Goal: Task Accomplishment & Management: Complete application form

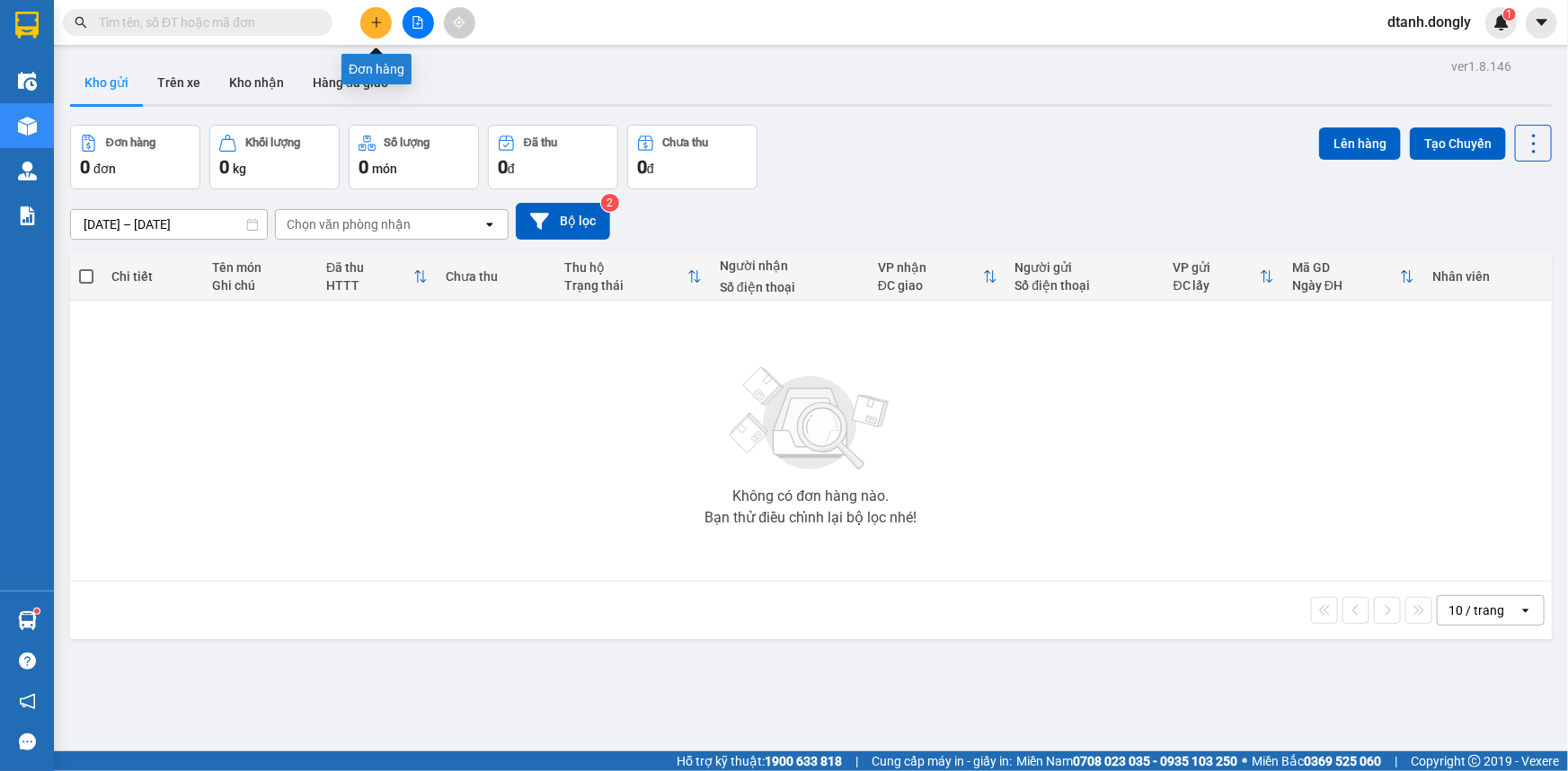
drag, startPoint x: 380, startPoint y: 25, endPoint x: 359, endPoint y: 18, distance: 22.1
click at [373, 26] on icon "plus" at bounding box center [376, 22] width 12 height 12
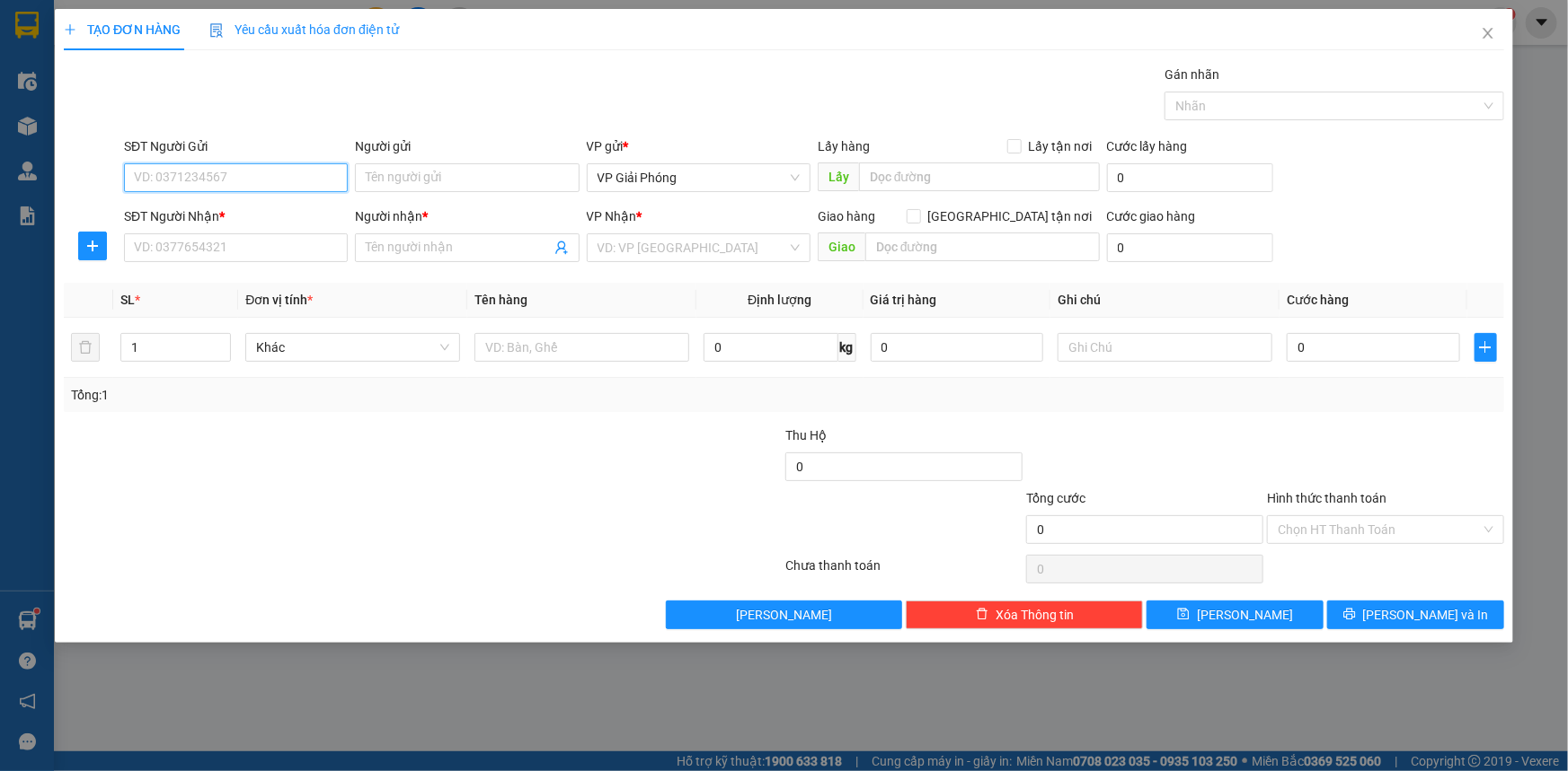
click at [198, 177] on input "SĐT Người Gửi" at bounding box center [236, 177] width 224 height 29
type input "00355993772"
drag, startPoint x: 236, startPoint y: 248, endPoint x: 241, endPoint y: 238, distance: 11.2
click at [236, 250] on input "SĐT Người Nhận *" at bounding box center [236, 248] width 224 height 29
type input "0979859675"
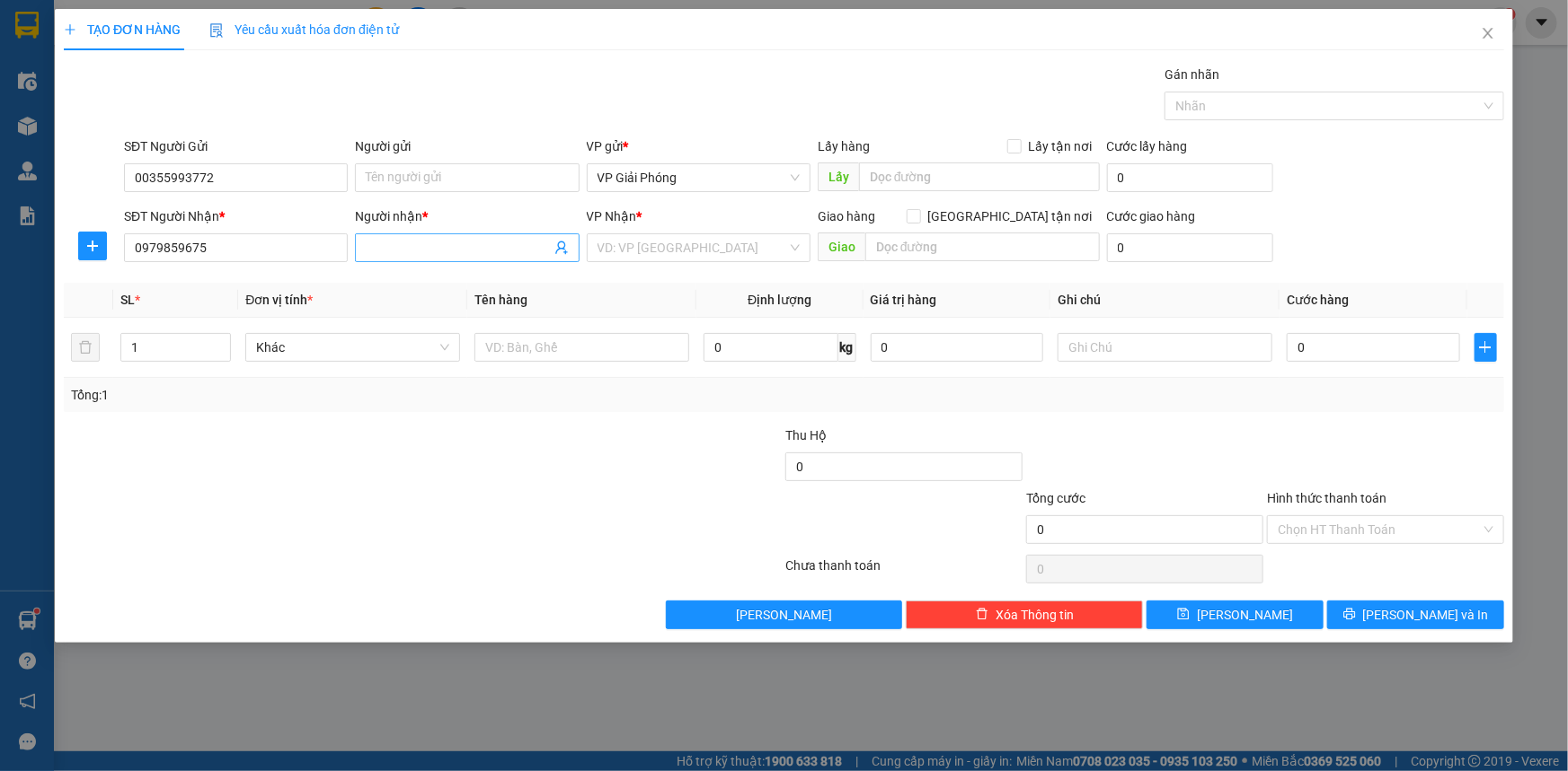
click at [400, 244] on input "Người nhận *" at bounding box center [458, 247] width 184 height 20
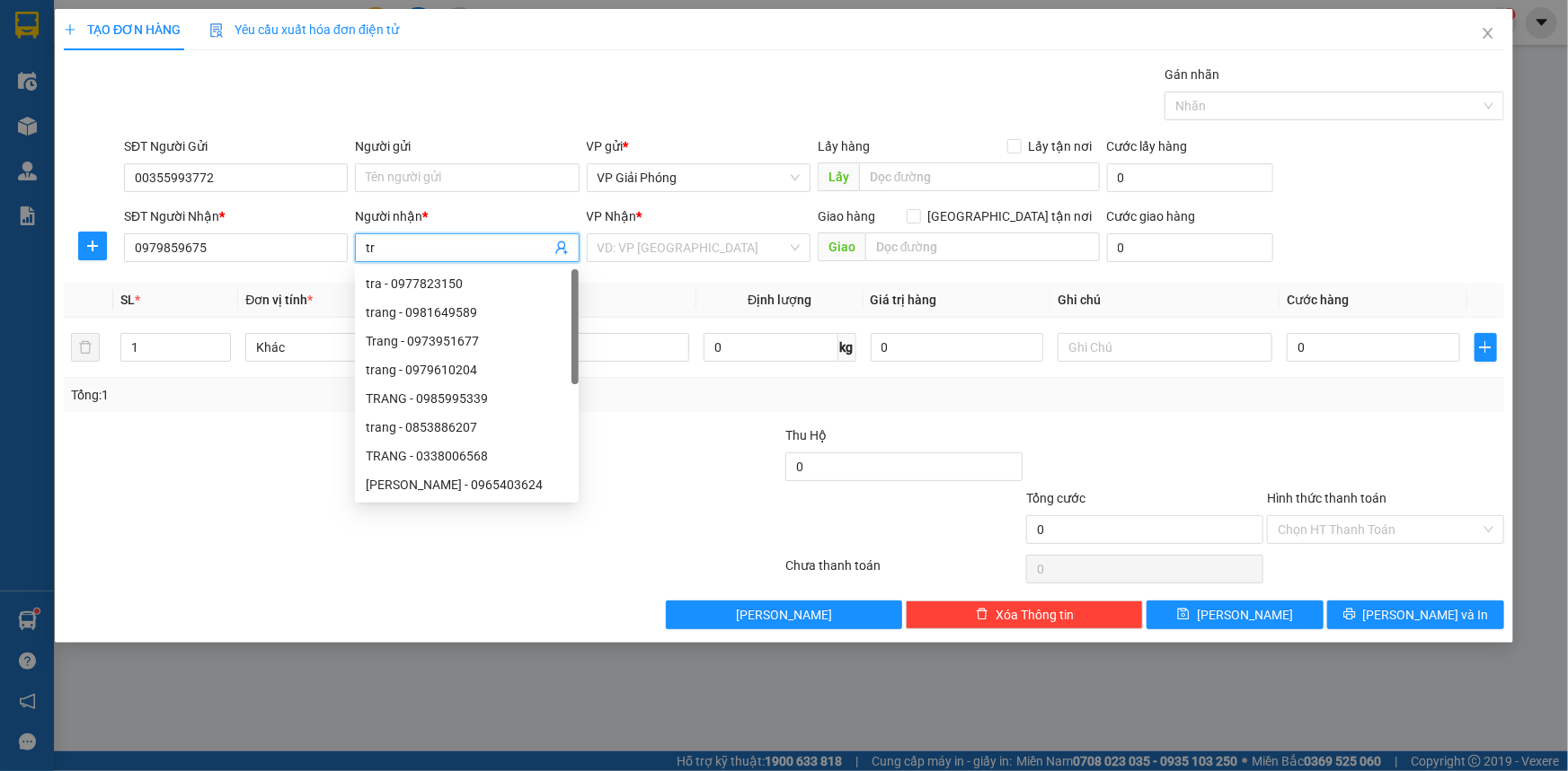
type input "t"
type input "TRANG"
click at [708, 253] on input "search" at bounding box center [692, 248] width 190 height 27
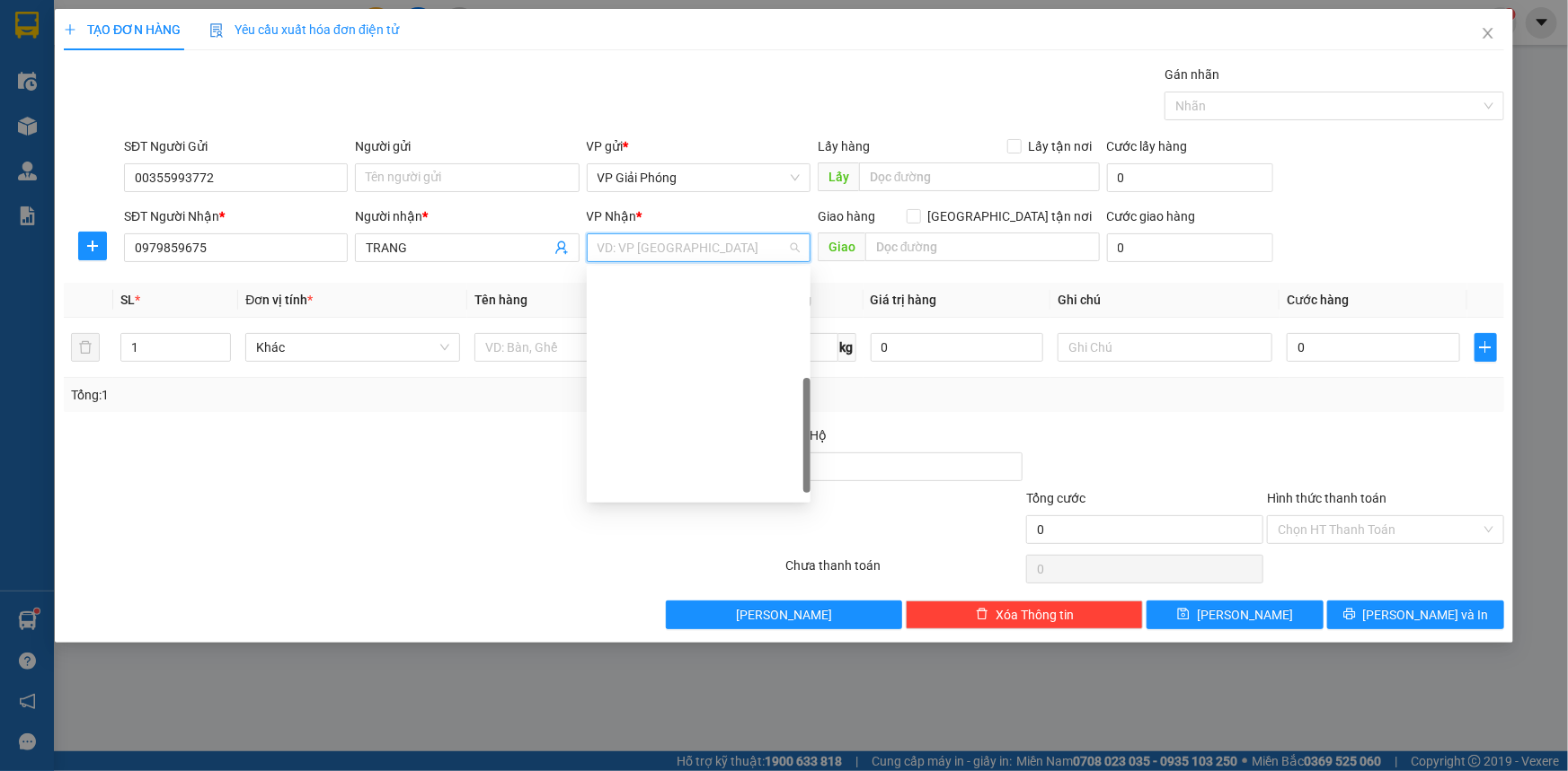
scroll to position [257, 0]
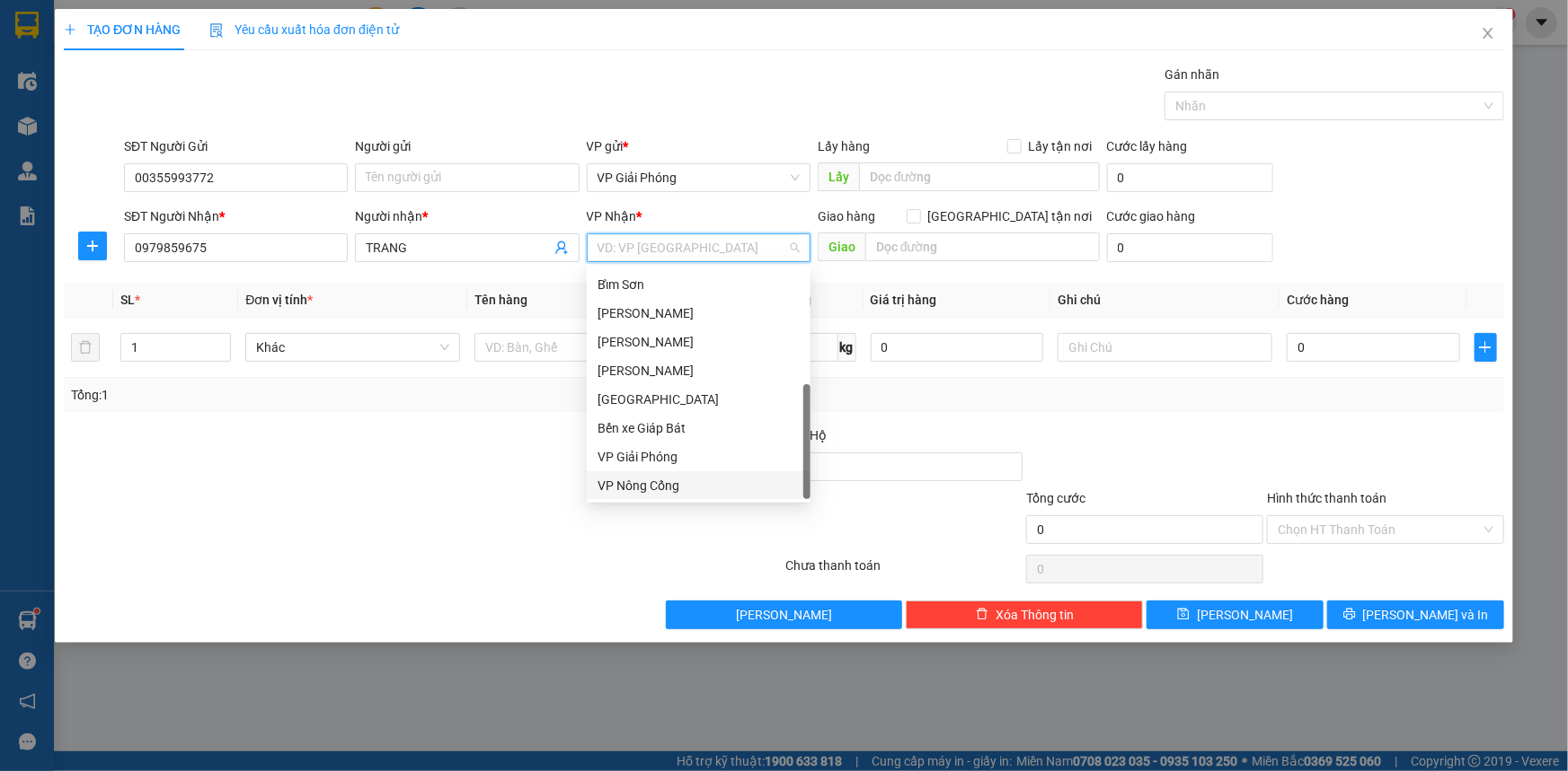
click at [681, 482] on div "VP Nông Cống" at bounding box center [698, 486] width 202 height 20
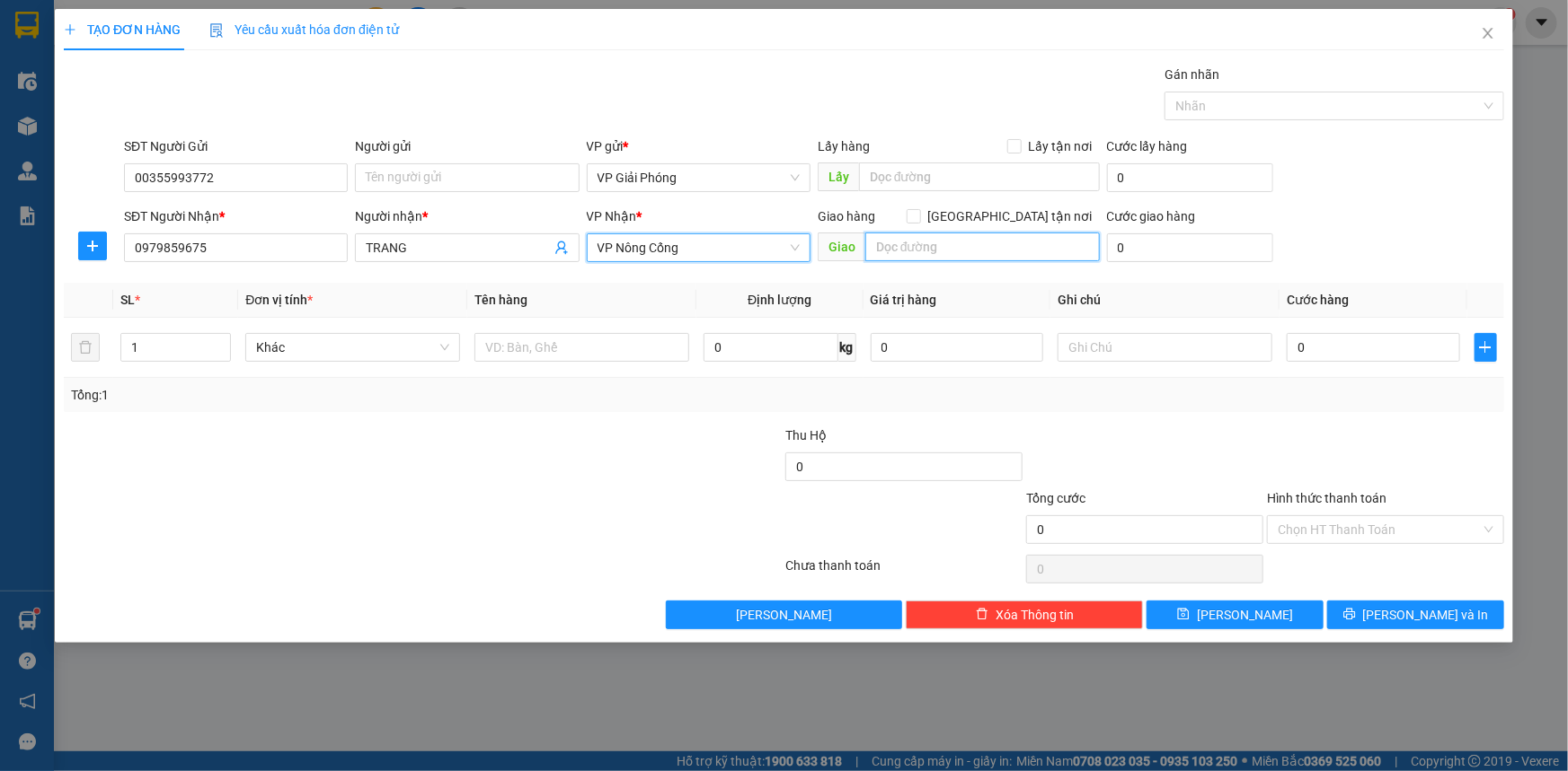
click at [908, 243] on input "text" at bounding box center [983, 247] width 235 height 29
click at [774, 252] on span "VP Nông Cống" at bounding box center [698, 248] width 202 height 27
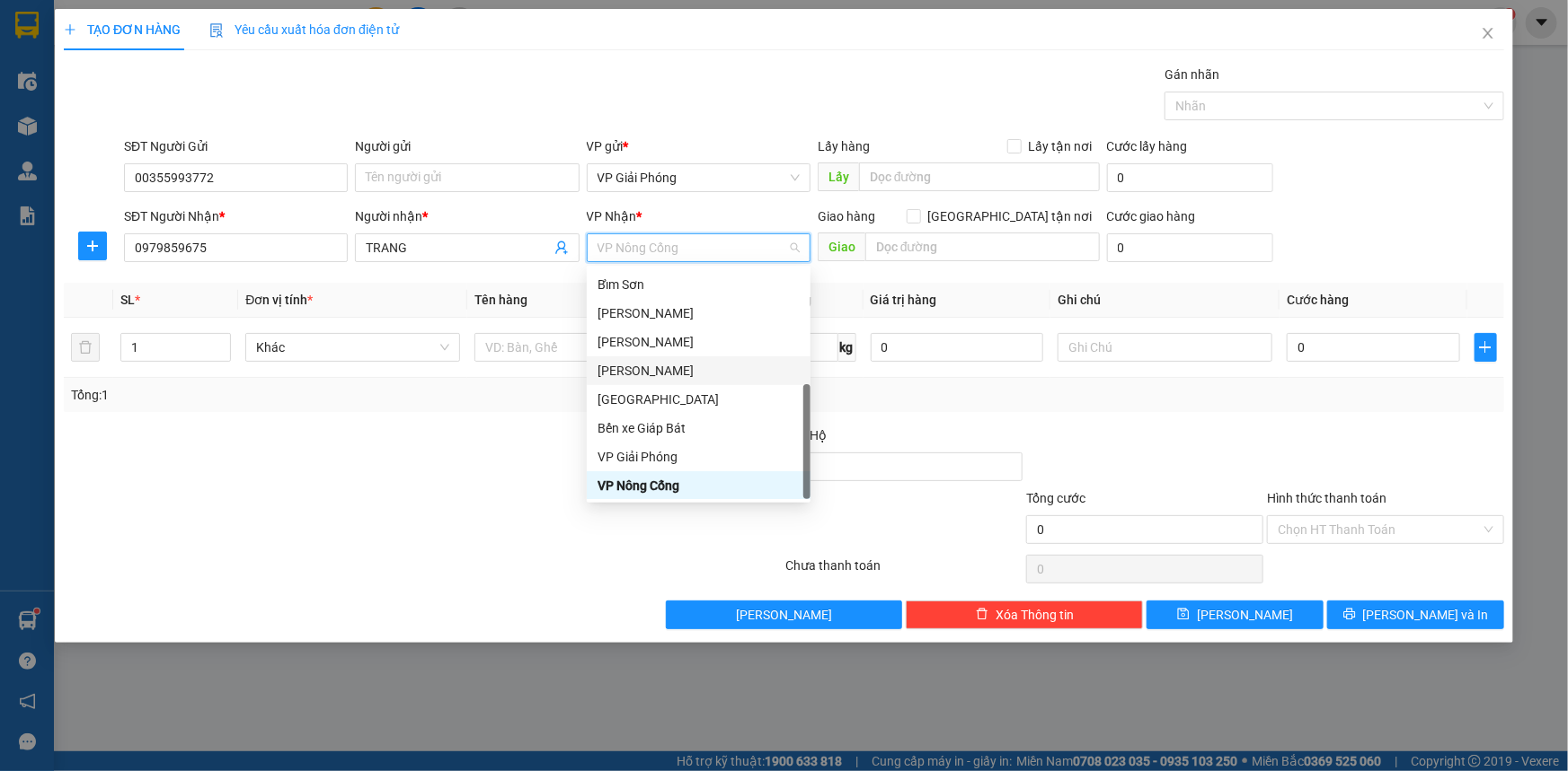
drag, startPoint x: 674, startPoint y: 370, endPoint x: 826, endPoint y: 287, distance: 173.2
click at [677, 368] on div "[PERSON_NAME]" at bounding box center [698, 370] width 202 height 20
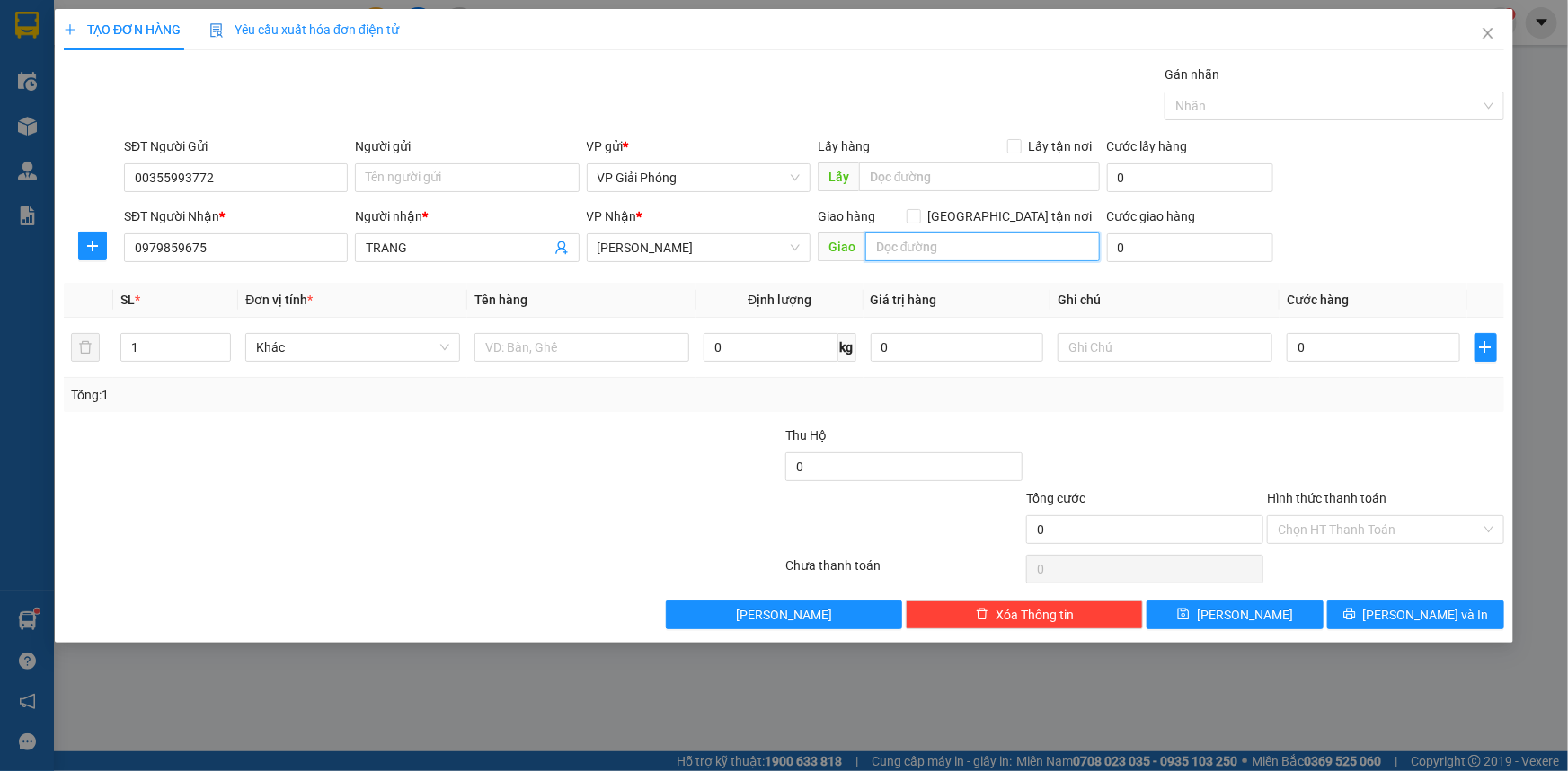
click at [908, 251] on input "text" at bounding box center [983, 247] width 235 height 29
type input "BẾN SUNG"
click at [921, 215] on span at bounding box center [913, 216] width 14 height 14
click at [919, 215] on input "[GEOGRAPHIC_DATA] tận nơi" at bounding box center [912, 215] width 12 height 12
checkbox input "true"
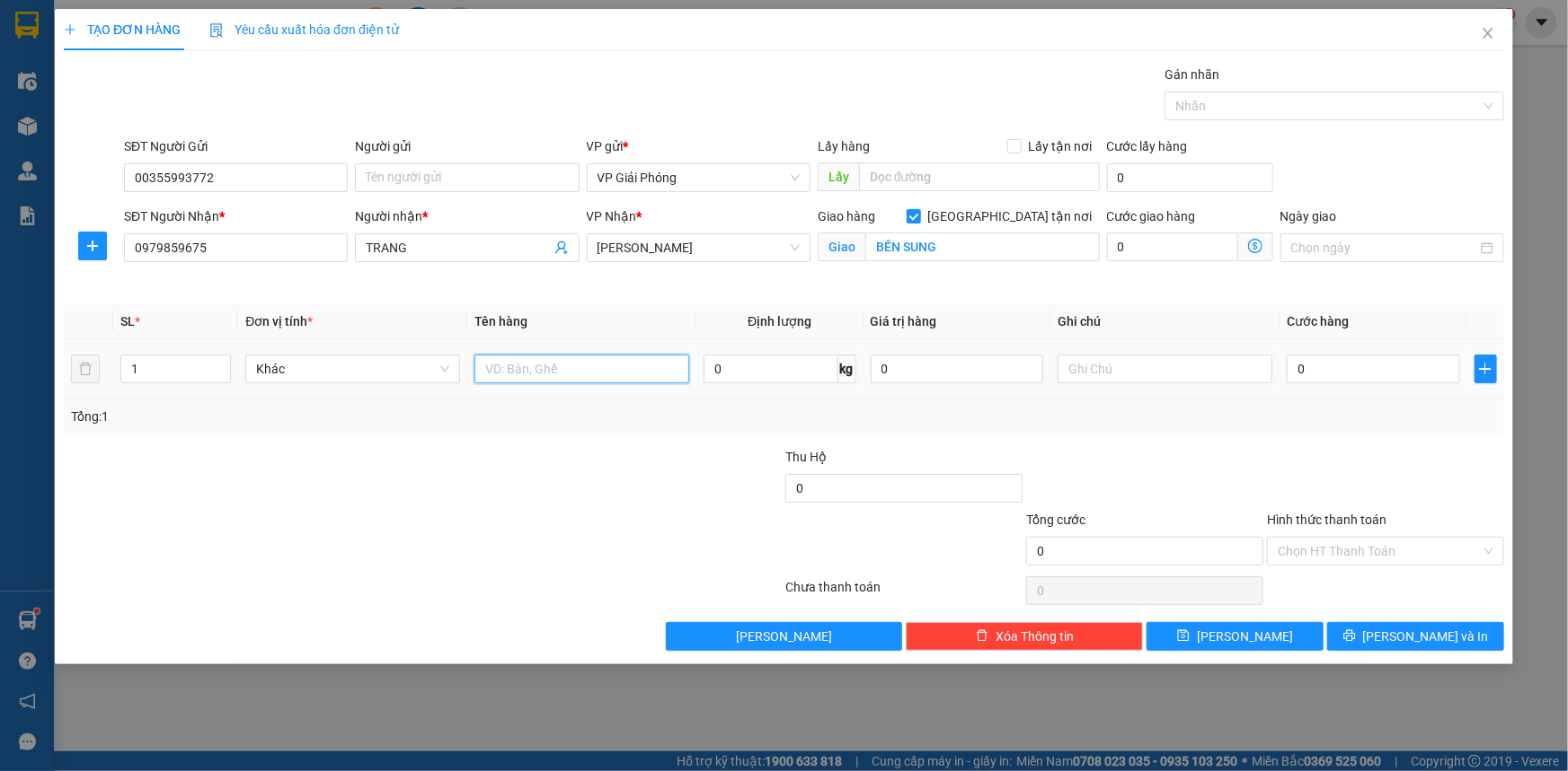
drag, startPoint x: 511, startPoint y: 368, endPoint x: 523, endPoint y: 361, distance: 13.9
click at [517, 363] on input "text" at bounding box center [582, 369] width 215 height 29
type input "H SƠ"
click at [1371, 372] on input "0" at bounding box center [1373, 369] width 174 height 29
type input "3"
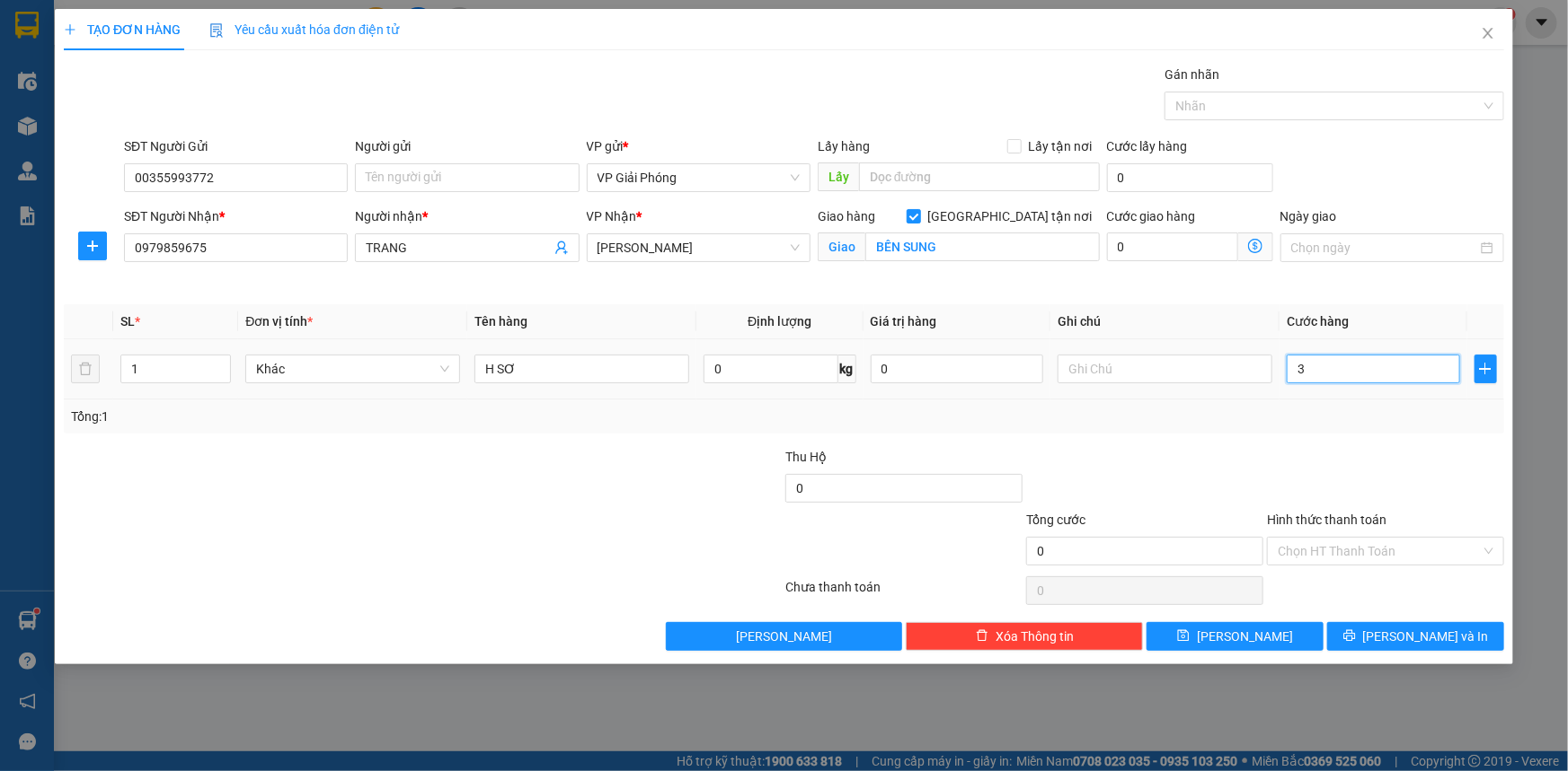
type input "3"
type input "30"
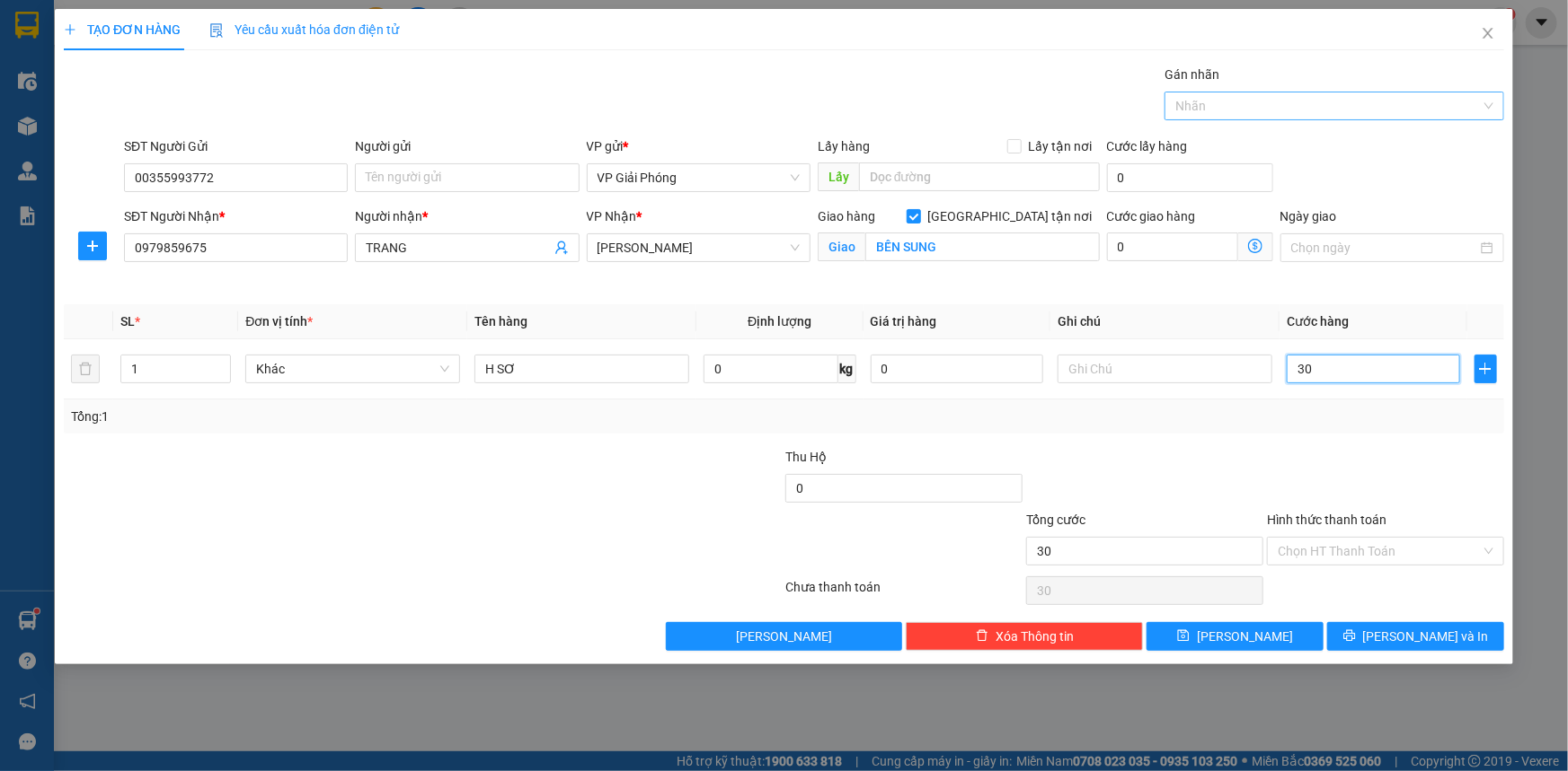
click at [1227, 109] on div at bounding box center [1325, 105] width 313 height 22
type input "30.000"
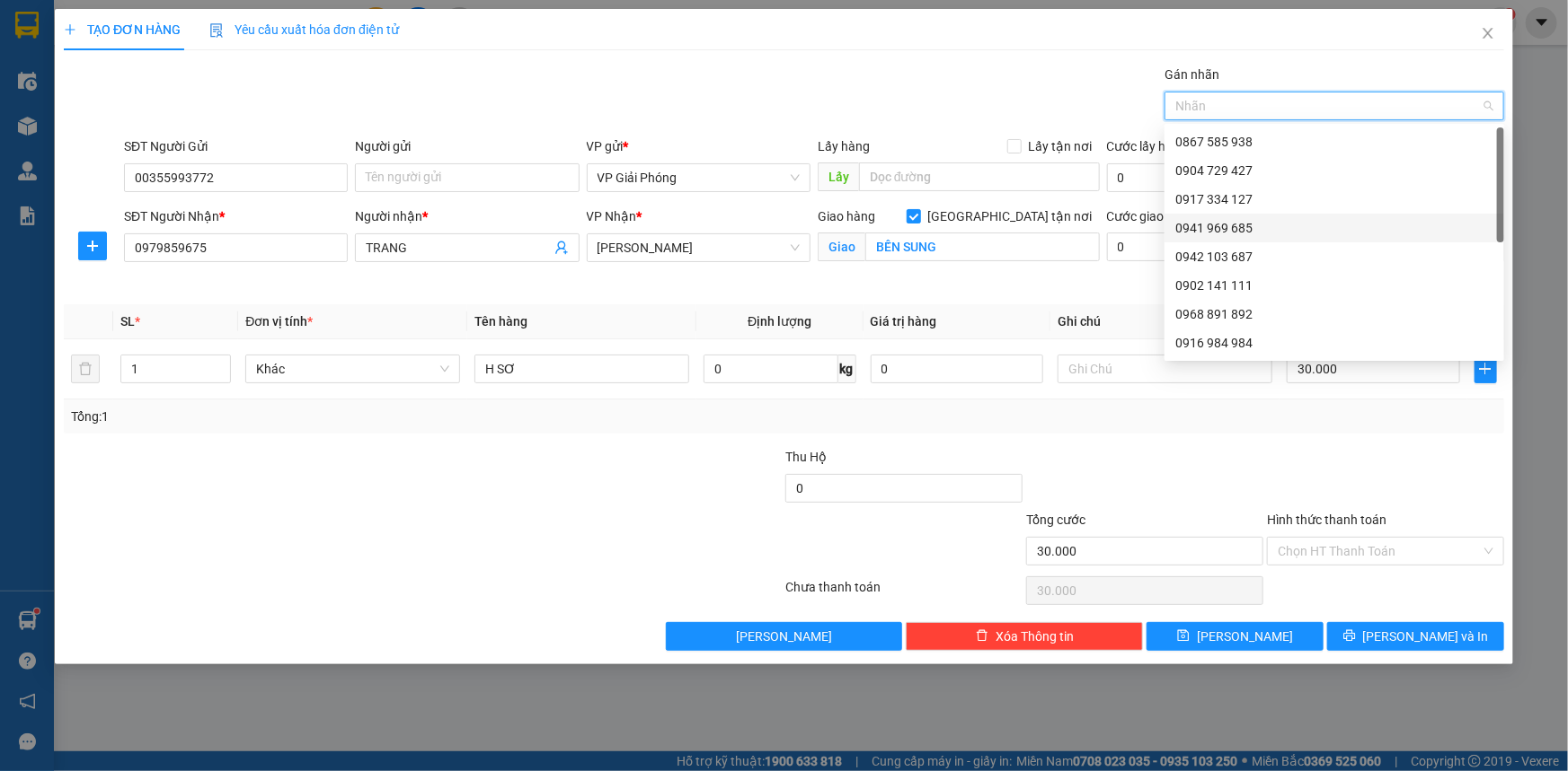
drag, startPoint x: 1251, startPoint y: 224, endPoint x: 1371, endPoint y: 318, distance: 152.4
click at [1252, 227] on div "0941 969 685" at bounding box center [1334, 227] width 318 height 20
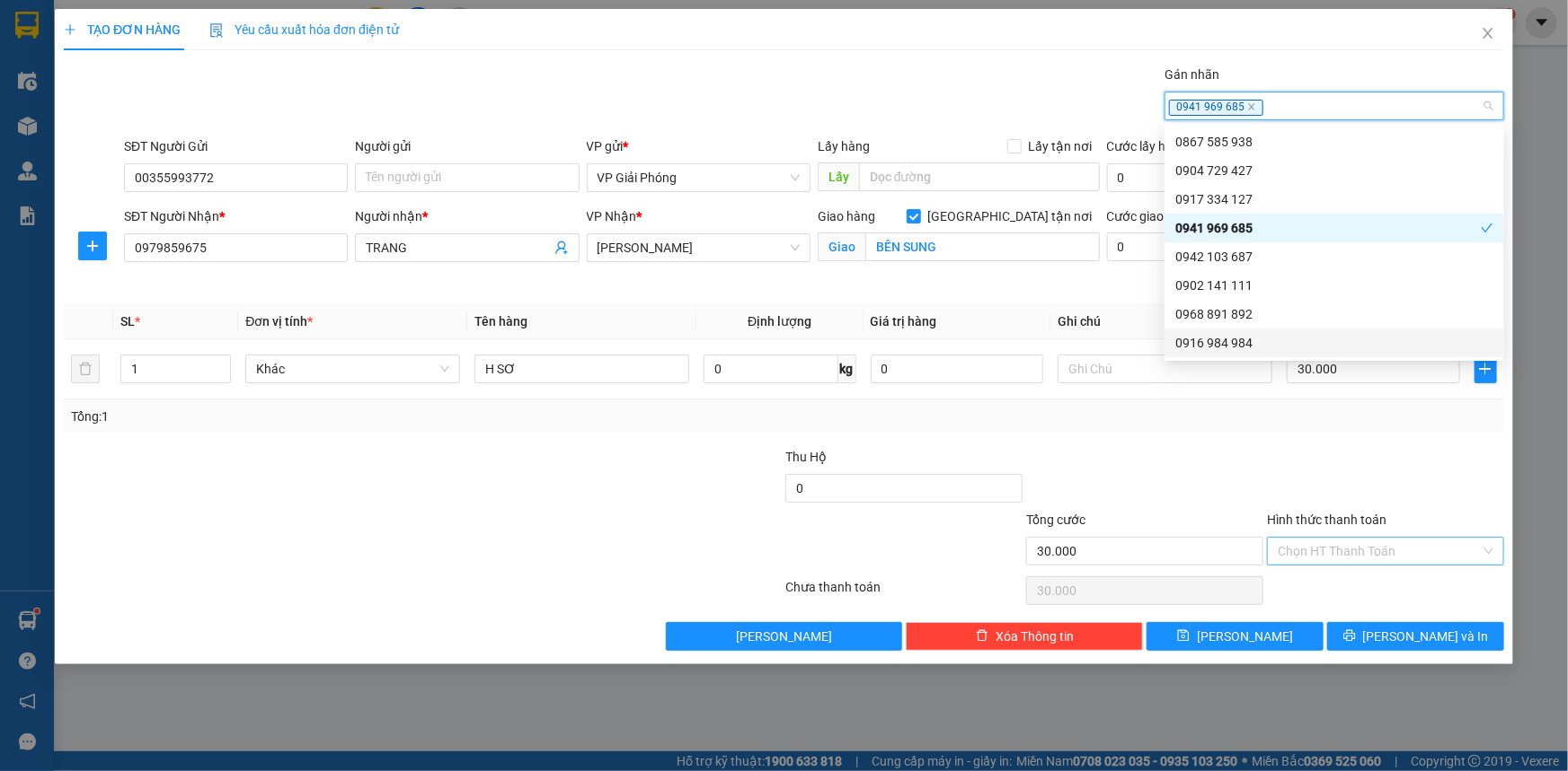
click at [1370, 552] on input "Hình thức thanh toán" at bounding box center [1379, 551] width 203 height 27
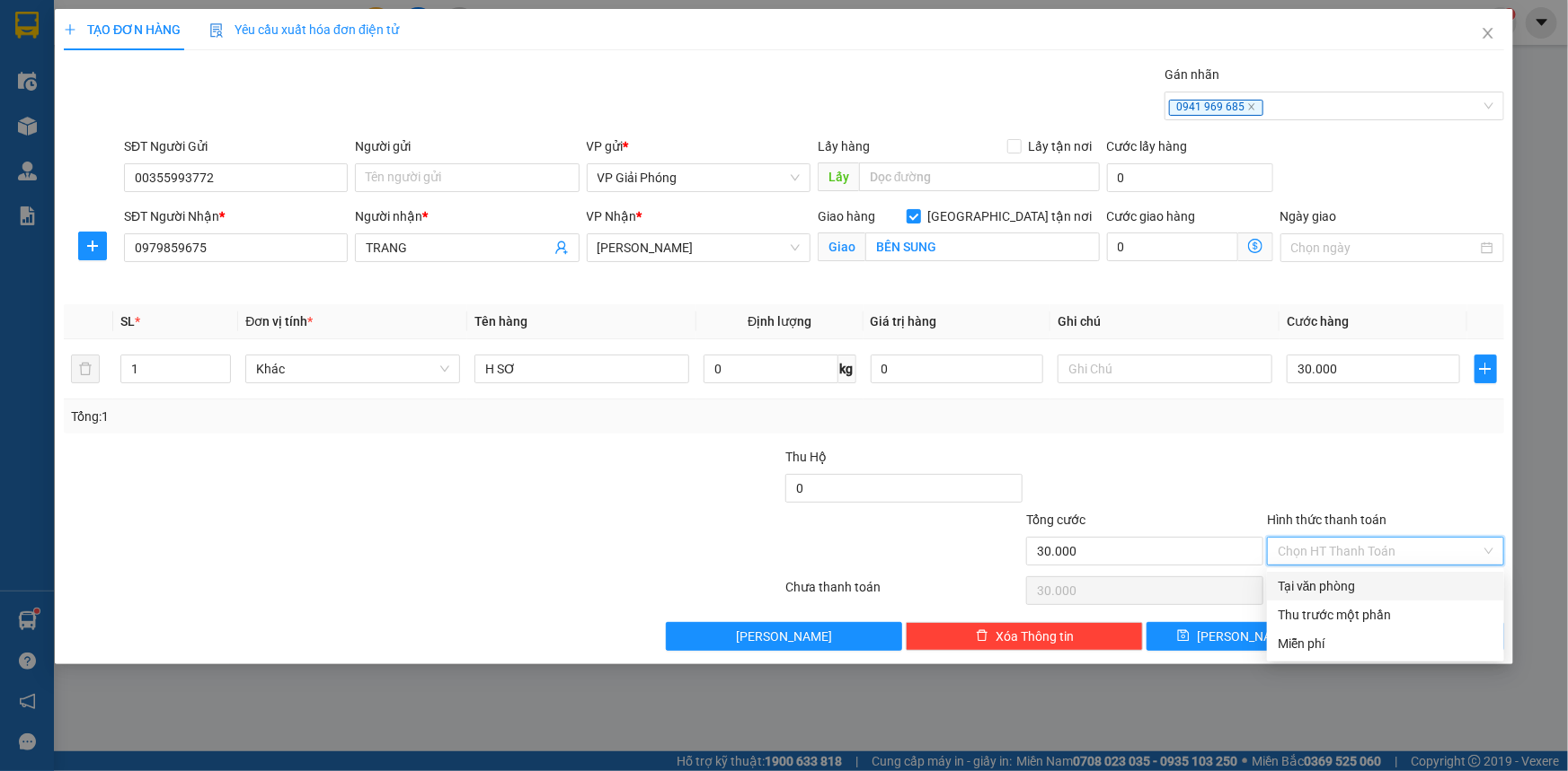
click at [1381, 579] on div "Tại văn phòng" at bounding box center [1386, 586] width 216 height 20
type input "0"
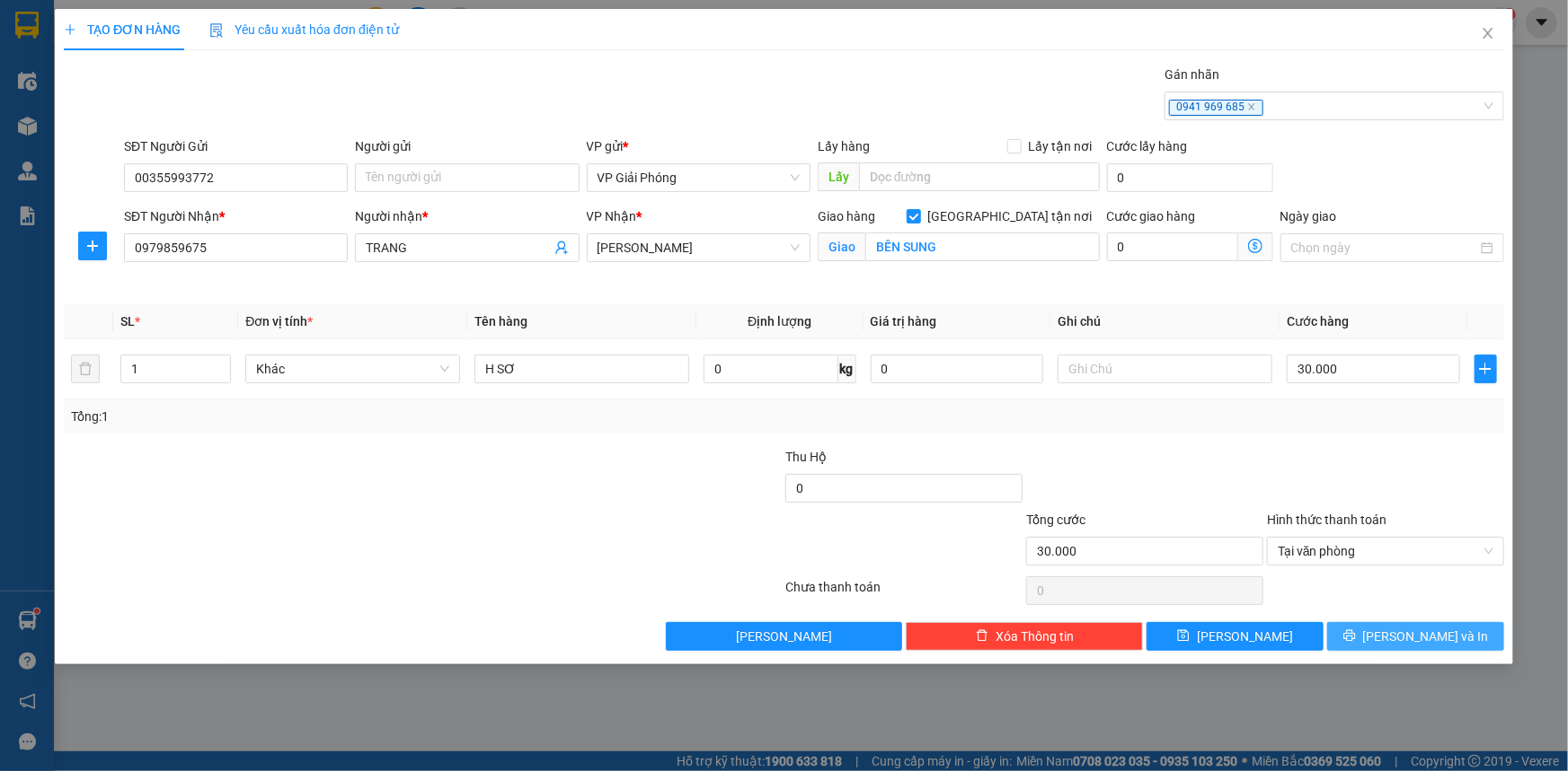
click at [1408, 634] on span "[PERSON_NAME] và In" at bounding box center [1426, 636] width 126 height 20
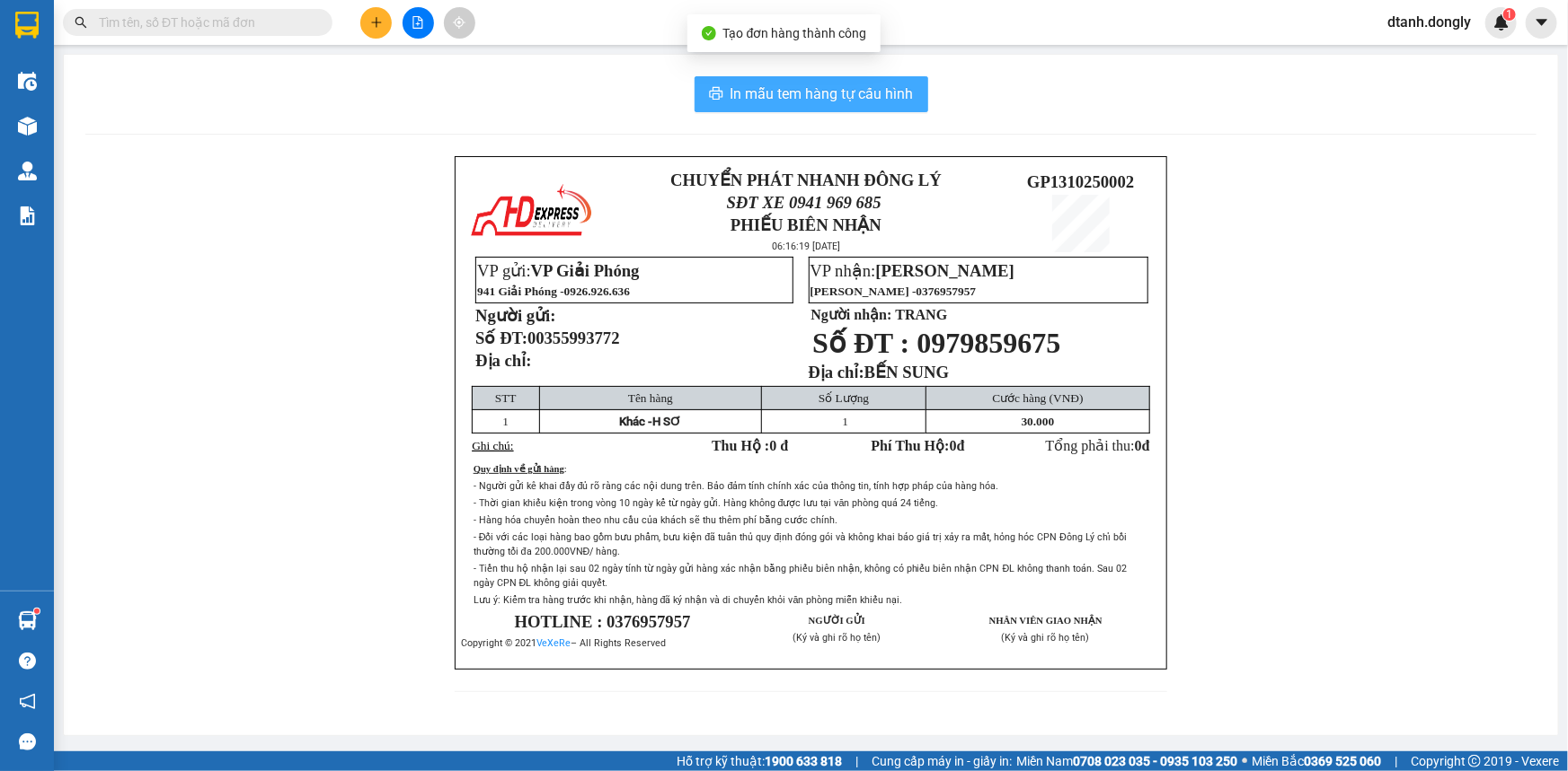
drag, startPoint x: 854, startPoint y: 99, endPoint x: 834, endPoint y: 98, distance: 20.0
click at [852, 99] on span "In mẫu tem hàng tự cấu hình" at bounding box center [821, 94] width 183 height 23
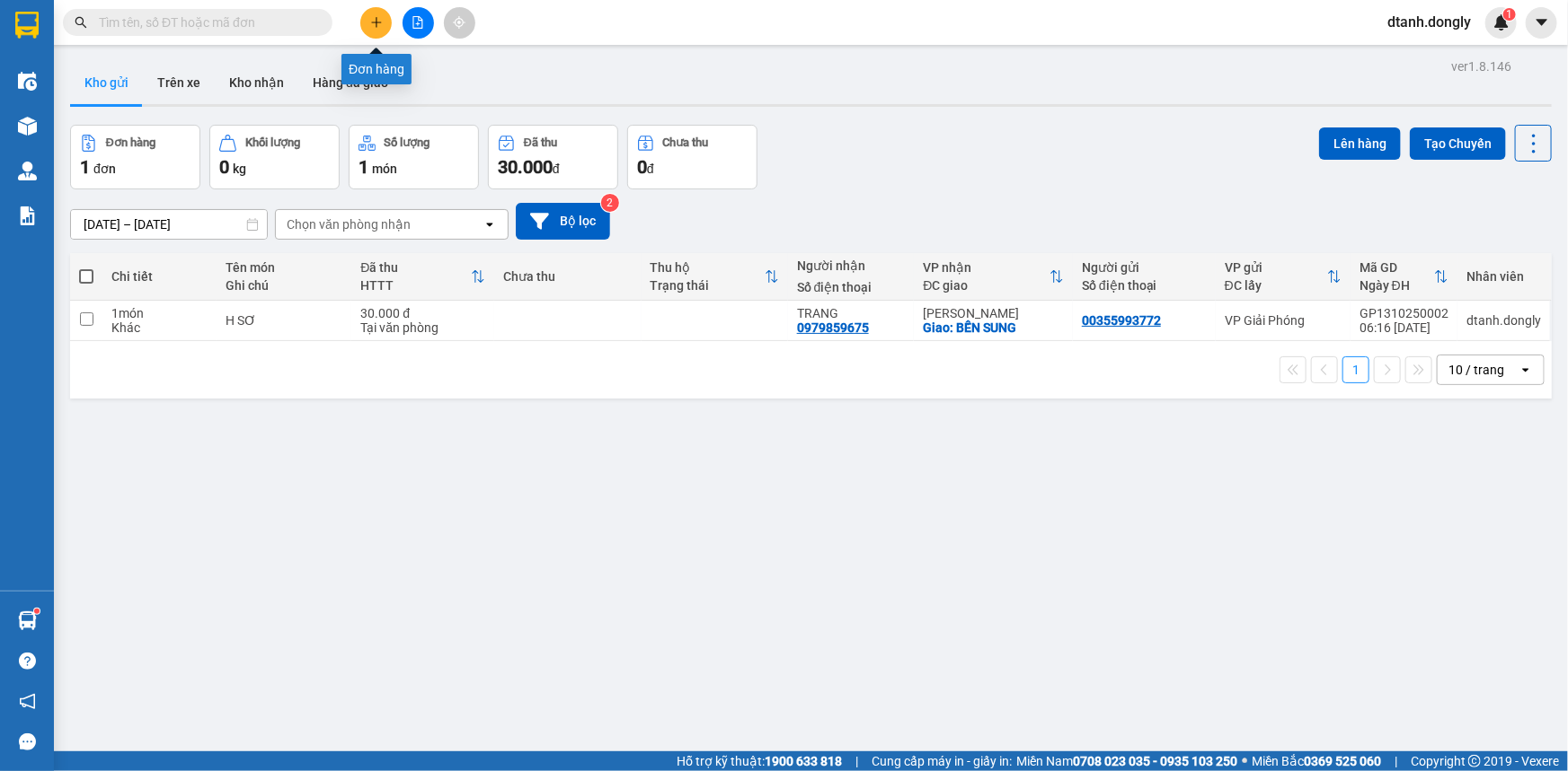
click at [378, 19] on icon "plus" at bounding box center [376, 22] width 12 height 12
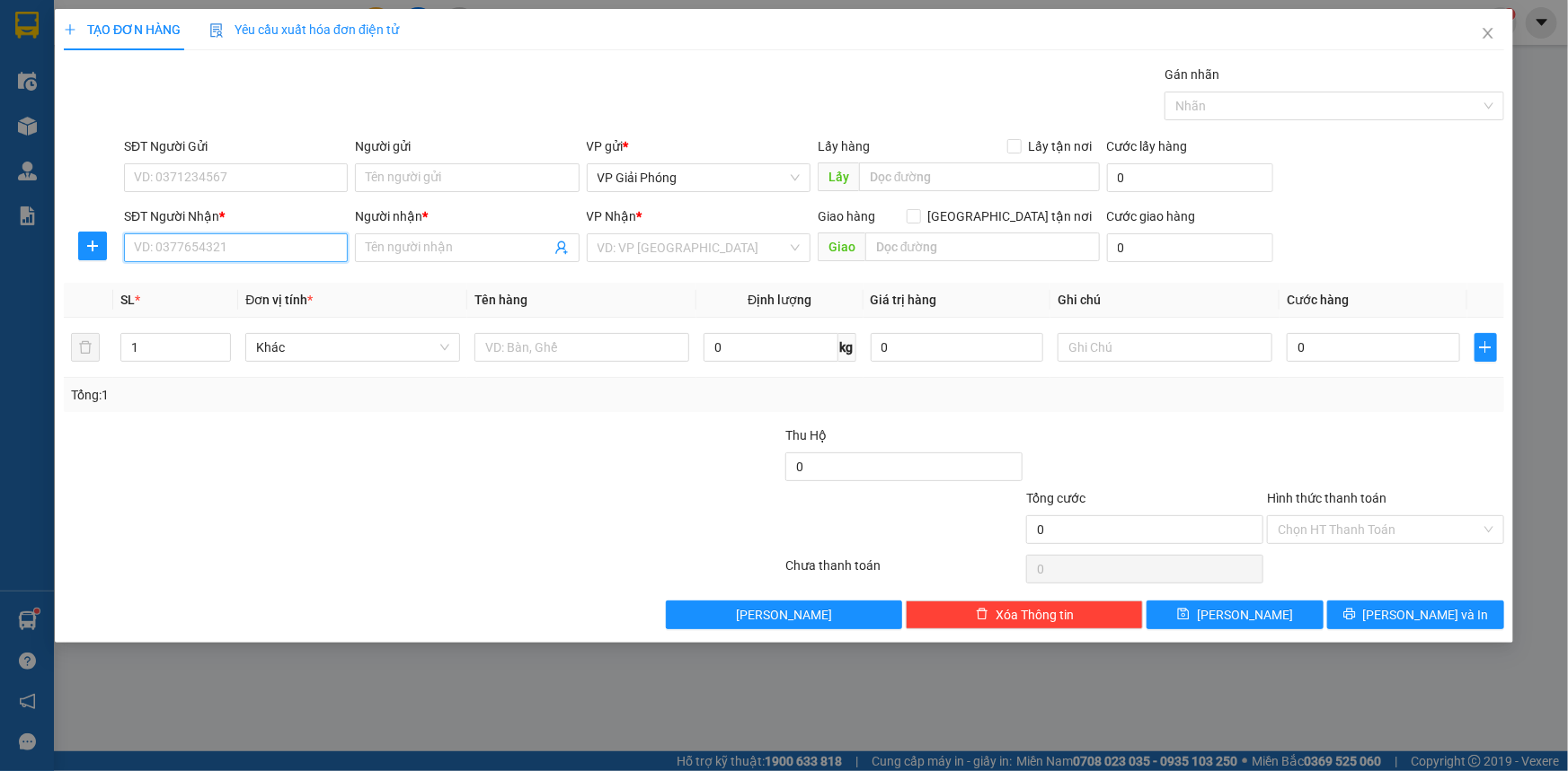
click at [208, 254] on input "SĐT Người Nhận *" at bounding box center [236, 248] width 224 height 29
click at [482, 232] on div "Người nhận *" at bounding box center [467, 220] width 224 height 27
click at [466, 244] on input "Người nhận *" at bounding box center [458, 247] width 184 height 20
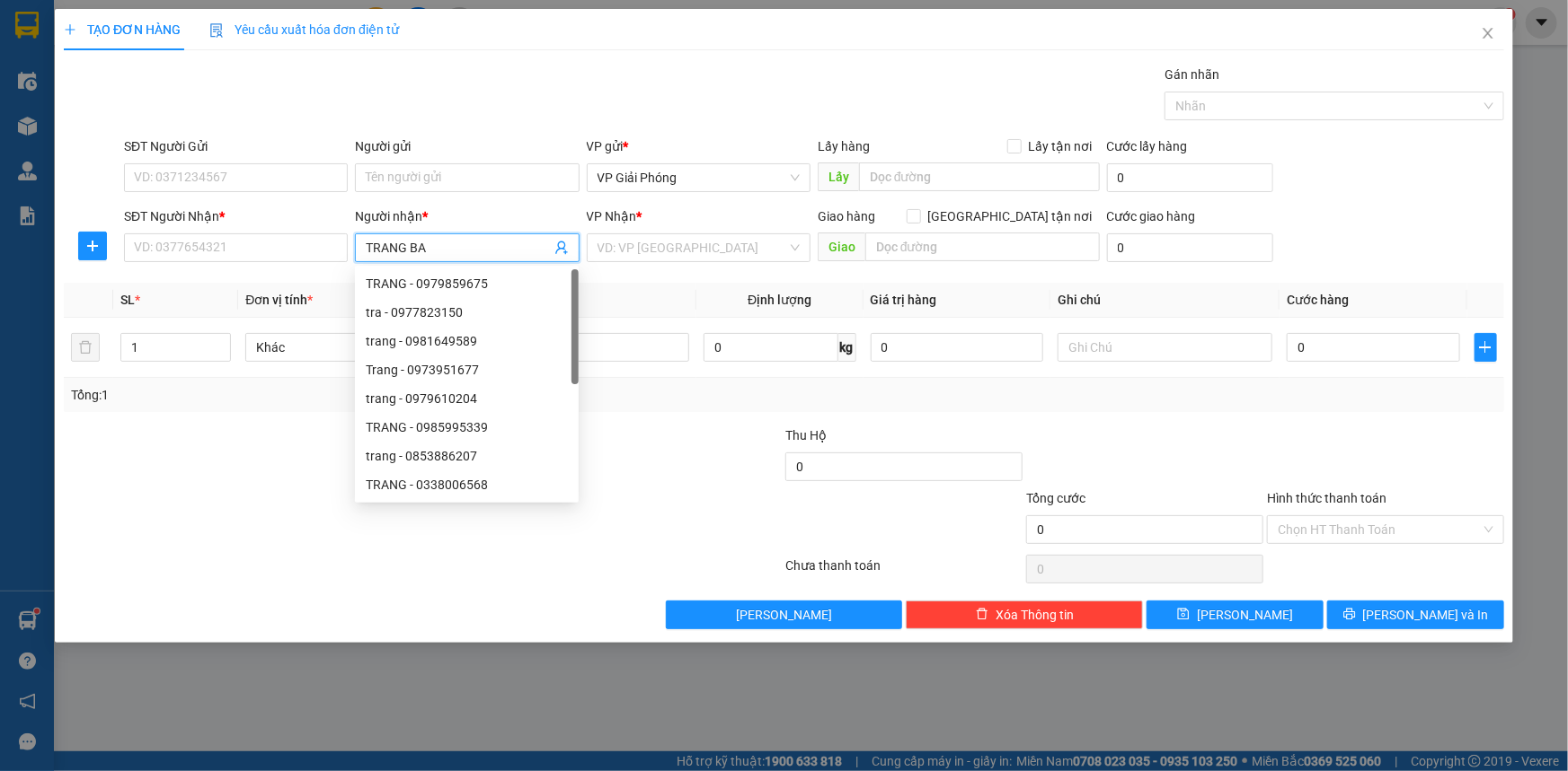
type input "[PERSON_NAME]"
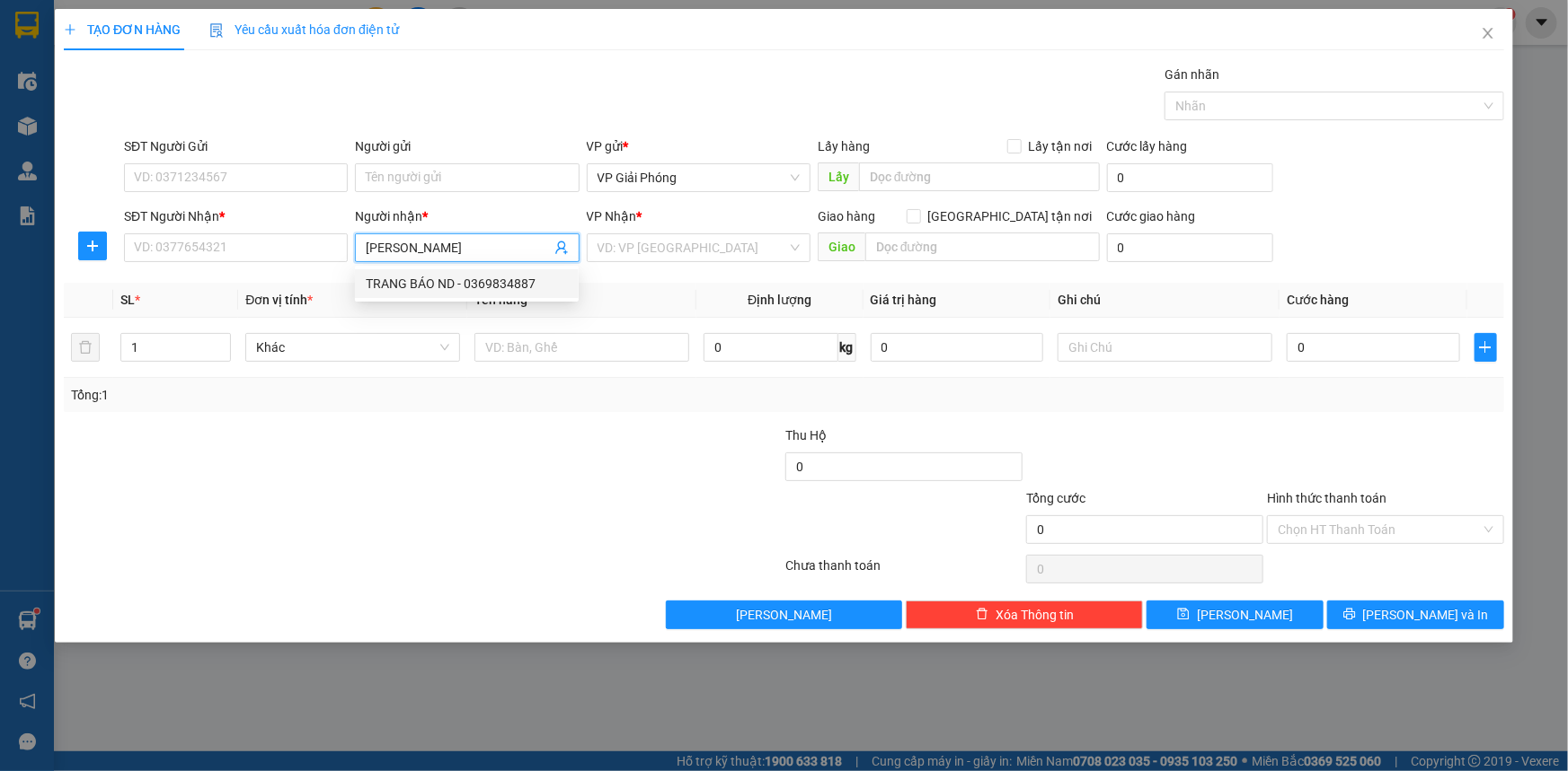
click at [447, 285] on div "TRANG BÁO ND - 0369834887" at bounding box center [466, 284] width 202 height 20
type input "0369834887"
type input "TRANG BÁO ND"
checkbox input "true"
type input "TAM ĐIỆP"
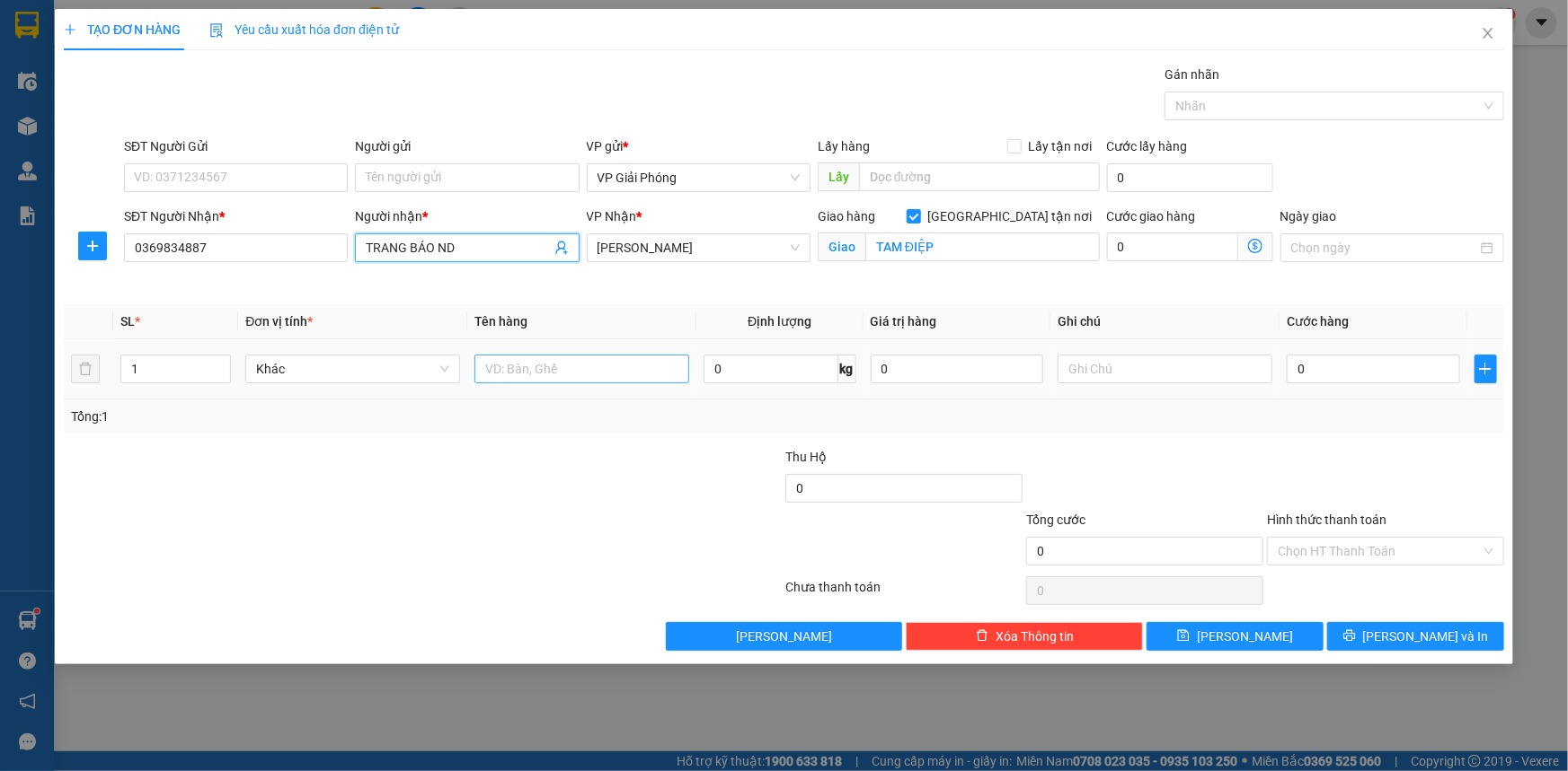
type input "TRANG BÁO ND"
click at [520, 371] on input "text" at bounding box center [582, 369] width 215 height 29
type input "KIỆN"
click at [1339, 368] on input "0" at bounding box center [1373, 369] width 174 height 29
type input "3"
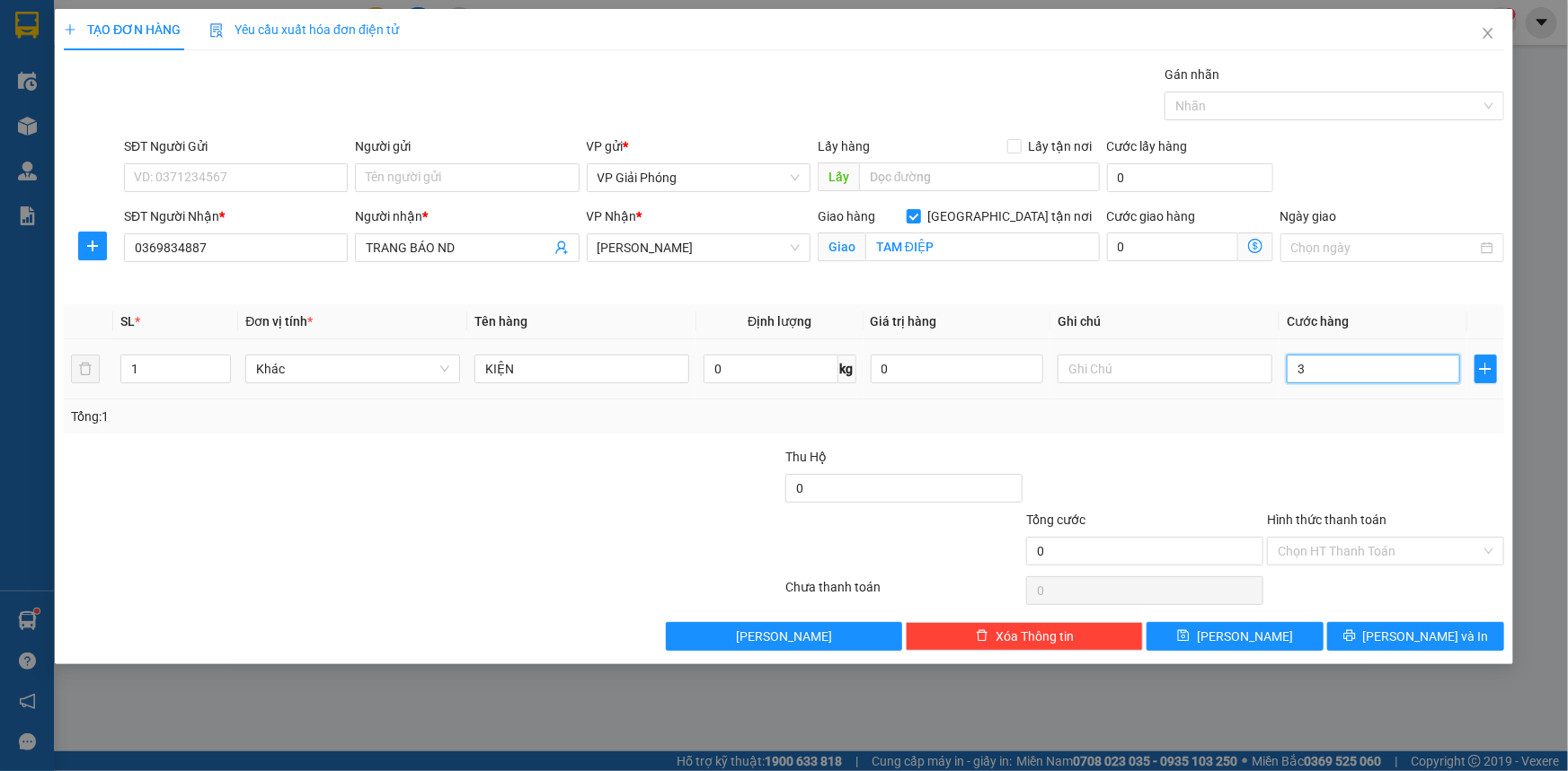
type input "3"
type input "30"
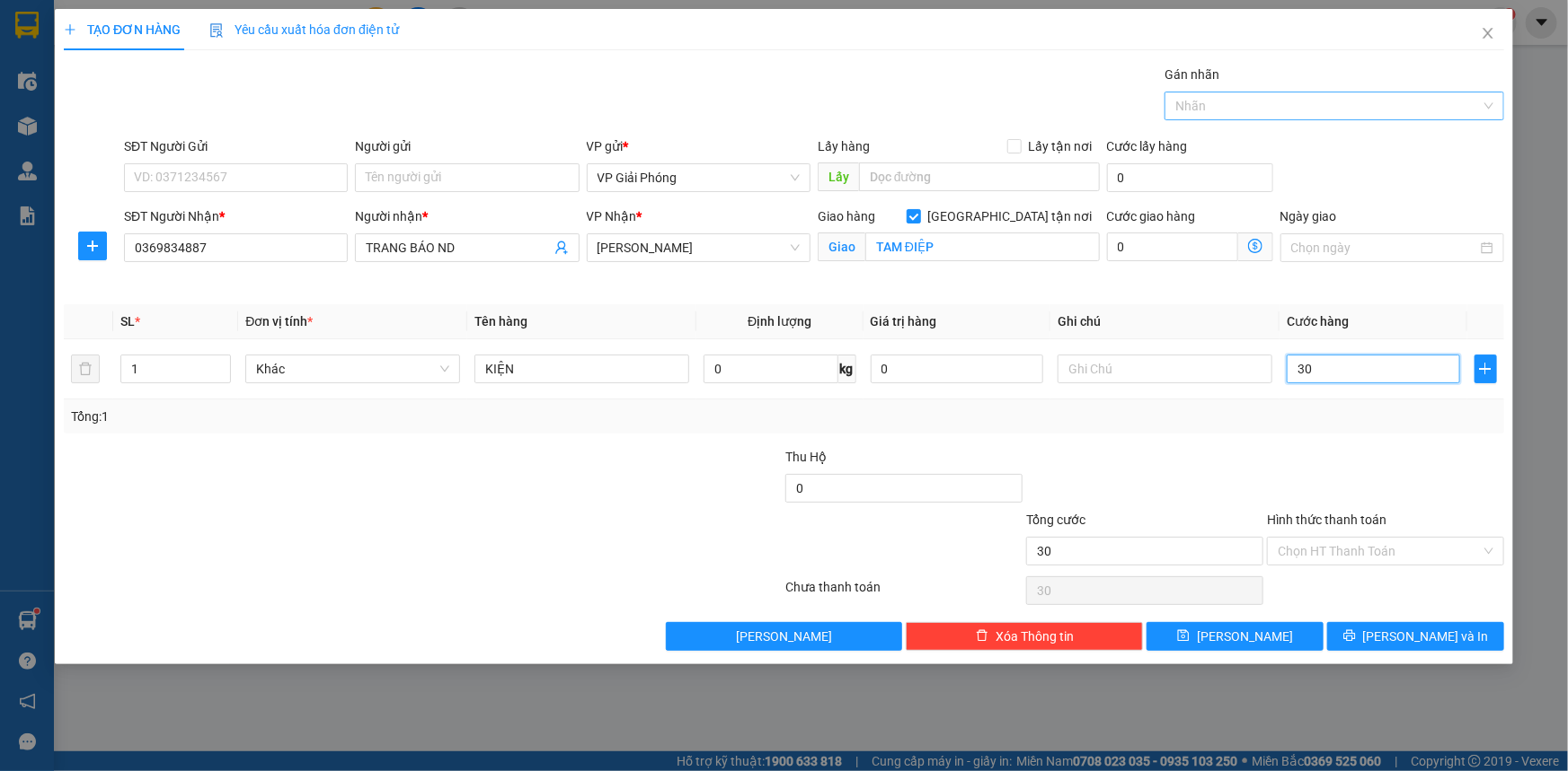
click at [1243, 105] on div at bounding box center [1325, 105] width 313 height 22
type input "30.000"
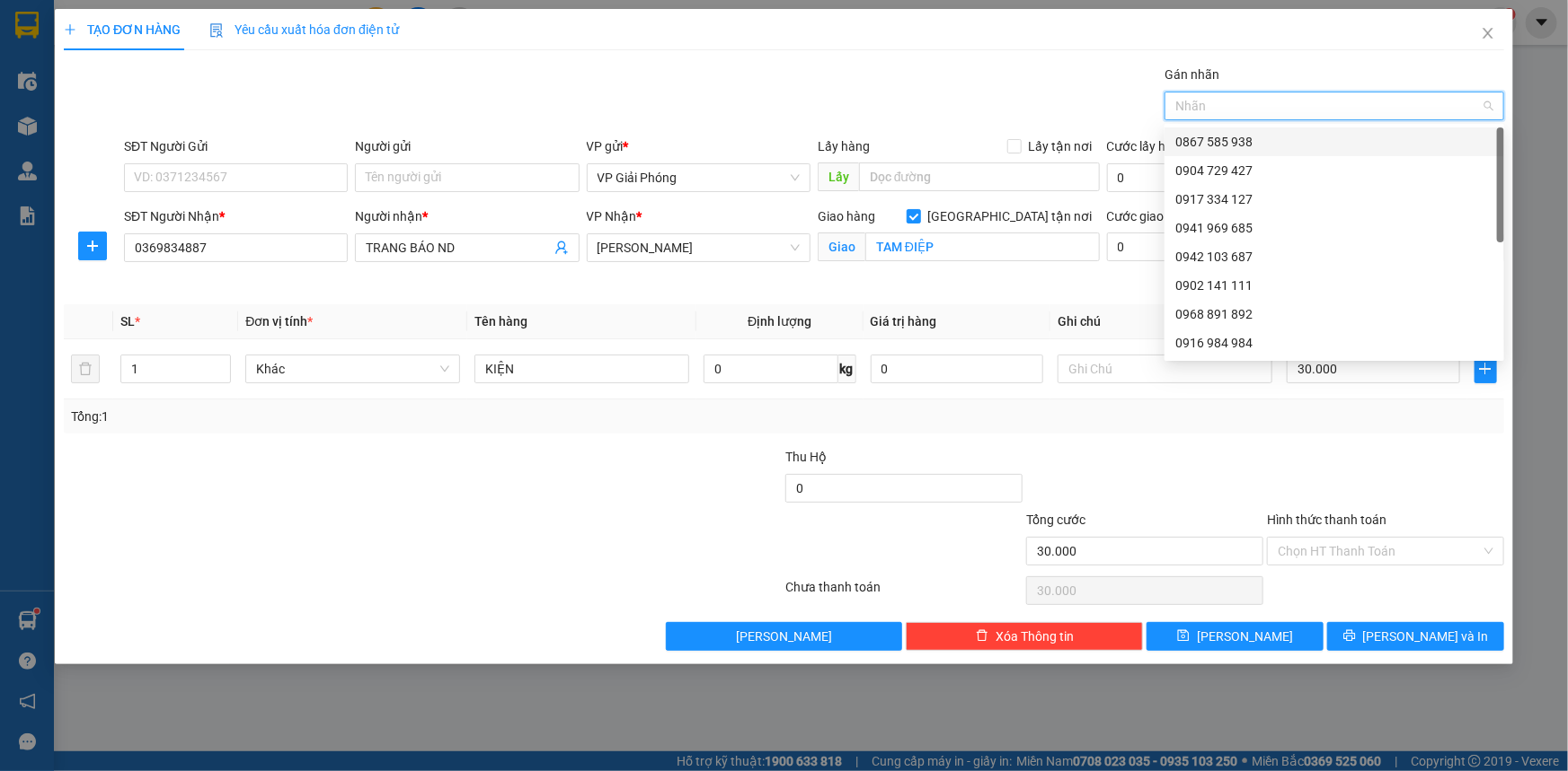
click at [1246, 133] on div "0867 585 938" at bounding box center [1334, 142] width 318 height 20
click at [1372, 550] on input "Hình thức thanh toán" at bounding box center [1379, 551] width 203 height 27
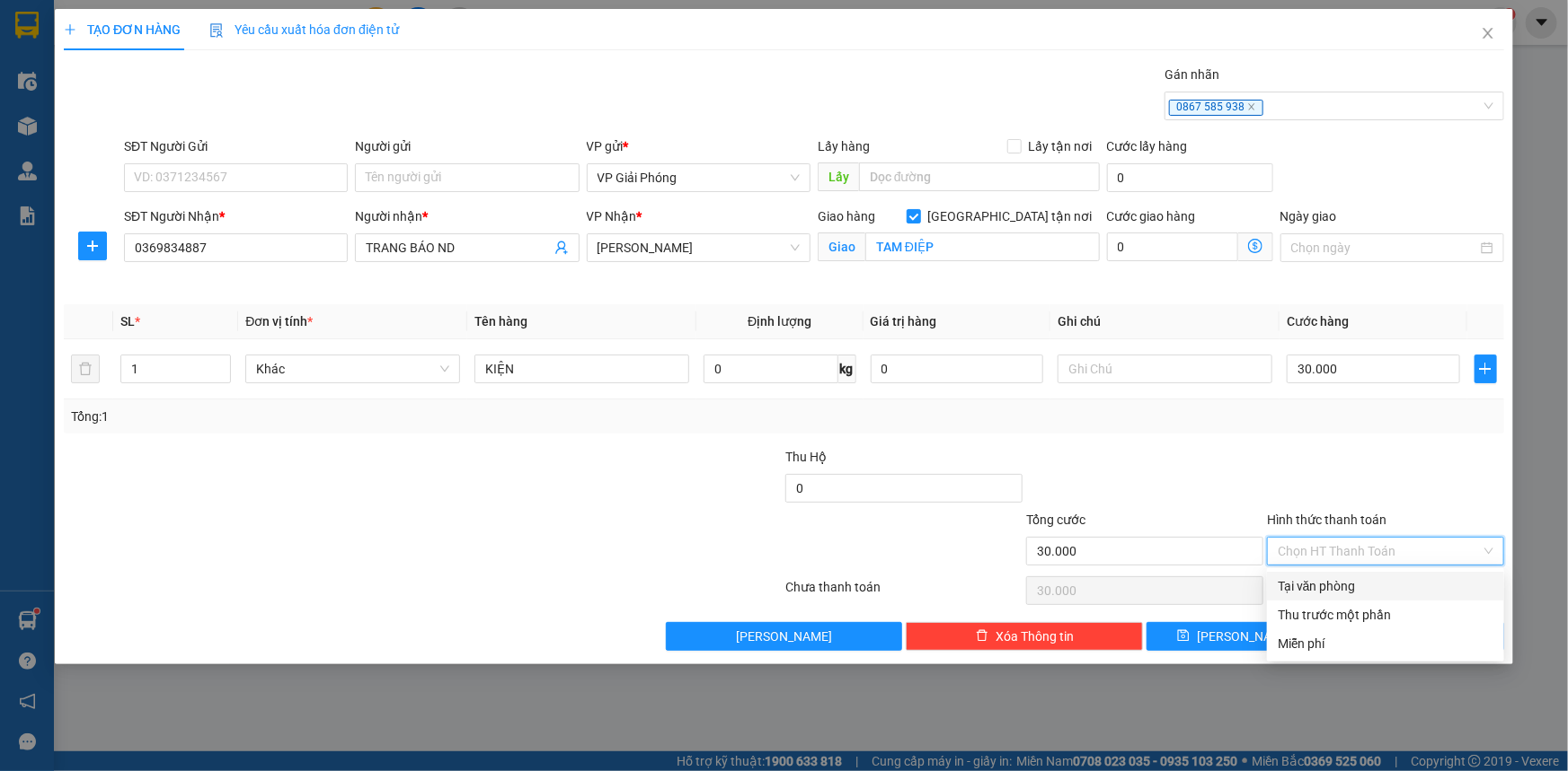
click at [1377, 589] on div "Tại văn phòng" at bounding box center [1386, 586] width 216 height 20
type input "0"
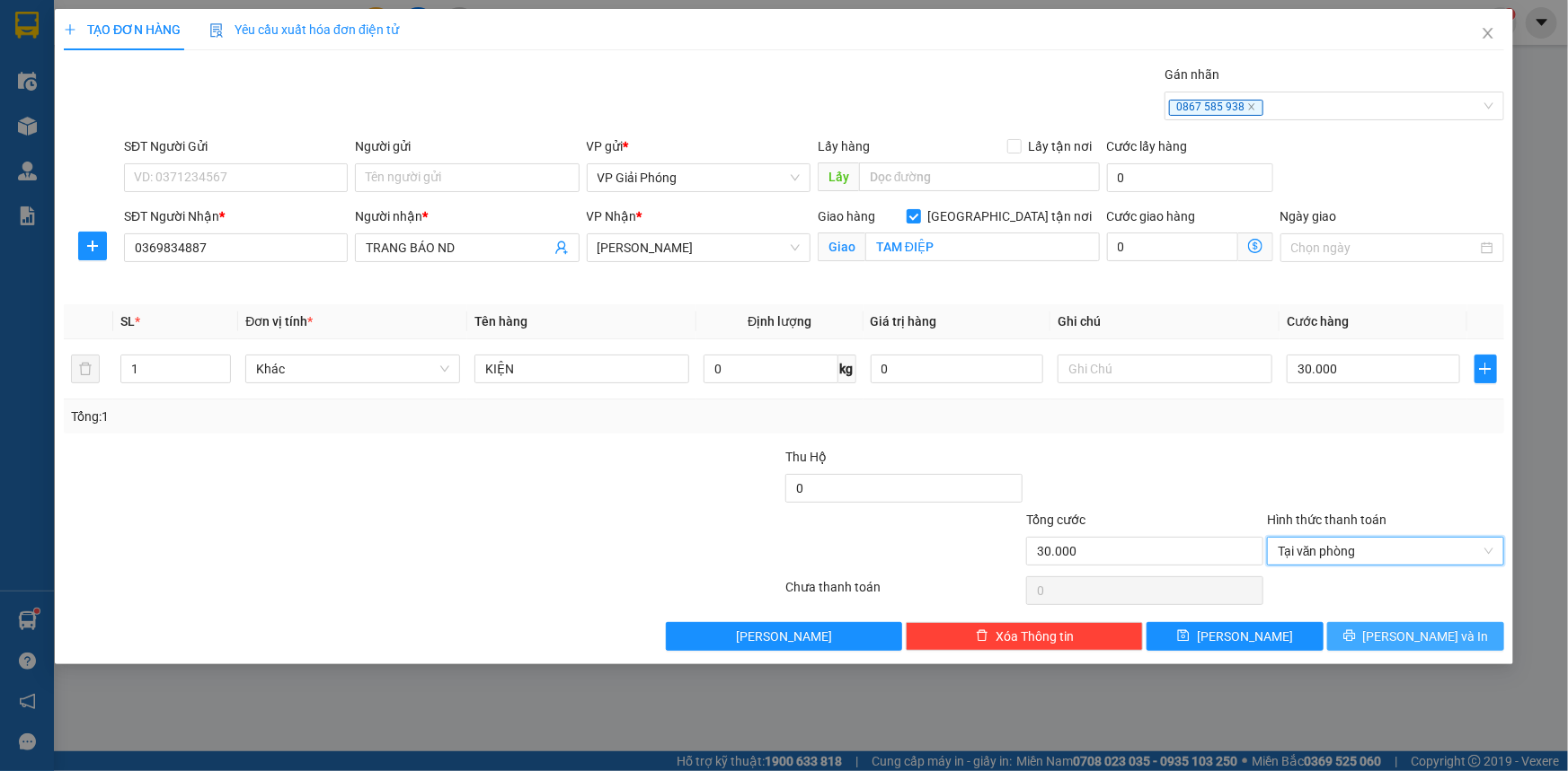
click at [1401, 647] on button "[PERSON_NAME] và In" at bounding box center [1415, 637] width 177 height 29
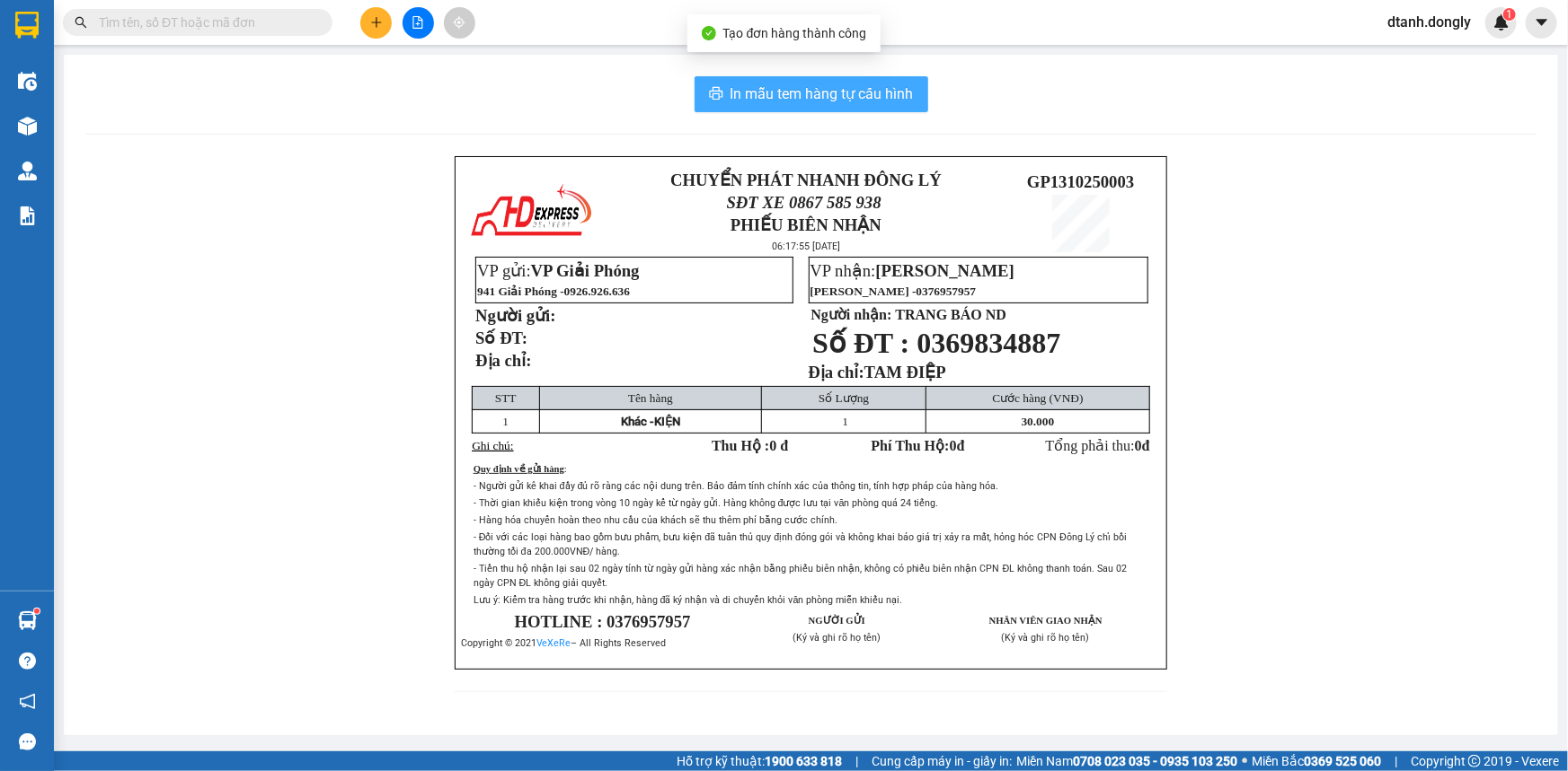
drag, startPoint x: 871, startPoint y: 100, endPoint x: 859, endPoint y: 85, distance: 19.2
click at [870, 99] on span "In mẫu tem hàng tự cấu hình" at bounding box center [821, 94] width 183 height 23
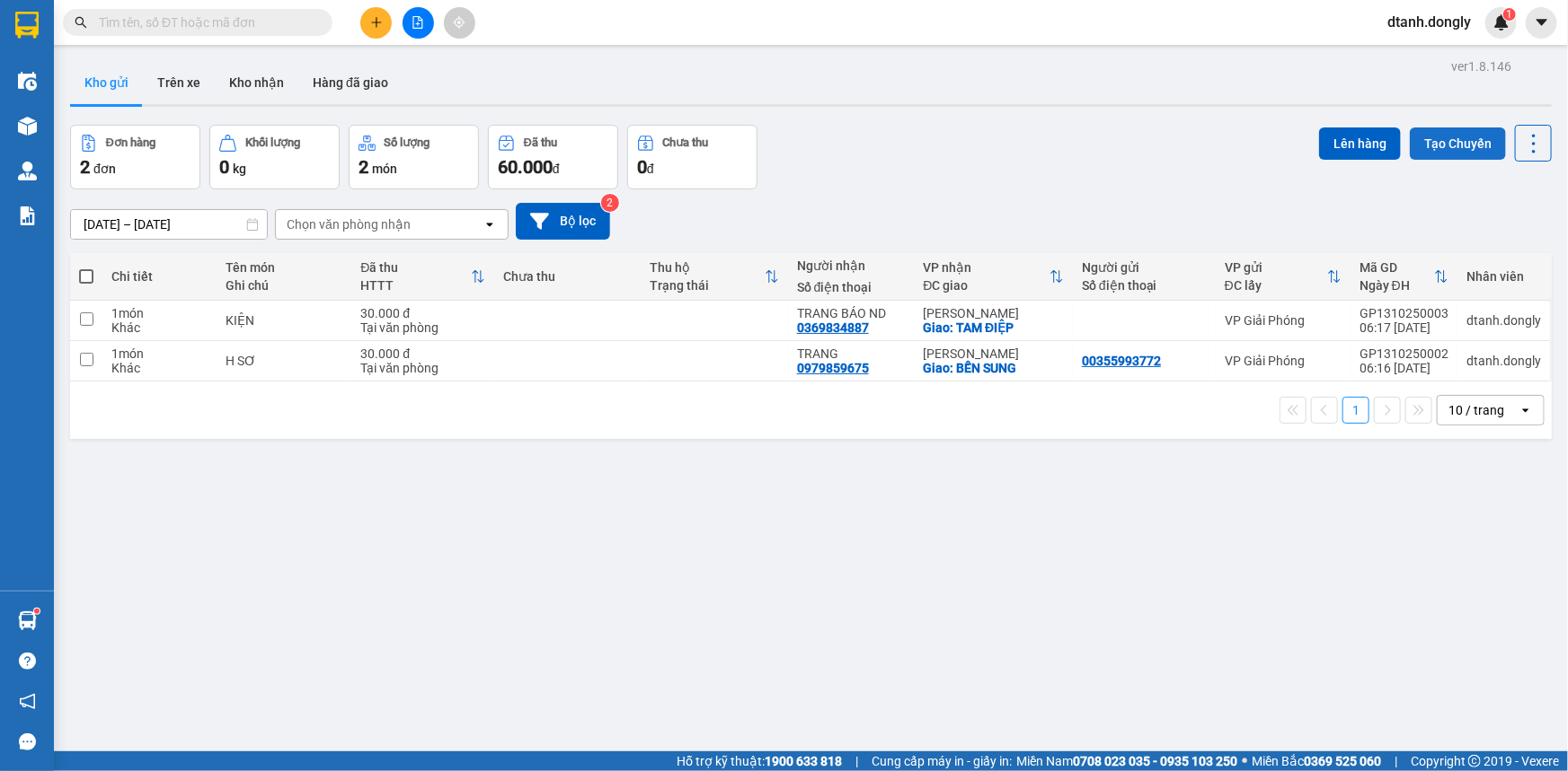
click at [1442, 133] on button "Tạo Chuyến" at bounding box center [1457, 144] width 96 height 32
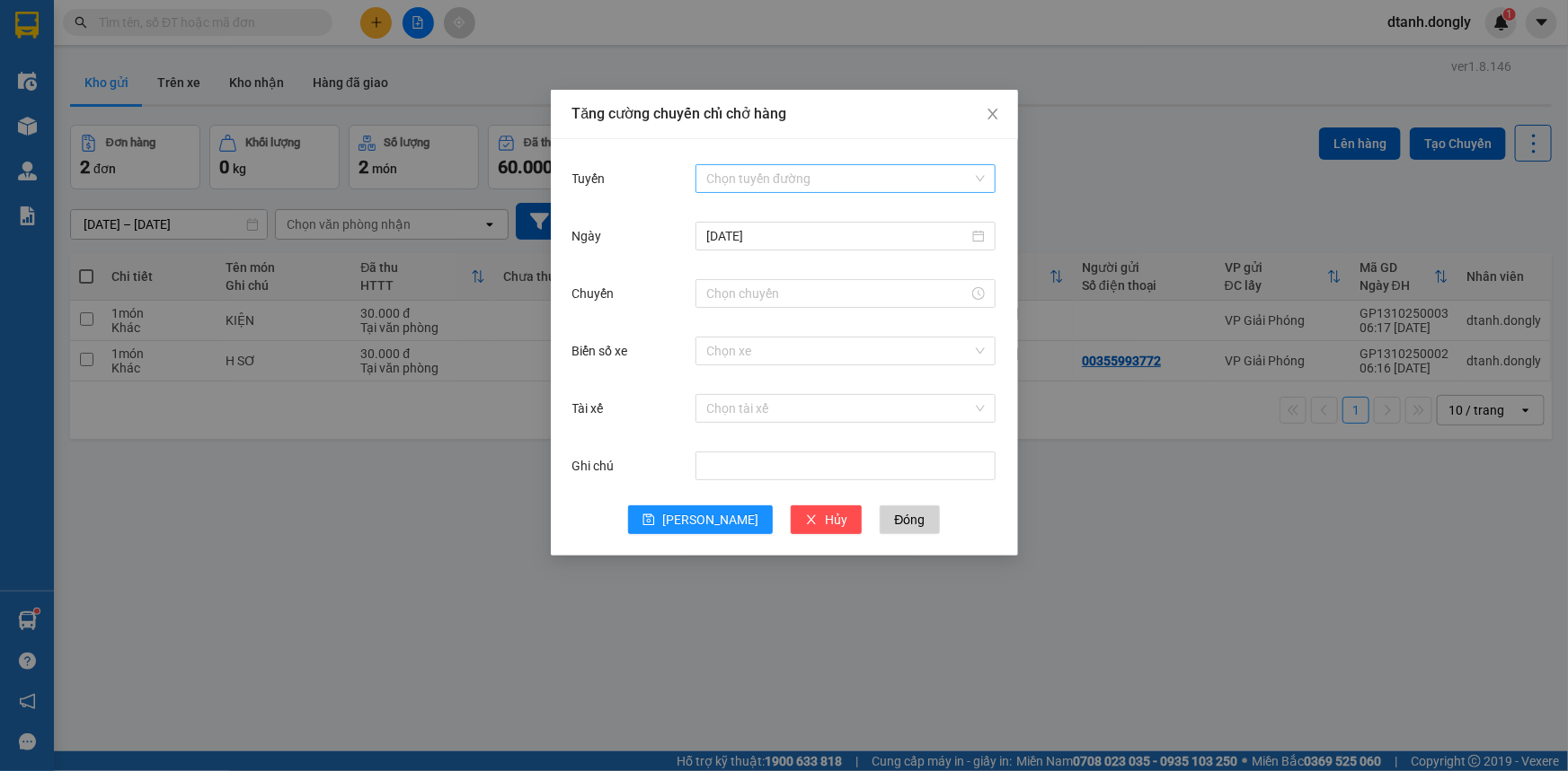
drag, startPoint x: 812, startPoint y: 189, endPoint x: 804, endPoint y: 176, distance: 15.3
click at [811, 188] on input "Tuyến" at bounding box center [839, 178] width 266 height 27
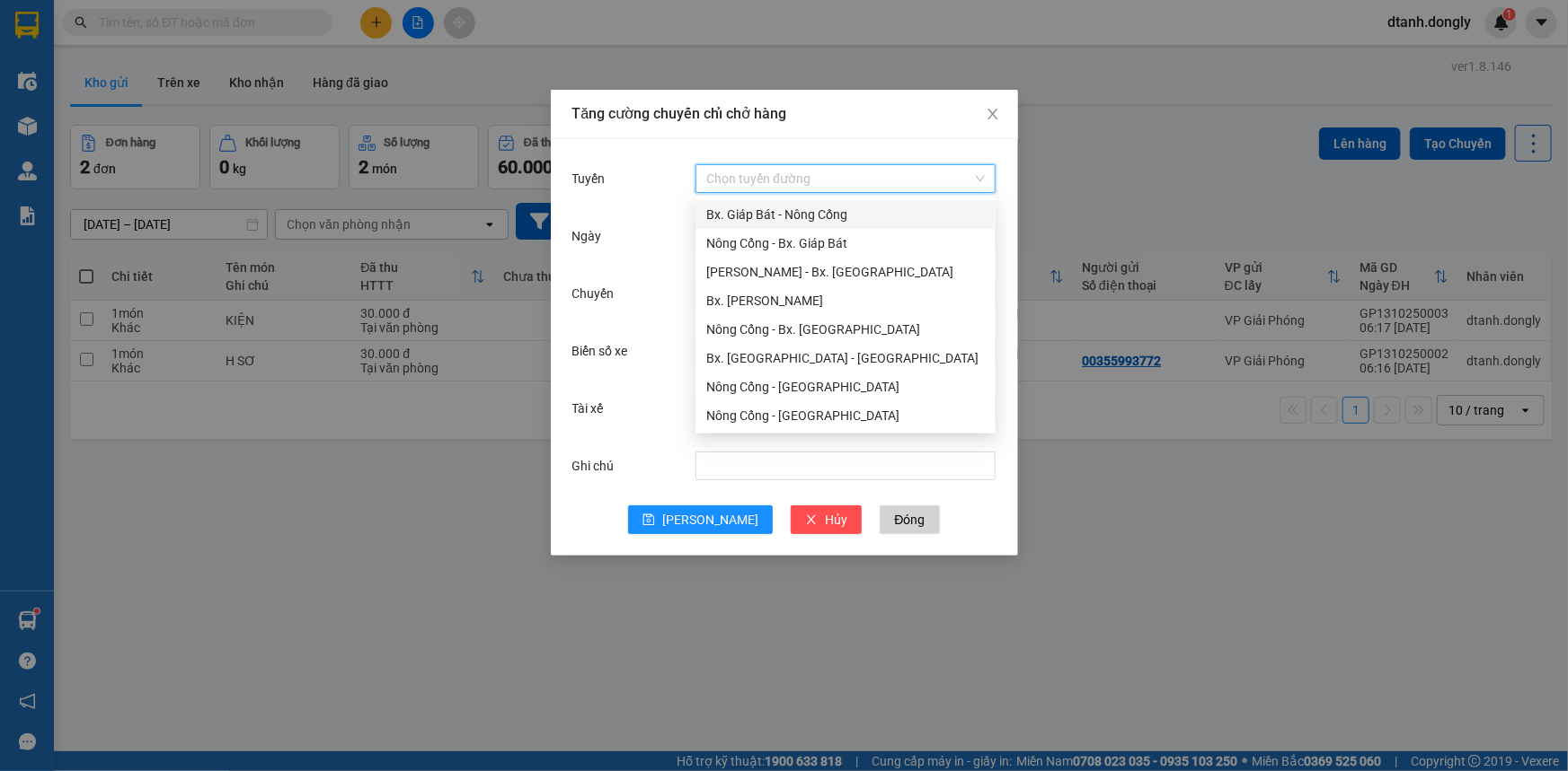
click at [805, 215] on div "Bx. Giáp Bát - Nông Cống" at bounding box center [846, 214] width 278 height 20
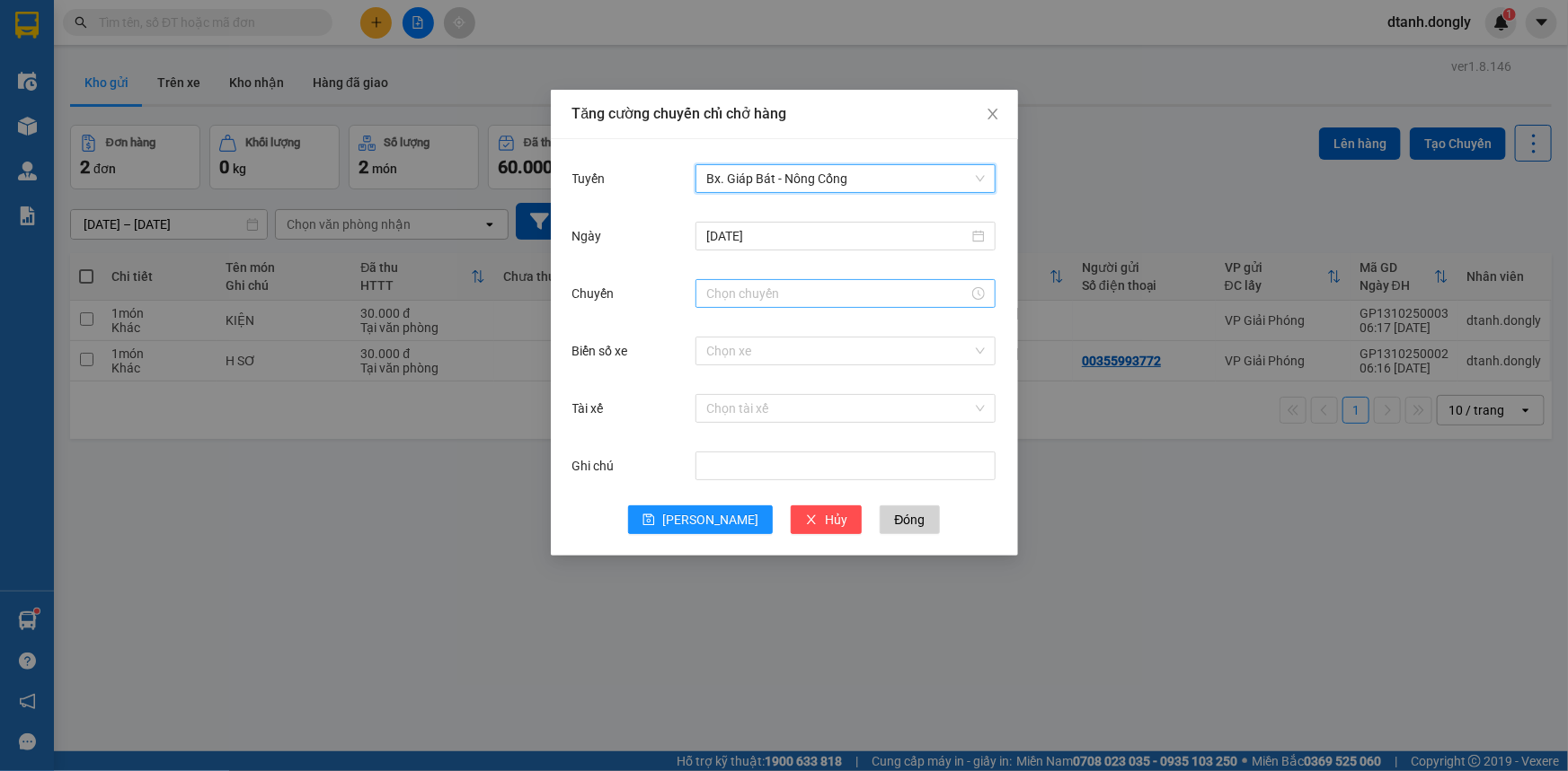
click at [780, 288] on input "Chuyến" at bounding box center [837, 293] width 262 height 20
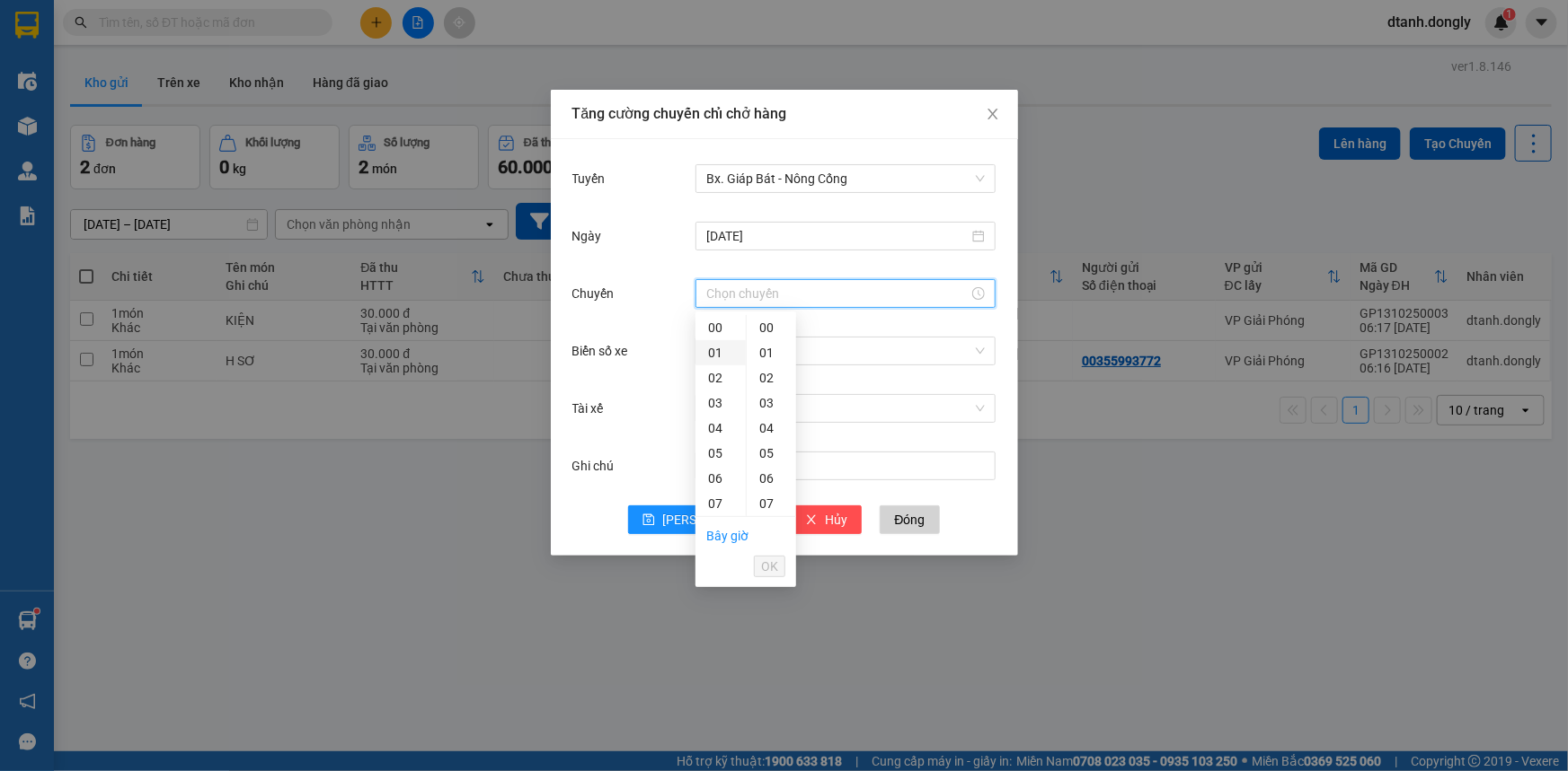
scroll to position [162, 0]
click at [716, 342] on div "07" at bounding box center [721, 341] width 51 height 25
type input "07:00"
click at [765, 228] on input "[DATE]" at bounding box center [837, 236] width 262 height 20
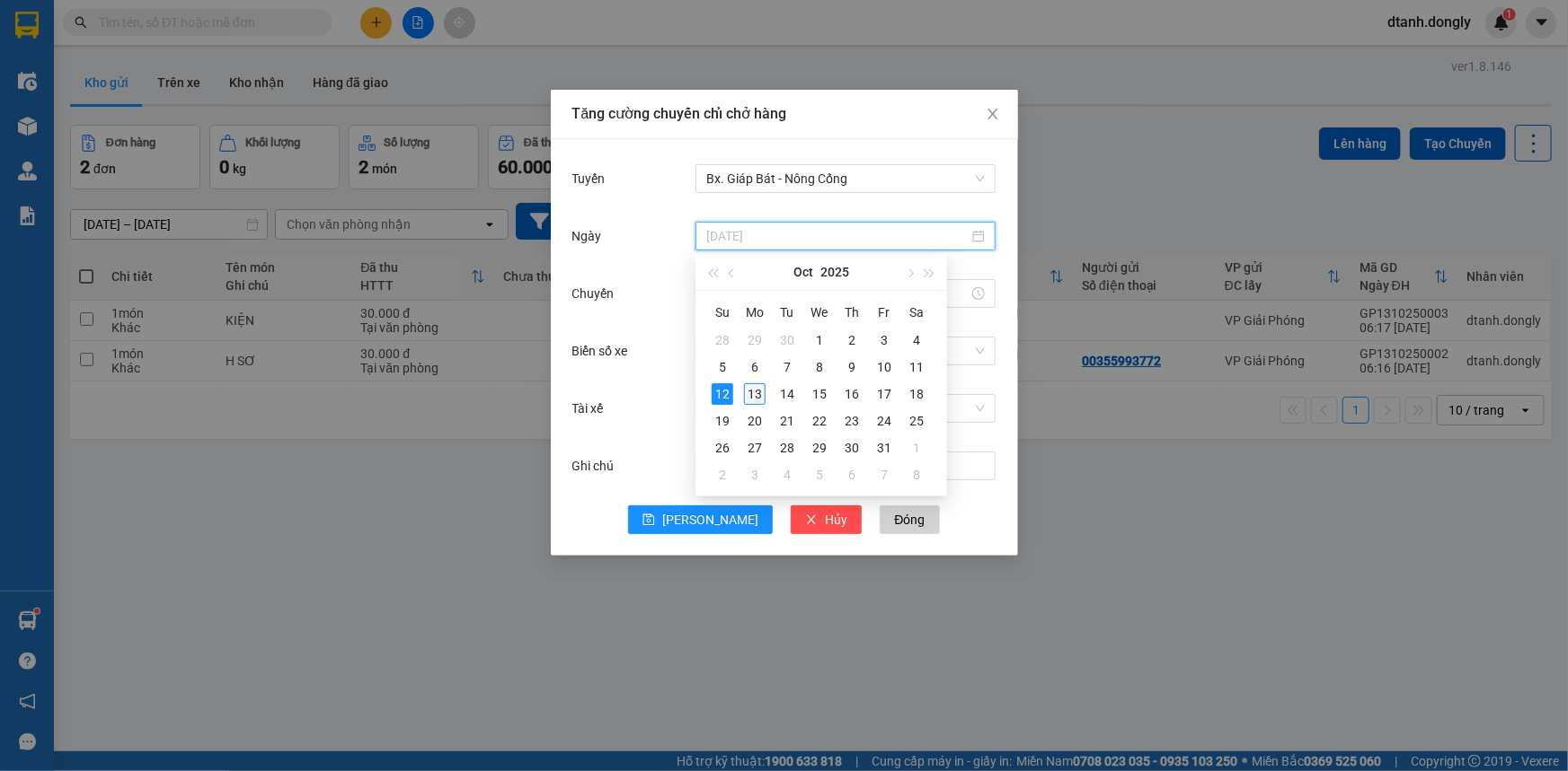
type input "[DATE]"
click at [754, 398] on div "13" at bounding box center [754, 393] width 22 height 22
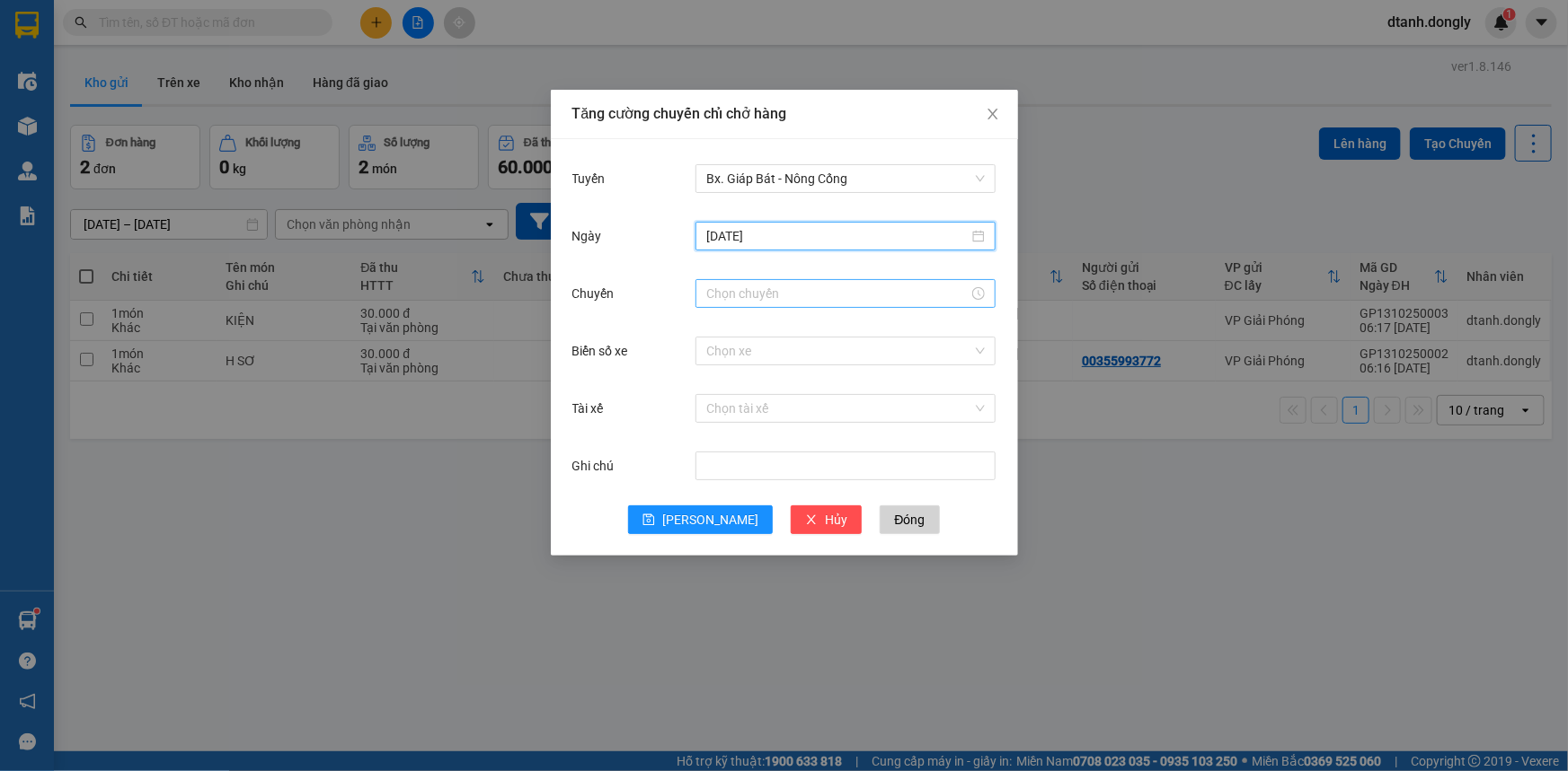
click at [768, 297] on input "Chuyến" at bounding box center [837, 293] width 262 height 20
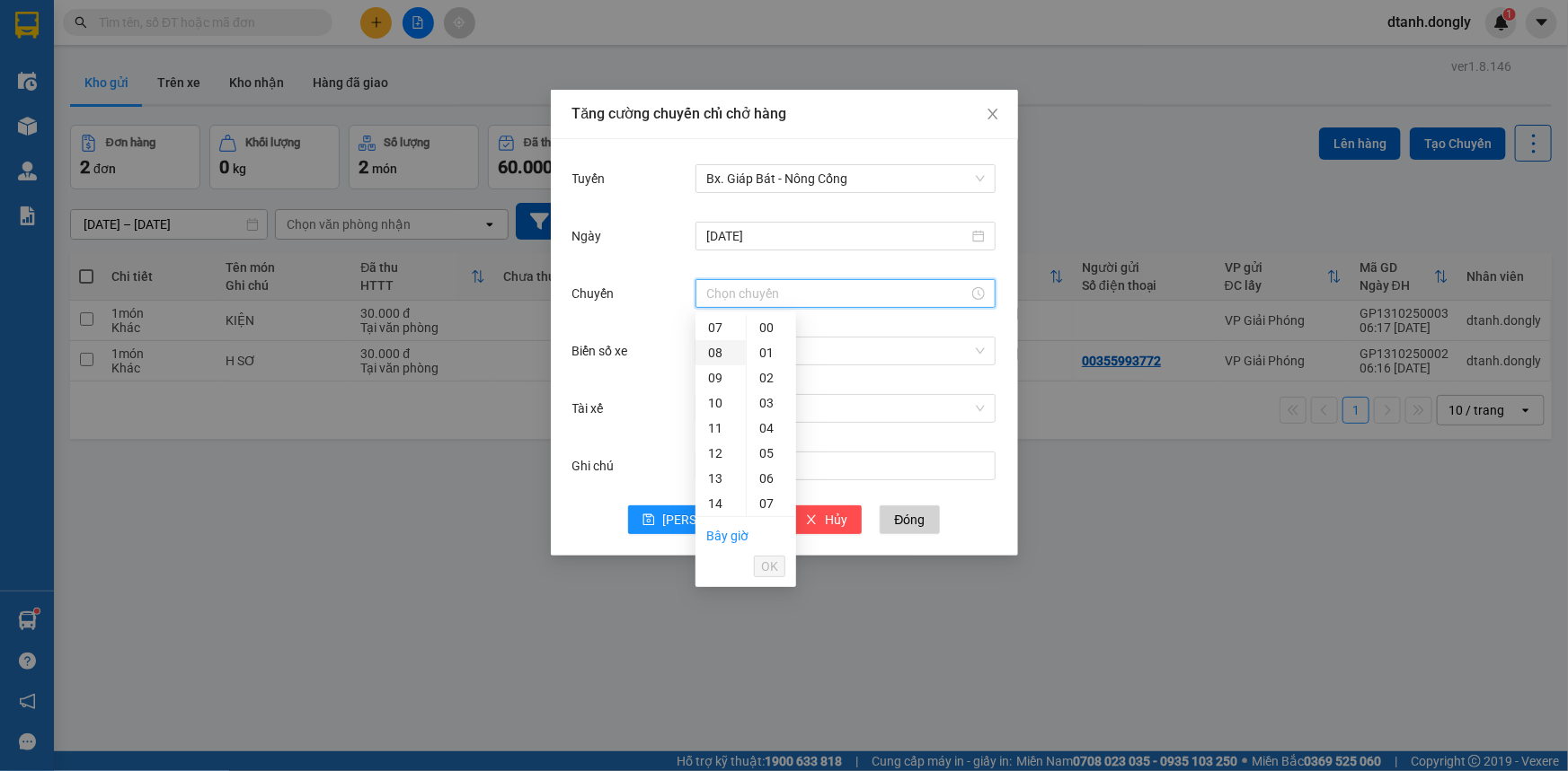
drag, startPoint x: 723, startPoint y: 329, endPoint x: 713, endPoint y: 357, distance: 29.7
click at [722, 329] on div "07" at bounding box center [721, 328] width 51 height 25
type input "07:00"
drag, startPoint x: 773, startPoint y: 566, endPoint x: 776, endPoint y: 532, distance: 34.1
click at [774, 564] on span "OK" at bounding box center [769, 566] width 17 height 20
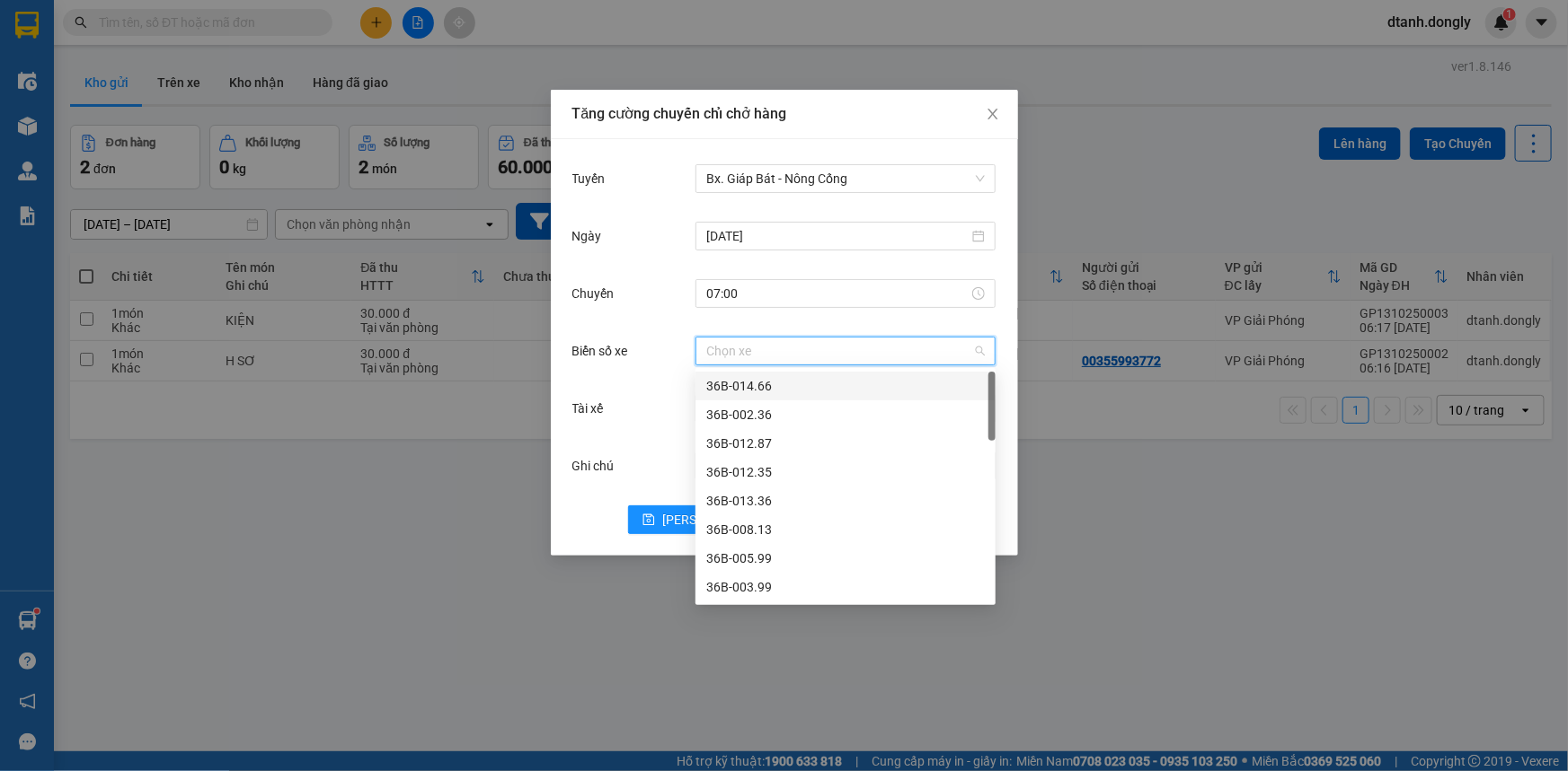
click at [763, 356] on input "Biển số xe" at bounding box center [839, 351] width 266 height 27
type input "29"
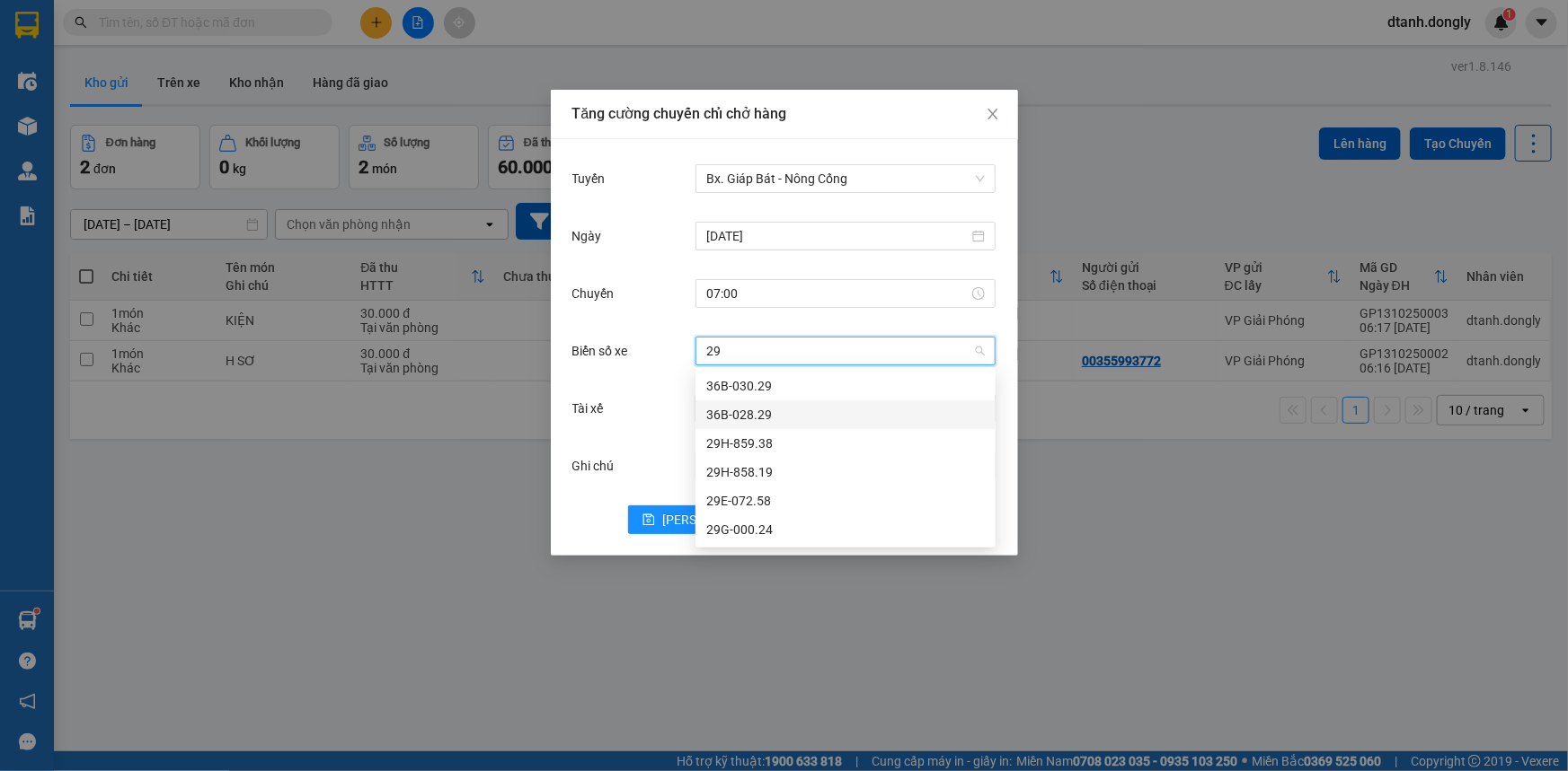
click at [763, 415] on div "36B-028.29" at bounding box center [846, 414] width 278 height 20
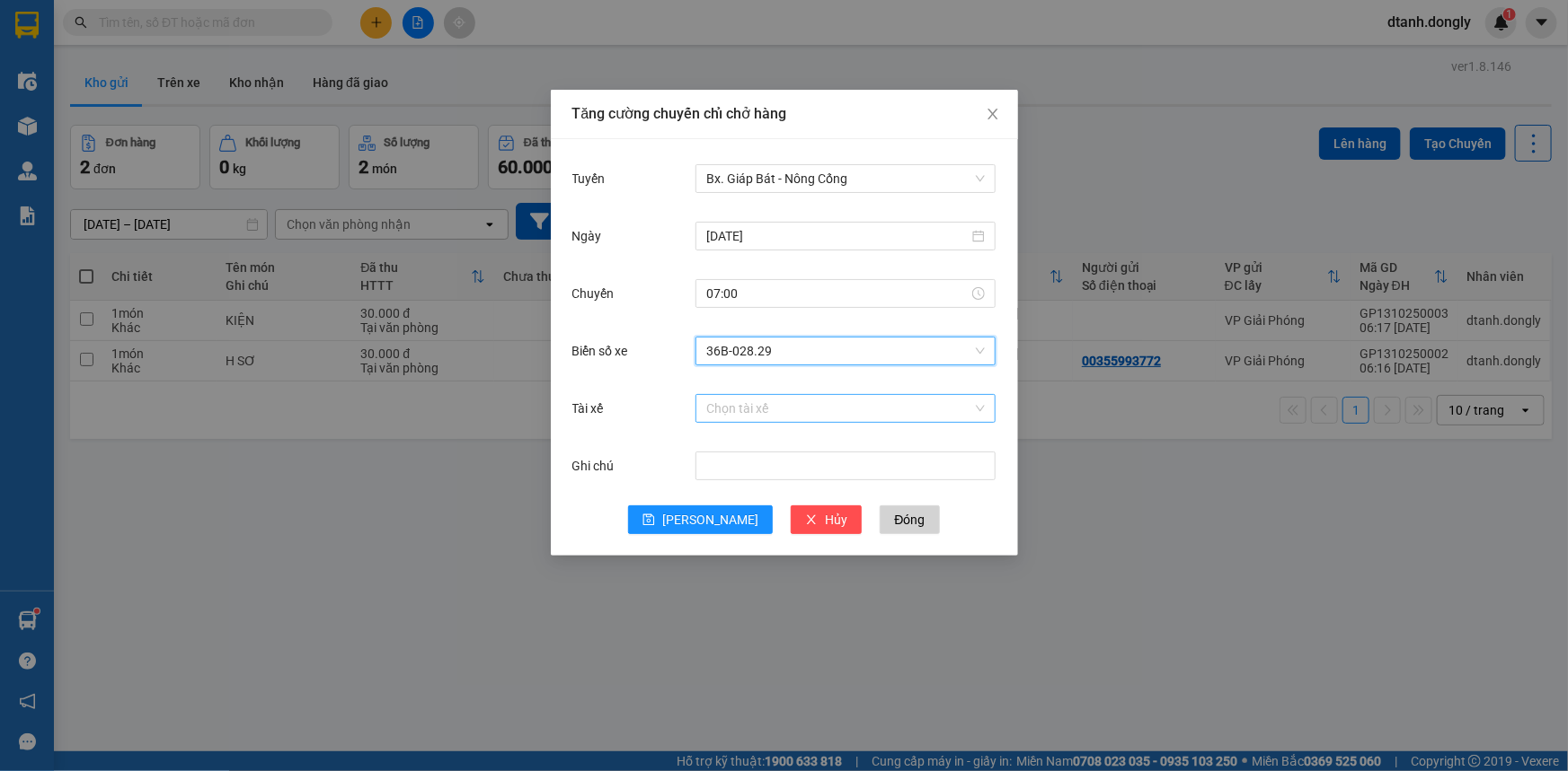
click at [729, 404] on input "Tài xế" at bounding box center [839, 409] width 266 height 27
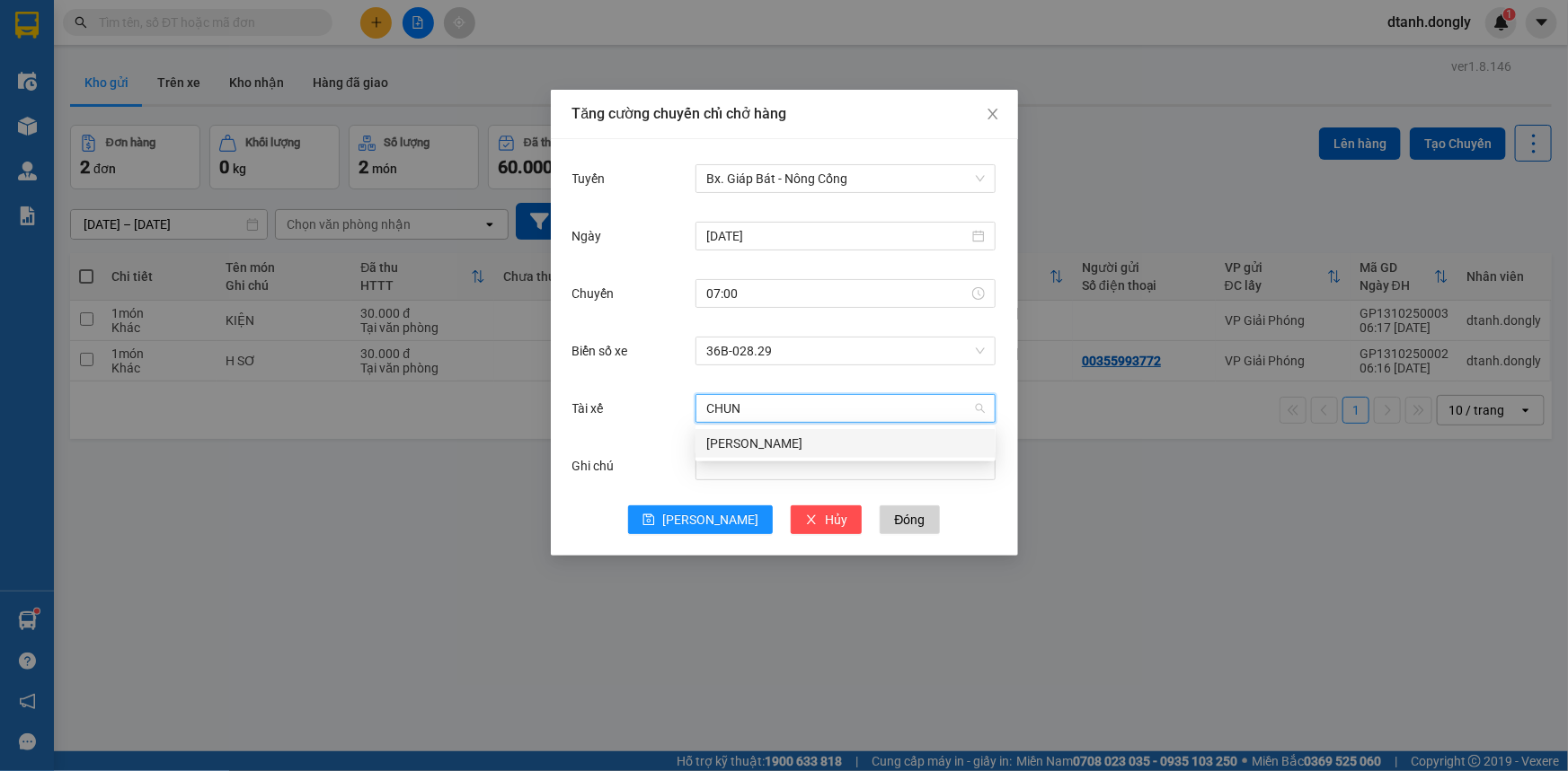
type input "CHUNG"
click at [768, 441] on div "[PERSON_NAME]" at bounding box center [846, 443] width 278 height 20
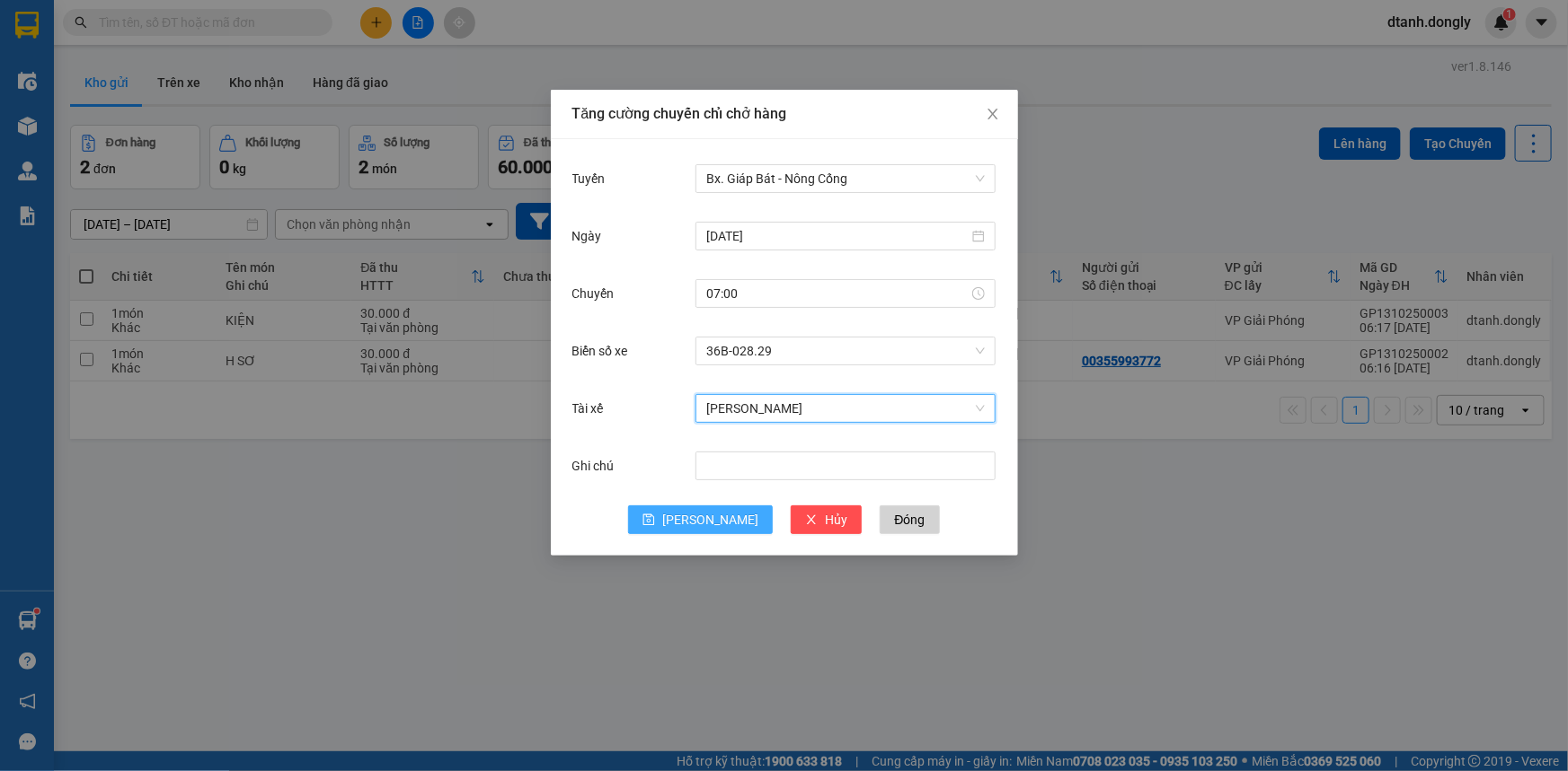
click at [710, 512] on span "[PERSON_NAME]" at bounding box center [710, 519] width 96 height 20
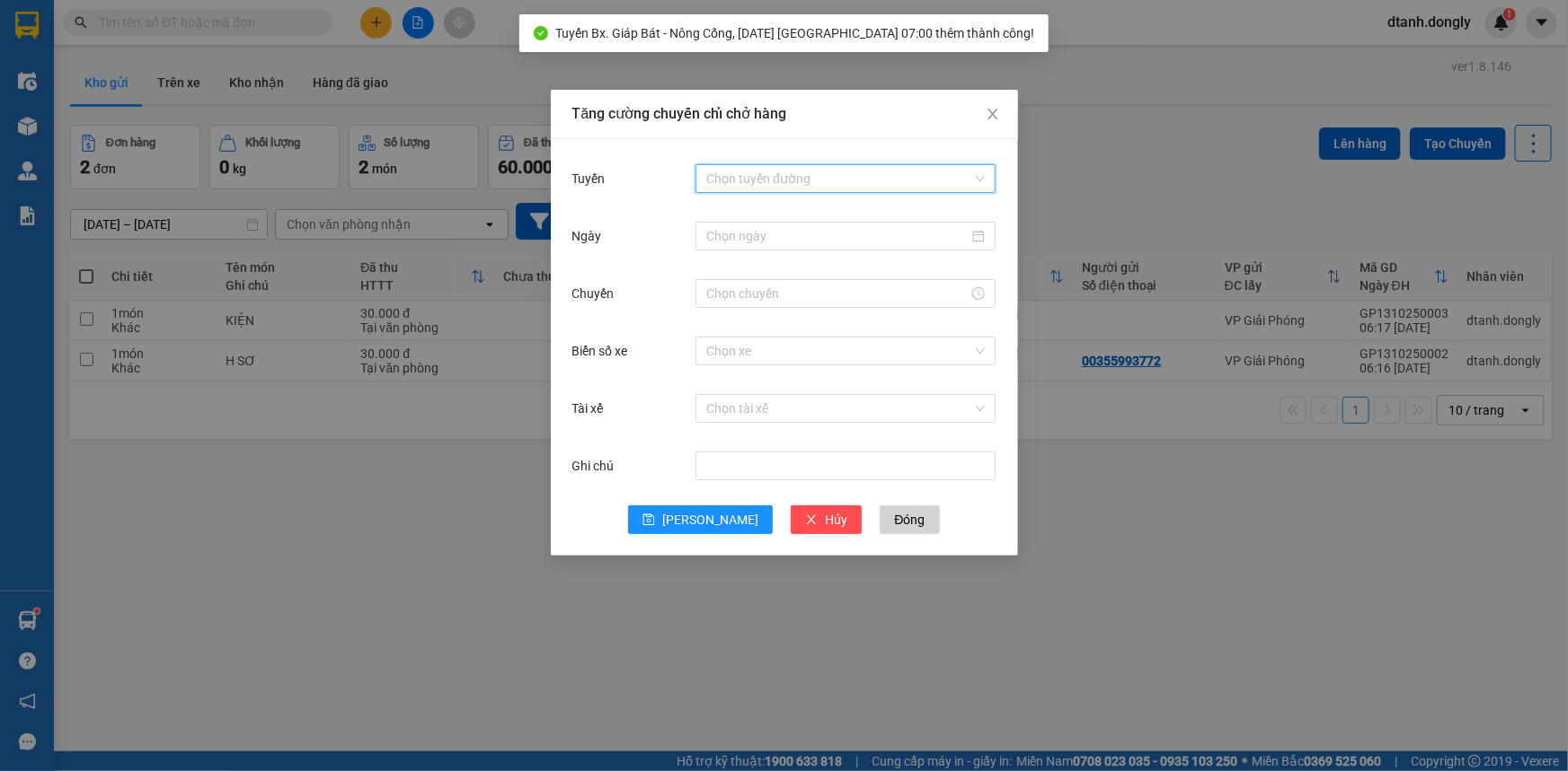
click at [781, 176] on input "Tuyến" at bounding box center [839, 178] width 266 height 27
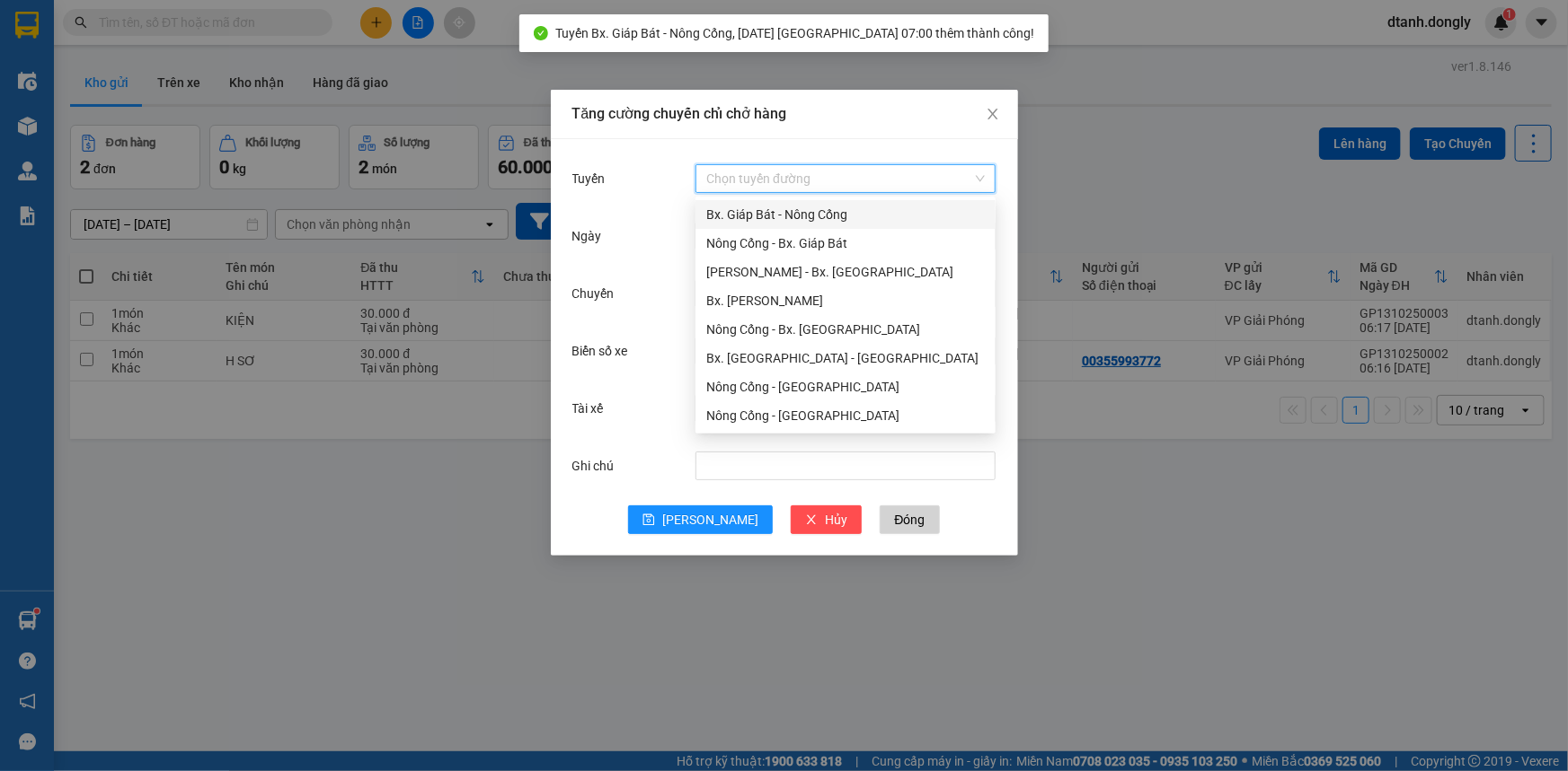
drag, startPoint x: 779, startPoint y: 203, endPoint x: 791, endPoint y: 266, distance: 64.1
click at [779, 204] on div "Bx. Giáp Bát - Nông Cống" at bounding box center [845, 214] width 300 height 29
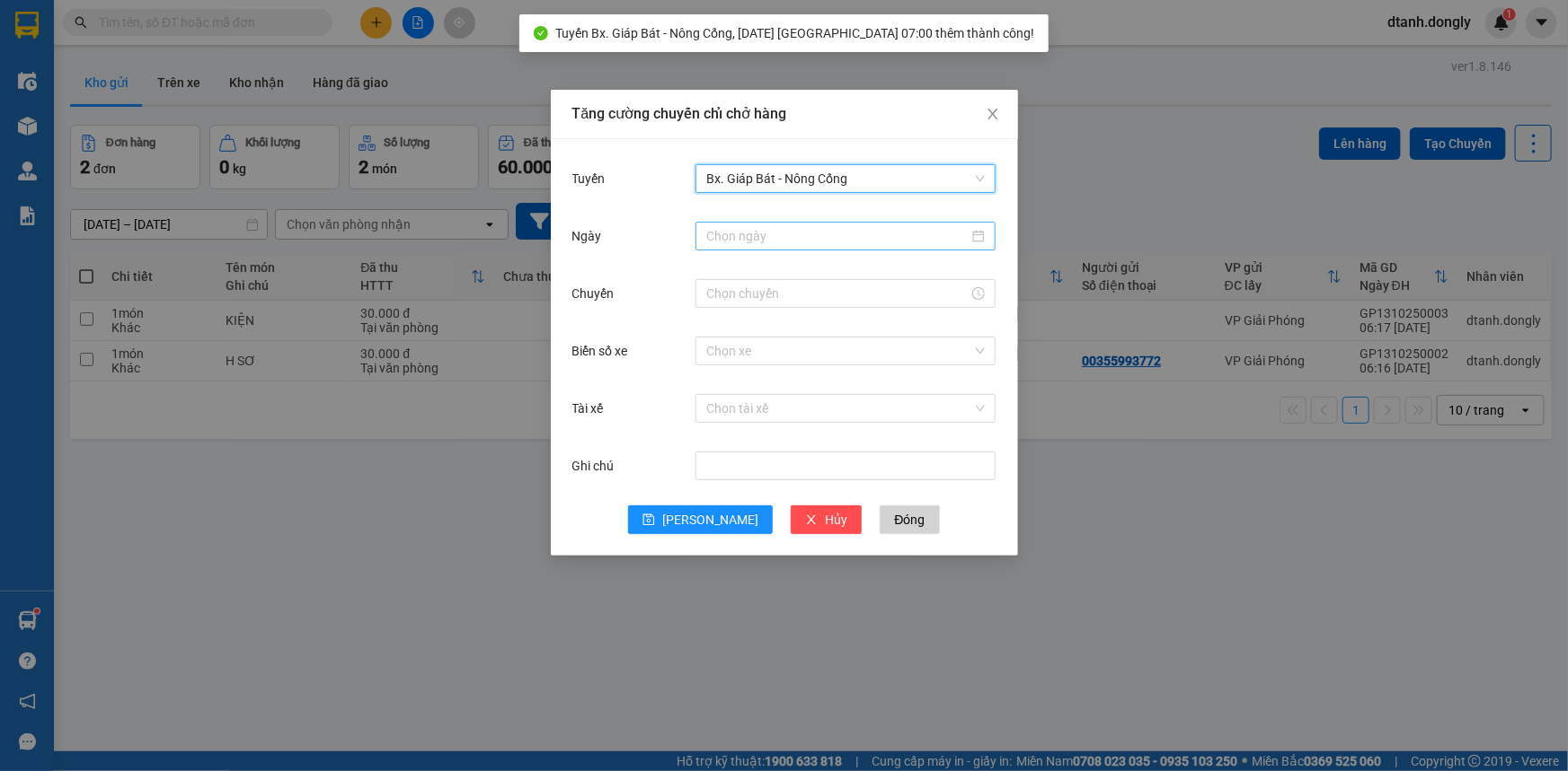
click at [800, 234] on input "Ngày" at bounding box center [837, 236] width 262 height 20
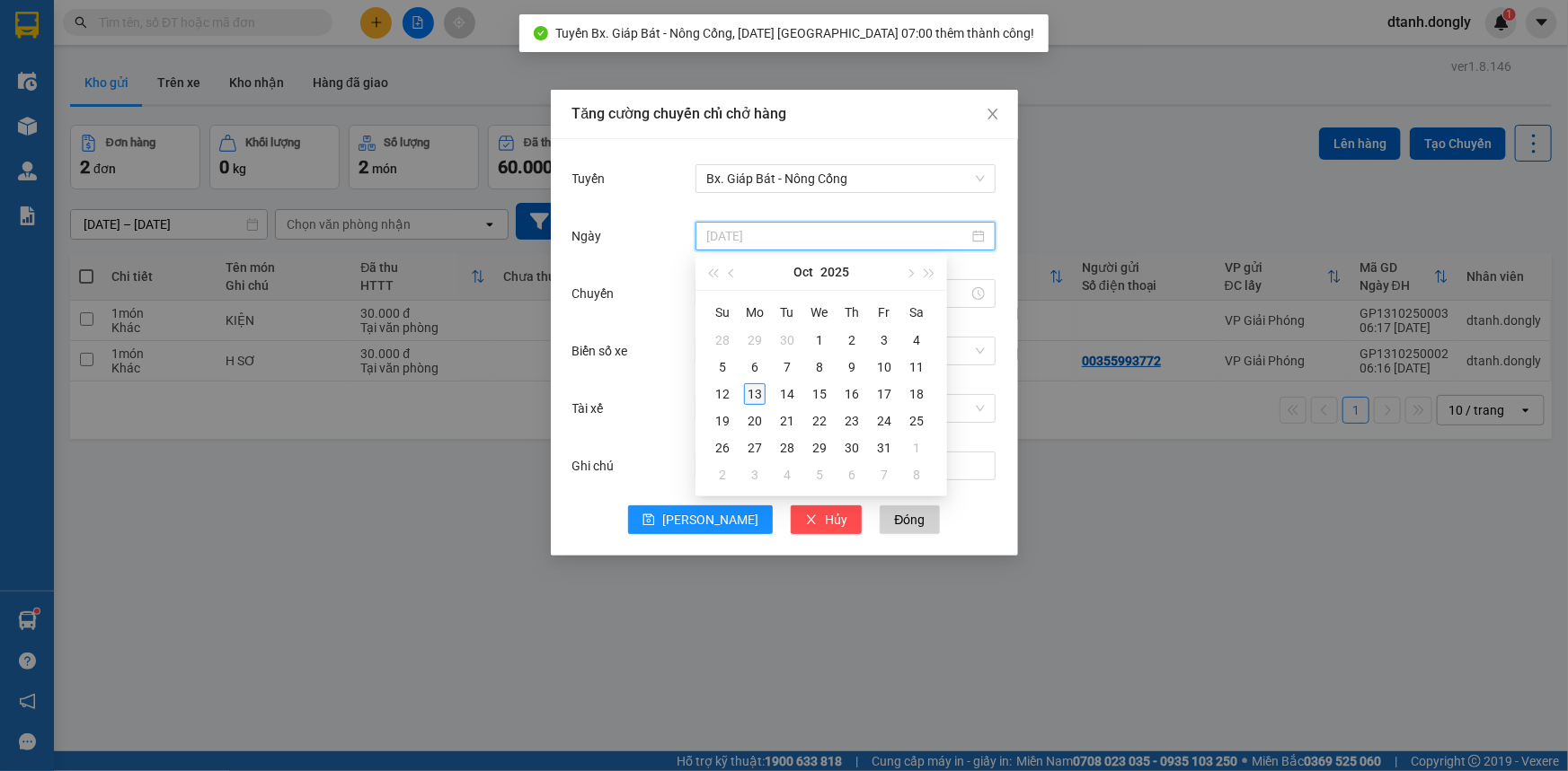
type input "[DATE]"
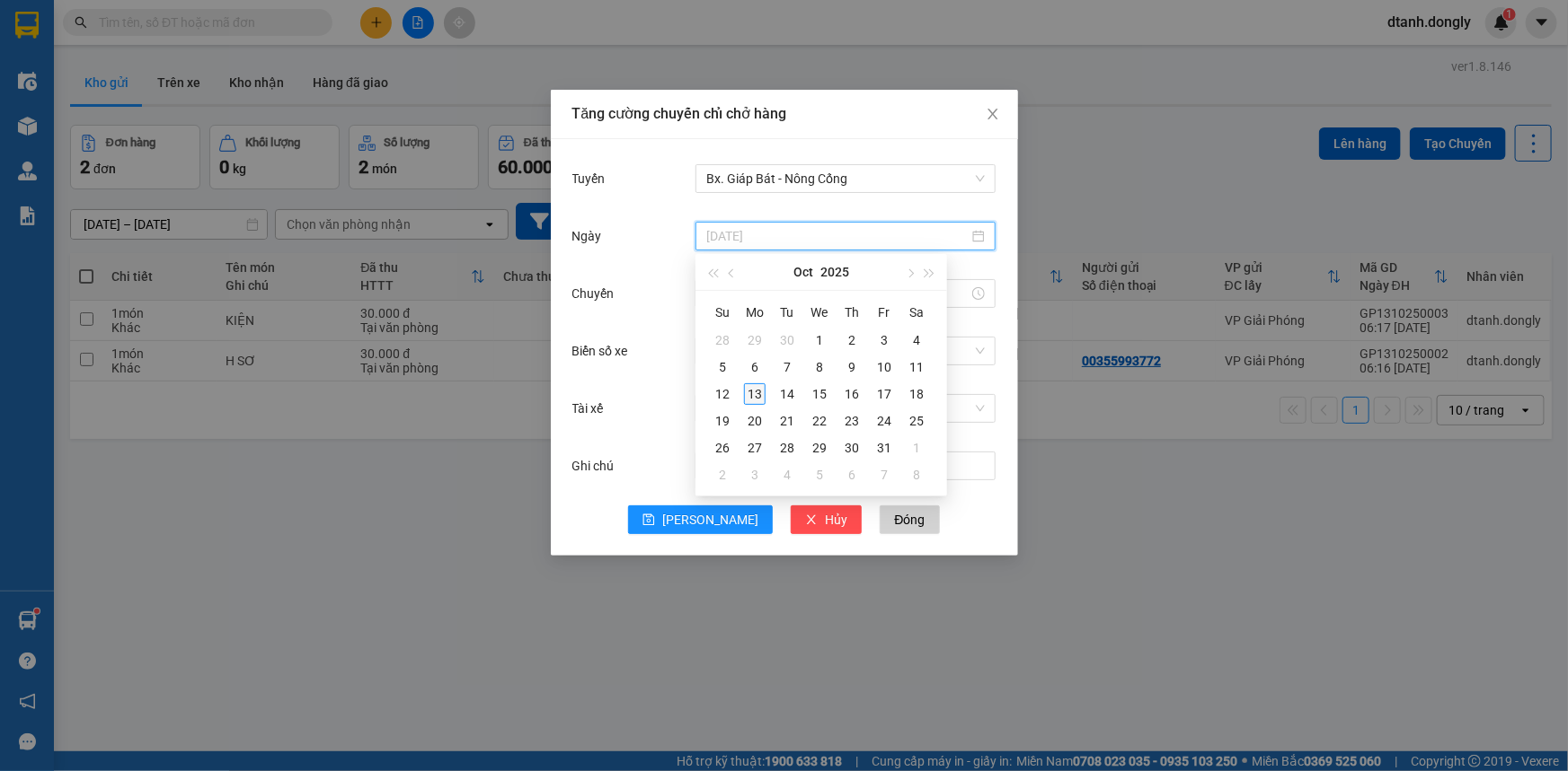
click at [759, 397] on div "13" at bounding box center [754, 393] width 22 height 22
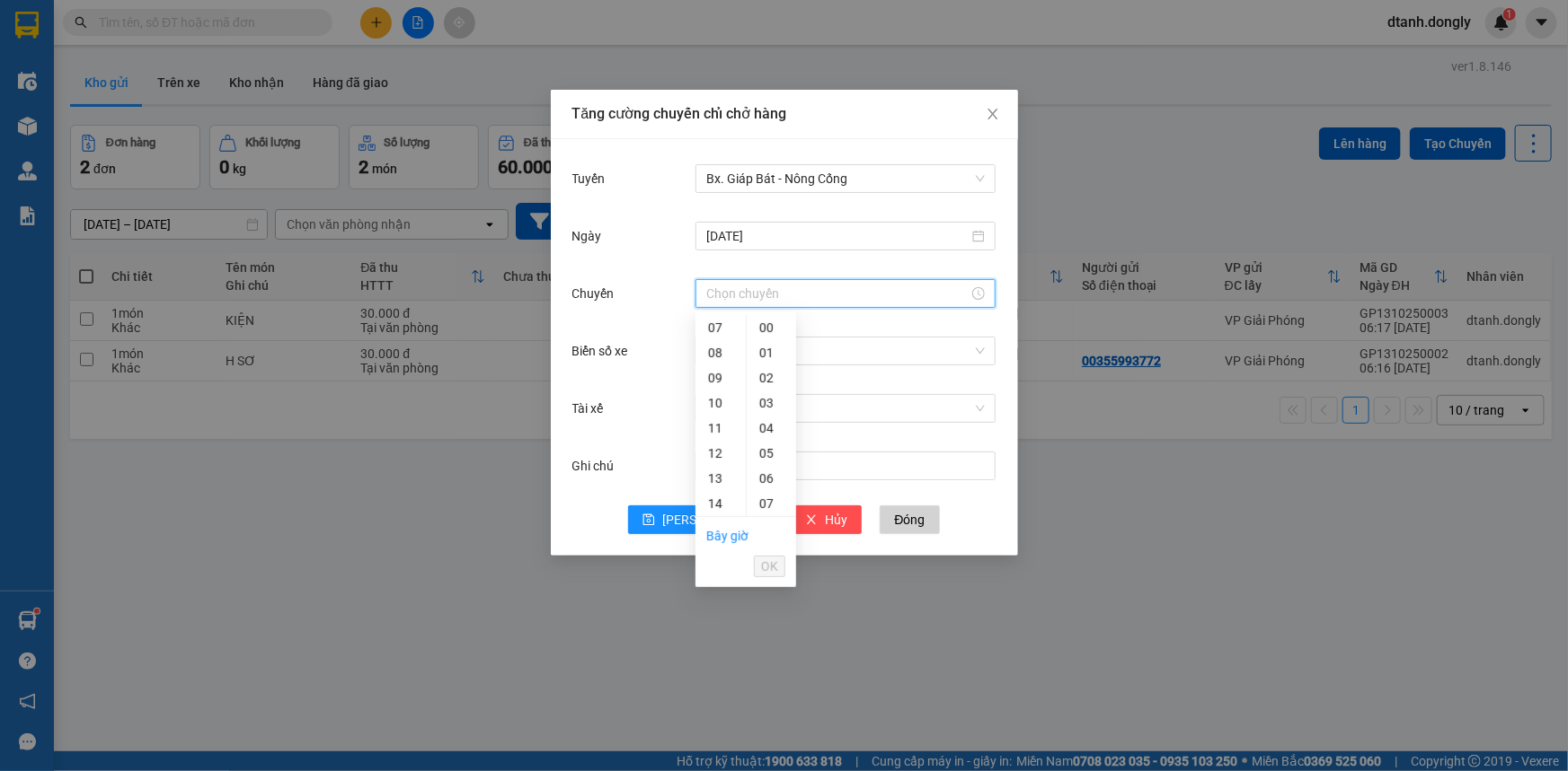
click at [760, 297] on input "Chuyến" at bounding box center [837, 293] width 262 height 20
click at [718, 354] on div "08" at bounding box center [721, 352] width 51 height 25
type input "08:00"
drag, startPoint x: 770, startPoint y: 566, endPoint x: 778, endPoint y: 524, distance: 42.8
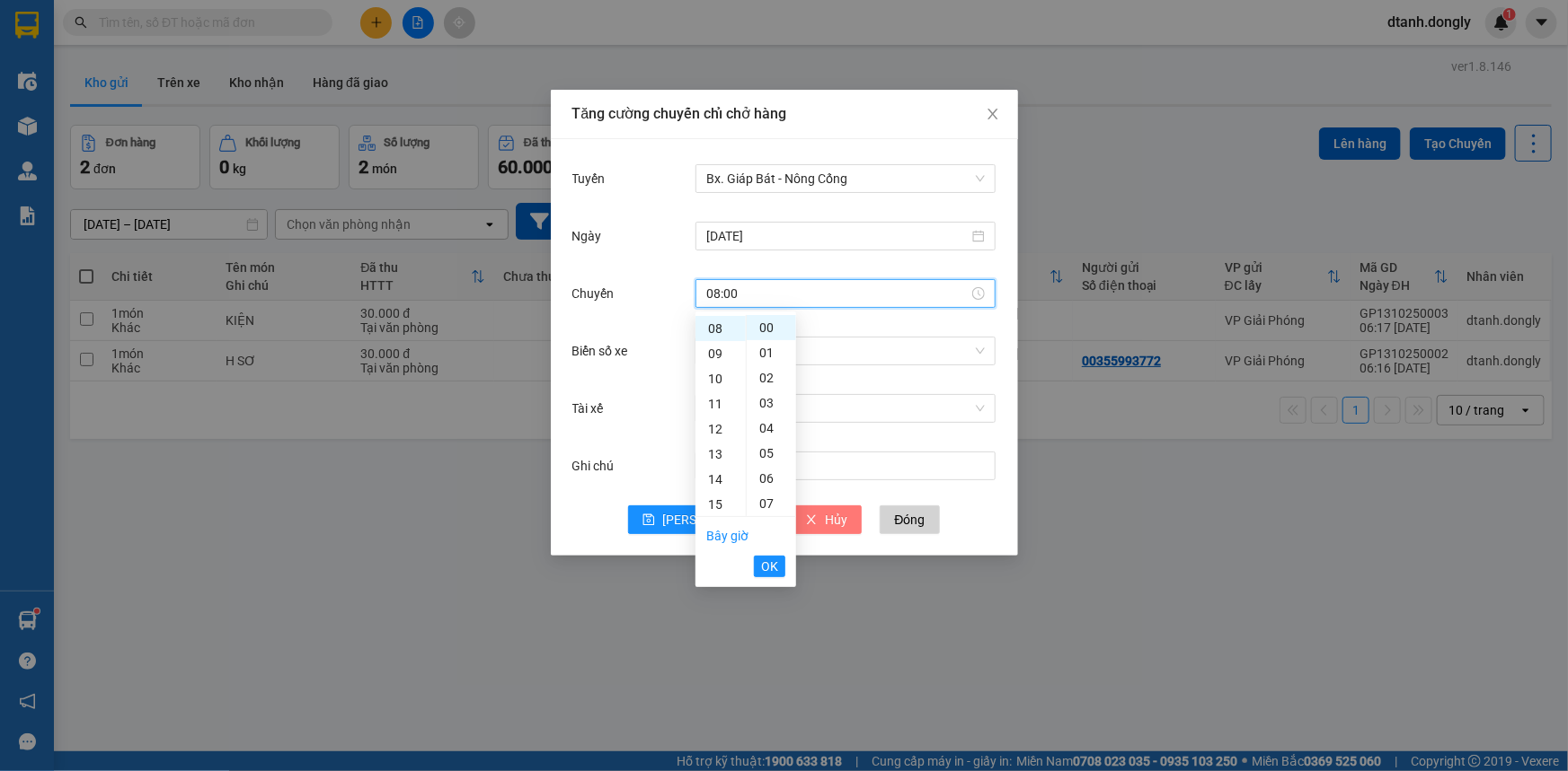
click at [770, 566] on span "OK" at bounding box center [769, 566] width 17 height 20
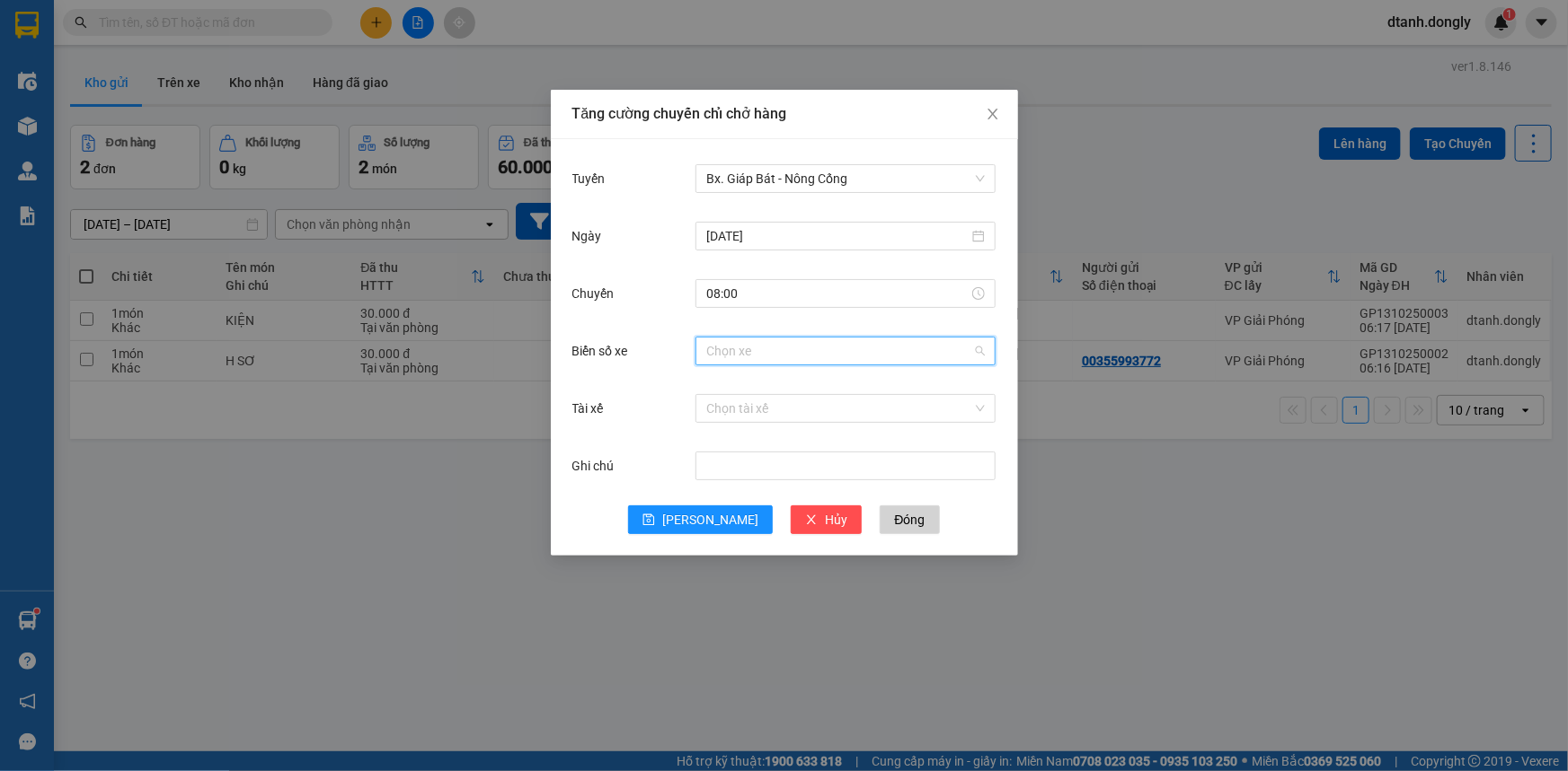
click at [765, 339] on input "Biển số xe" at bounding box center [839, 351] width 266 height 27
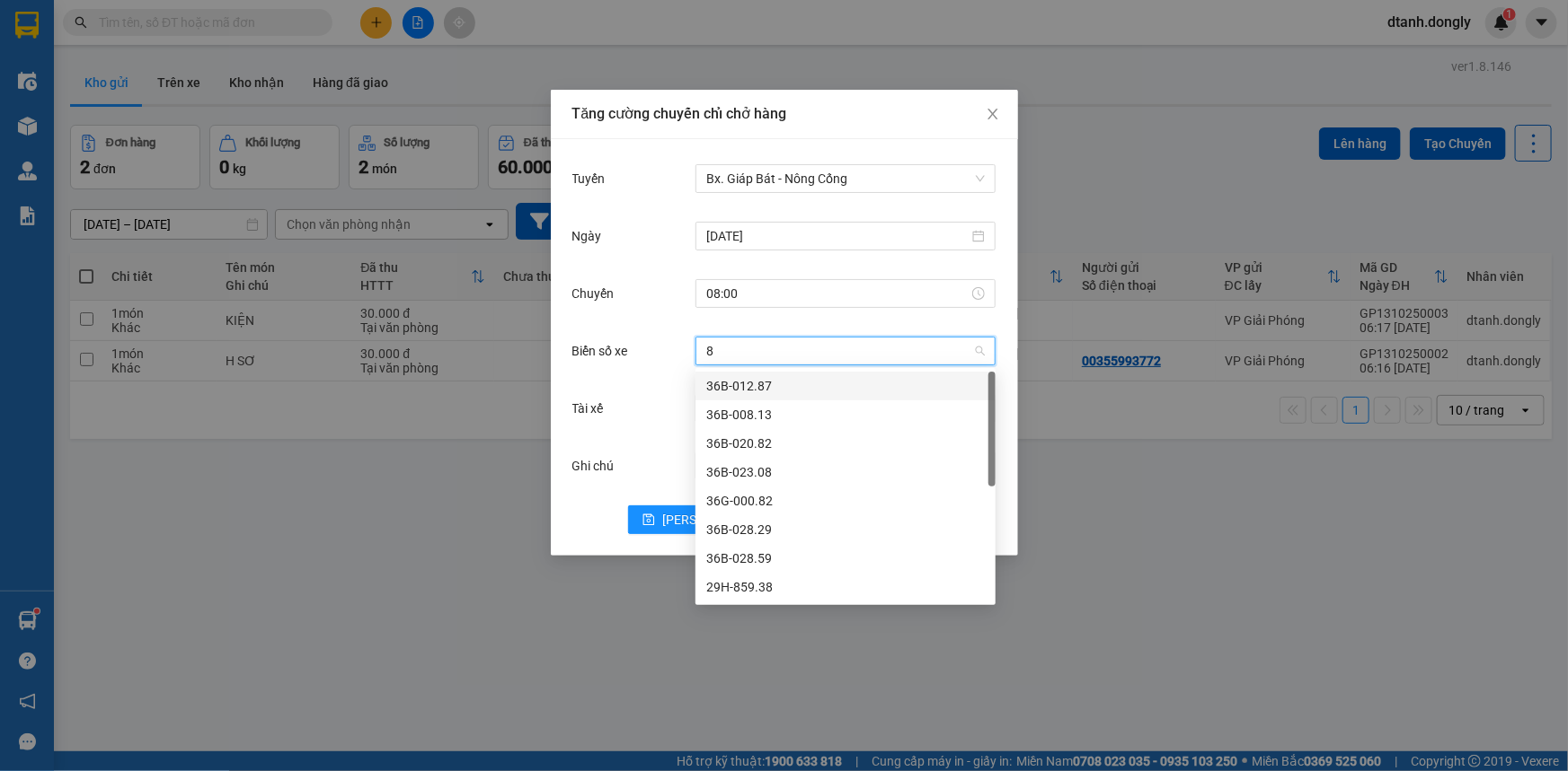
type input "82"
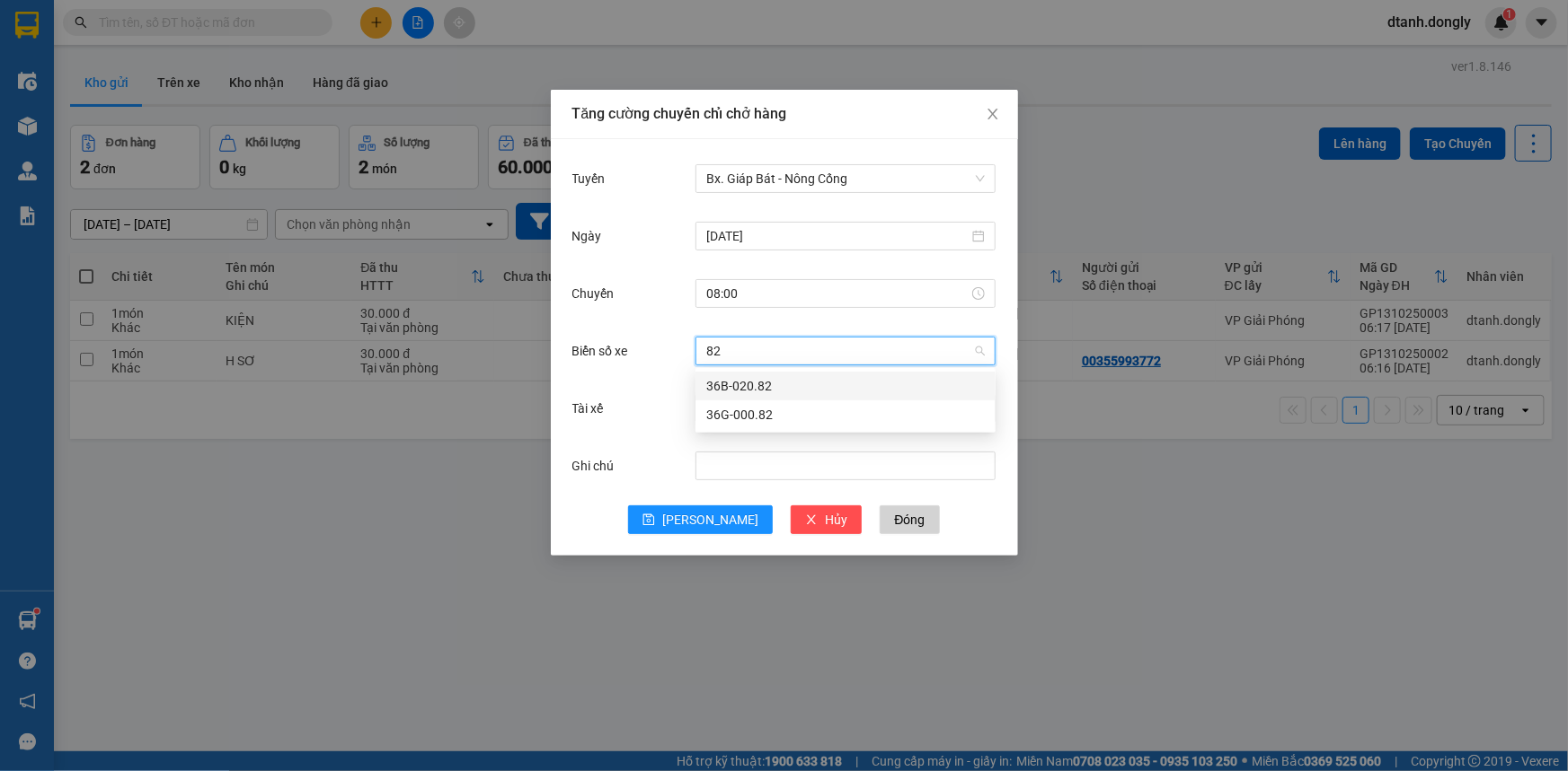
click at [772, 379] on div "36B-020.82" at bounding box center [846, 386] width 278 height 20
click at [762, 409] on input "Tài xế" at bounding box center [839, 409] width 266 height 27
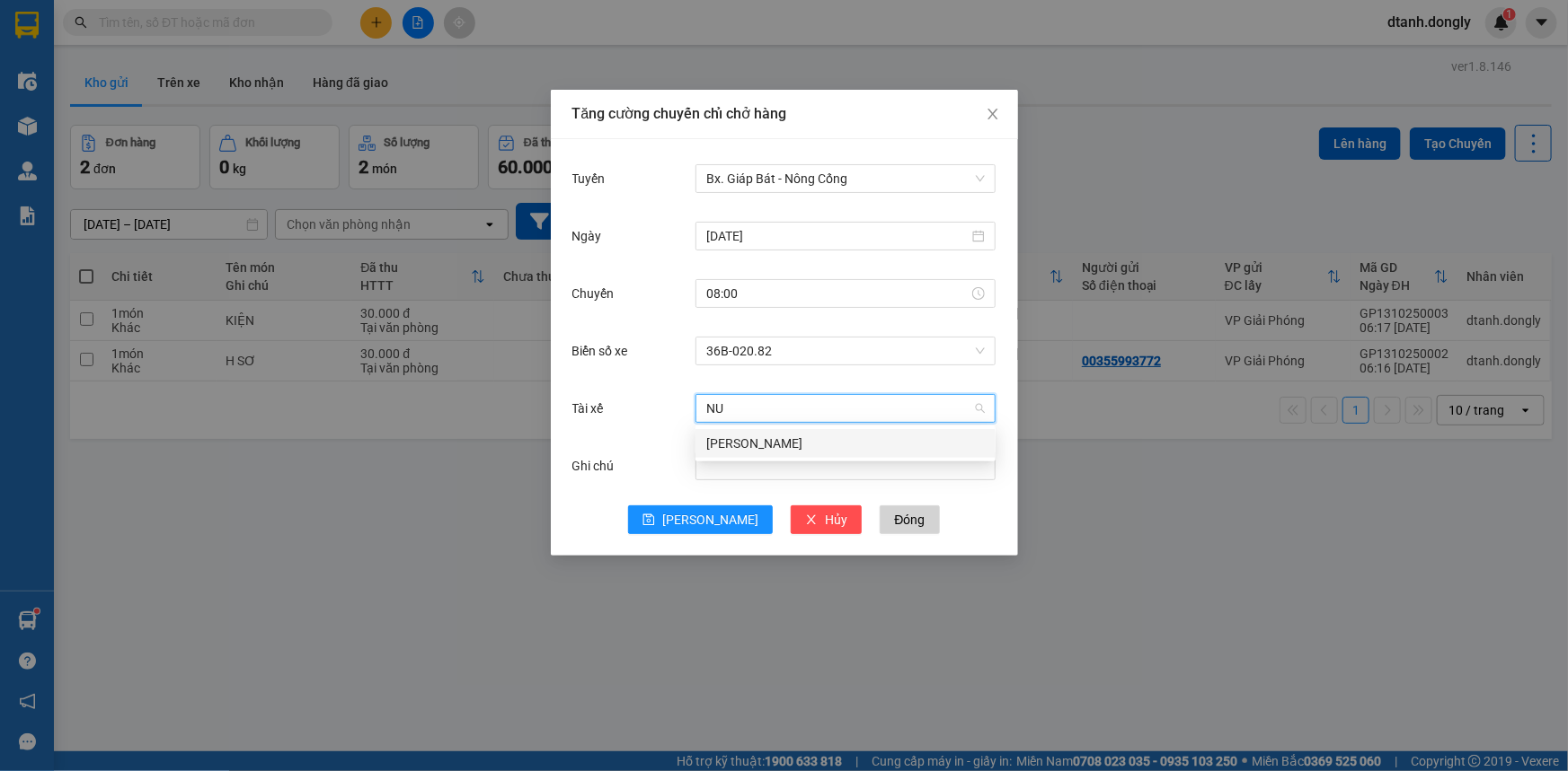
type input "NUI"
click at [771, 444] on div "[PERSON_NAME]" at bounding box center [846, 443] width 278 height 20
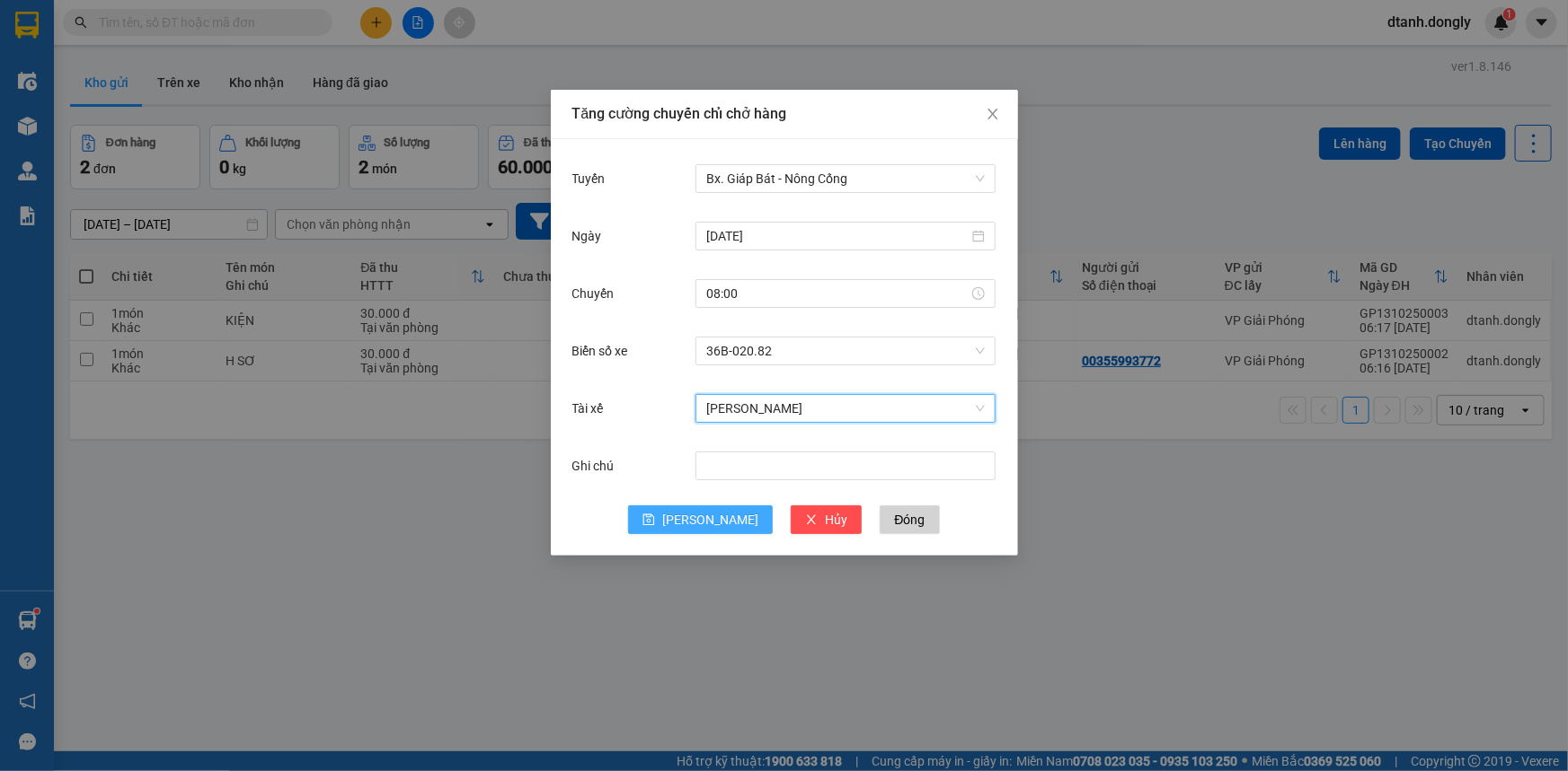
click at [711, 526] on span "[PERSON_NAME]" at bounding box center [710, 519] width 96 height 20
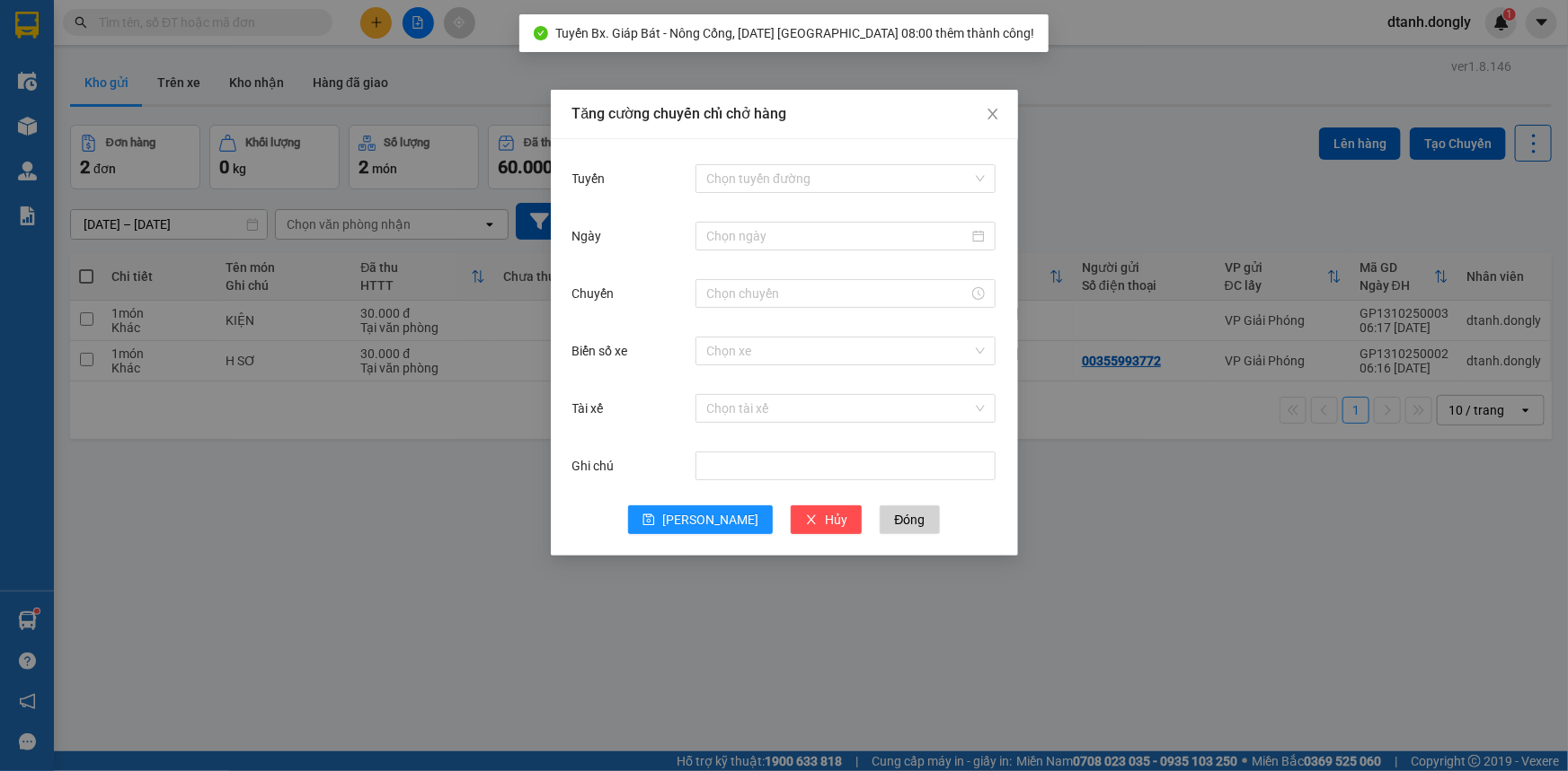
click at [768, 162] on div "Chọn tuyến đường" at bounding box center [845, 178] width 300 height 36
click at [790, 179] on input "Tuyến" at bounding box center [839, 178] width 266 height 27
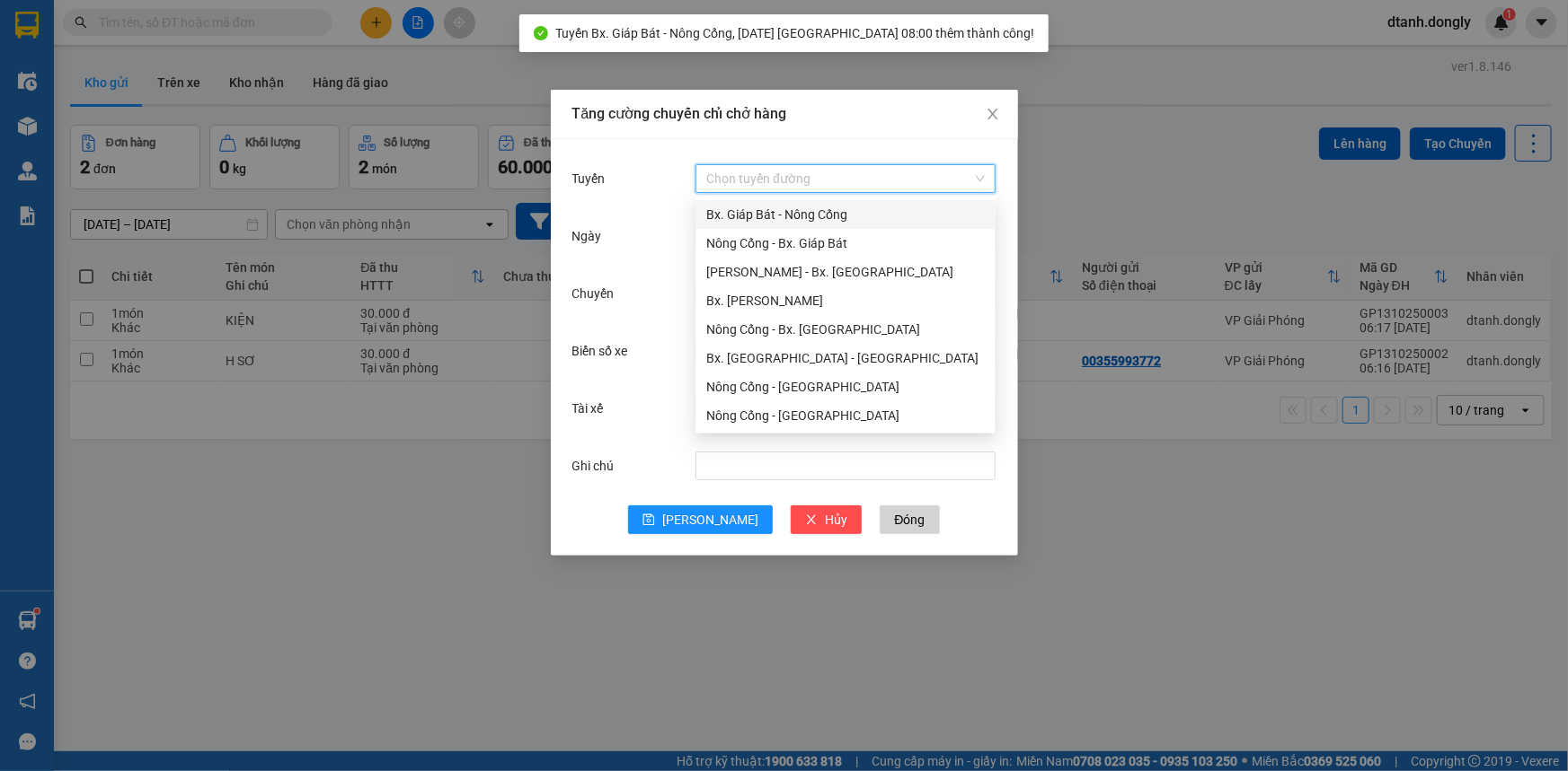
click at [787, 217] on div "Bx. Giáp Bát - Nông Cống" at bounding box center [846, 214] width 278 height 20
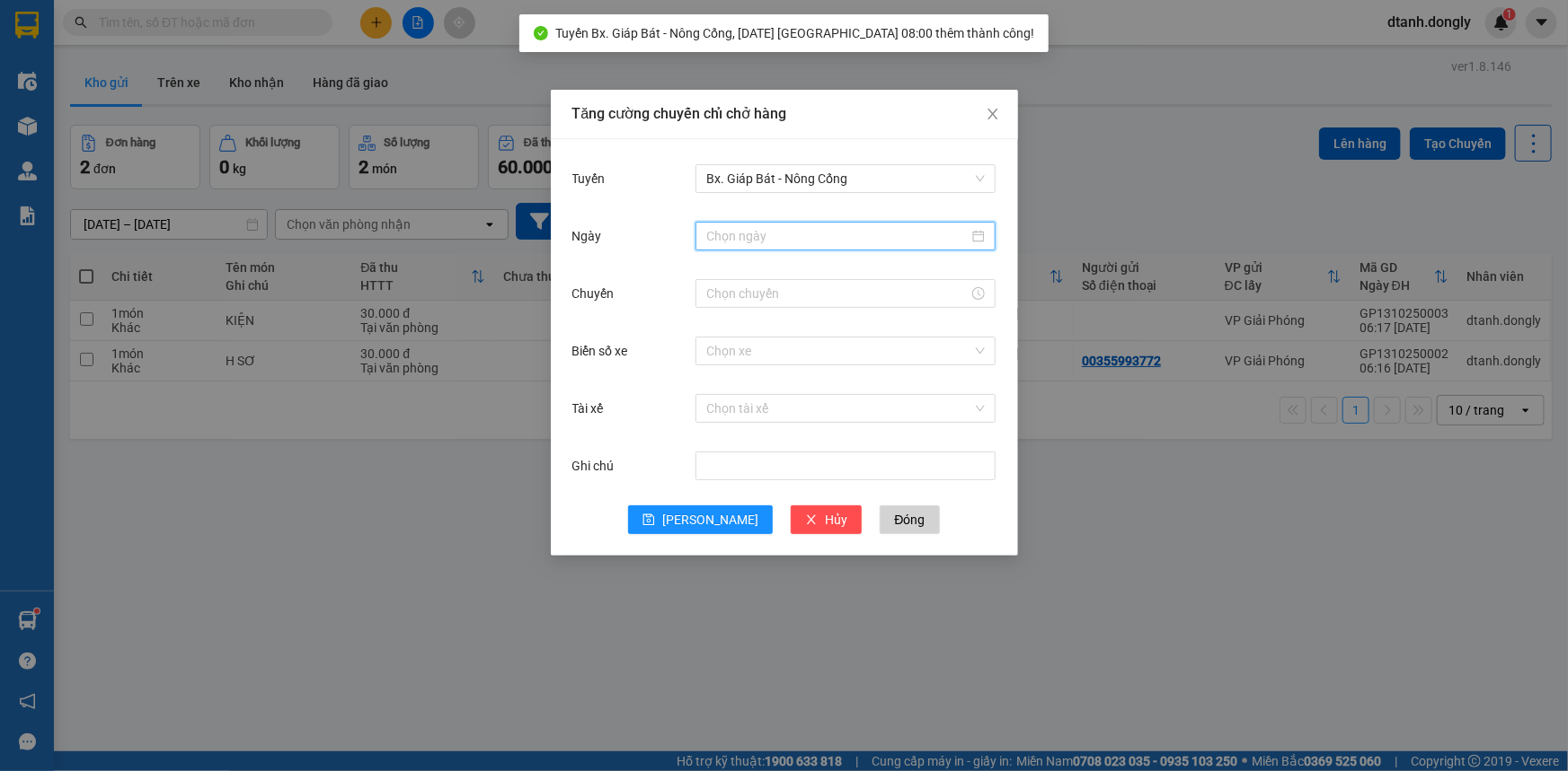
click at [784, 236] on input "Ngày" at bounding box center [837, 236] width 262 height 20
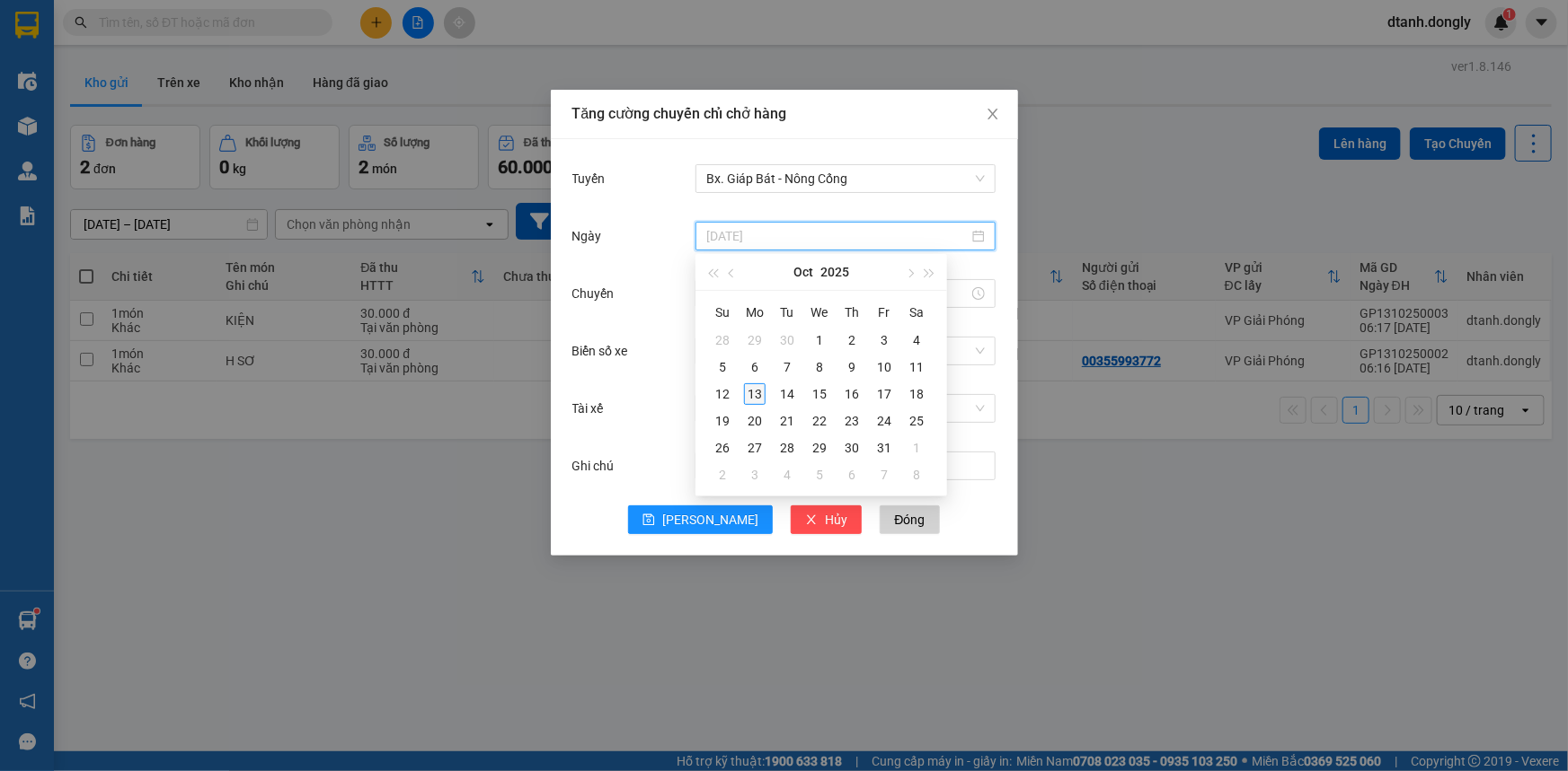
type input "[DATE]"
click at [762, 393] on div "13" at bounding box center [754, 393] width 22 height 22
click at [747, 279] on div at bounding box center [845, 293] width 300 height 29
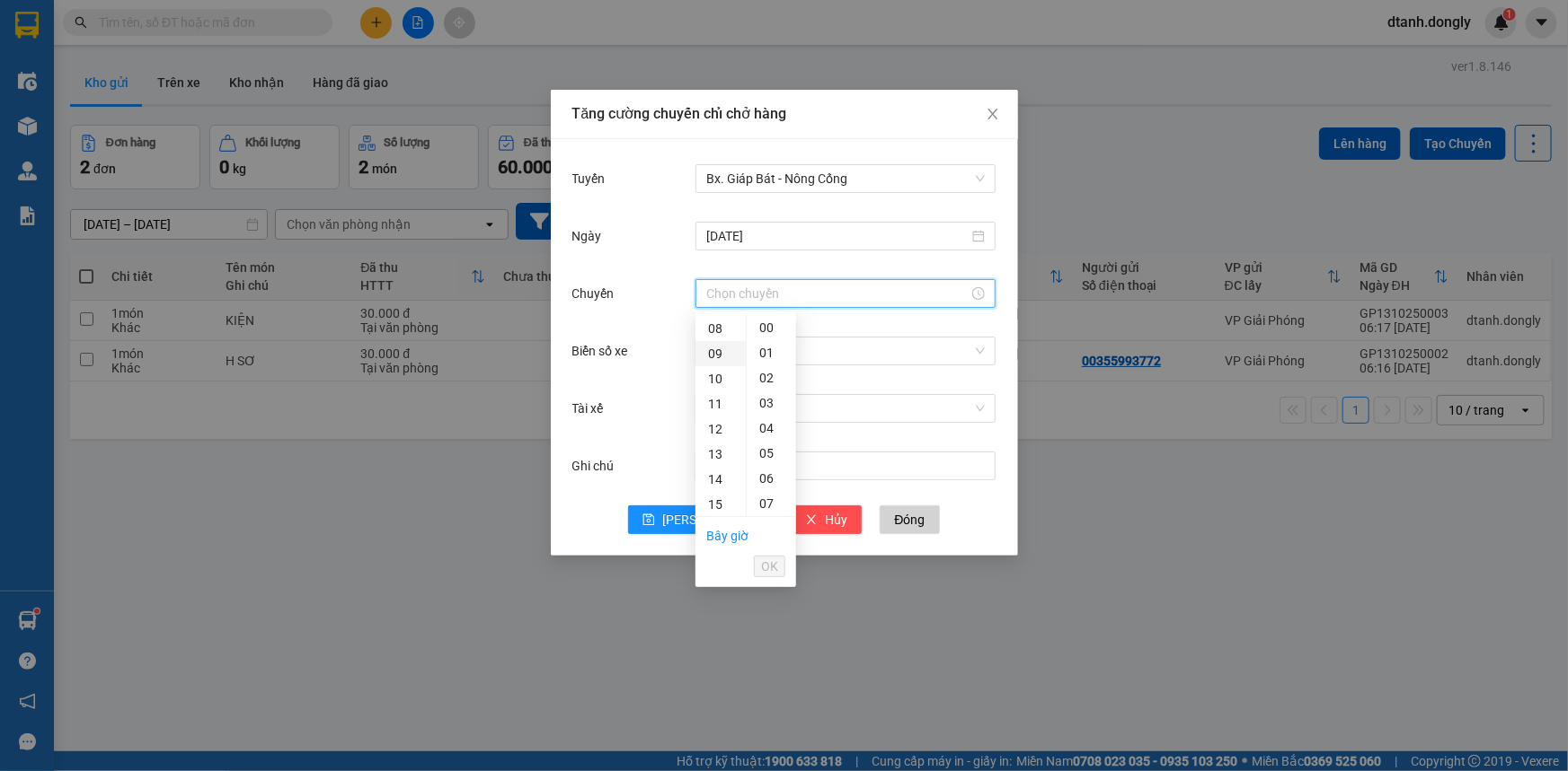
click at [717, 346] on div "09" at bounding box center [721, 353] width 51 height 25
type input "09:00"
click at [761, 571] on span "OK" at bounding box center [769, 566] width 17 height 20
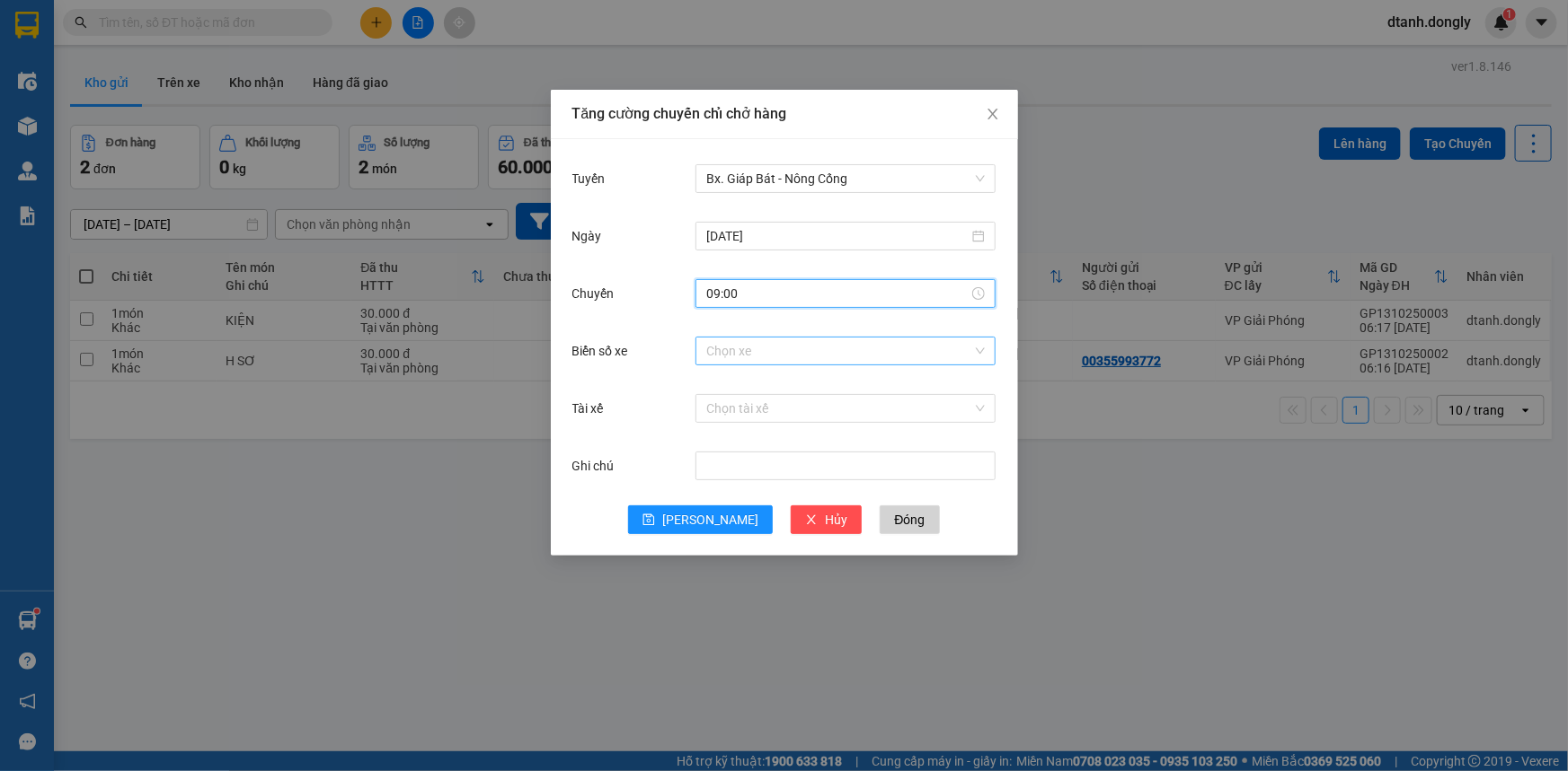
click at [717, 344] on input "Biển số xe" at bounding box center [839, 351] width 266 height 27
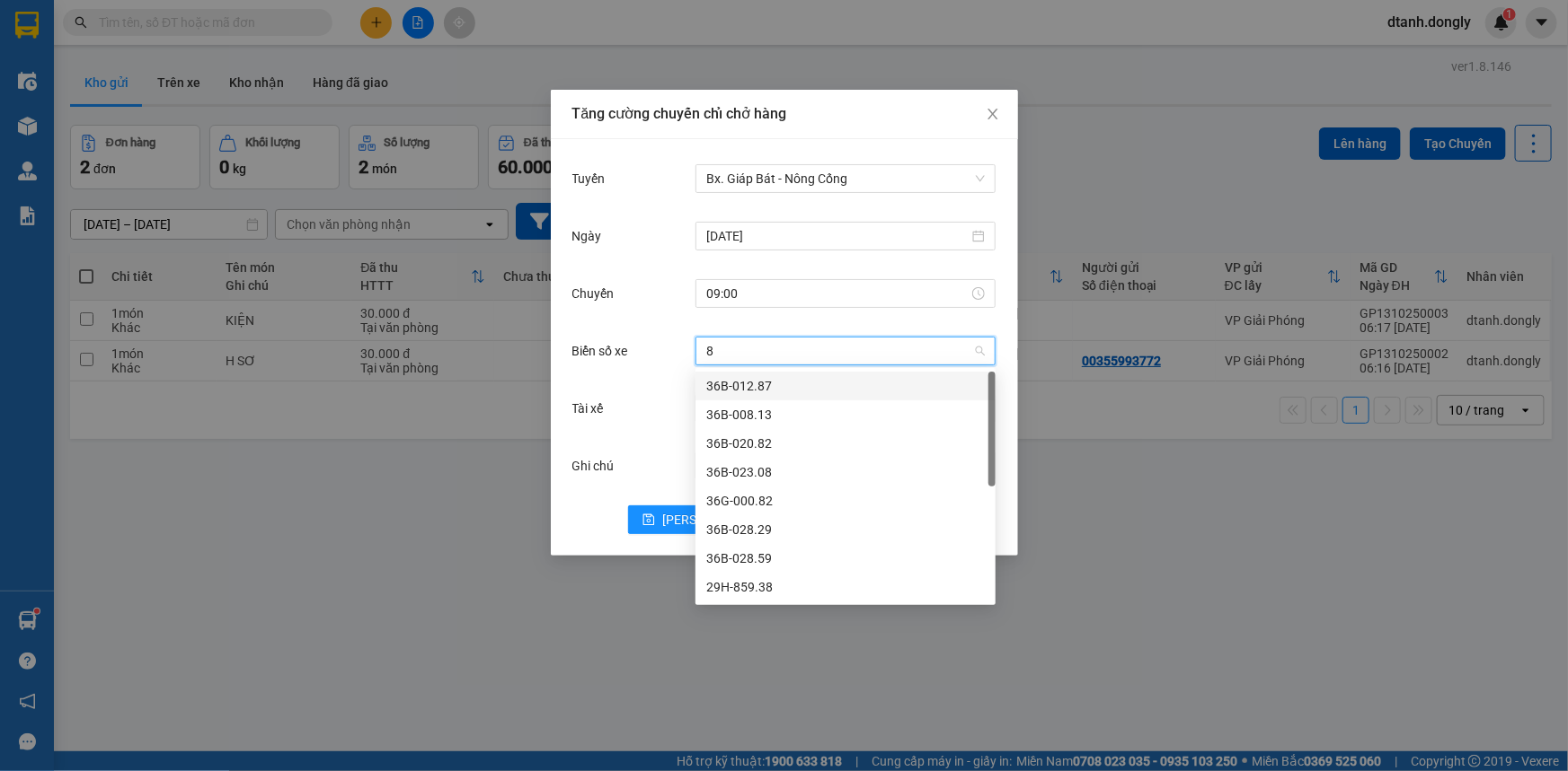
type input "82"
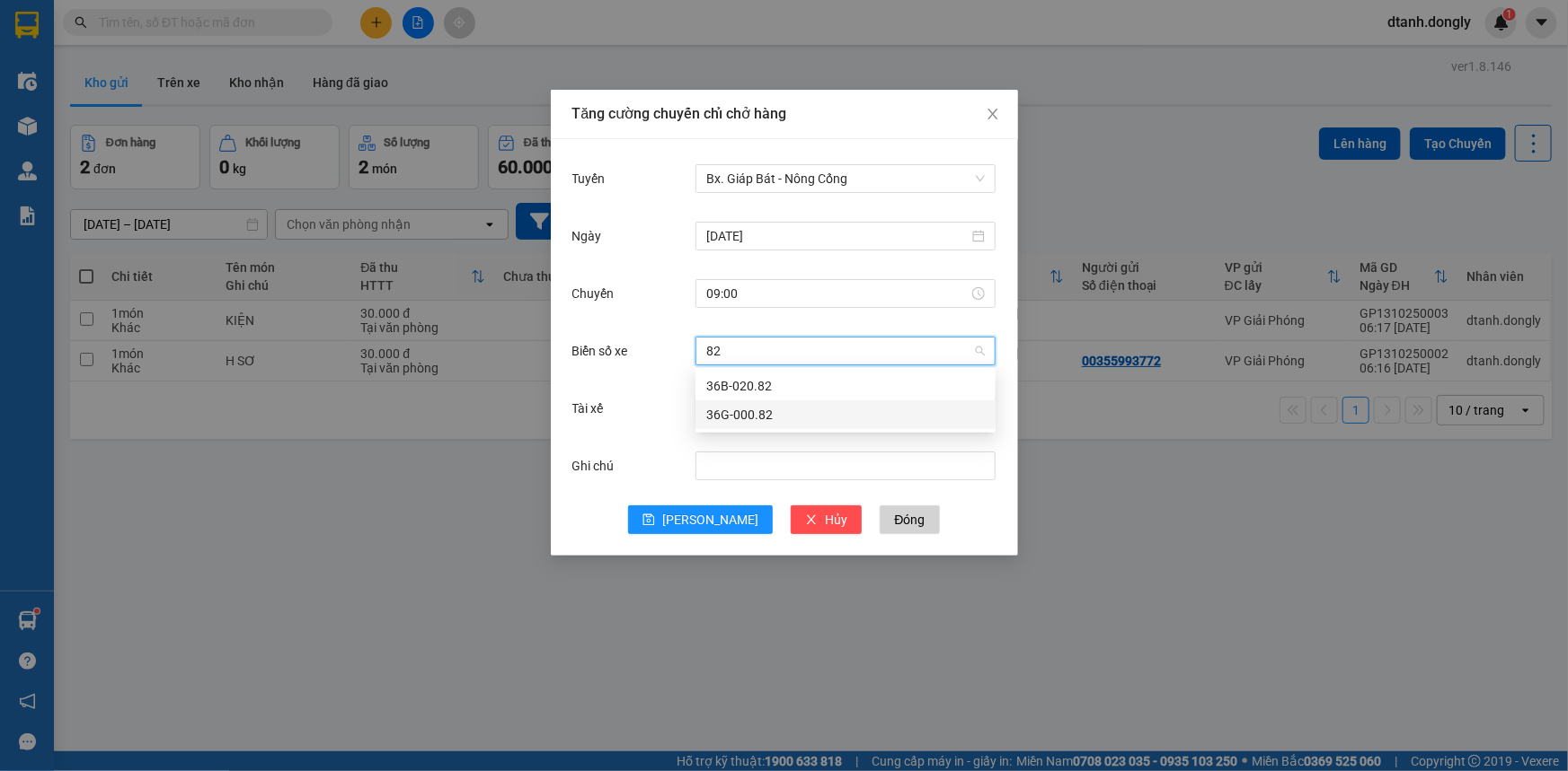
click at [751, 412] on div "36G-000.82" at bounding box center [846, 414] width 278 height 20
click at [732, 413] on input "Tài xế" at bounding box center [839, 409] width 266 height 27
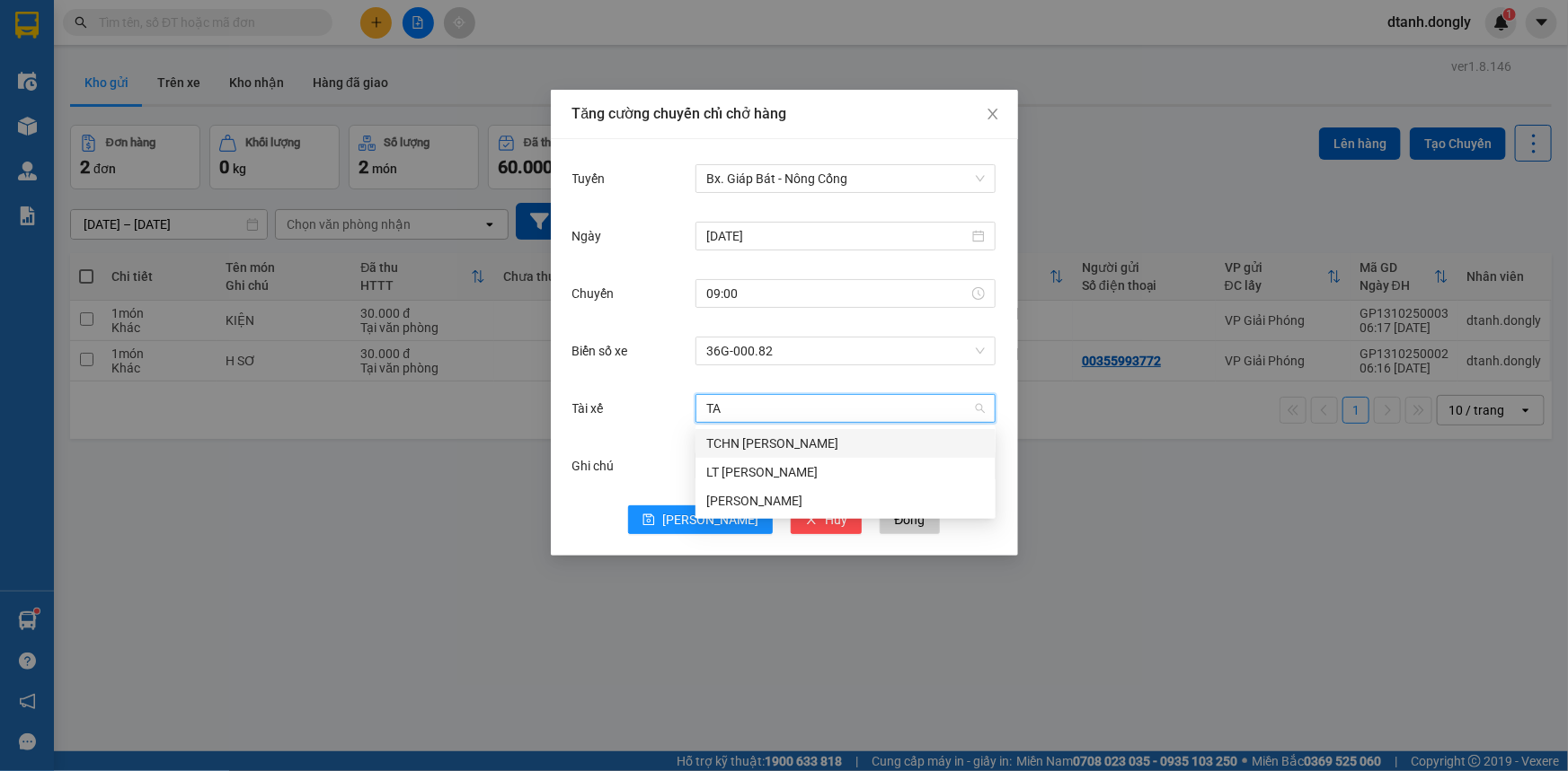
type input "TAI"
click at [749, 439] on div "[PERSON_NAME]" at bounding box center [846, 443] width 278 height 20
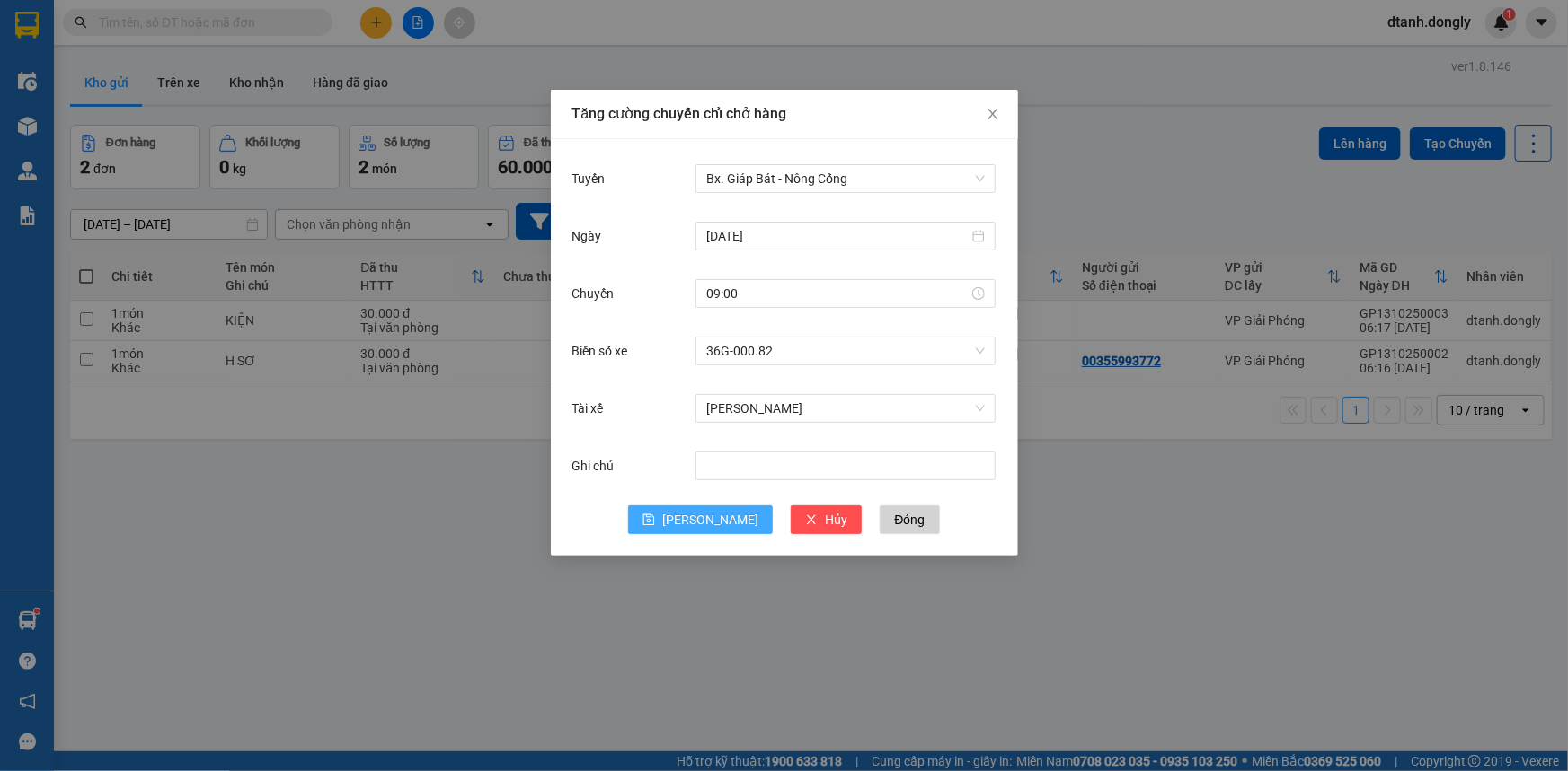
click at [702, 529] on span "[PERSON_NAME]" at bounding box center [710, 519] width 96 height 20
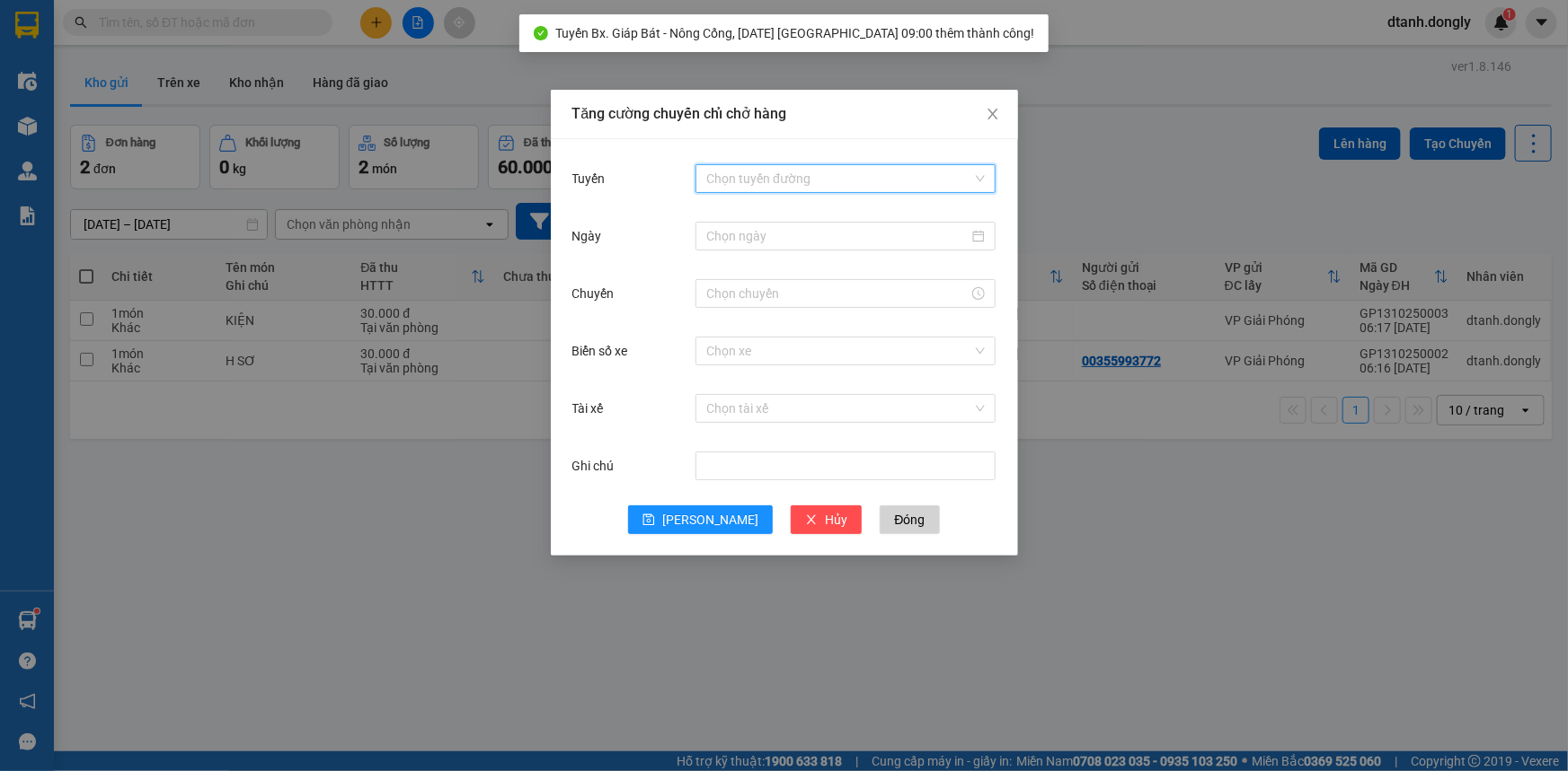
click at [794, 175] on input "Tuyến" at bounding box center [839, 178] width 266 height 27
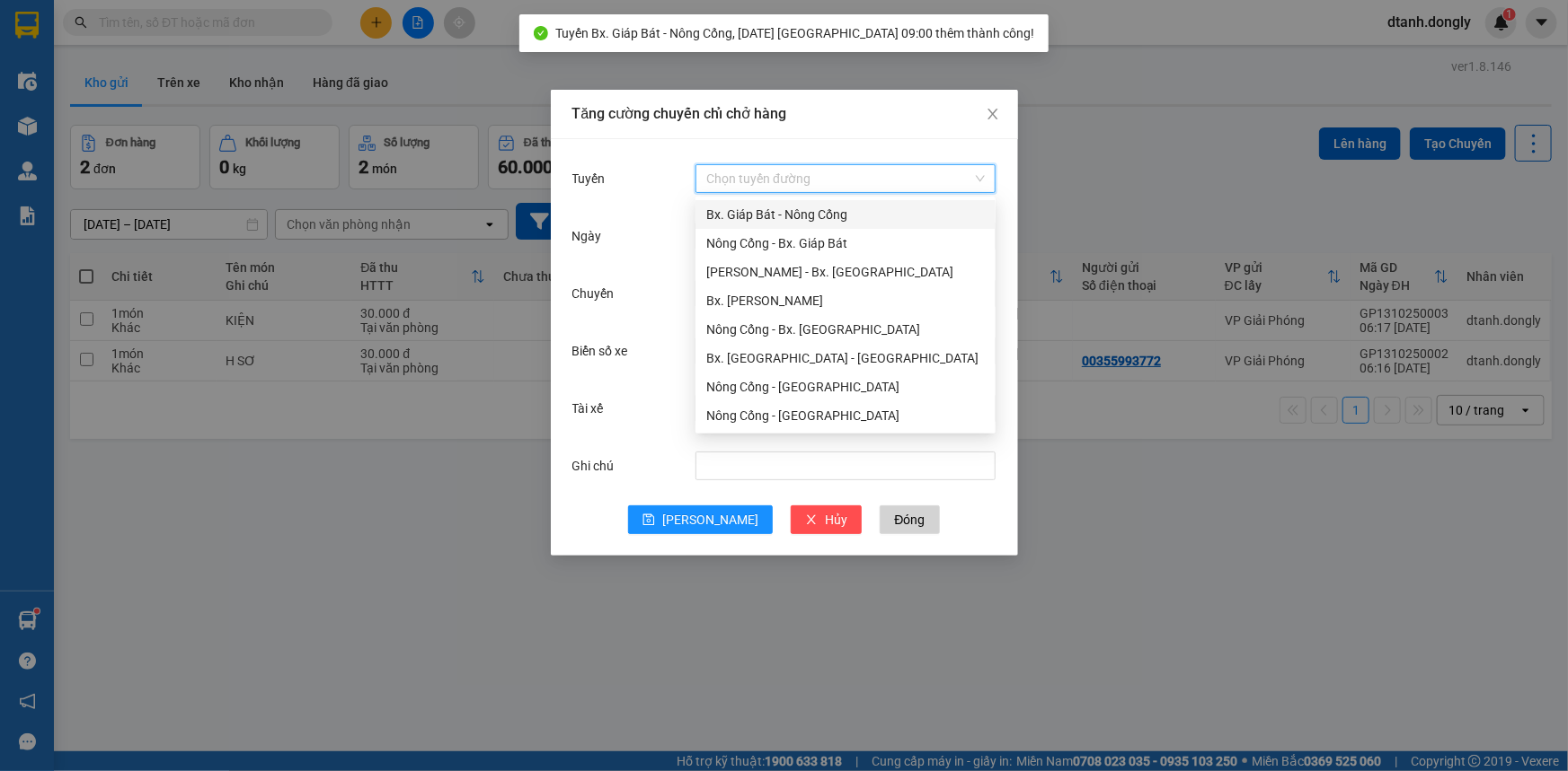
drag, startPoint x: 808, startPoint y: 204, endPoint x: 808, endPoint y: 224, distance: 20.0
click at [808, 205] on div "Bx. Giáp Bát - Nông Cống" at bounding box center [846, 214] width 278 height 20
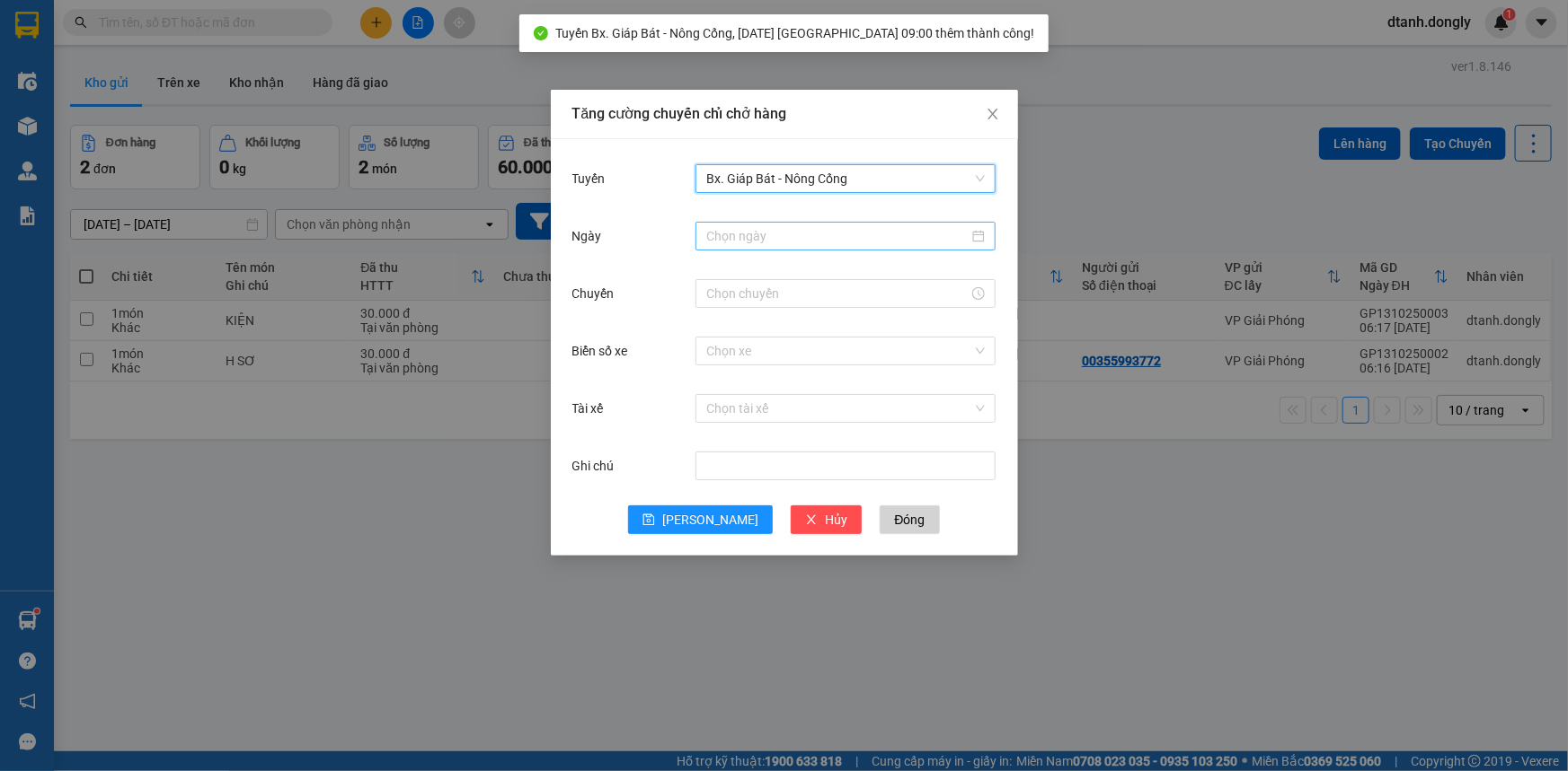
click at [808, 240] on input "Ngày" at bounding box center [837, 236] width 262 height 20
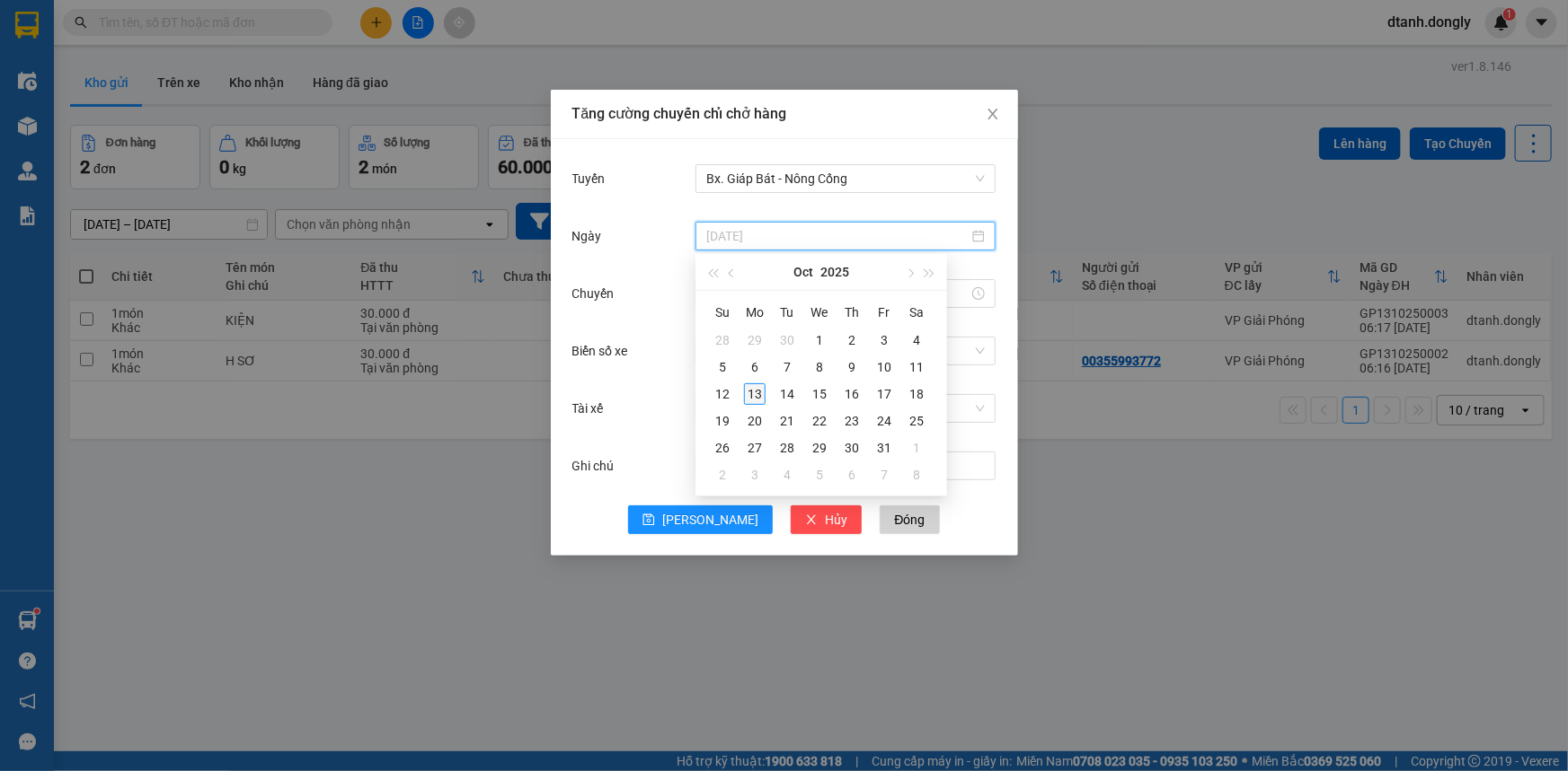
type input "[DATE]"
click at [753, 394] on div "13" at bounding box center [754, 393] width 22 height 22
click at [754, 290] on input "Chuyến" at bounding box center [837, 293] width 262 height 20
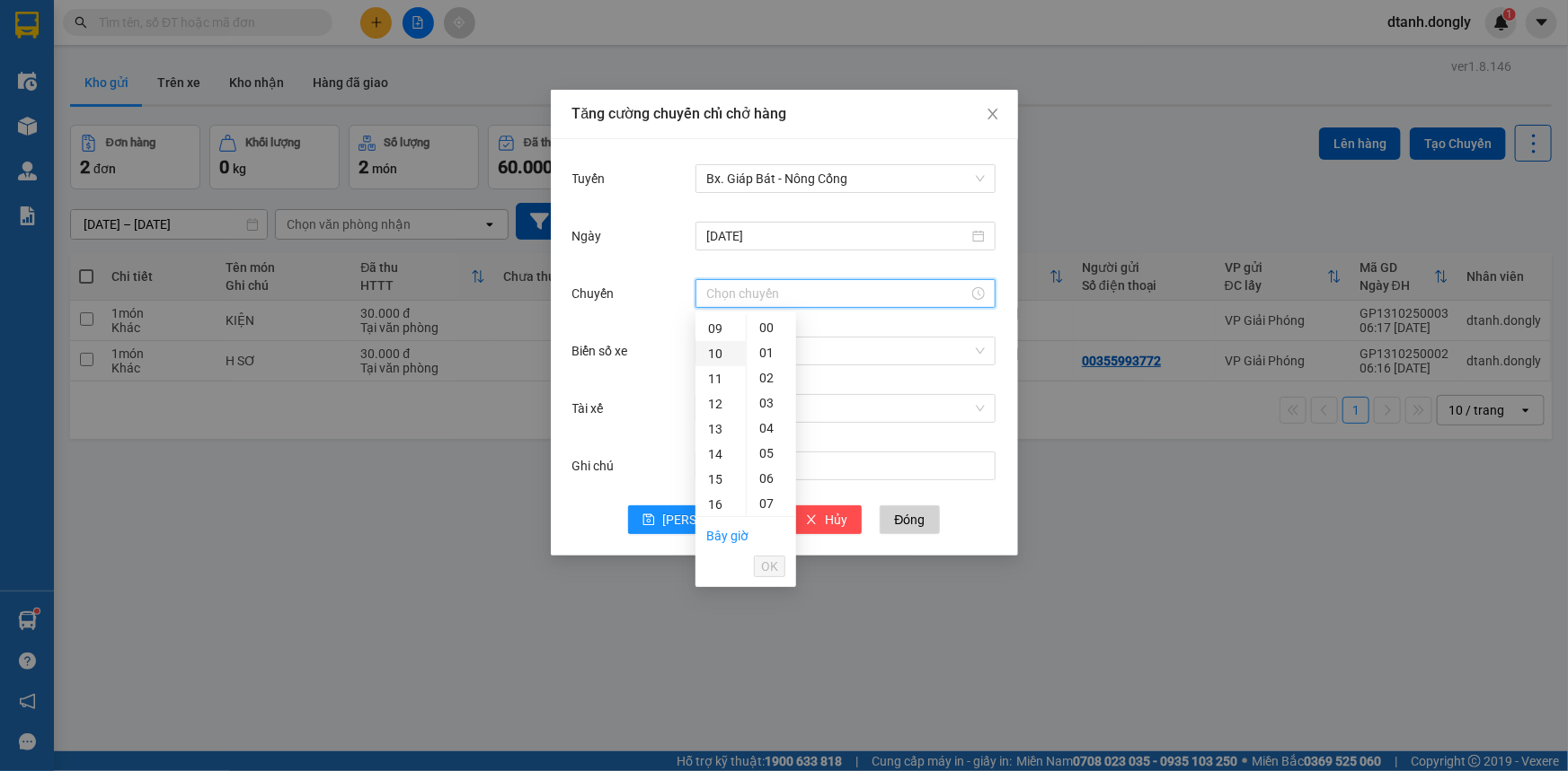
click at [722, 356] on div "10" at bounding box center [721, 353] width 51 height 25
type input "10:00"
click at [759, 565] on button "OK" at bounding box center [768, 566] width 31 height 22
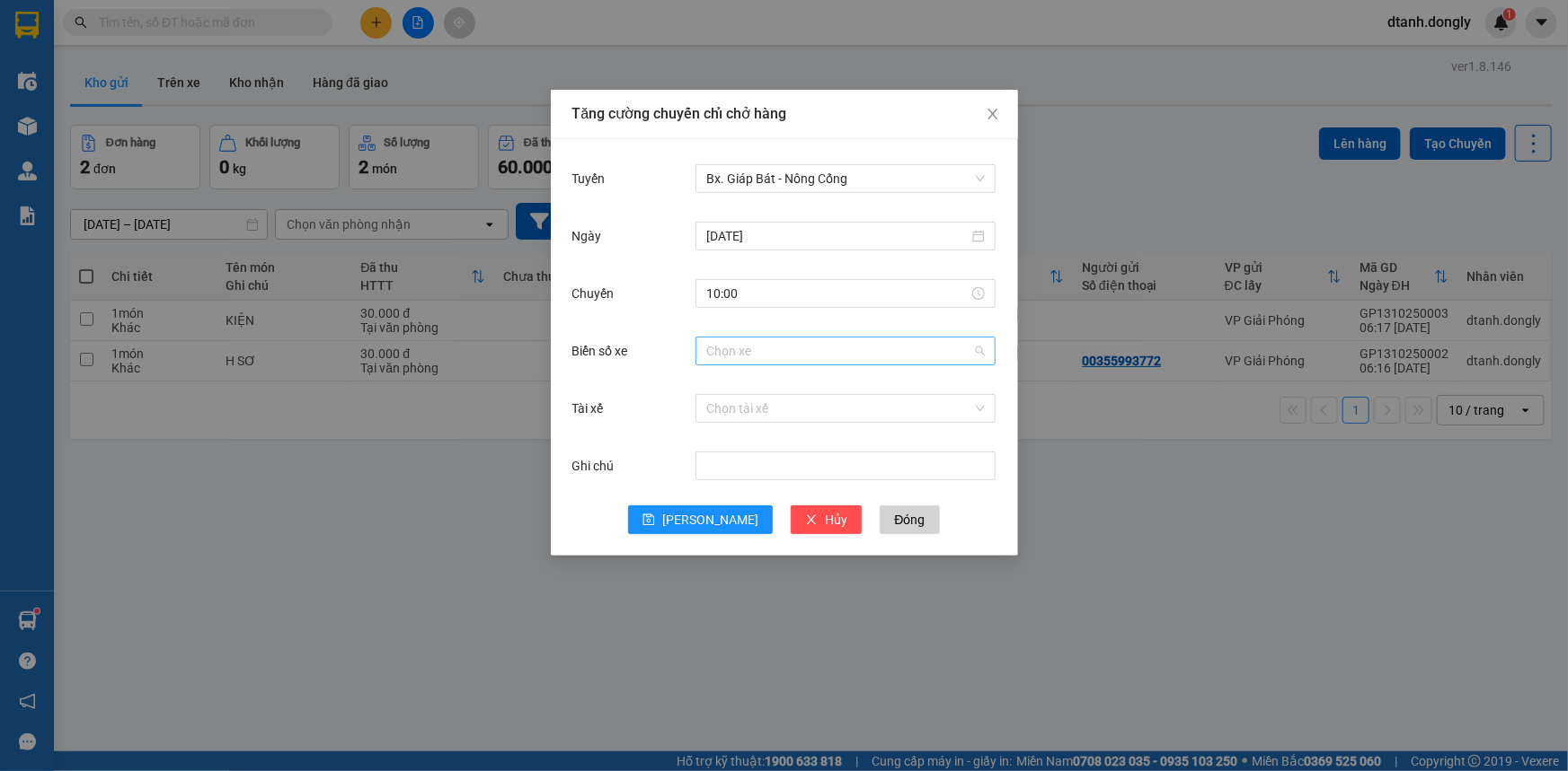
click at [756, 360] on input "Biển số xe" at bounding box center [839, 351] width 266 height 27
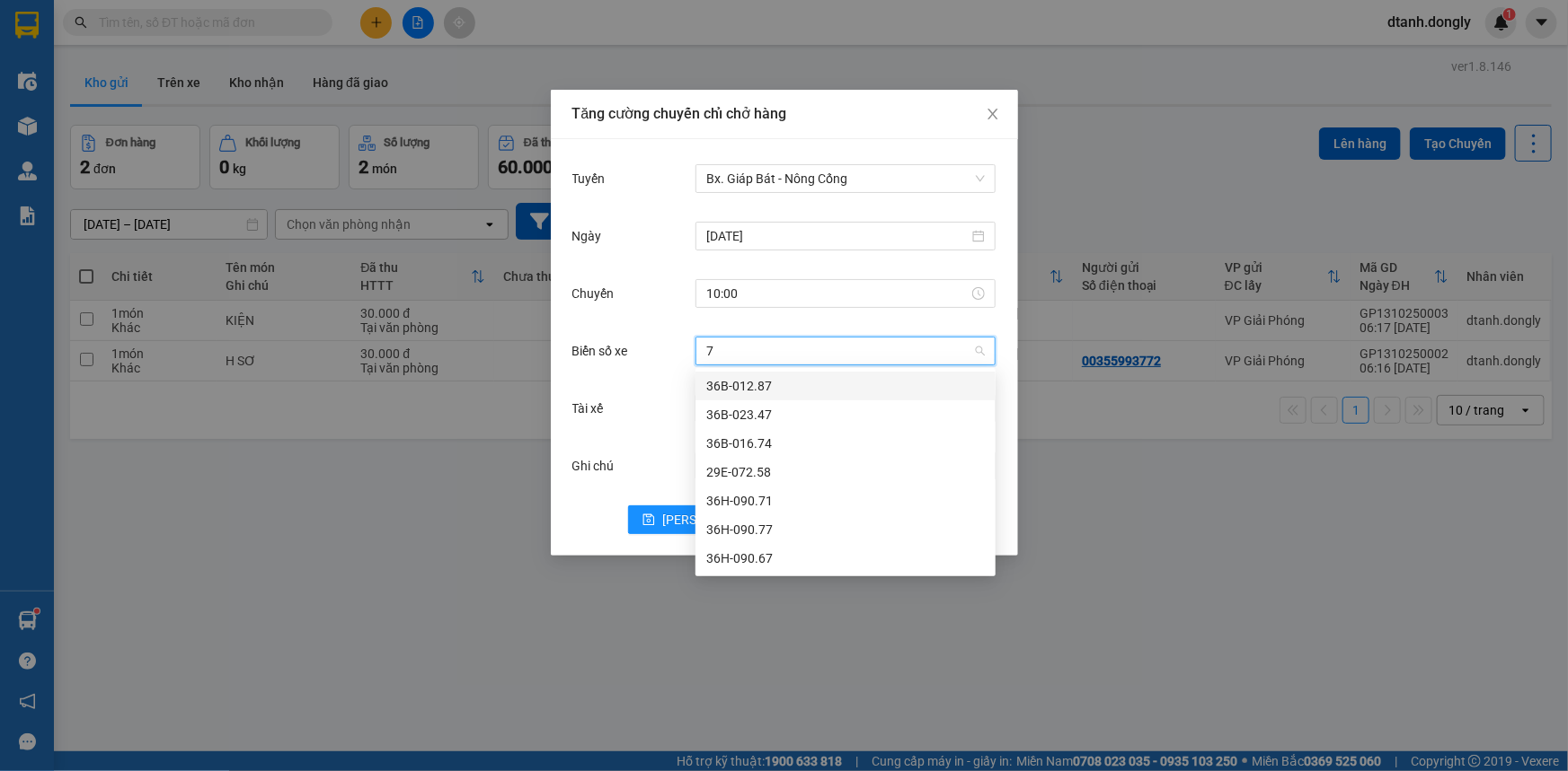
type input "71"
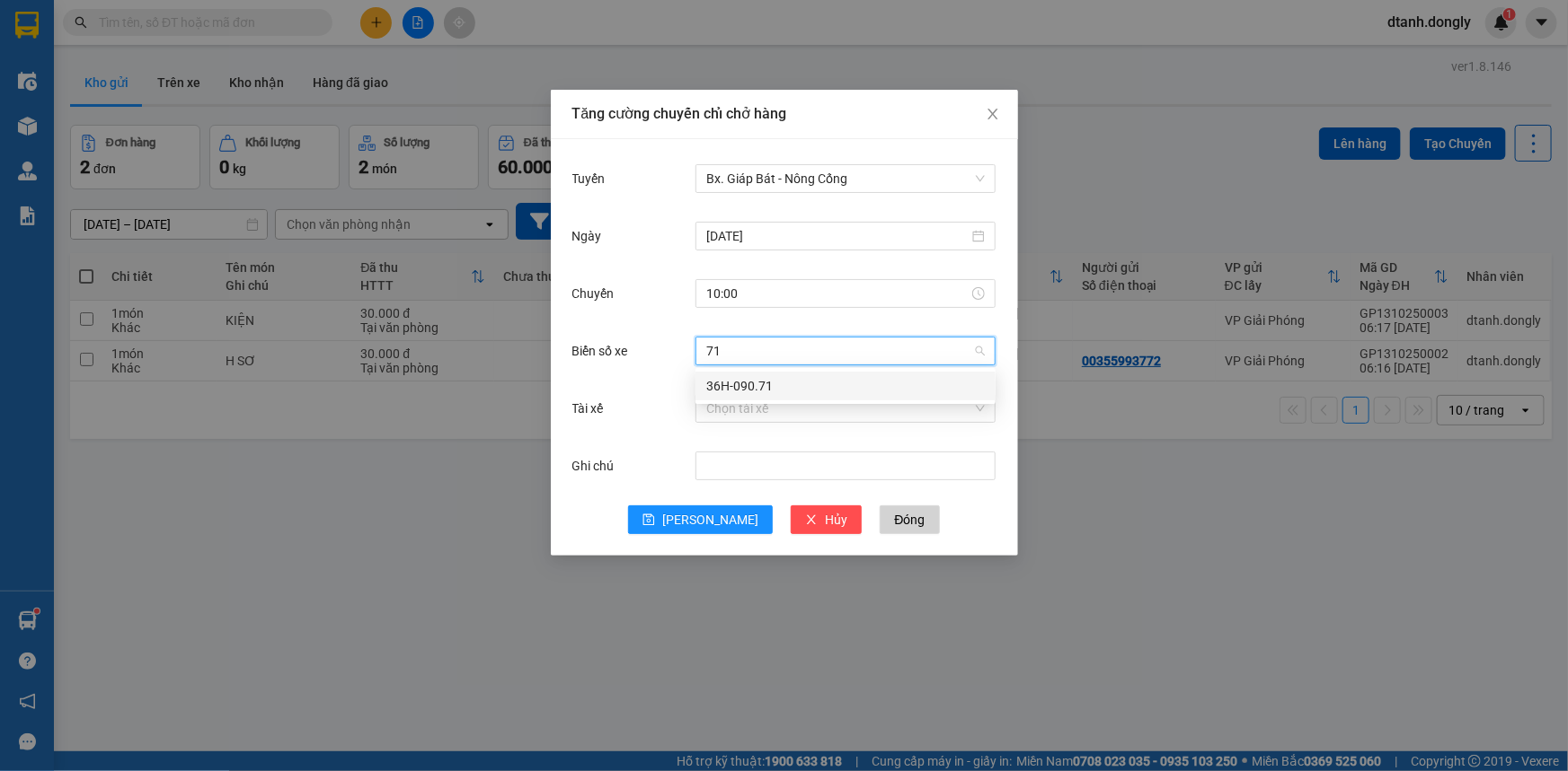
click at [764, 379] on div "36H-090.71" at bounding box center [846, 386] width 278 height 20
click at [766, 419] on input "Tài xế" at bounding box center [839, 409] width 266 height 27
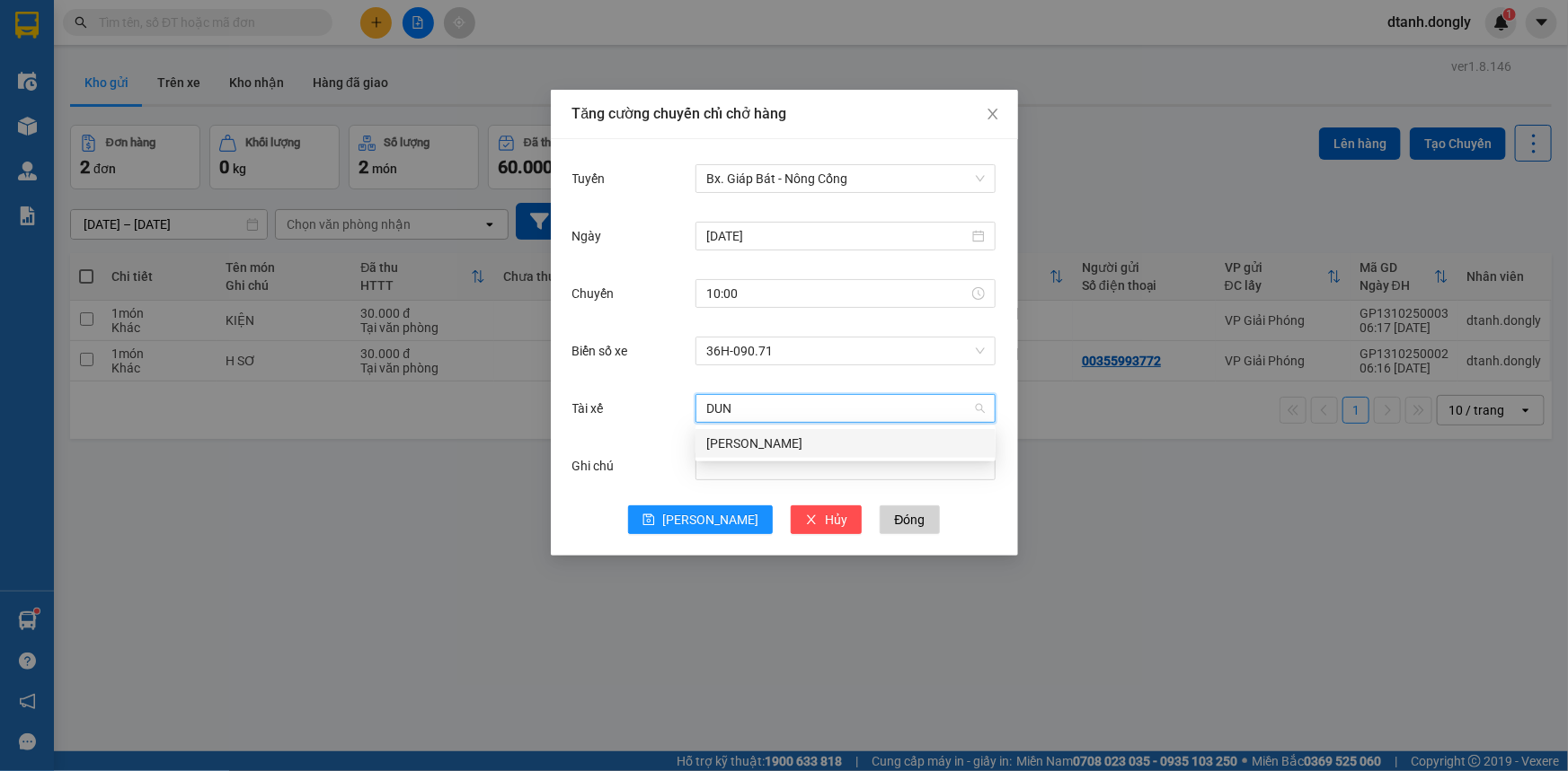
type input "DUNG"
click at [786, 434] on div "[PERSON_NAME]" at bounding box center [846, 443] width 278 height 20
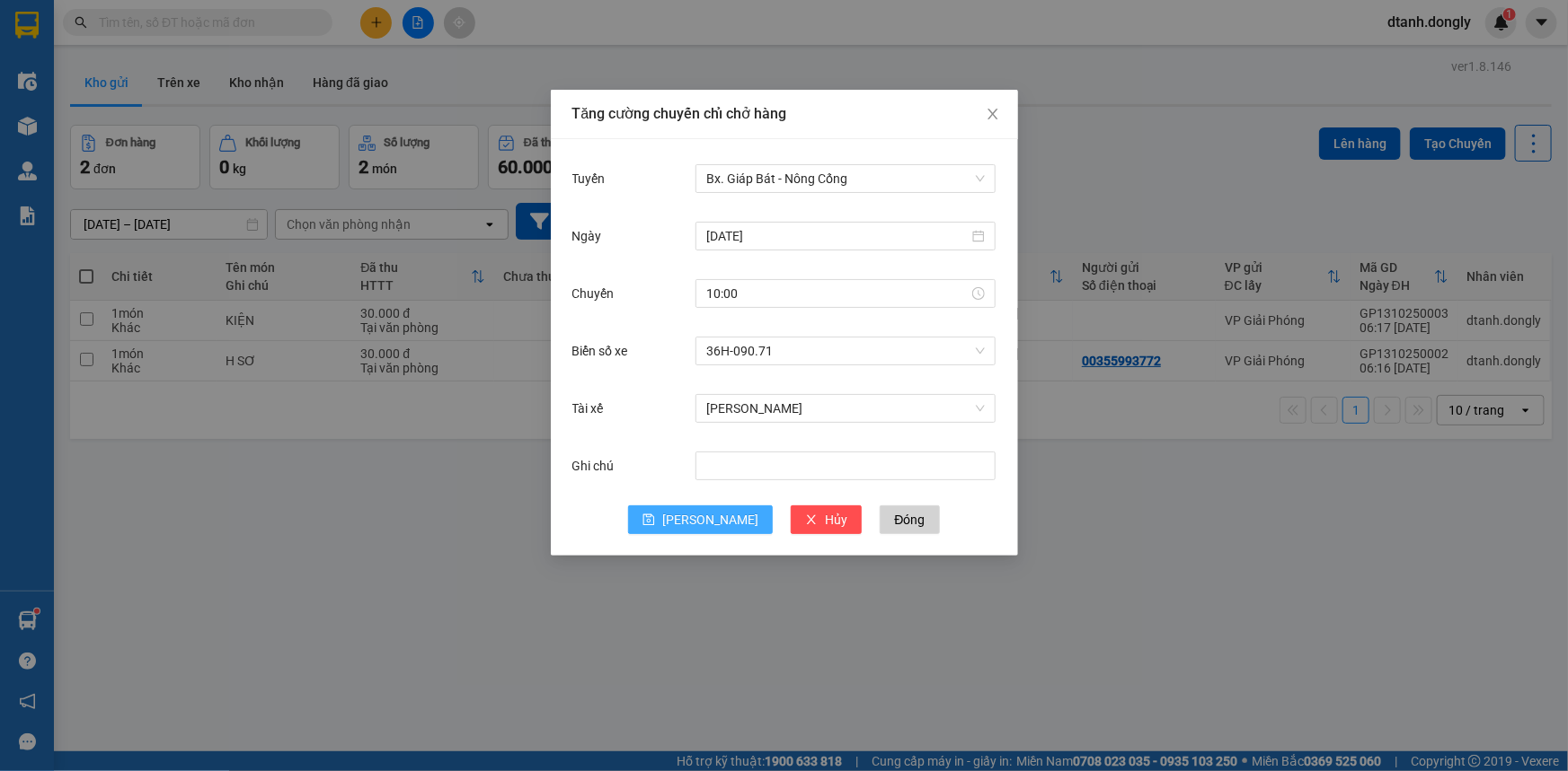
click at [708, 518] on span "[PERSON_NAME]" at bounding box center [710, 519] width 96 height 20
click at [1109, 476] on div "Tăng cường chuyến chỉ chở hàng Tuyến Bx. Giáp Bát - Nông Cống [DATE] [GEOGRAPHI…" at bounding box center [784, 385] width 1568 height 771
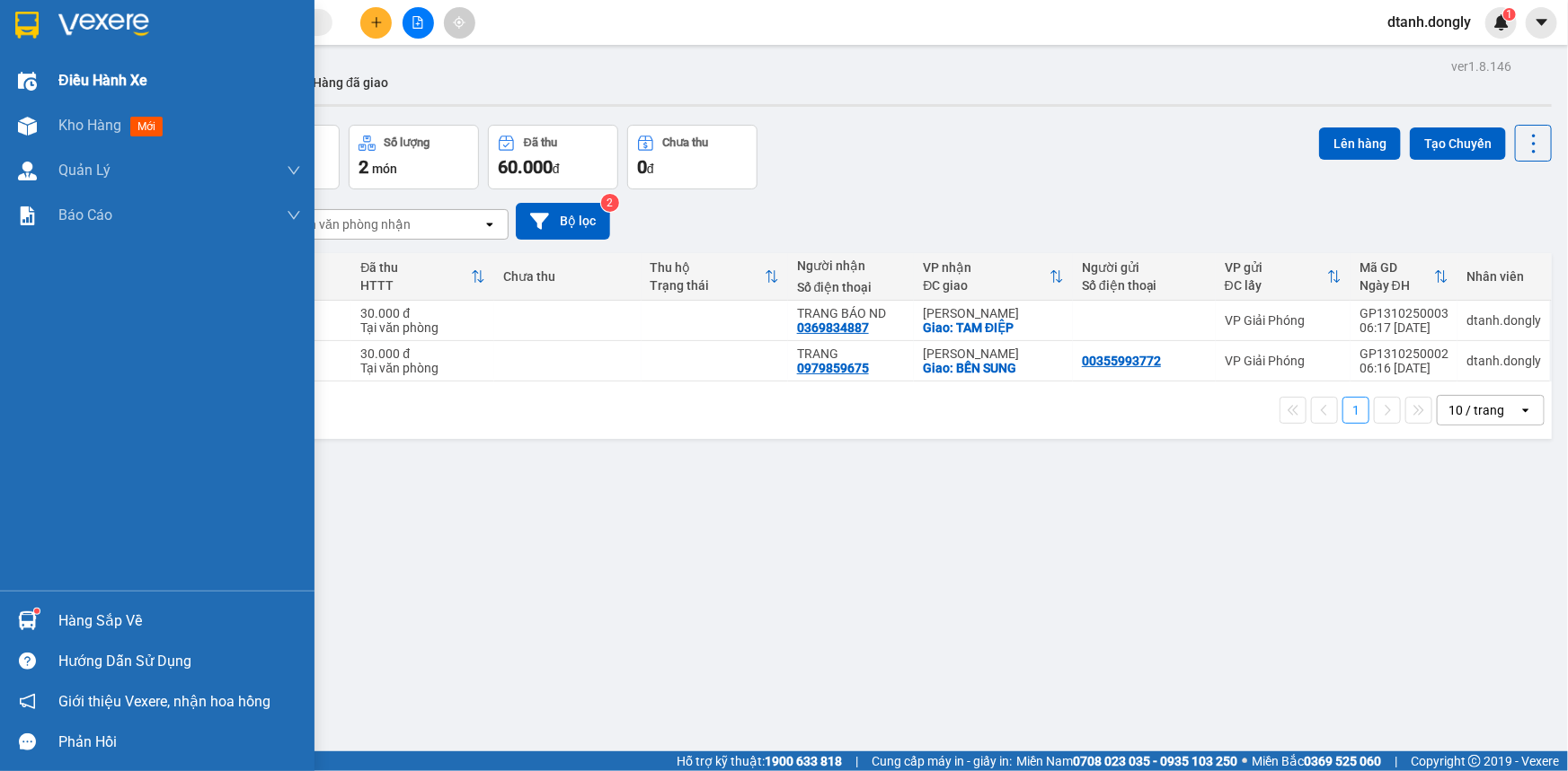
click at [78, 74] on span "Điều hành xe" at bounding box center [102, 81] width 89 height 23
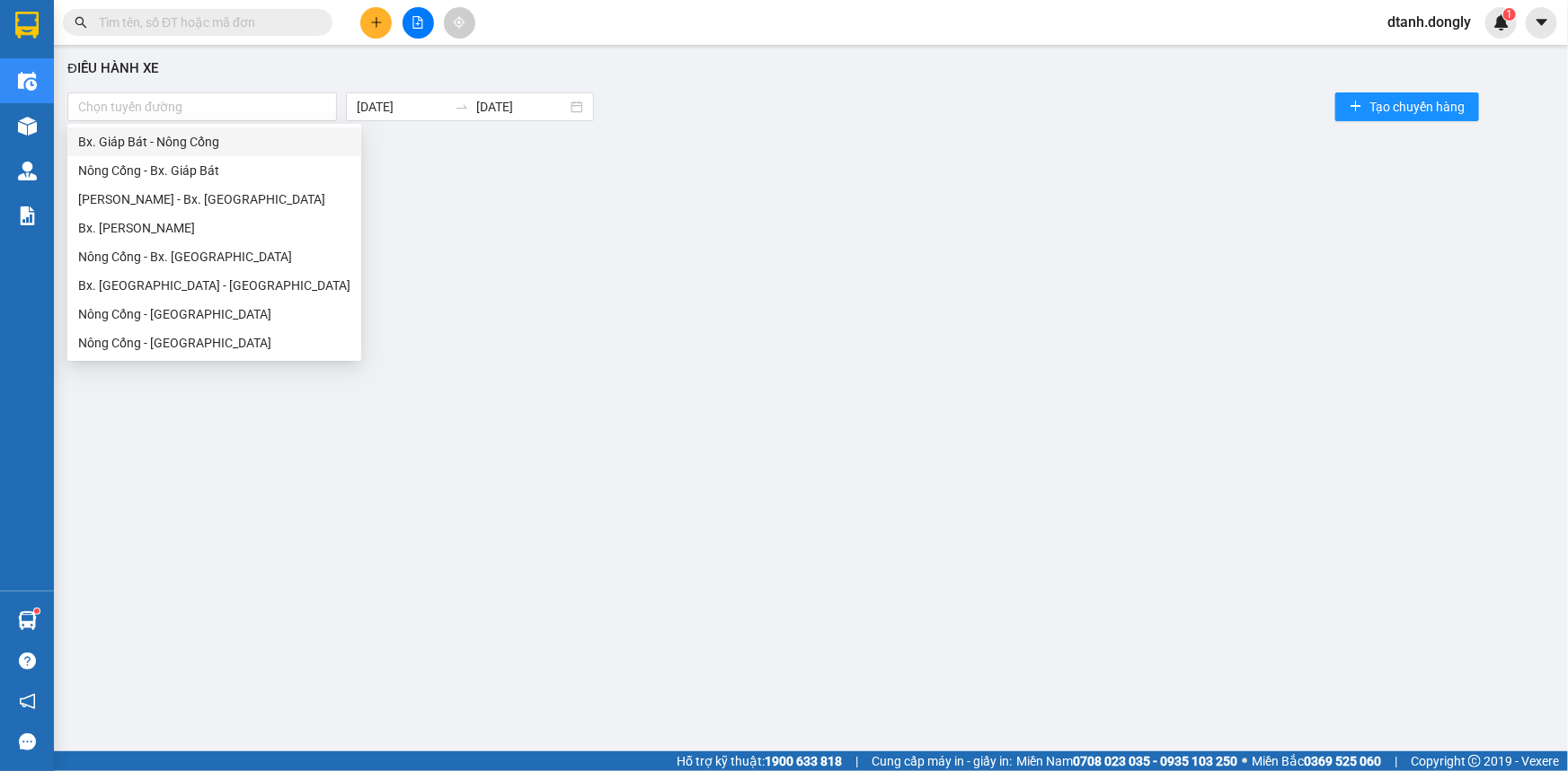
drag, startPoint x: 330, startPoint y: 112, endPoint x: 297, endPoint y: 131, distance: 38.1
click at [330, 113] on div at bounding box center [202, 106] width 260 height 22
click at [295, 133] on div "Bx. Giáp Bát - Nông Cống" at bounding box center [214, 142] width 272 height 20
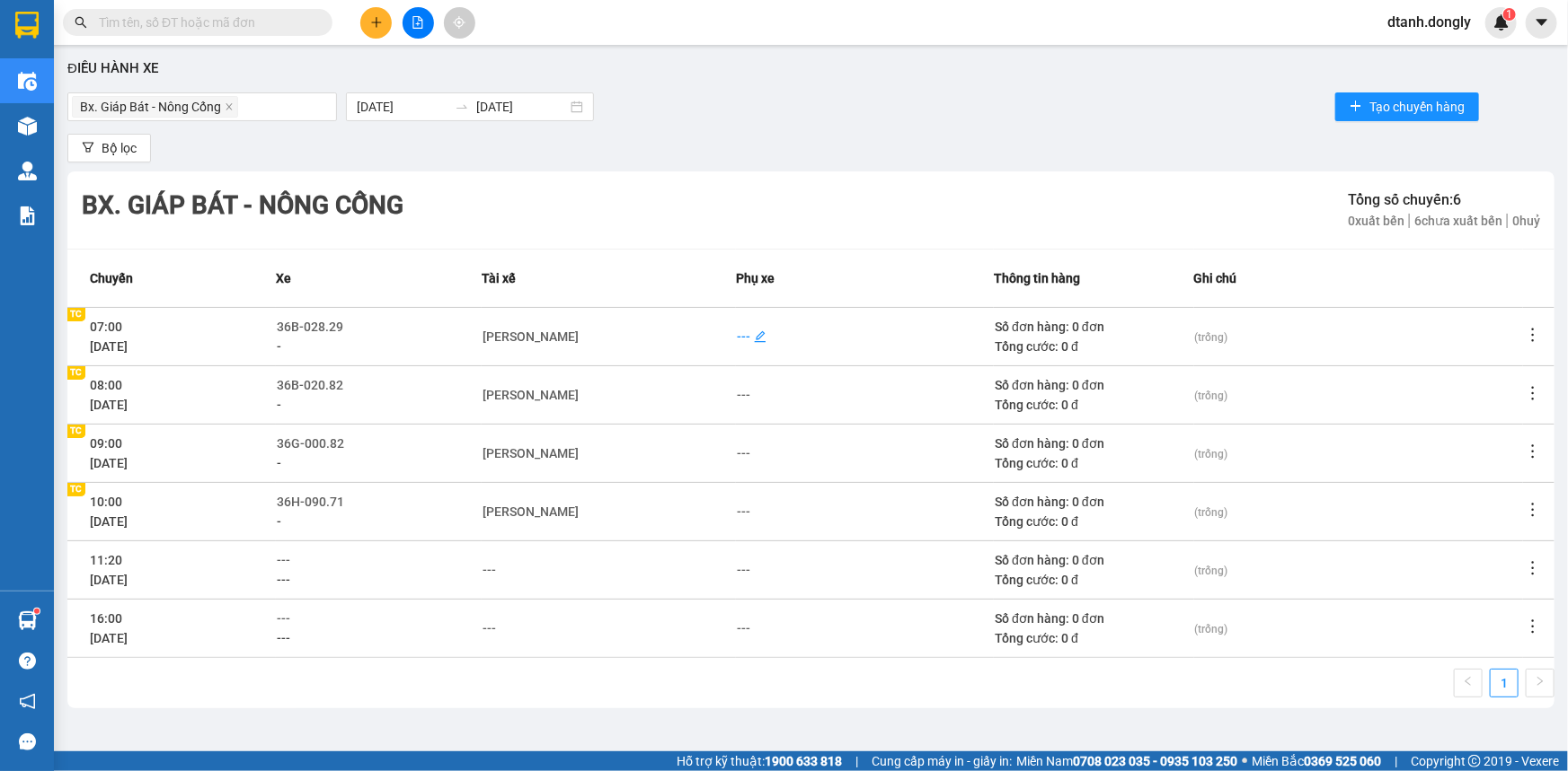
click at [737, 333] on div "---" at bounding box center [743, 336] width 13 height 20
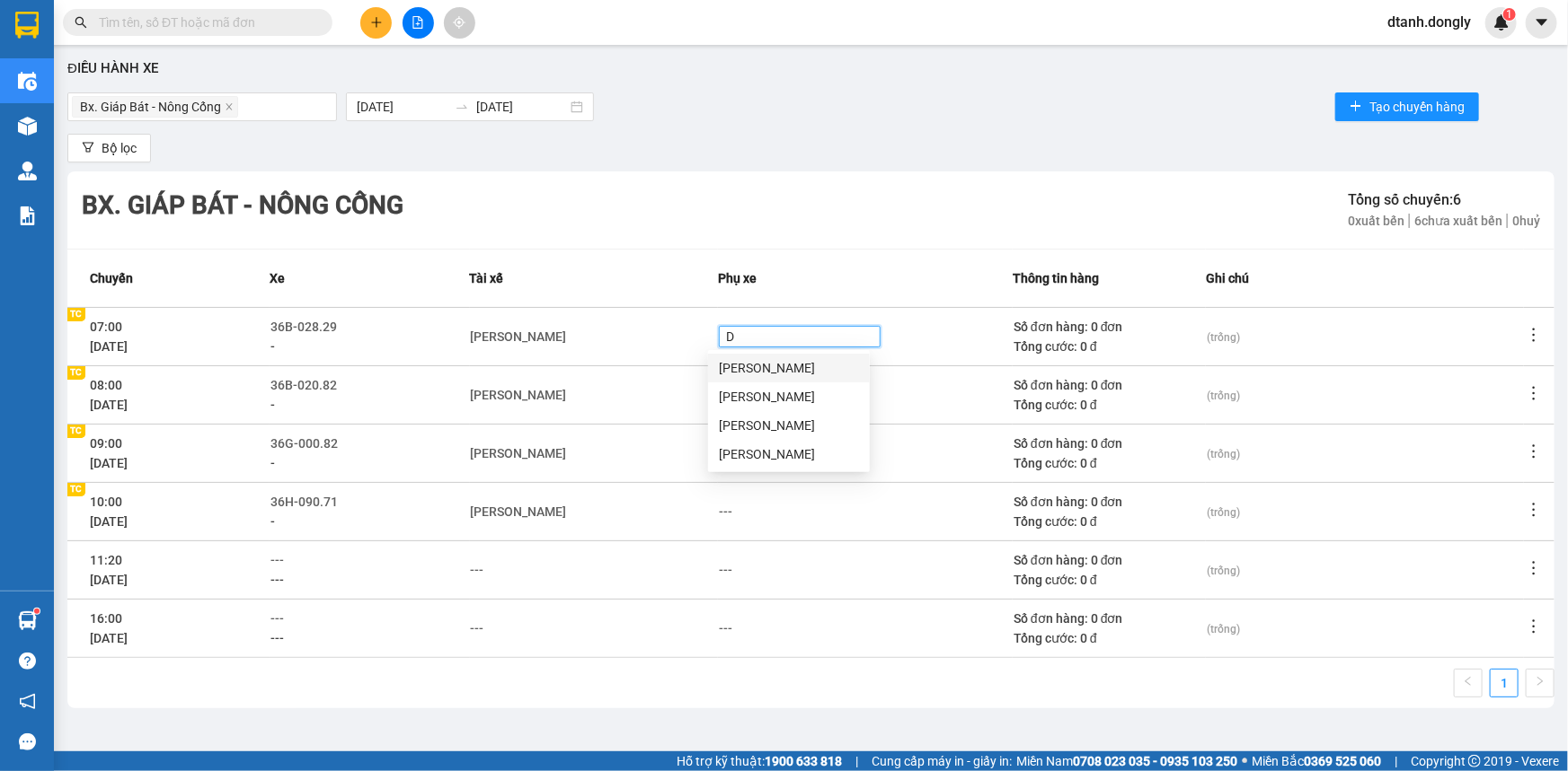
type input "DI"
click at [753, 363] on div "[PERSON_NAME]" at bounding box center [788, 368] width 140 height 20
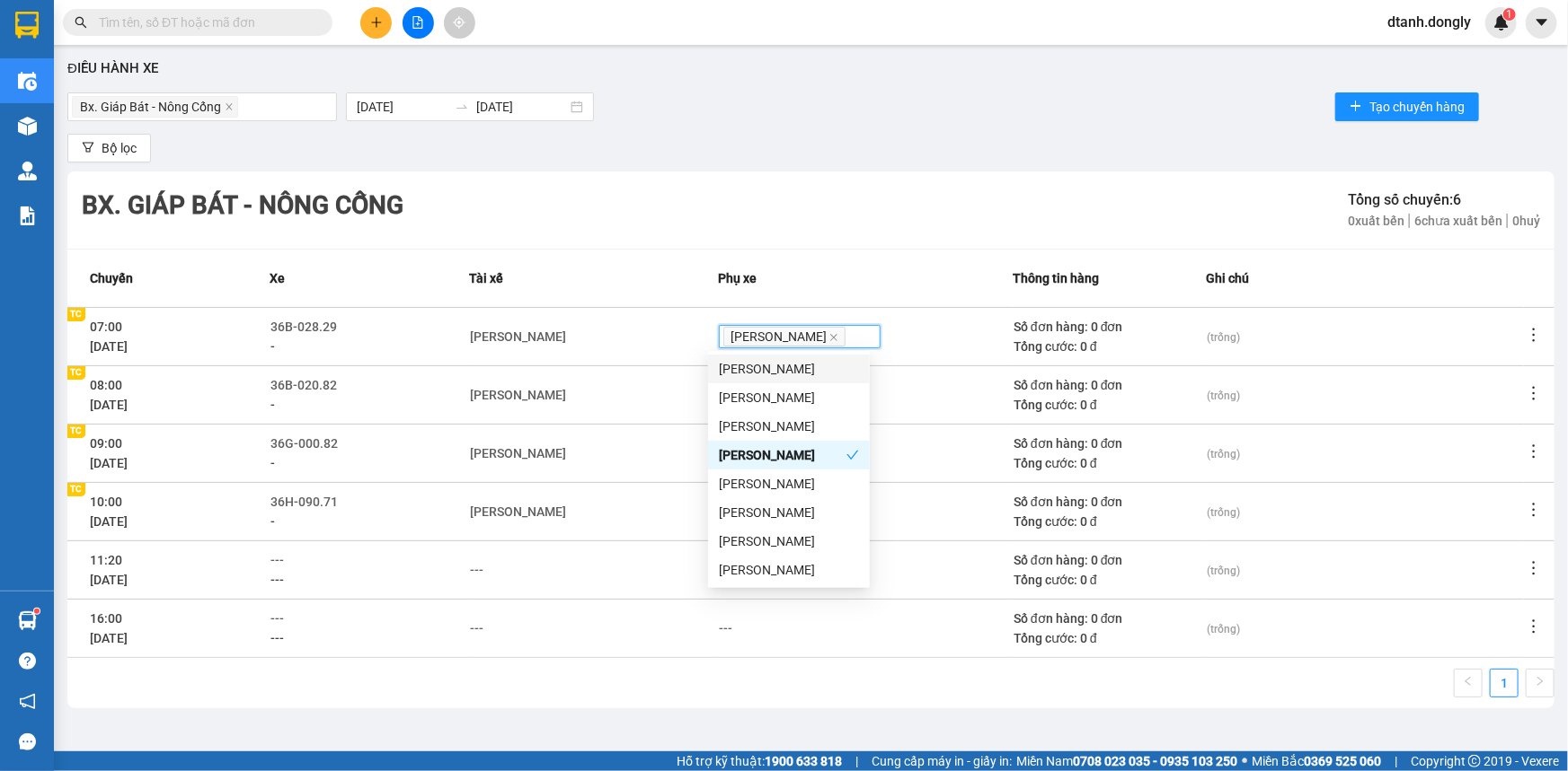
click at [647, 411] on td "[PERSON_NAME]" at bounding box center [594, 394] width 248 height 58
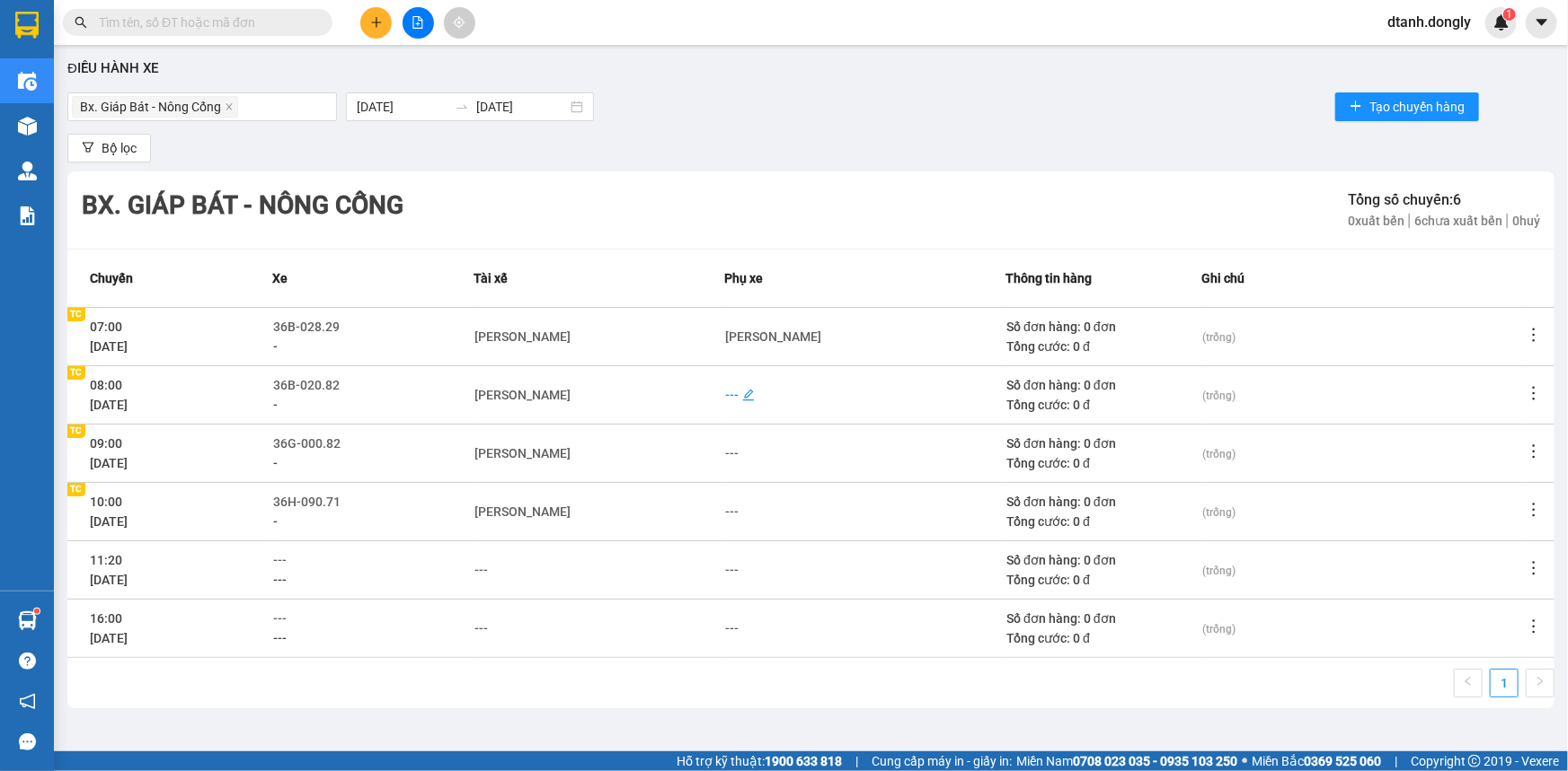
click at [729, 392] on div "---" at bounding box center [732, 394] width 13 height 20
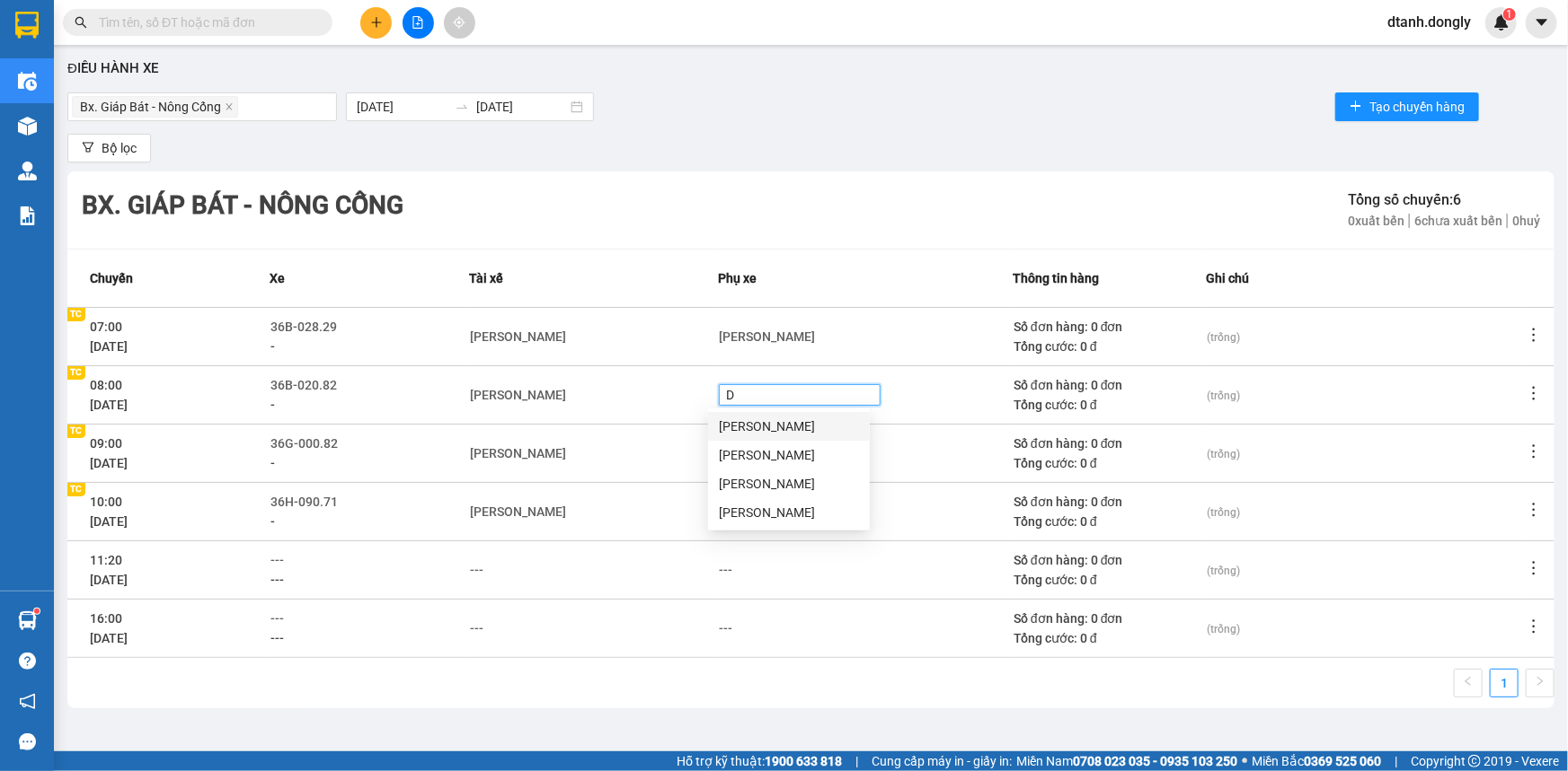
type input "DU"
click at [753, 485] on div "[PERSON_NAME]" at bounding box center [788, 484] width 140 height 20
click at [663, 486] on td "[PERSON_NAME]" at bounding box center [594, 512] width 248 height 58
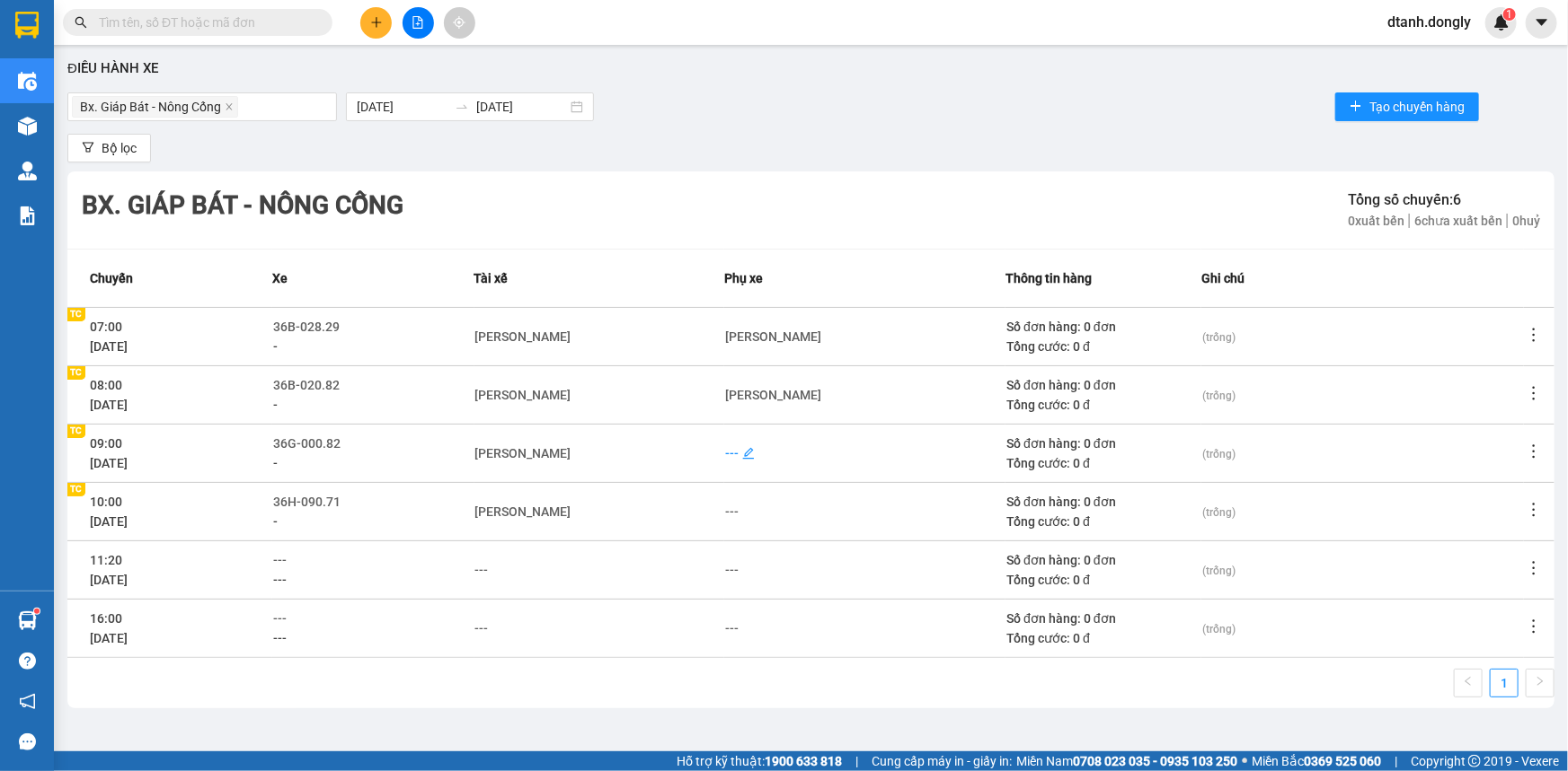
click at [730, 453] on div "---" at bounding box center [732, 453] width 13 height 20
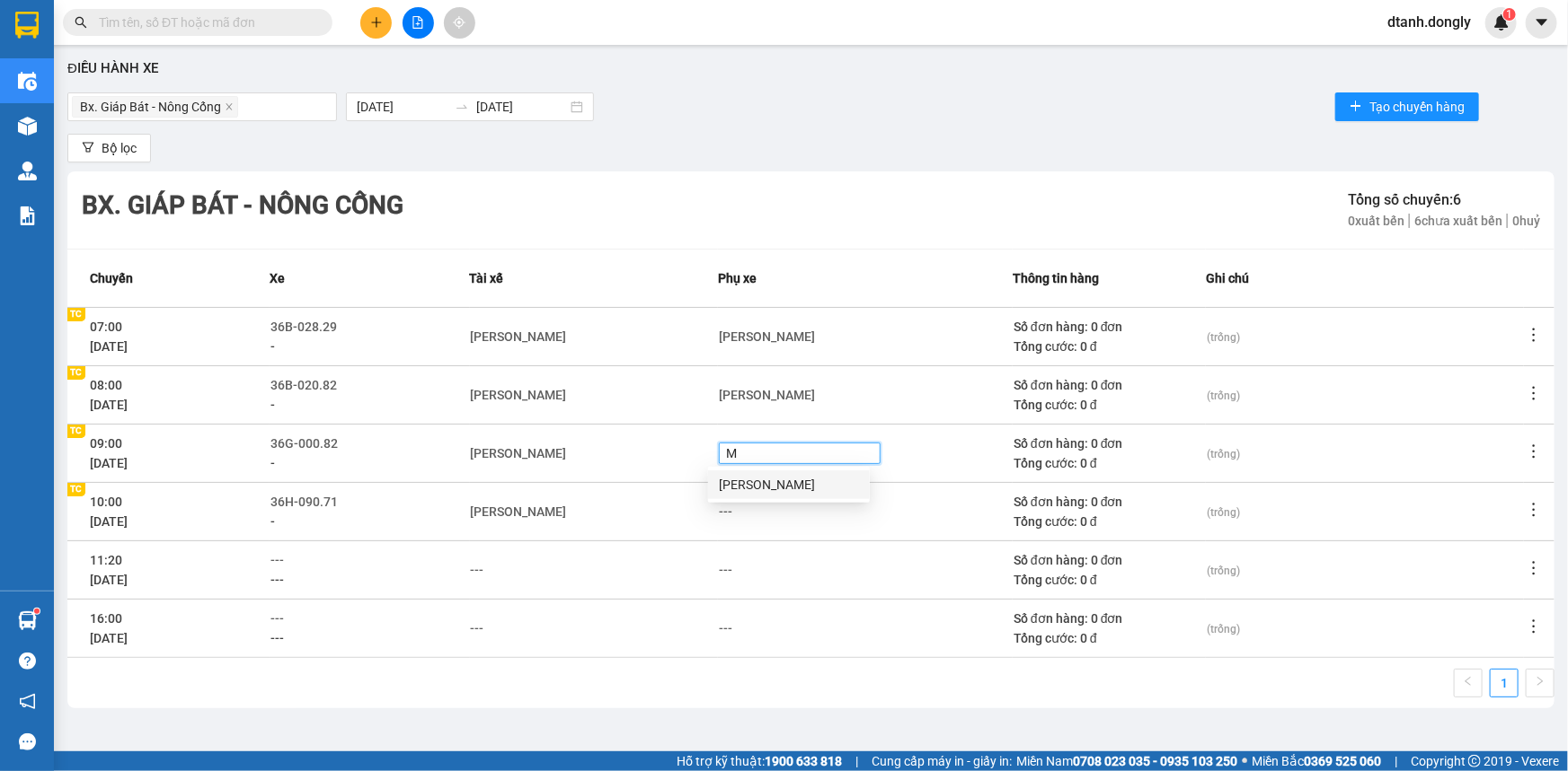
type input "MI"
click at [740, 482] on div "[PERSON_NAME]" at bounding box center [788, 485] width 140 height 20
click at [684, 529] on td "[PERSON_NAME]" at bounding box center [594, 512] width 248 height 58
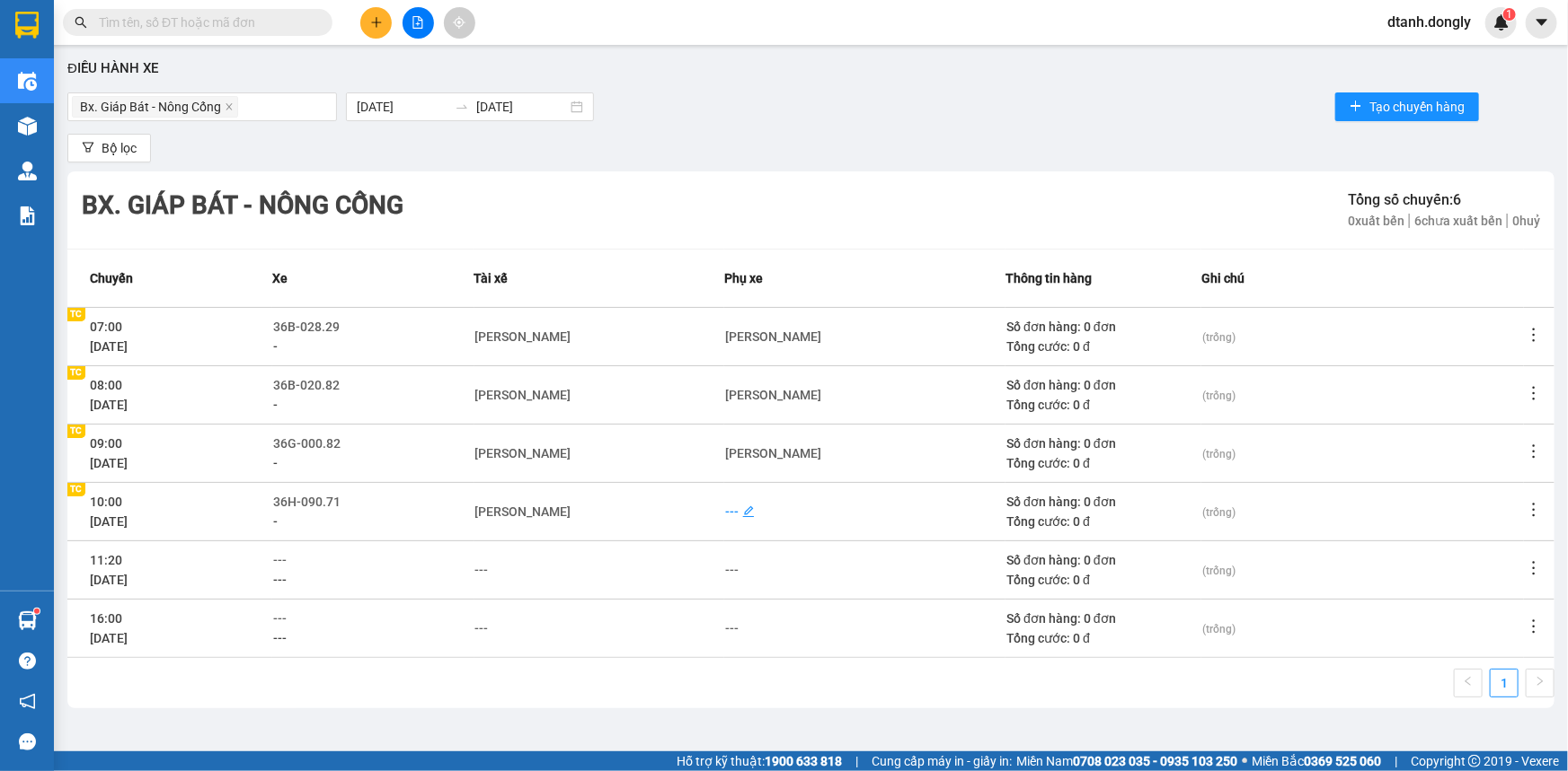
click at [727, 508] on div "---" at bounding box center [732, 512] width 13 height 20
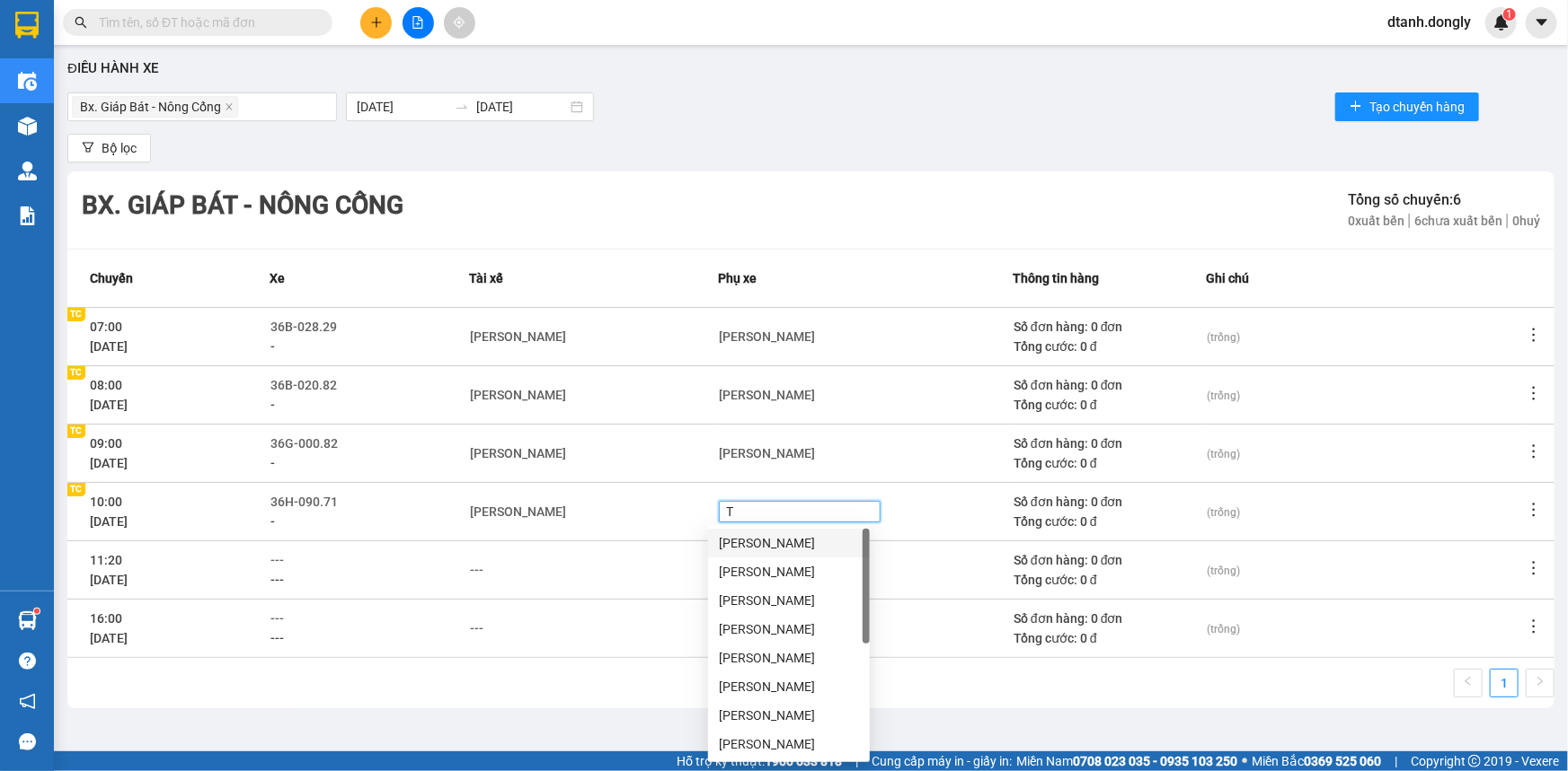
type input "TU"
click at [756, 572] on div "[PERSON_NAME]" at bounding box center [788, 572] width 140 height 20
click at [636, 590] on td "---" at bounding box center [594, 570] width 248 height 58
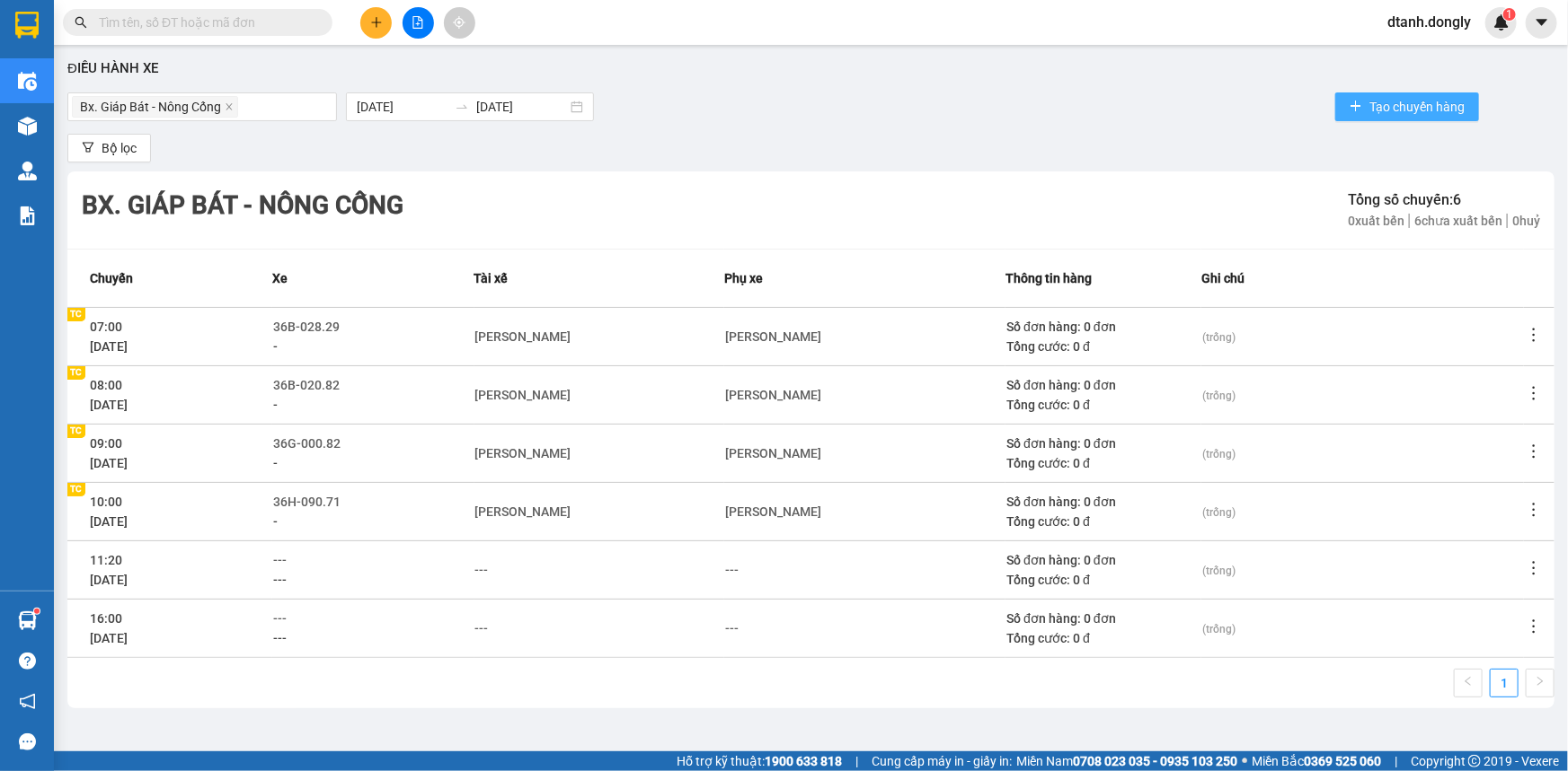
click at [1376, 102] on span "Tạo chuyến hàng" at bounding box center [1416, 106] width 95 height 20
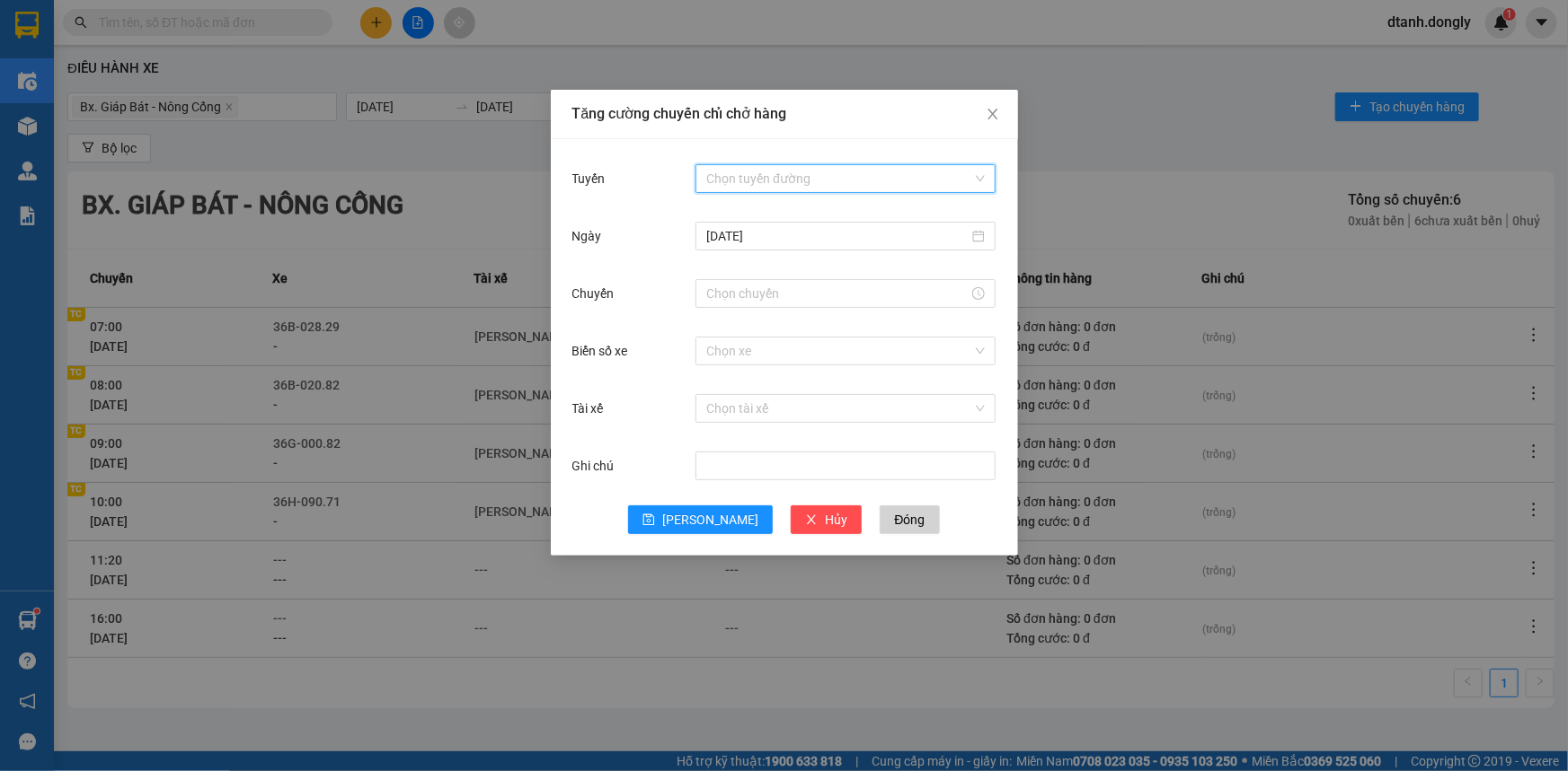
click at [834, 172] on input "Tuyến" at bounding box center [839, 178] width 266 height 27
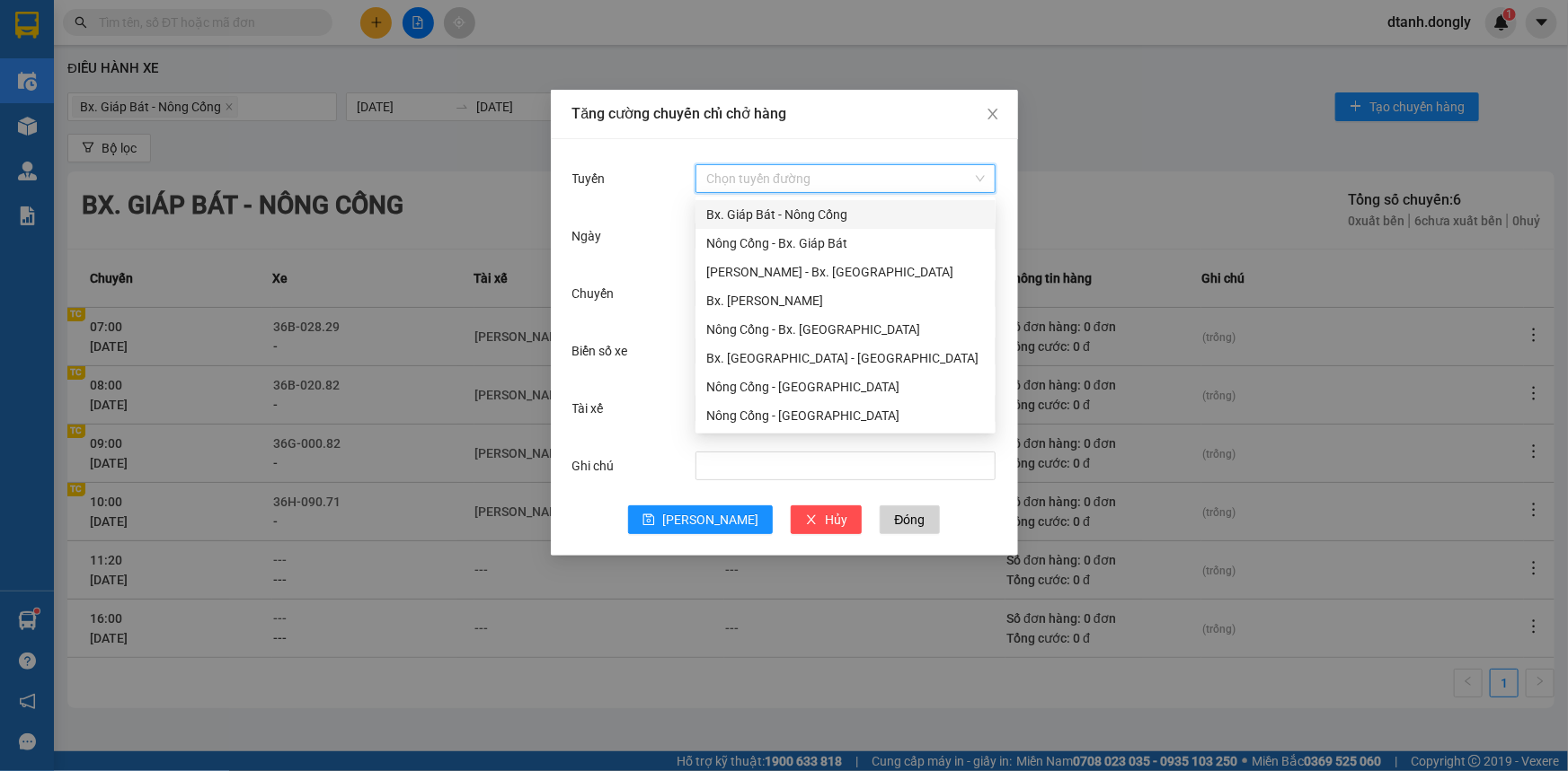
click at [798, 203] on div "Bx. Giáp Bát - Nông Cống" at bounding box center [845, 214] width 300 height 29
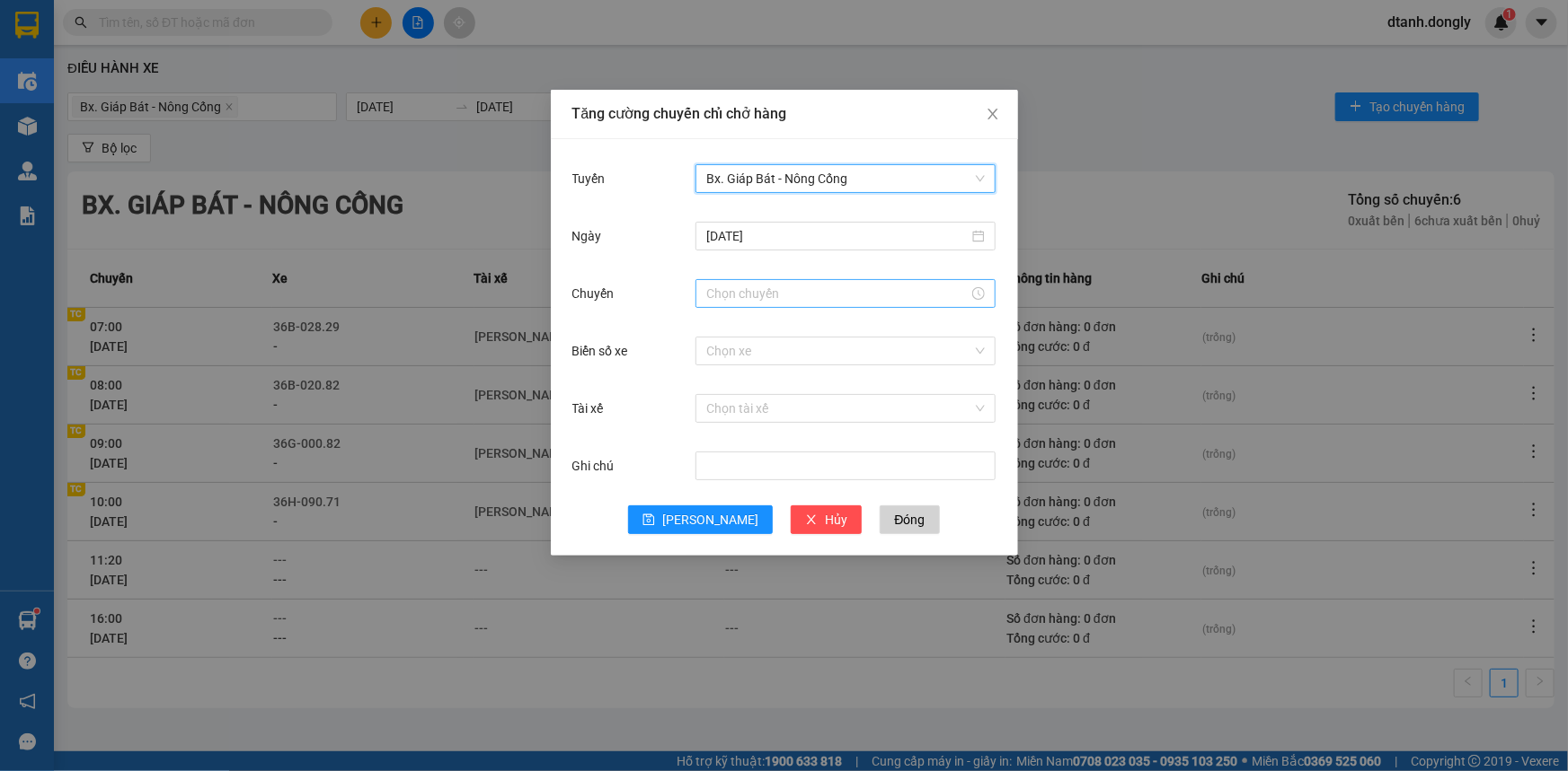
click at [754, 298] on input "Chuyến" at bounding box center [837, 293] width 262 height 20
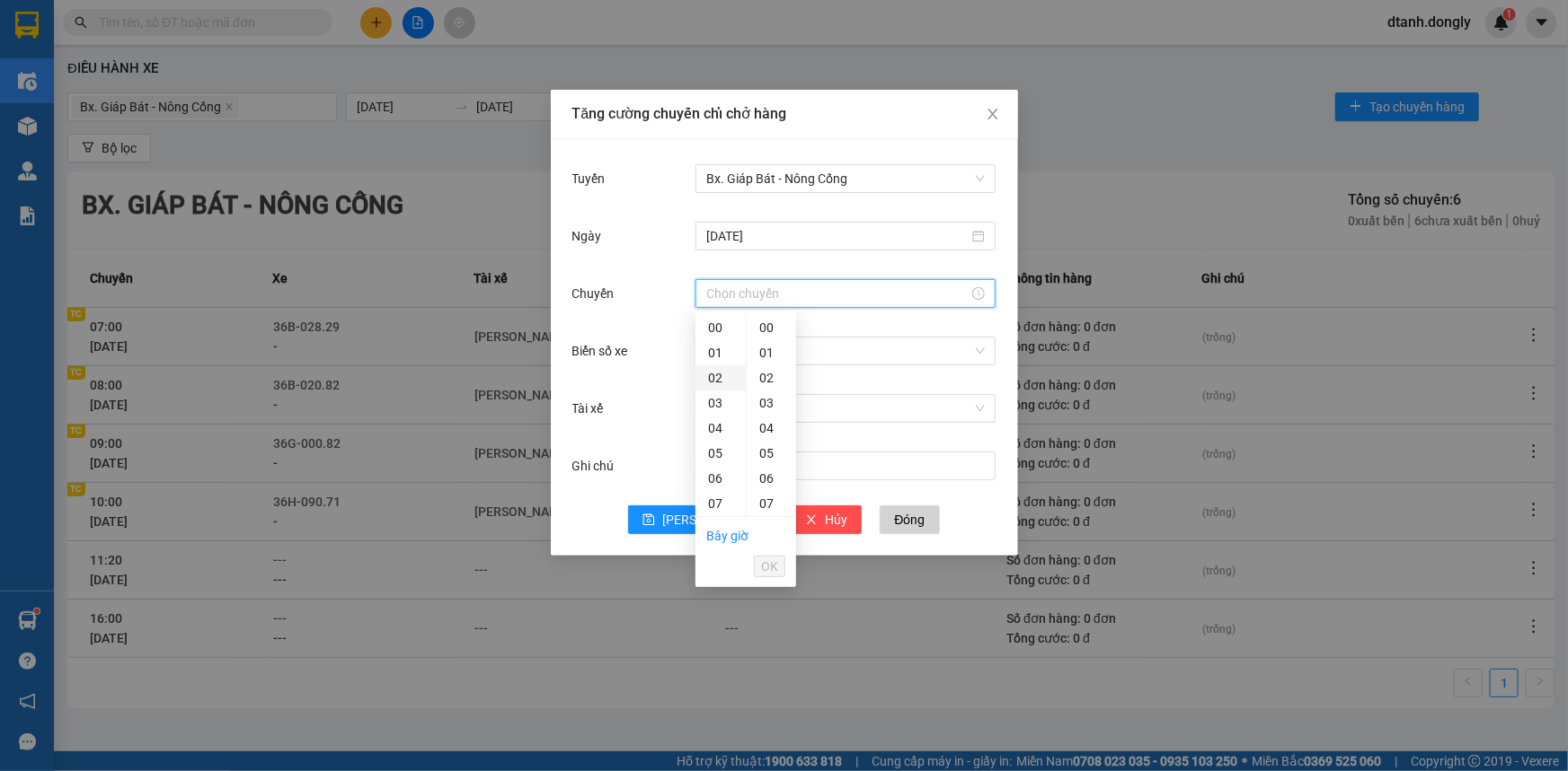
scroll to position [244, 0]
click at [721, 368] on div "11" at bounding box center [721, 360] width 51 height 25
type input "11:00"
click at [771, 563] on span "OK" at bounding box center [769, 566] width 17 height 20
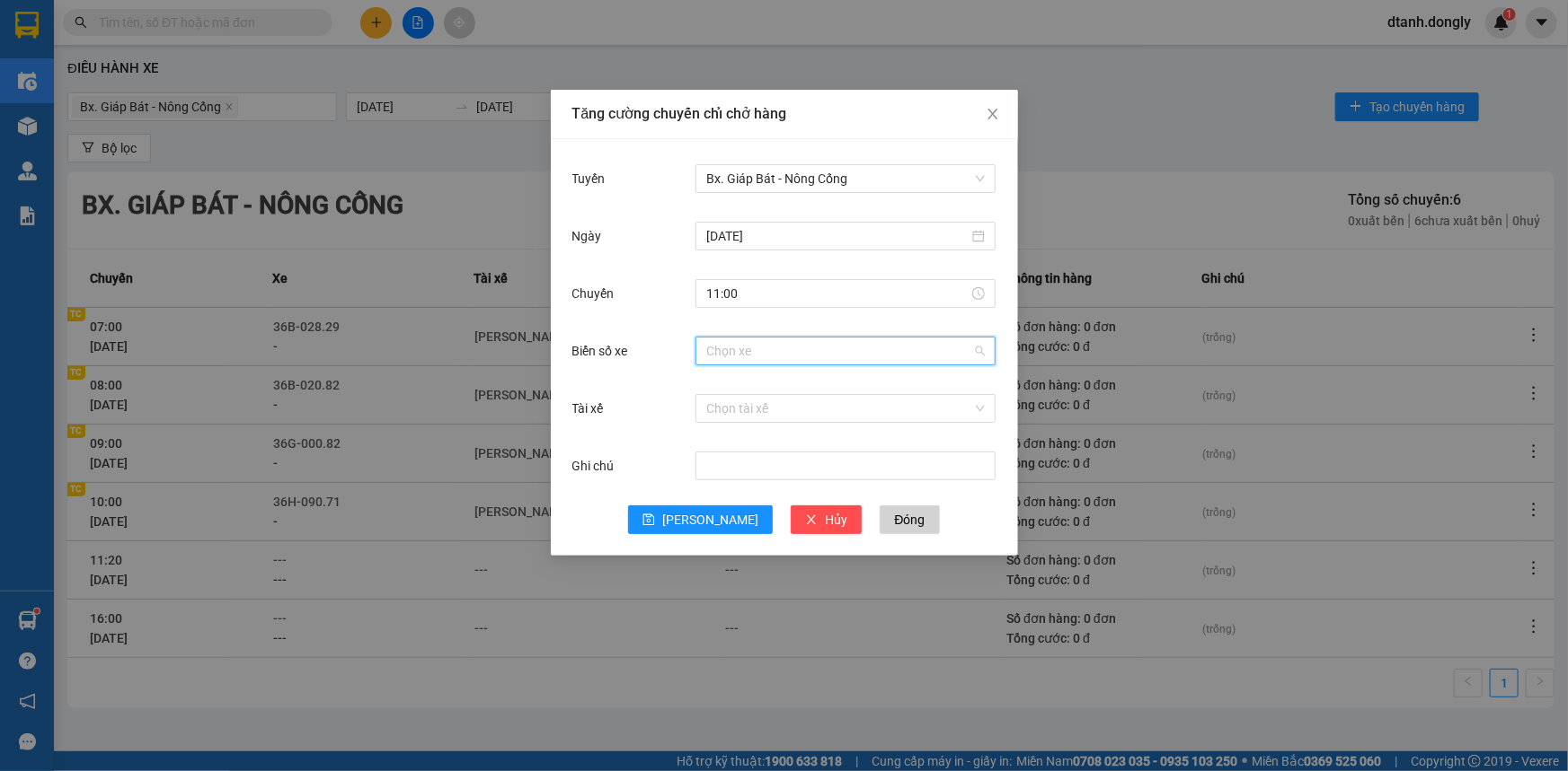
click at [717, 355] on input "Biển số xe" at bounding box center [839, 351] width 266 height 27
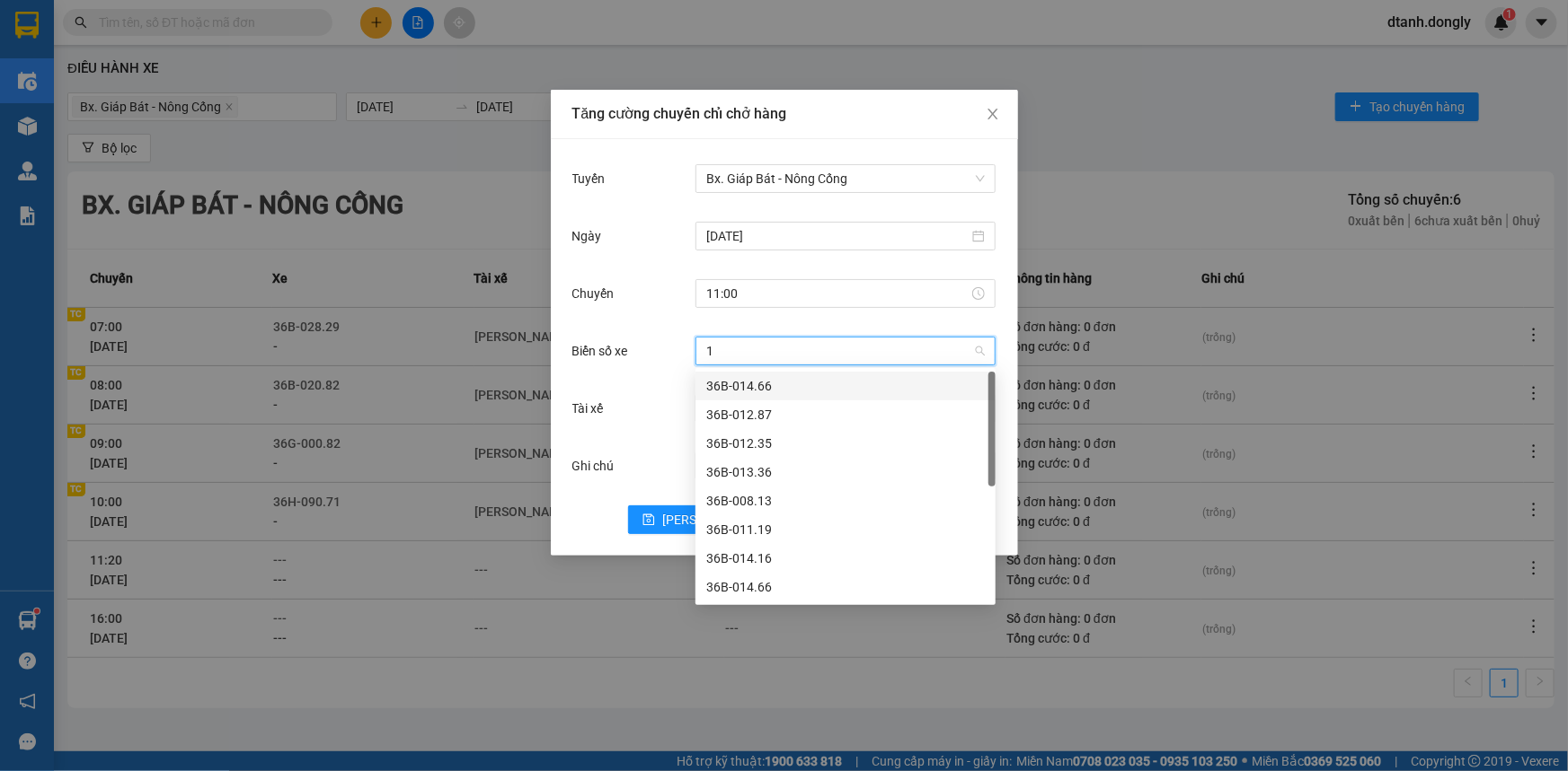
type input "16"
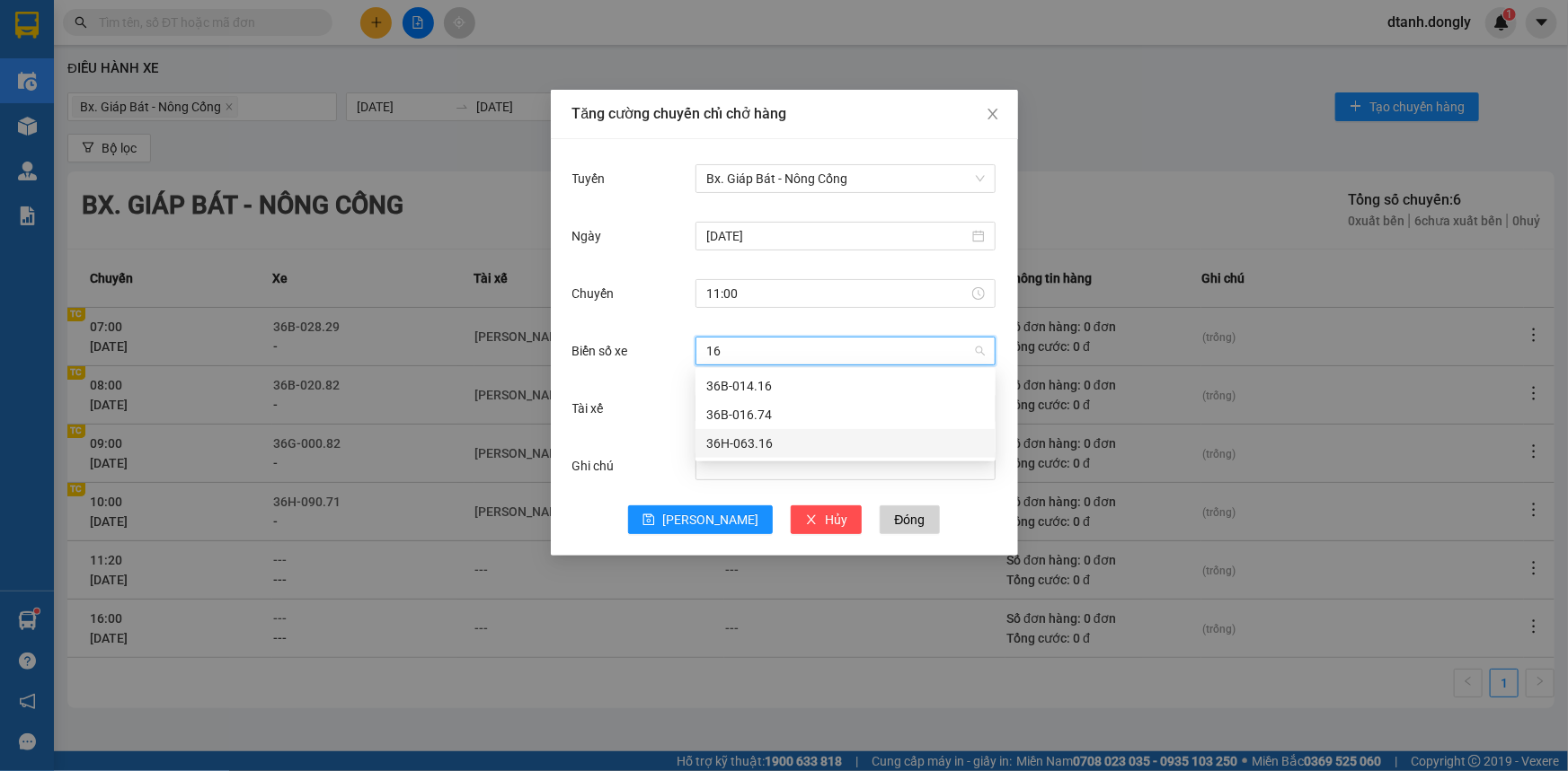
click at [770, 442] on div "36H-063.16" at bounding box center [846, 443] width 278 height 20
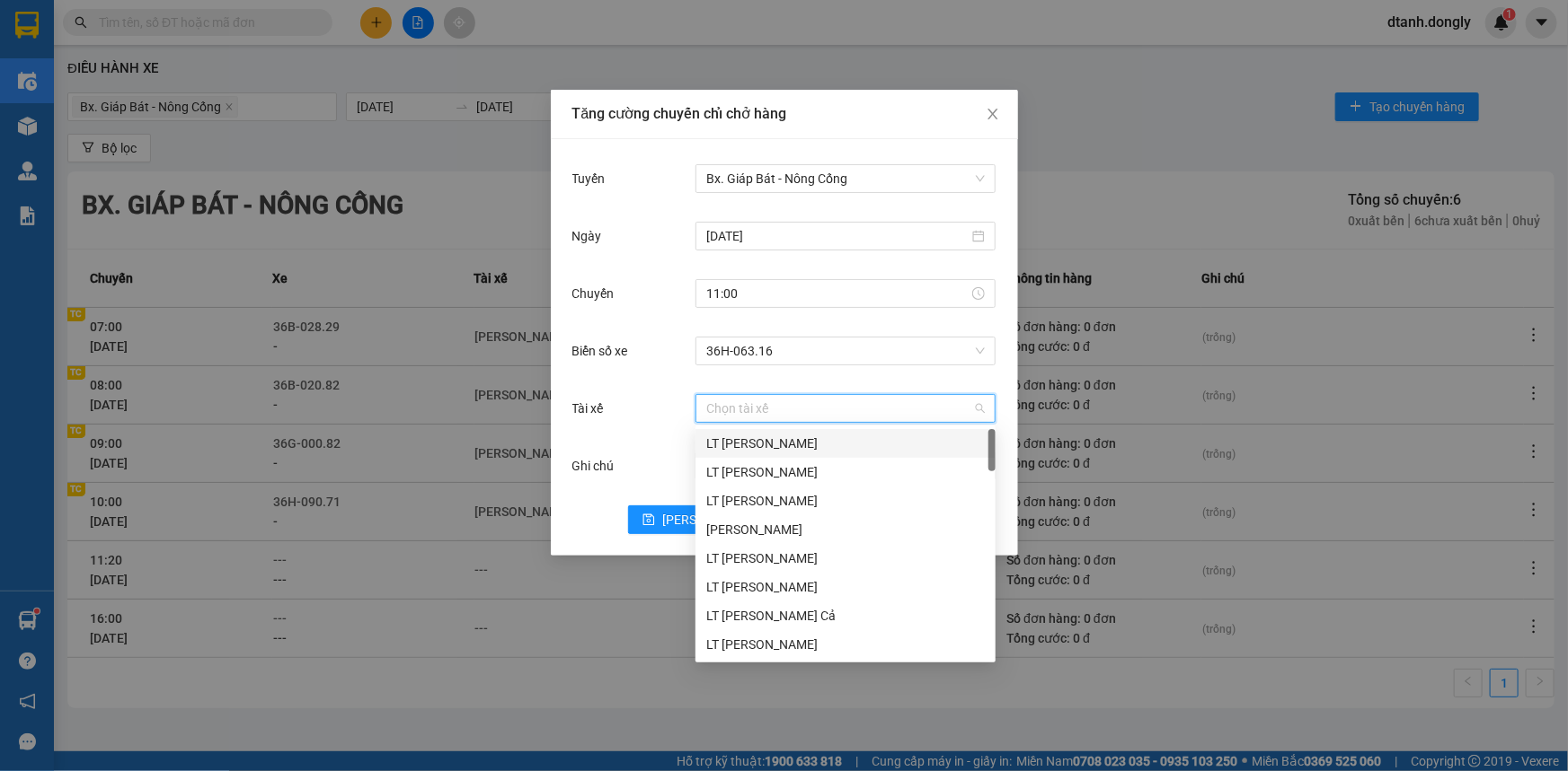
click at [729, 404] on input "Tài xế" at bounding box center [839, 409] width 266 height 27
type input "CO"
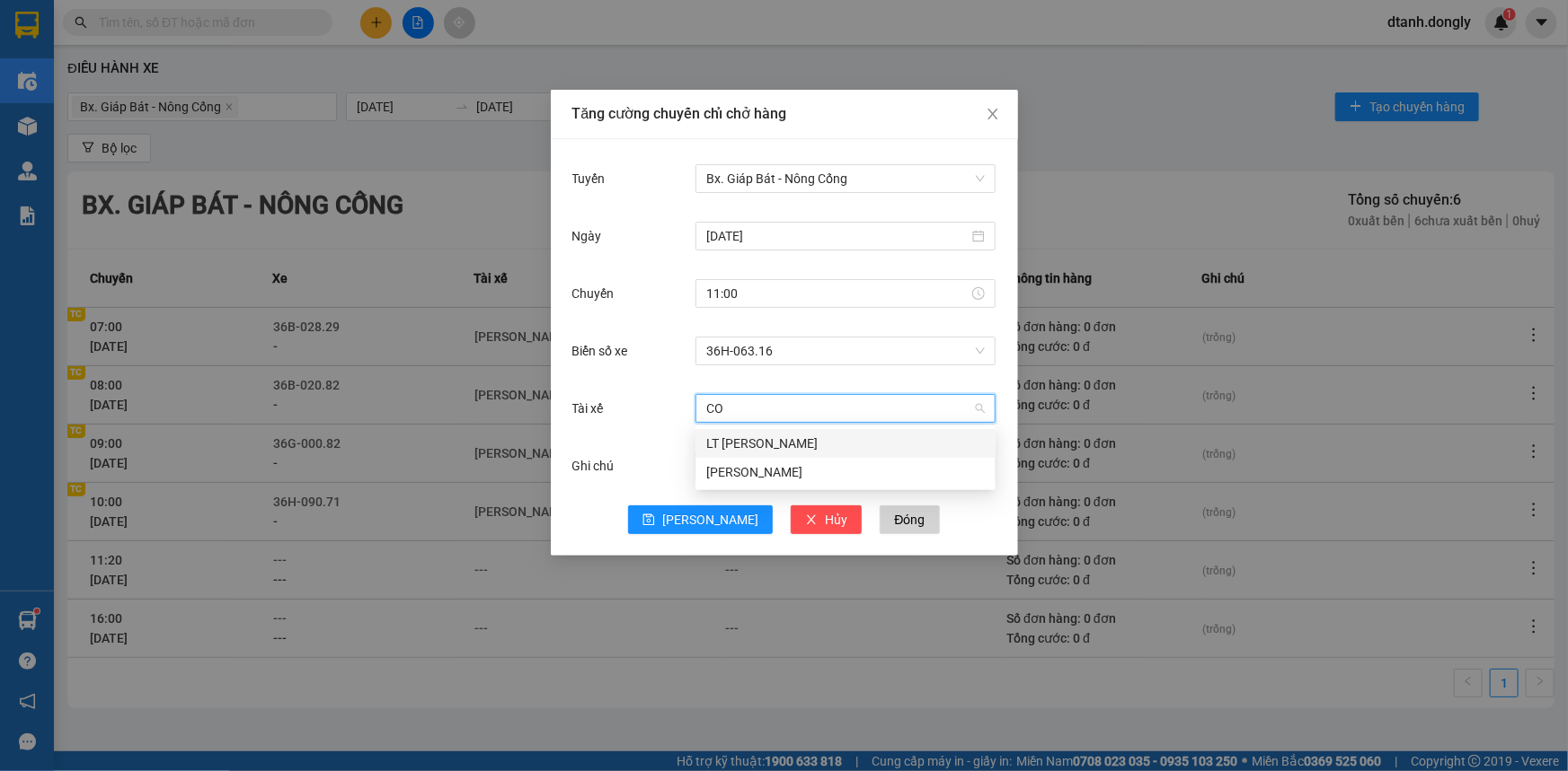
click at [772, 441] on div "LT [PERSON_NAME]" at bounding box center [846, 443] width 278 height 20
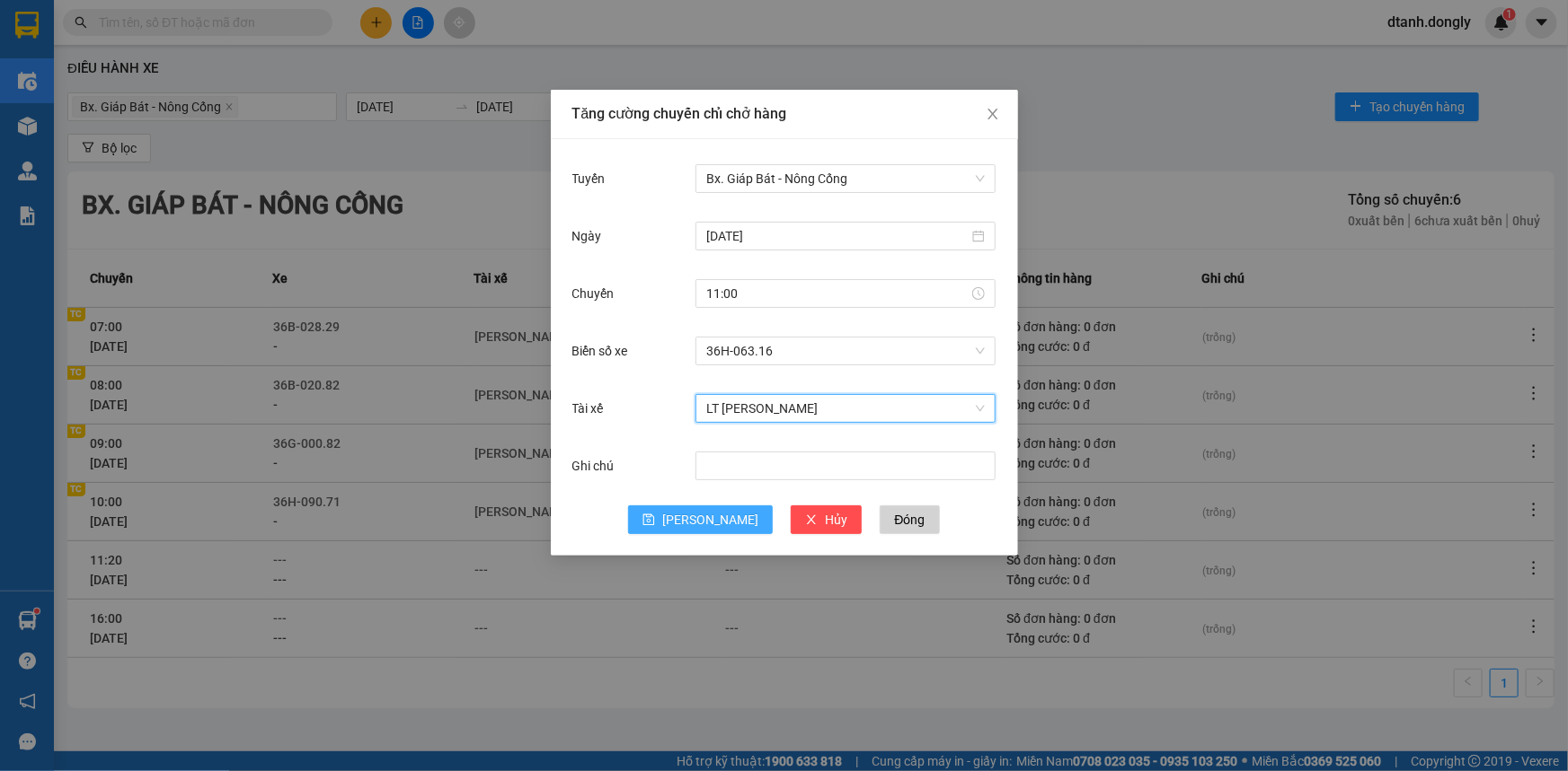
drag, startPoint x: 699, startPoint y: 521, endPoint x: 692, endPoint y: 471, distance: 50.5
click at [699, 517] on button "[PERSON_NAME]" at bounding box center [700, 519] width 145 height 29
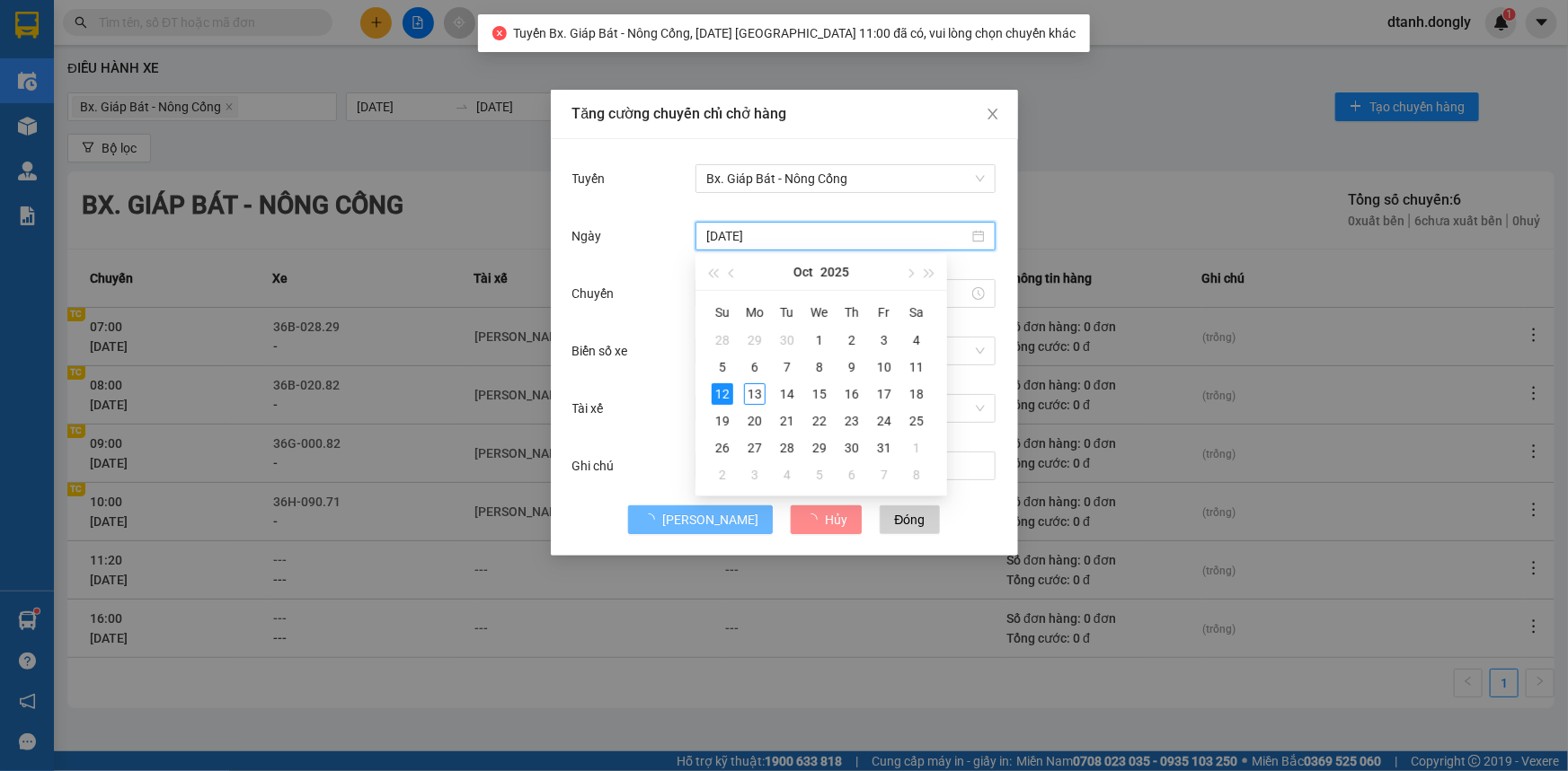
click at [748, 234] on input "[DATE]" at bounding box center [837, 236] width 262 height 20
type input "[DATE]"
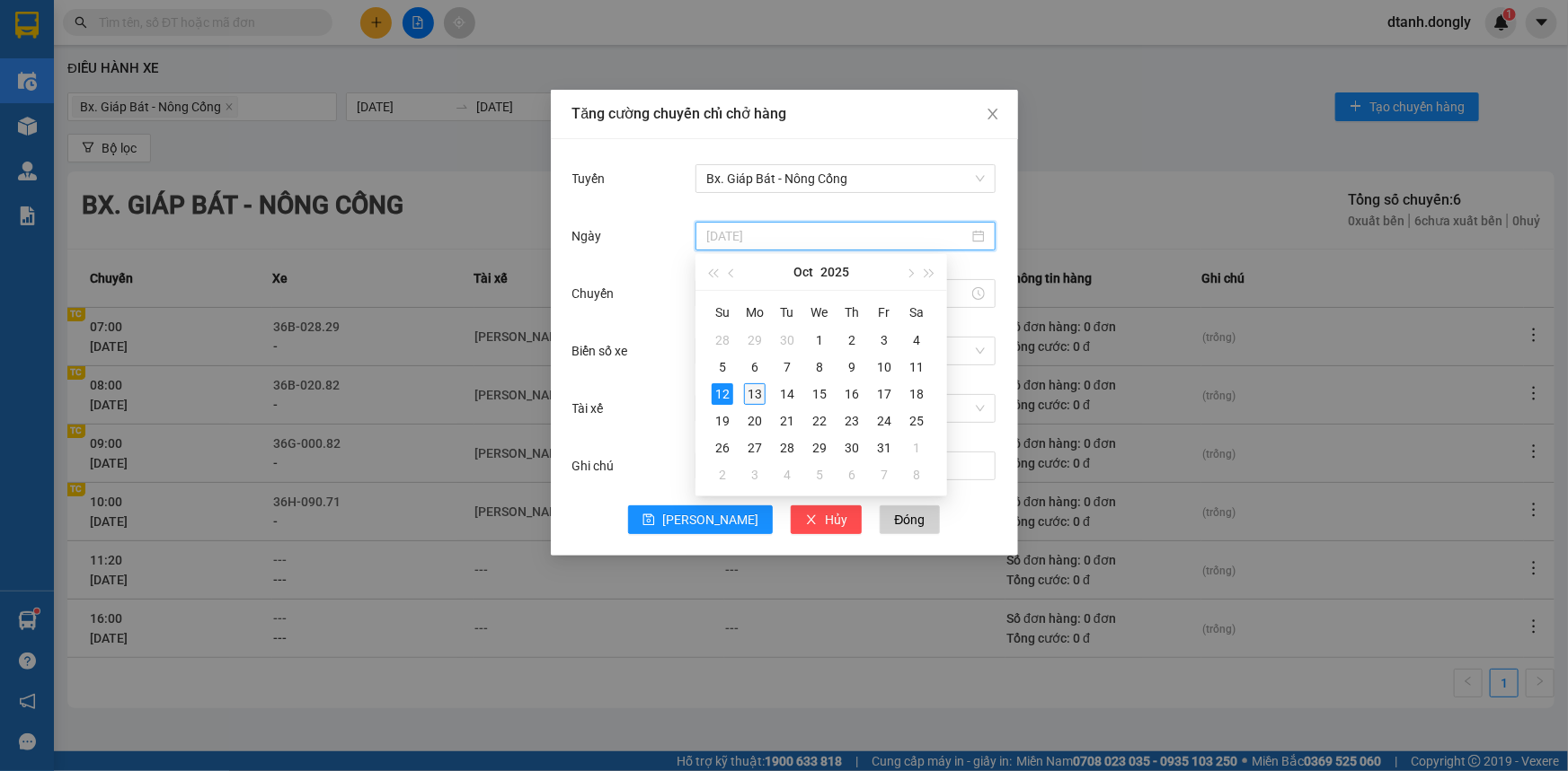
click at [753, 399] on div "13" at bounding box center [754, 393] width 22 height 22
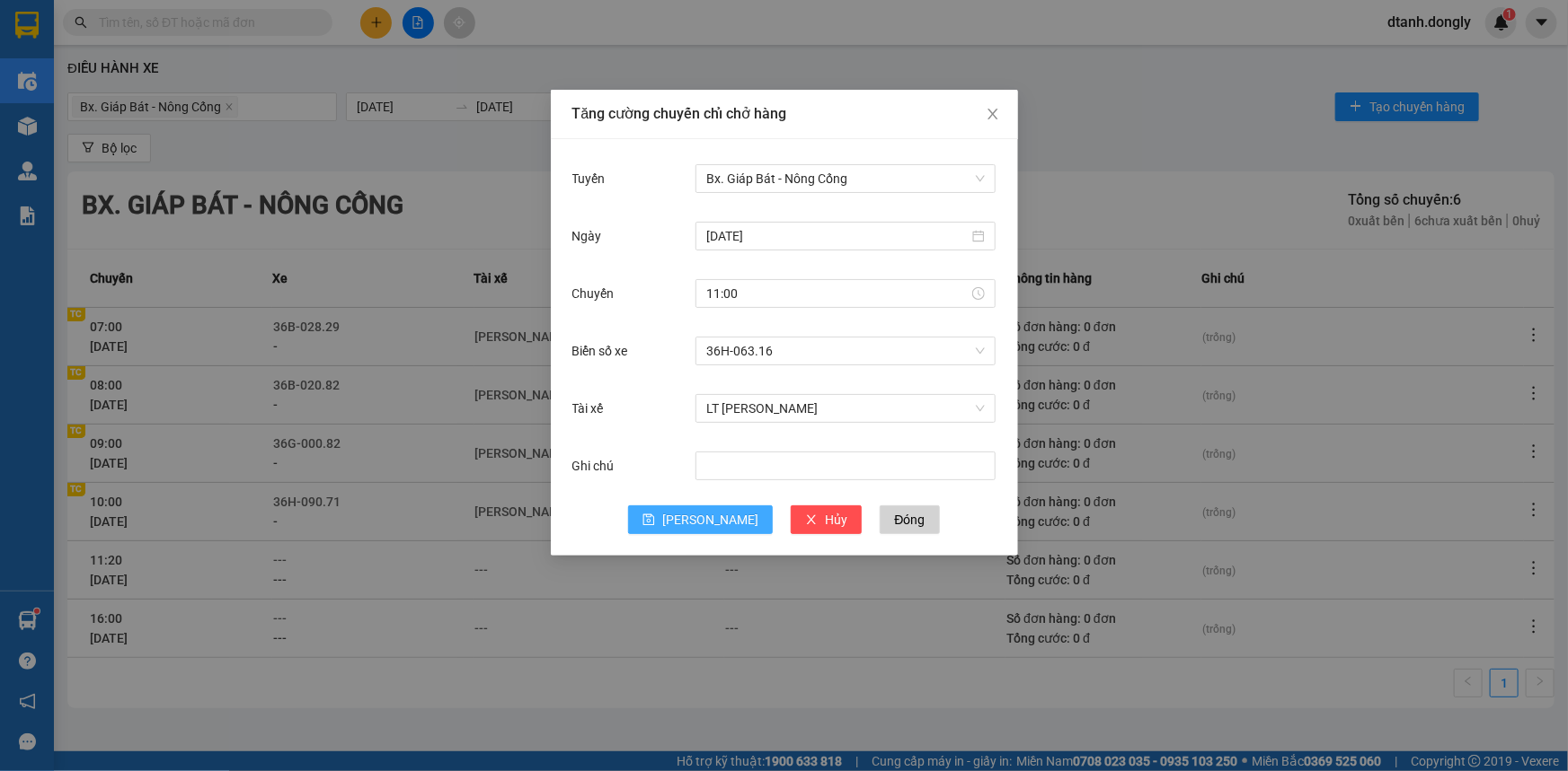
click at [709, 520] on span "[PERSON_NAME]" at bounding box center [710, 519] width 96 height 20
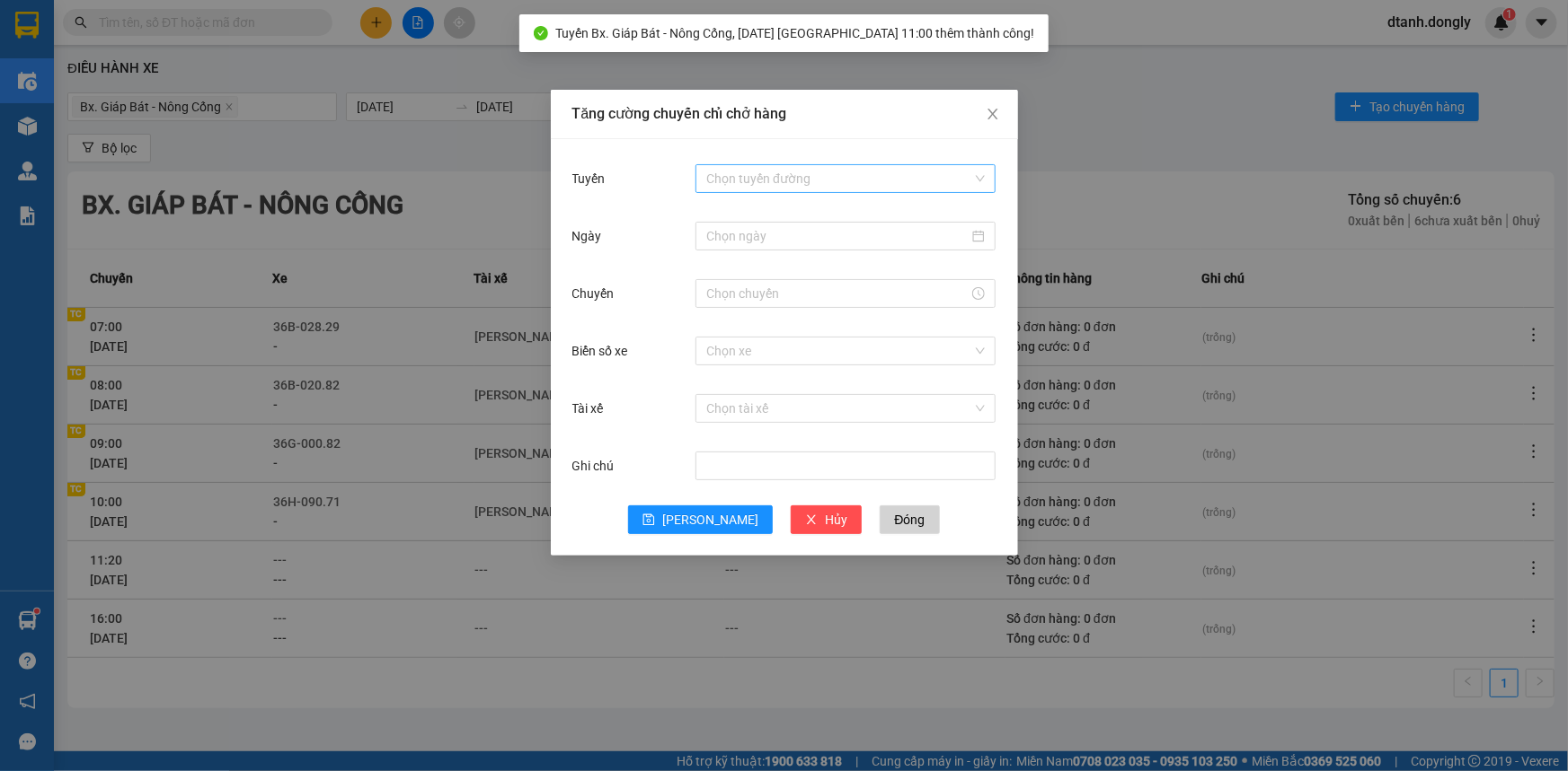
click at [850, 172] on input "Tuyến" at bounding box center [839, 178] width 266 height 27
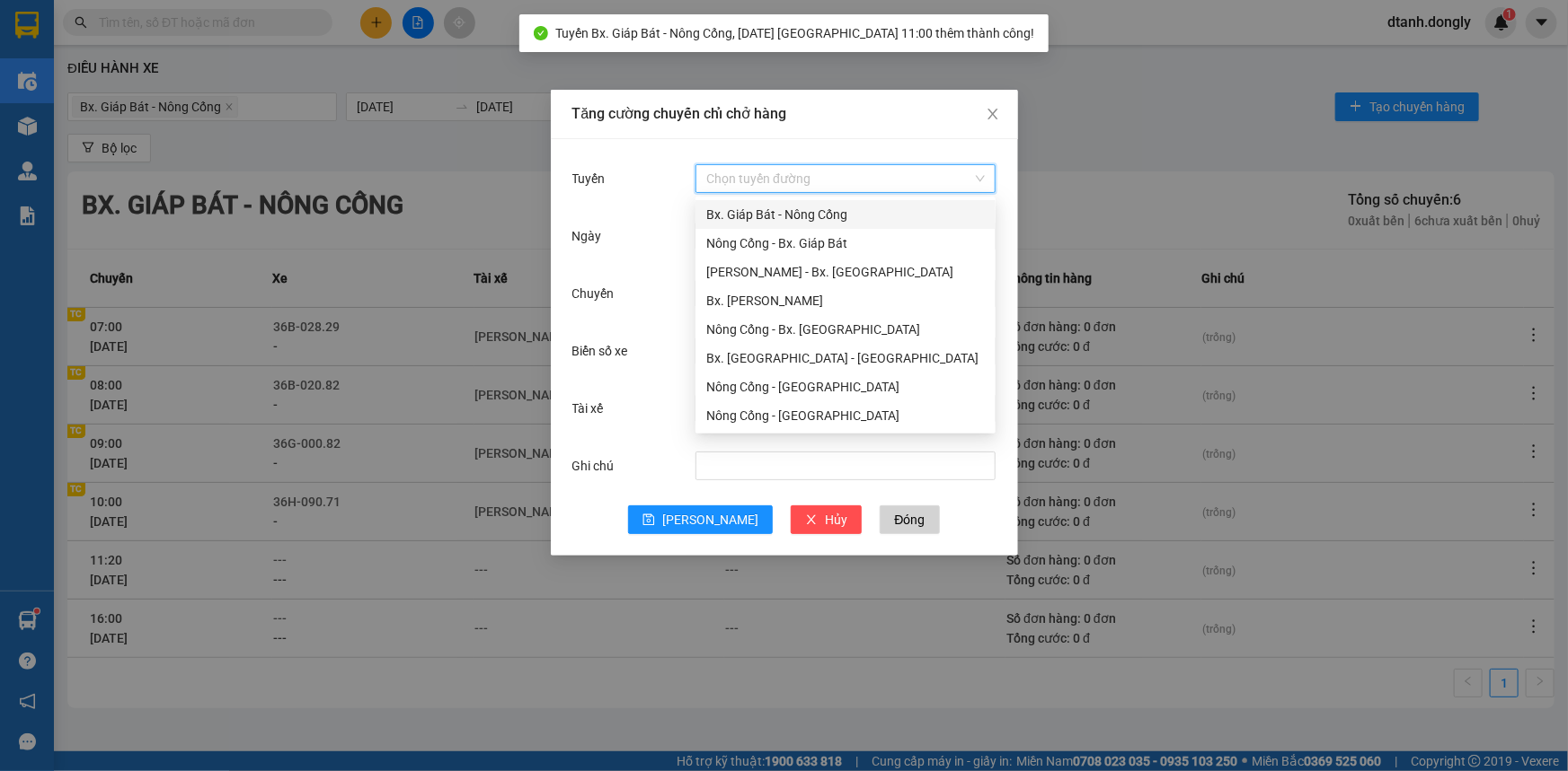
click at [837, 211] on div "Bx. Giáp Bát - Nông Cống" at bounding box center [846, 214] width 278 height 20
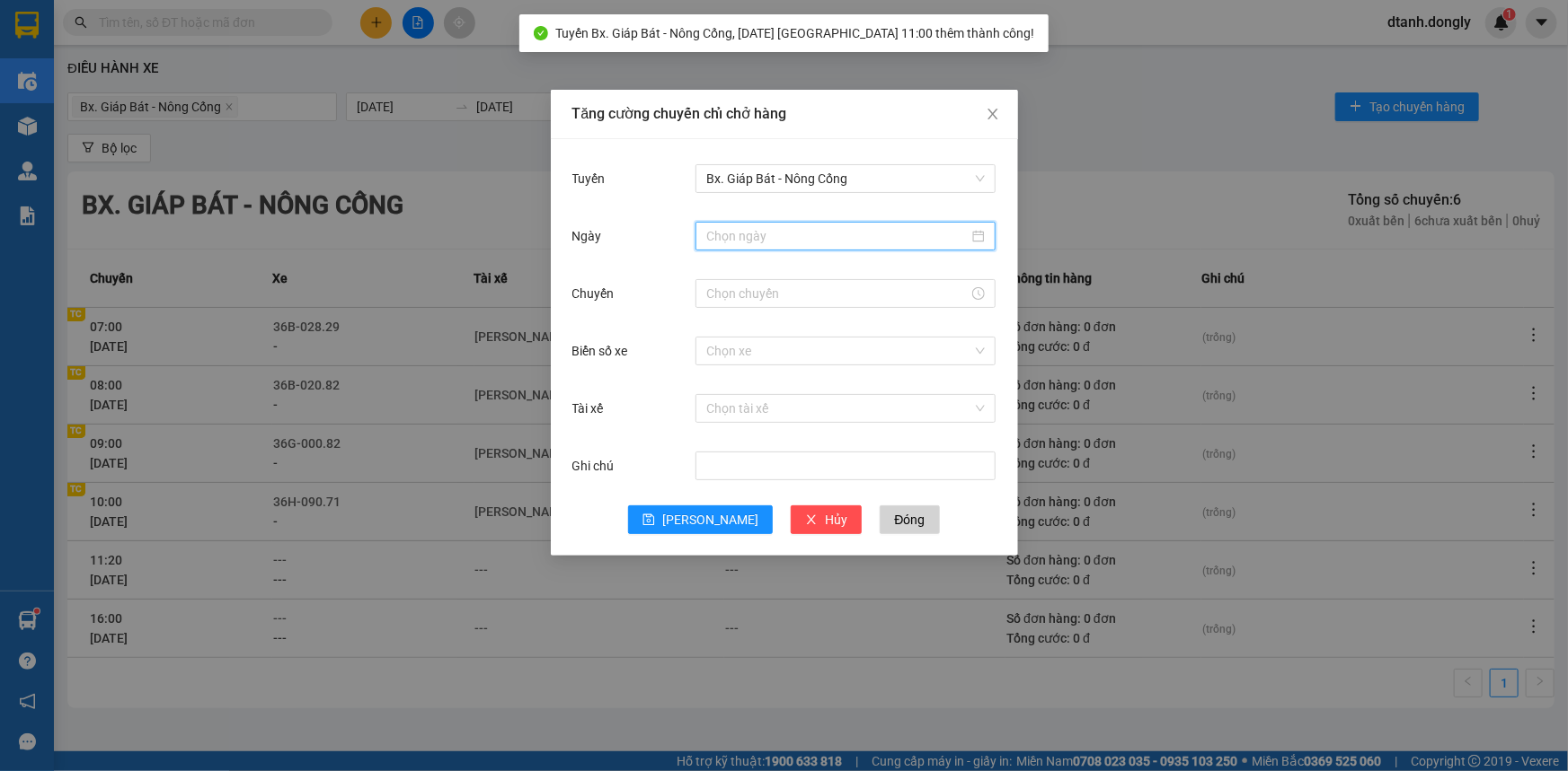
click at [831, 243] on input "Ngày" at bounding box center [837, 236] width 262 height 20
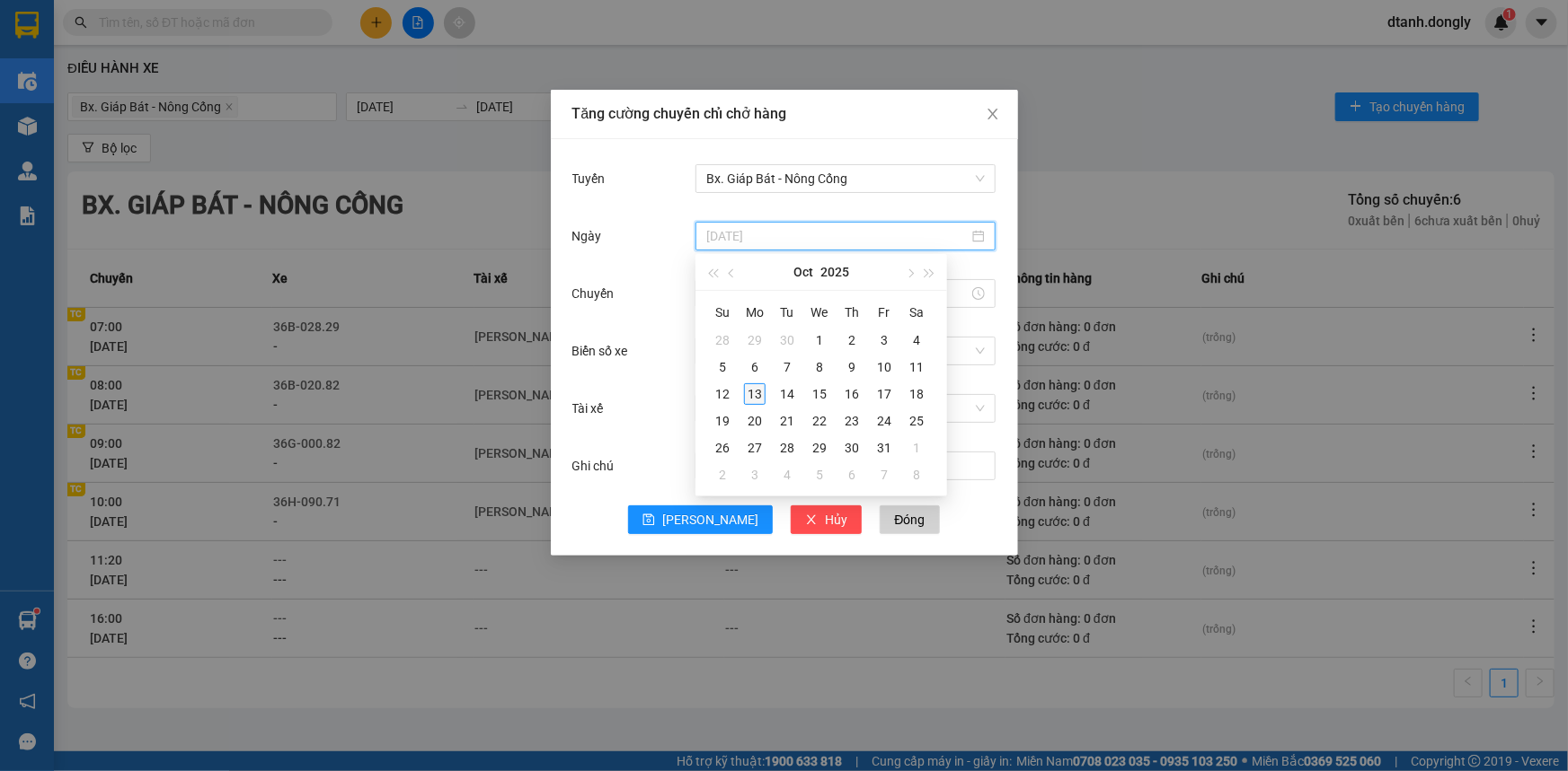
type input "[DATE]"
click at [758, 394] on div "13" at bounding box center [754, 393] width 22 height 22
click at [756, 290] on input "Chuyến" at bounding box center [837, 293] width 262 height 20
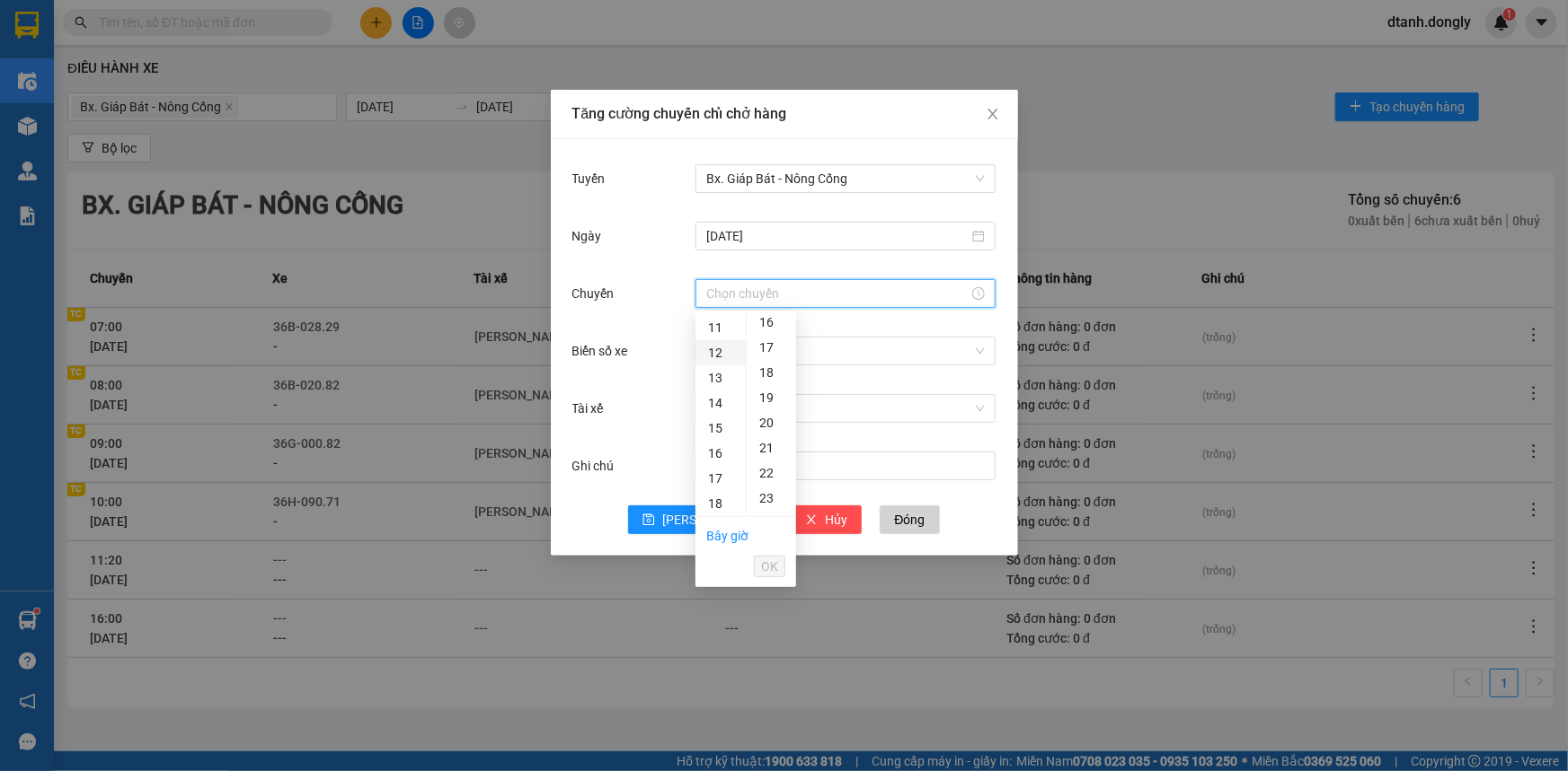
click at [716, 352] on div "12" at bounding box center [721, 352] width 51 height 25
type input "12:00"
drag, startPoint x: 773, startPoint y: 569, endPoint x: 765, endPoint y: 477, distance: 92.3
click at [773, 567] on span "OK" at bounding box center [769, 566] width 17 height 20
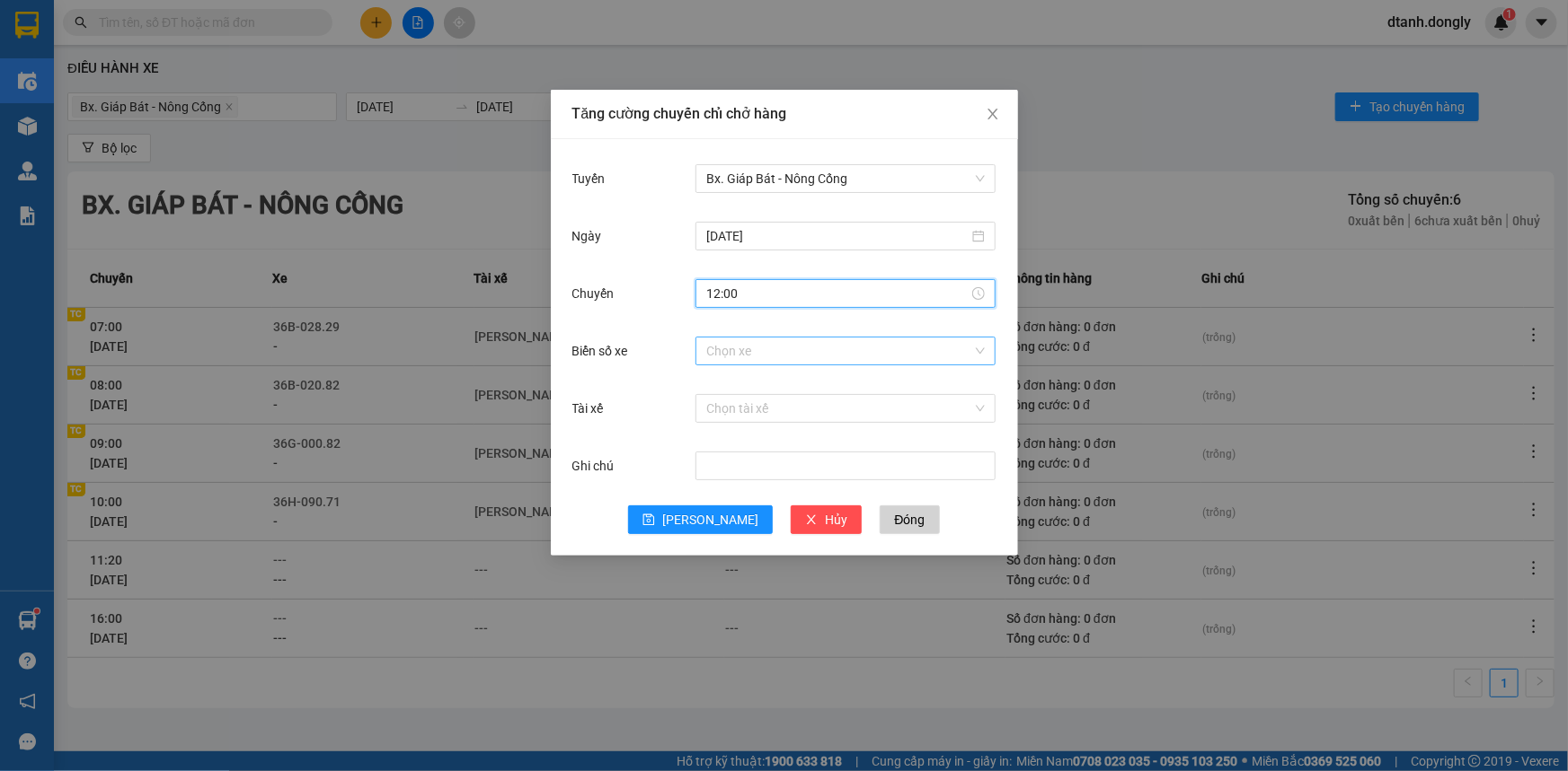
click at [771, 347] on input "Biển số xe" at bounding box center [839, 351] width 266 height 27
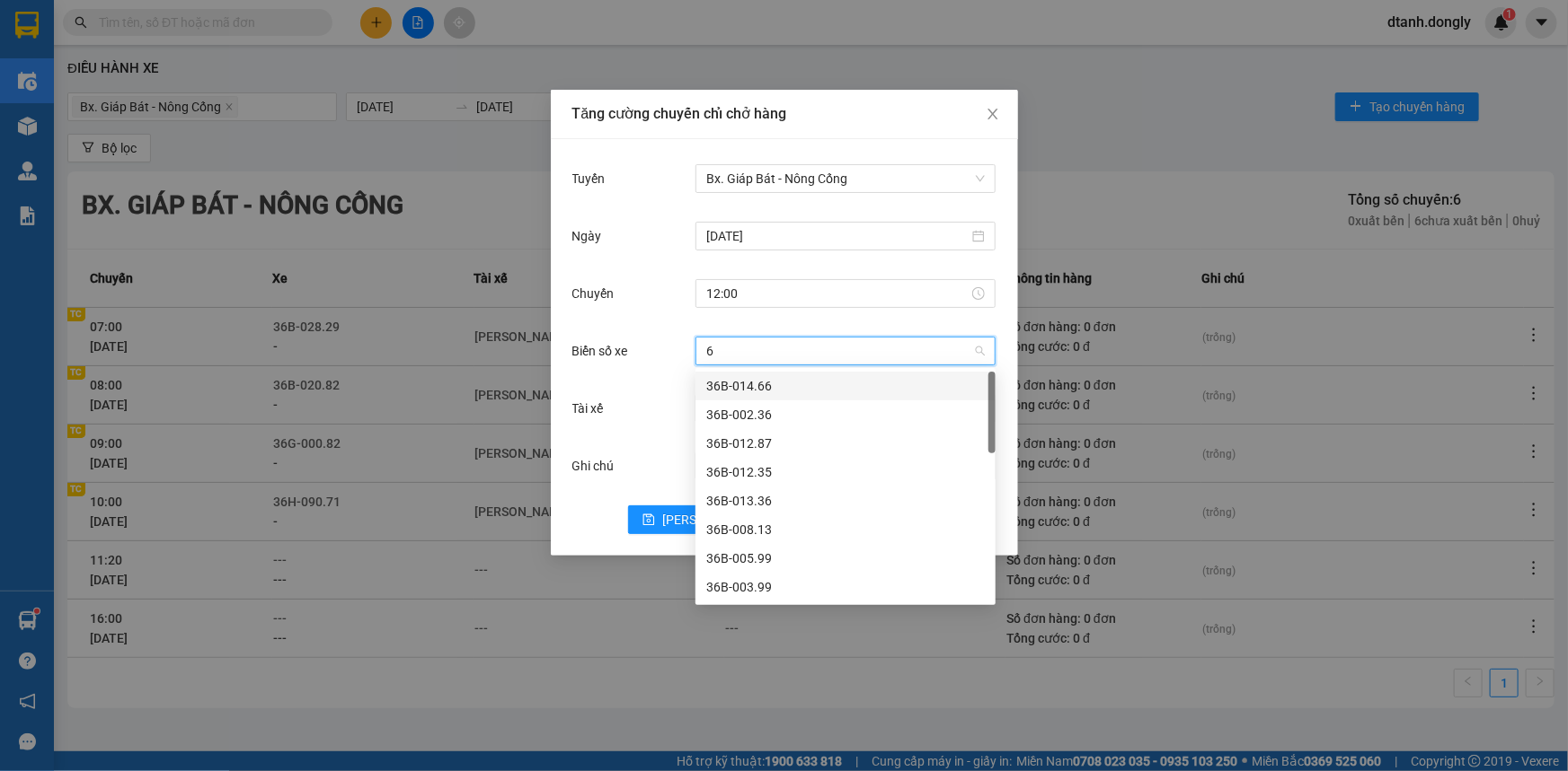
type input "67"
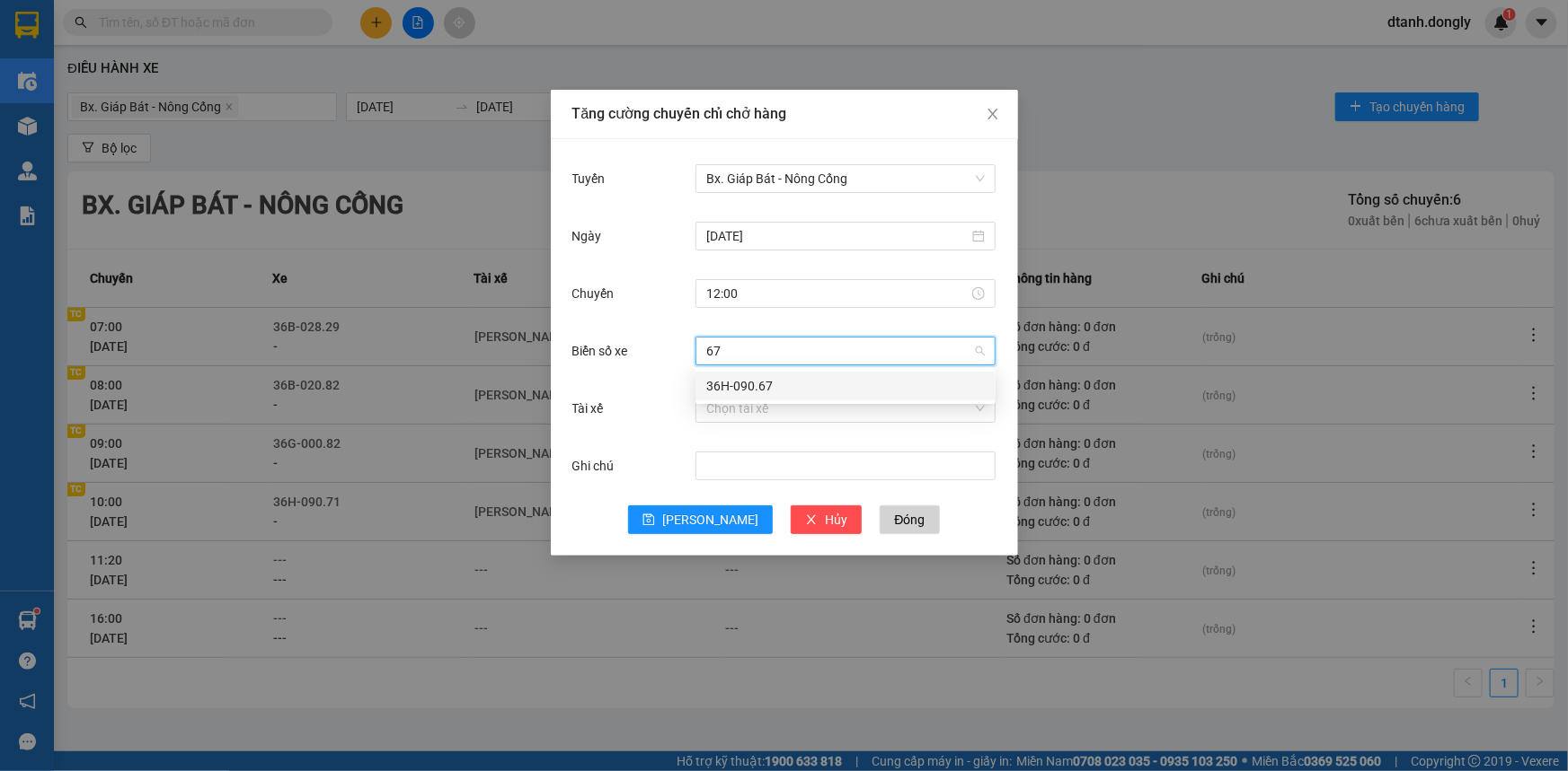
click at [770, 384] on div "36H-090.67" at bounding box center [846, 386] width 278 height 20
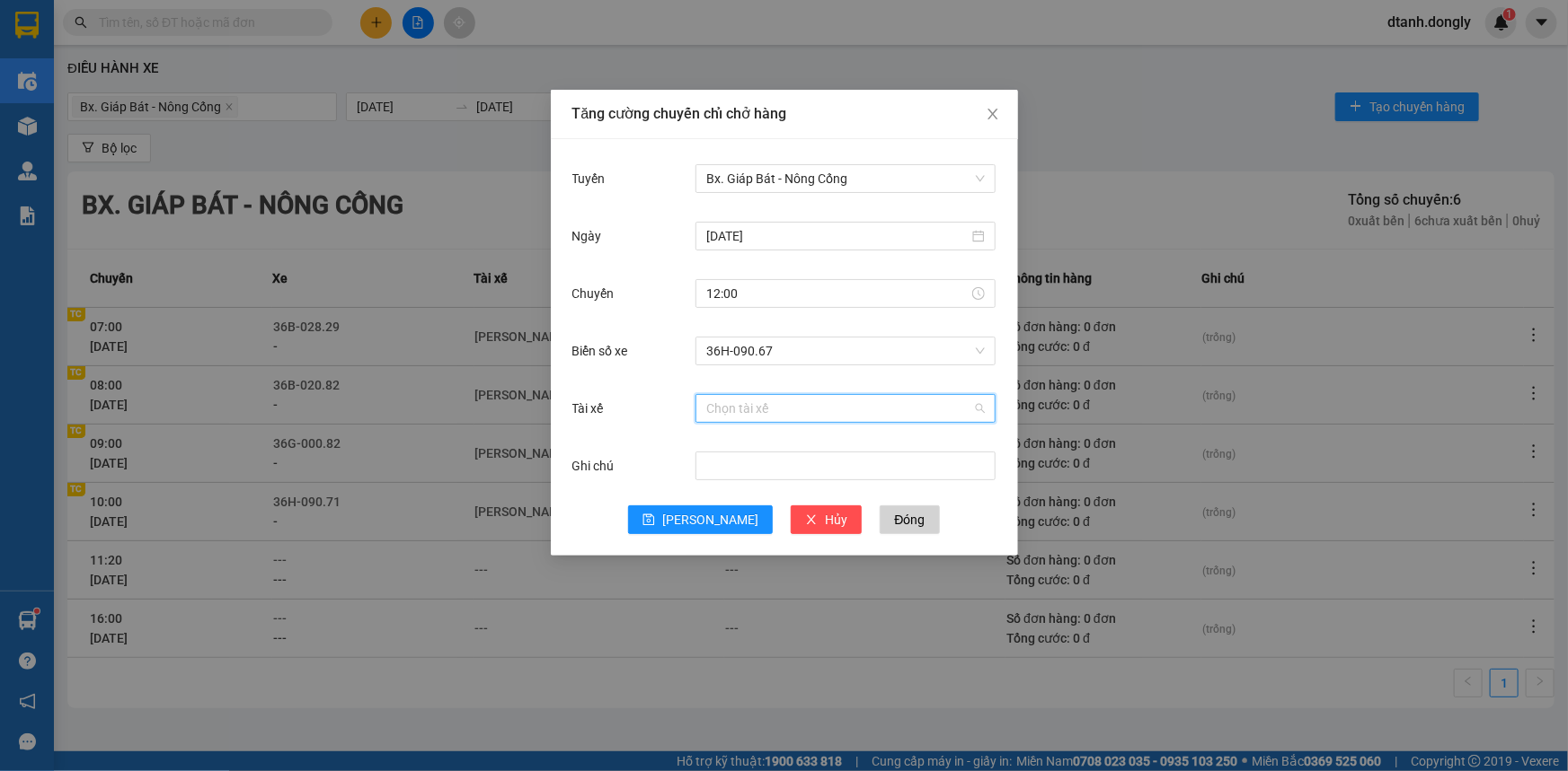
click at [735, 399] on input "Tài xế" at bounding box center [839, 409] width 266 height 27
type input "THINH"
click at [765, 442] on div "LT [PERSON_NAME]" at bounding box center [846, 443] width 278 height 20
click at [702, 520] on span "[PERSON_NAME]" at bounding box center [710, 519] width 96 height 20
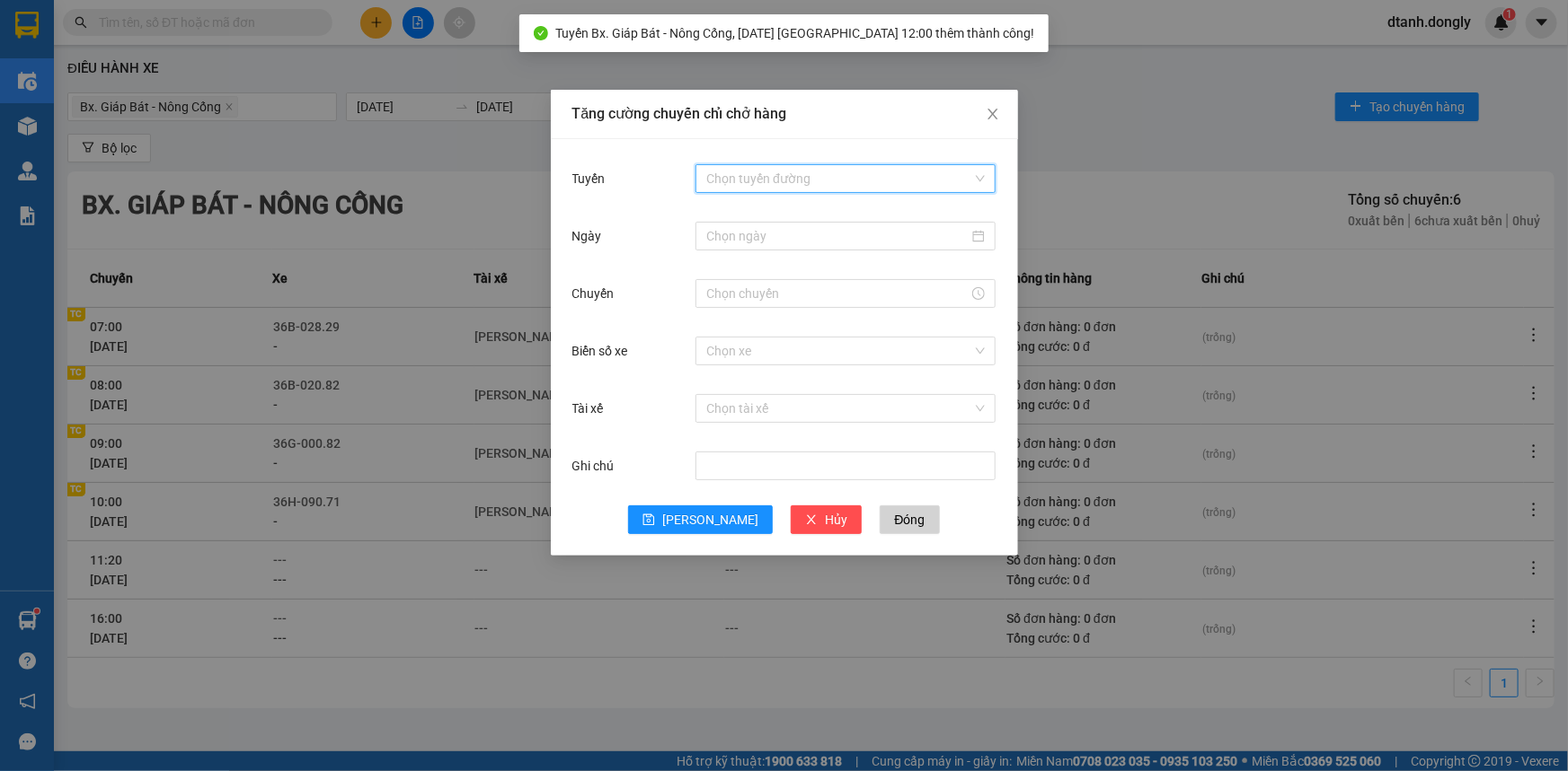
click at [798, 172] on input "Tuyến" at bounding box center [839, 178] width 266 height 27
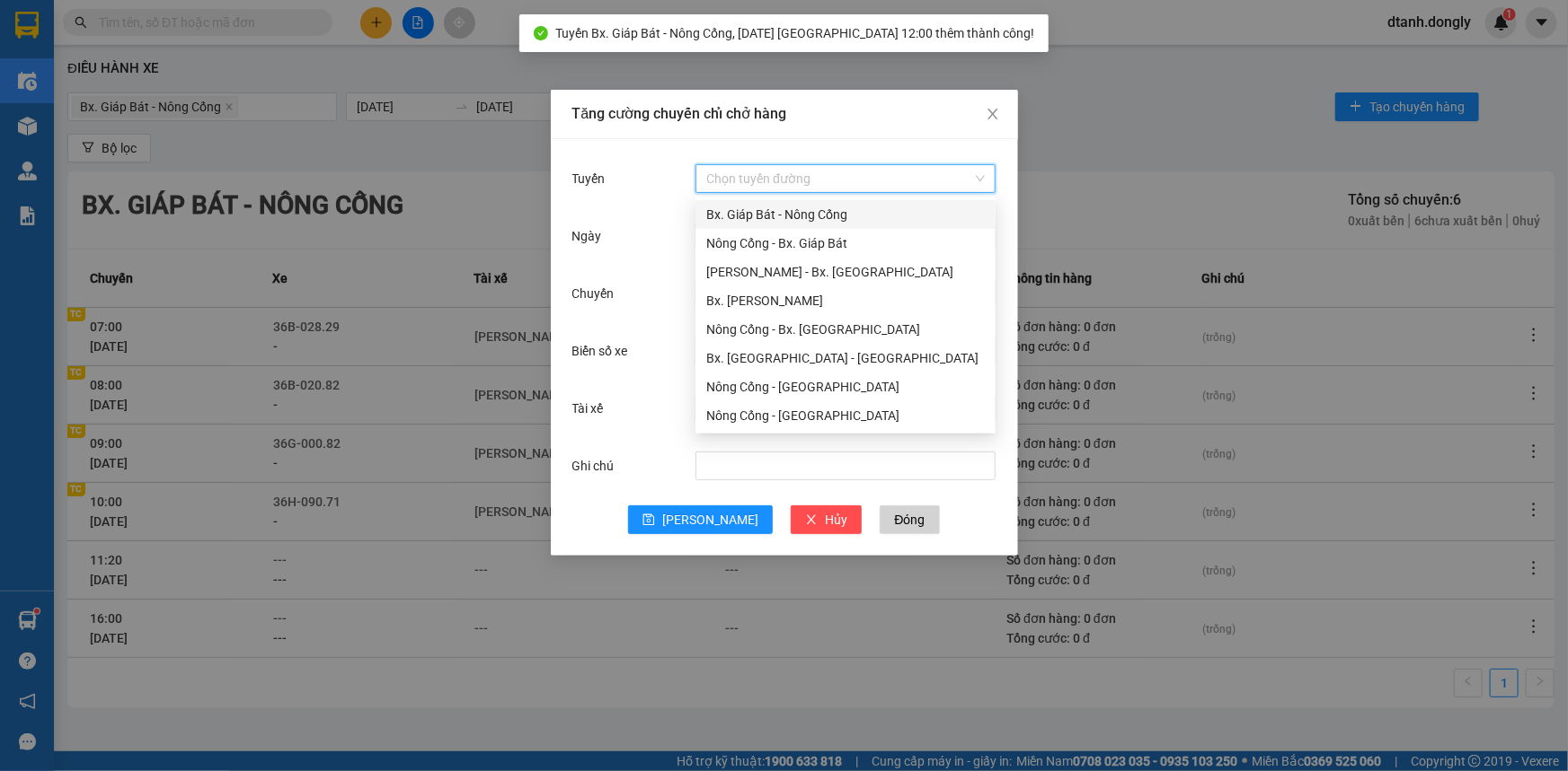
click at [792, 210] on div "Bx. Giáp Bát - Nông Cống" at bounding box center [846, 214] width 278 height 20
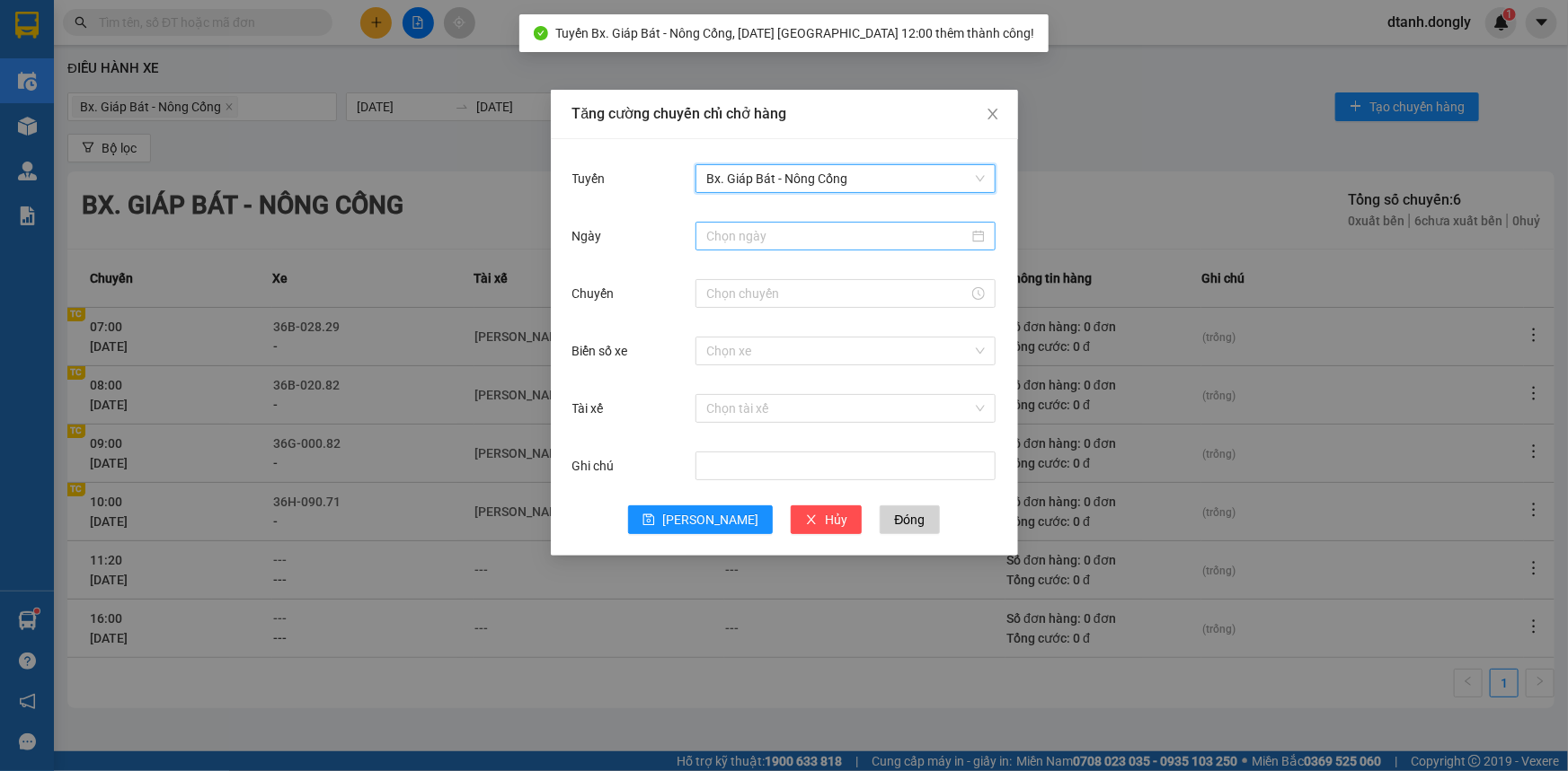
click at [795, 235] on input "Ngày" at bounding box center [837, 236] width 262 height 20
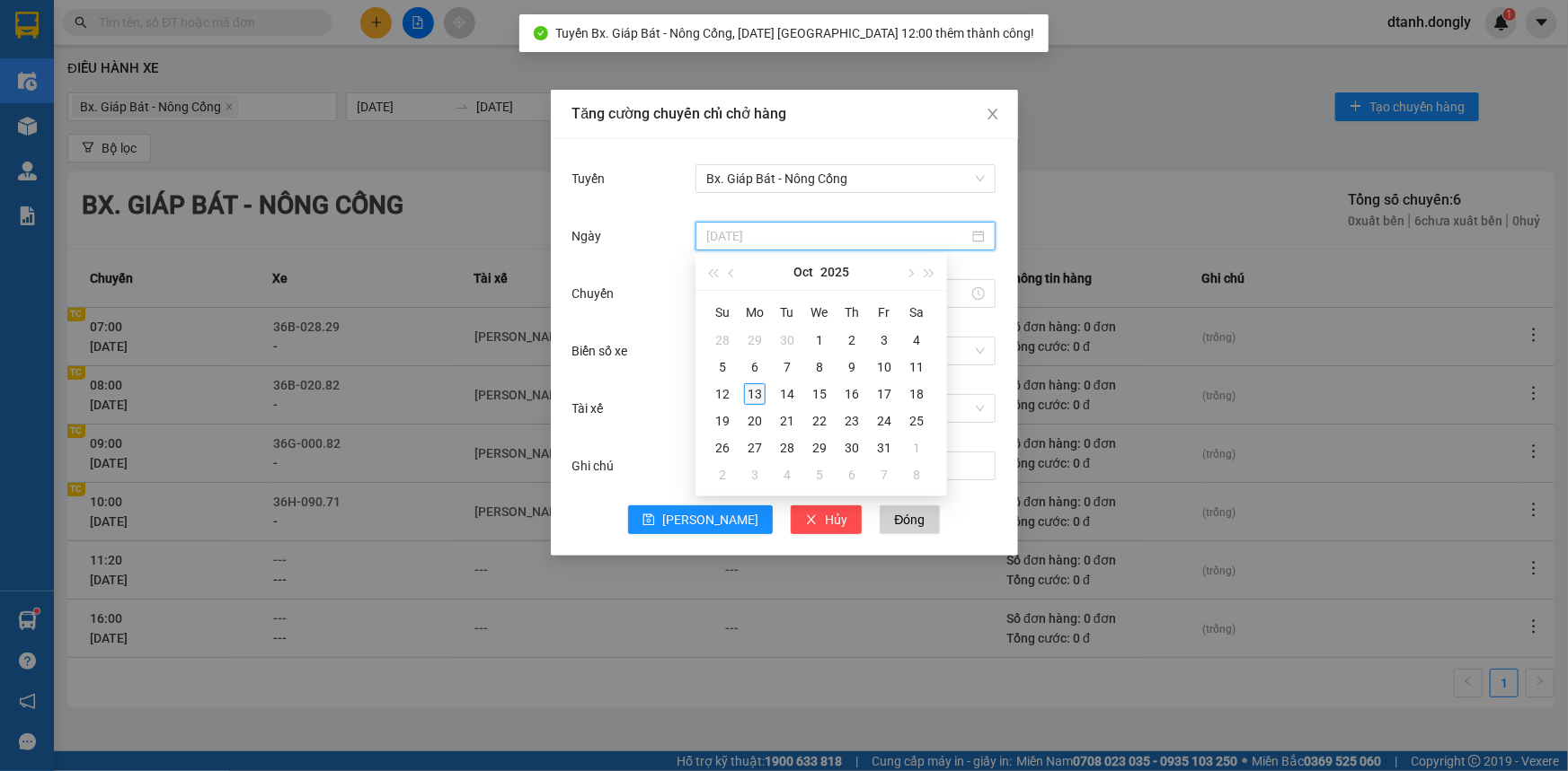
type input "[DATE]"
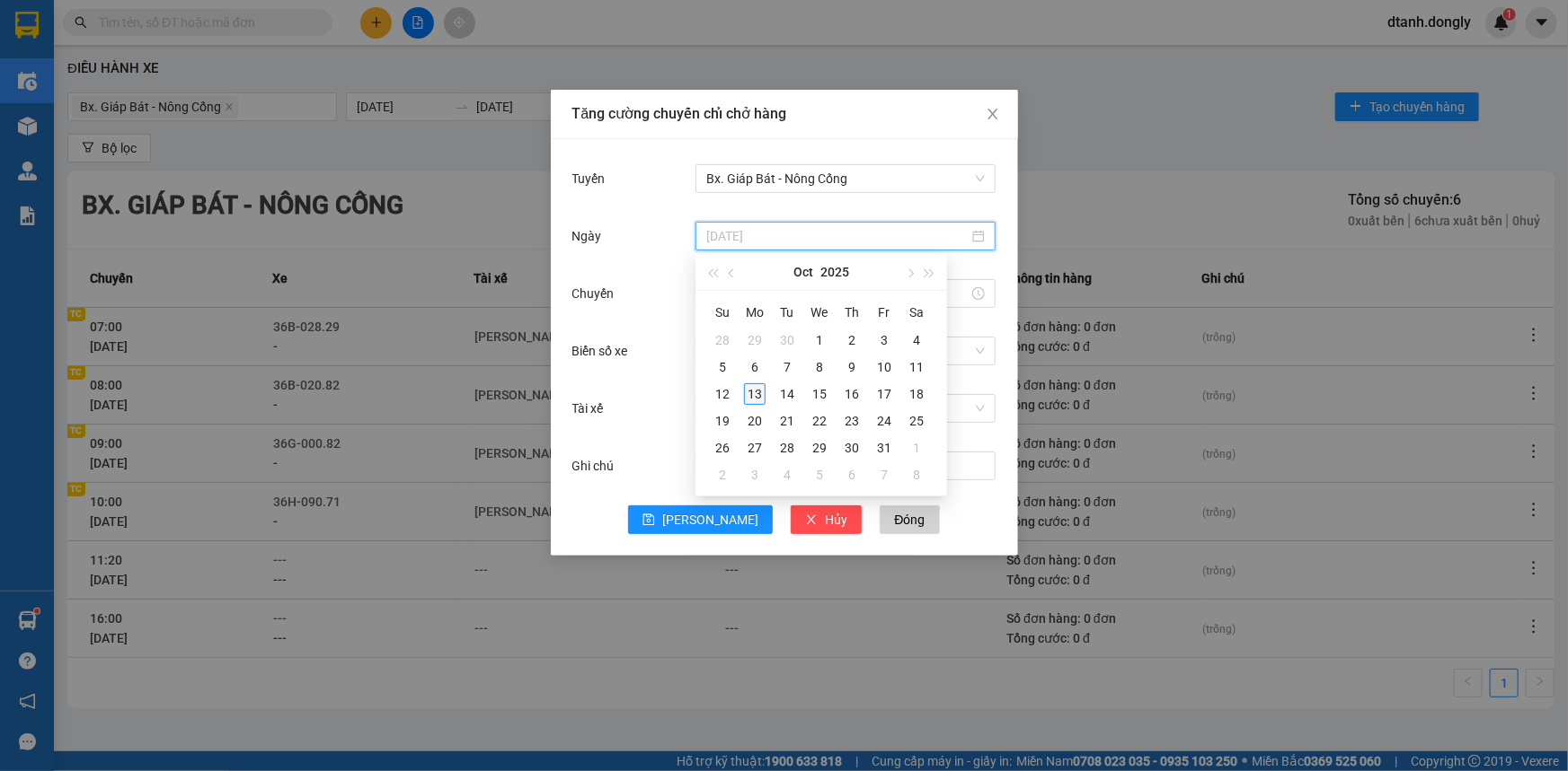
click at [760, 394] on div "13" at bounding box center [754, 393] width 22 height 22
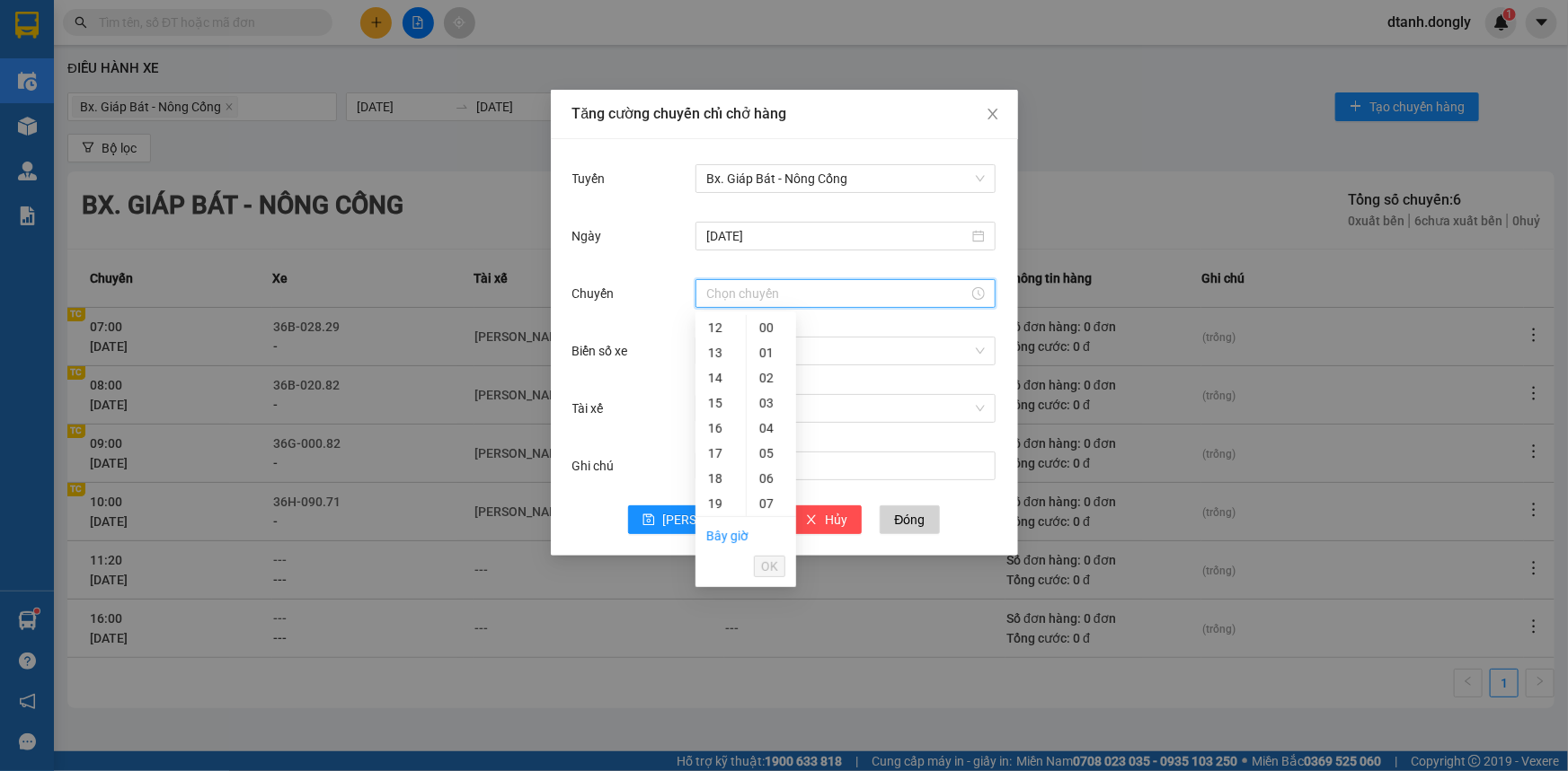
click at [760, 296] on input "Chuyến" at bounding box center [837, 293] width 262 height 20
click at [719, 329] on div "12" at bounding box center [721, 328] width 51 height 25
drag, startPoint x: 768, startPoint y: 378, endPoint x: 725, endPoint y: 371, distance: 43.6
click at [767, 377] on div "15" at bounding box center [771, 378] width 50 height 25
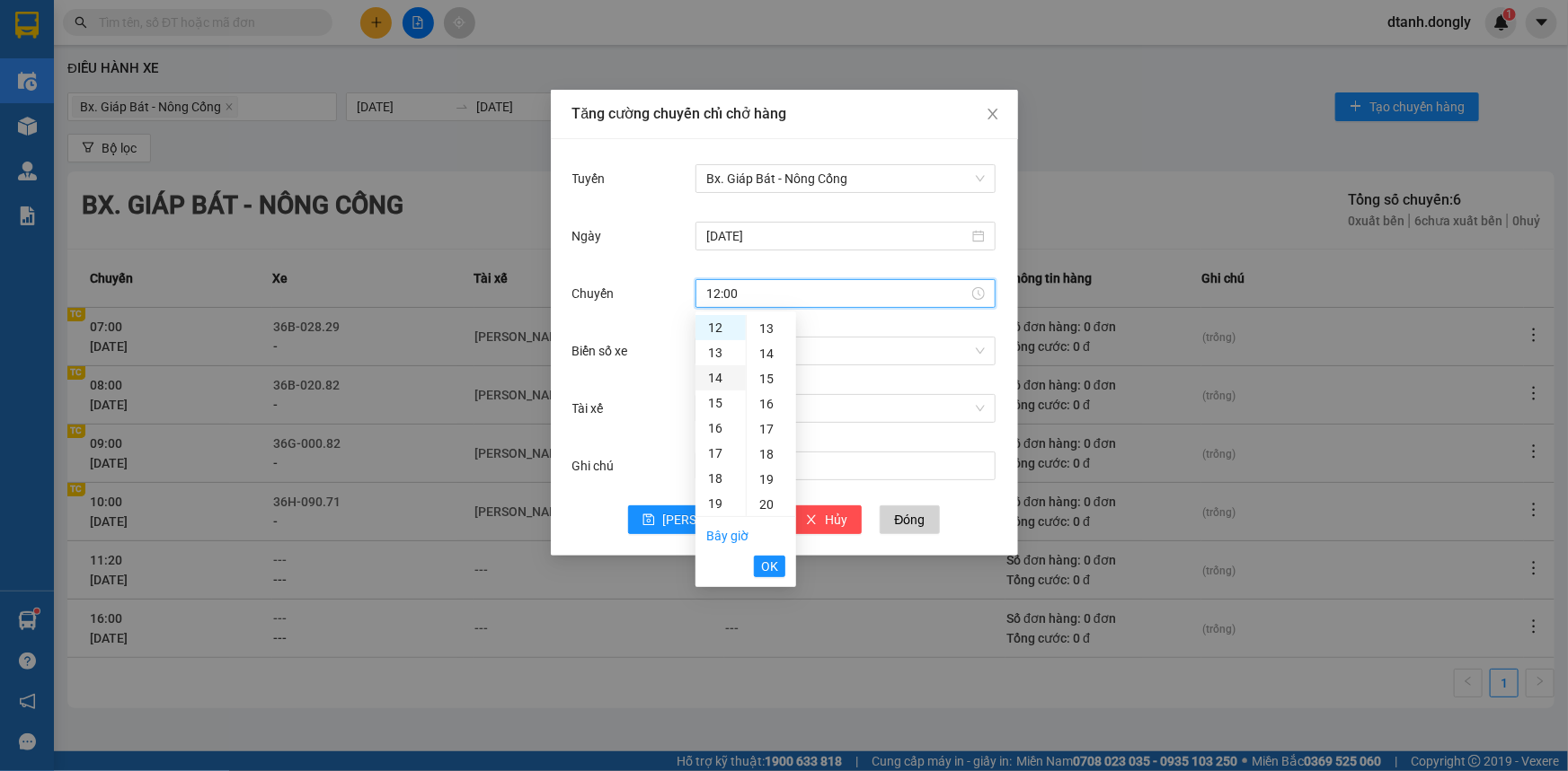
type input "12:15"
click at [775, 561] on span "OK" at bounding box center [769, 566] width 17 height 20
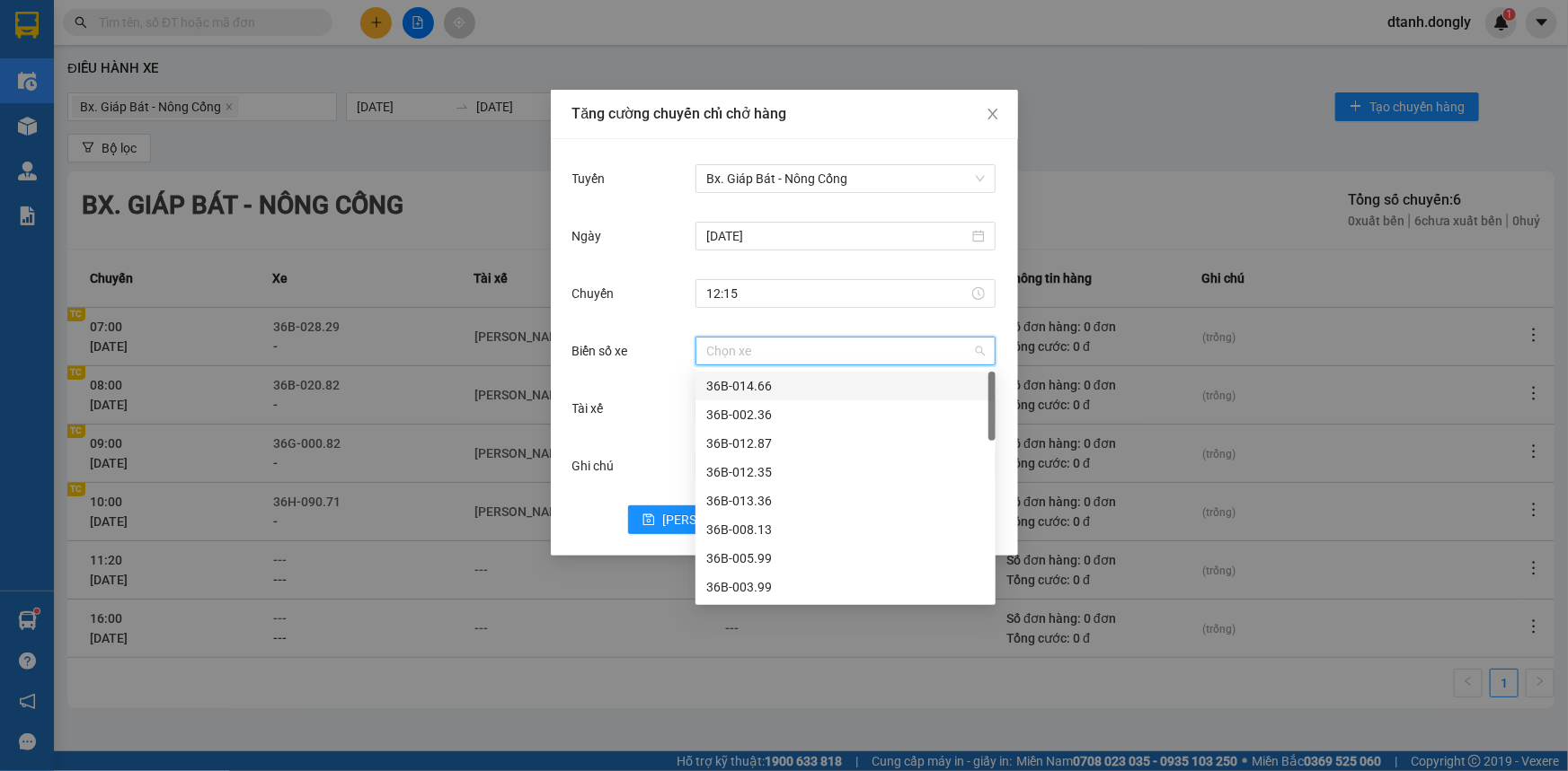
click at [772, 346] on input "Biển số xe" at bounding box center [839, 351] width 266 height 27
type input "38"
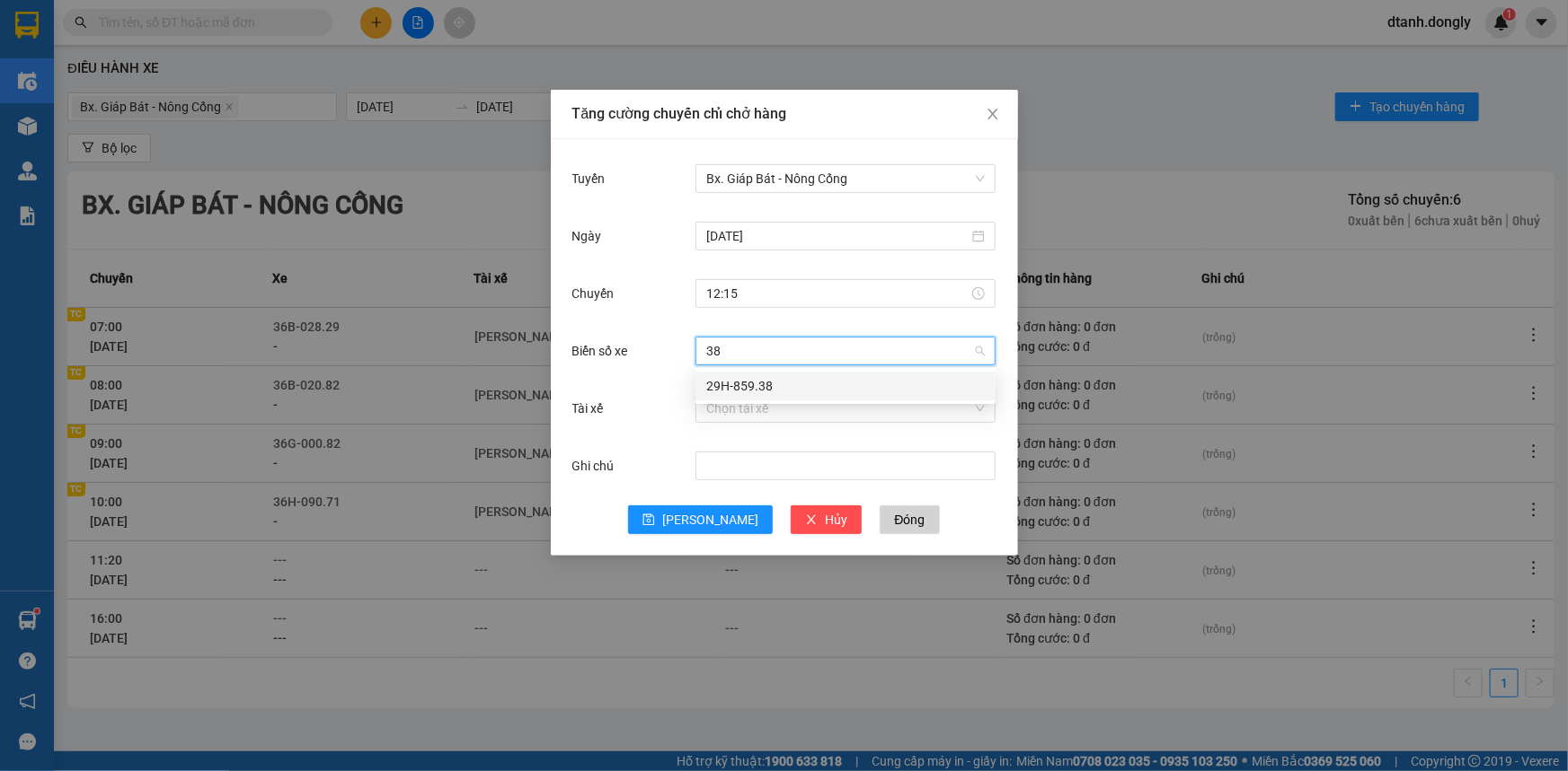
click at [782, 381] on div "29H-859.38" at bounding box center [846, 386] width 278 height 20
click at [766, 407] on input "Tài xế" at bounding box center [839, 409] width 266 height 27
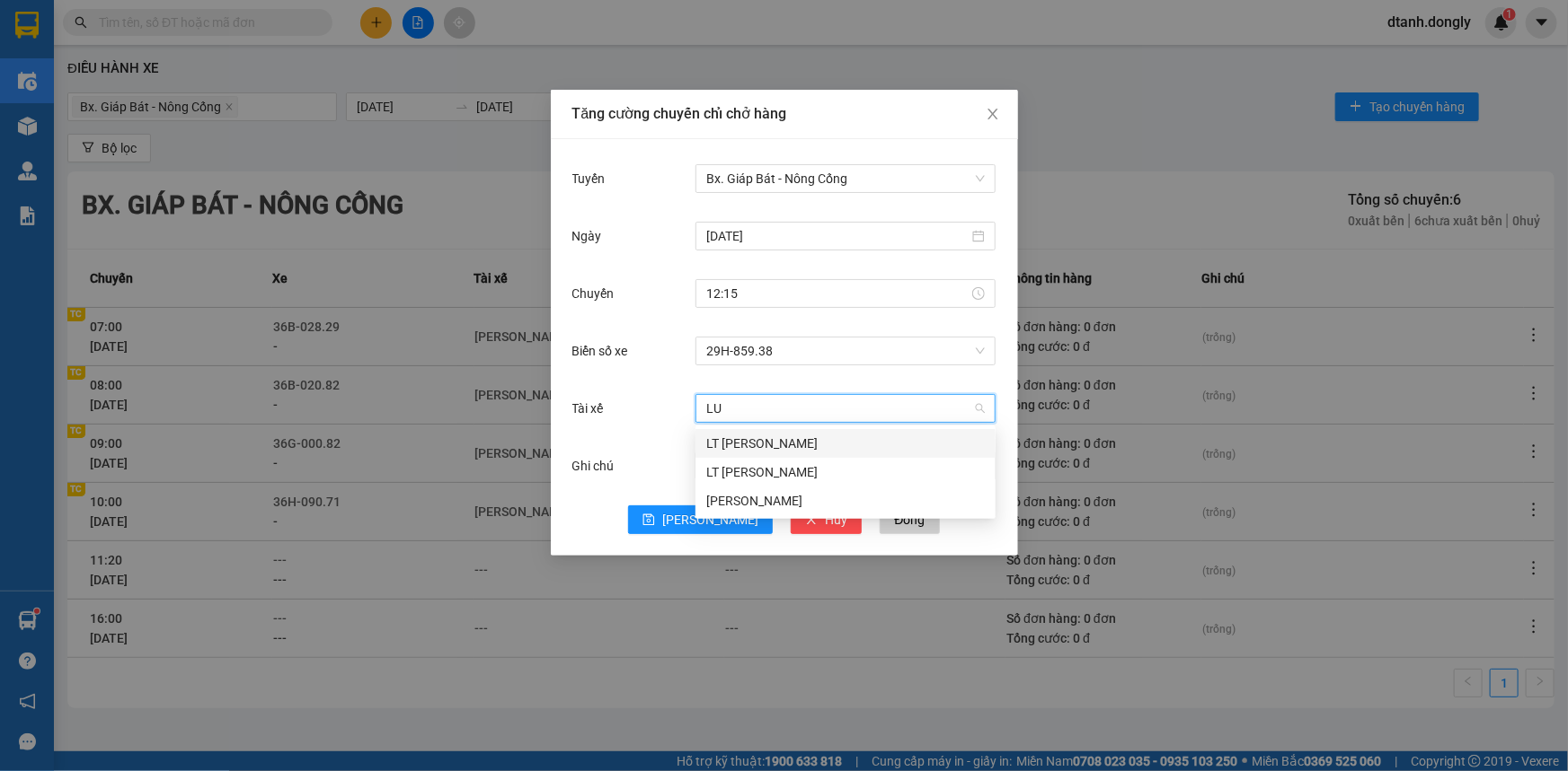
type input "LUO"
drag, startPoint x: 783, startPoint y: 496, endPoint x: 739, endPoint y: 501, distance: 44.3
click at [778, 499] on div "[PERSON_NAME]" at bounding box center [846, 501] width 278 height 20
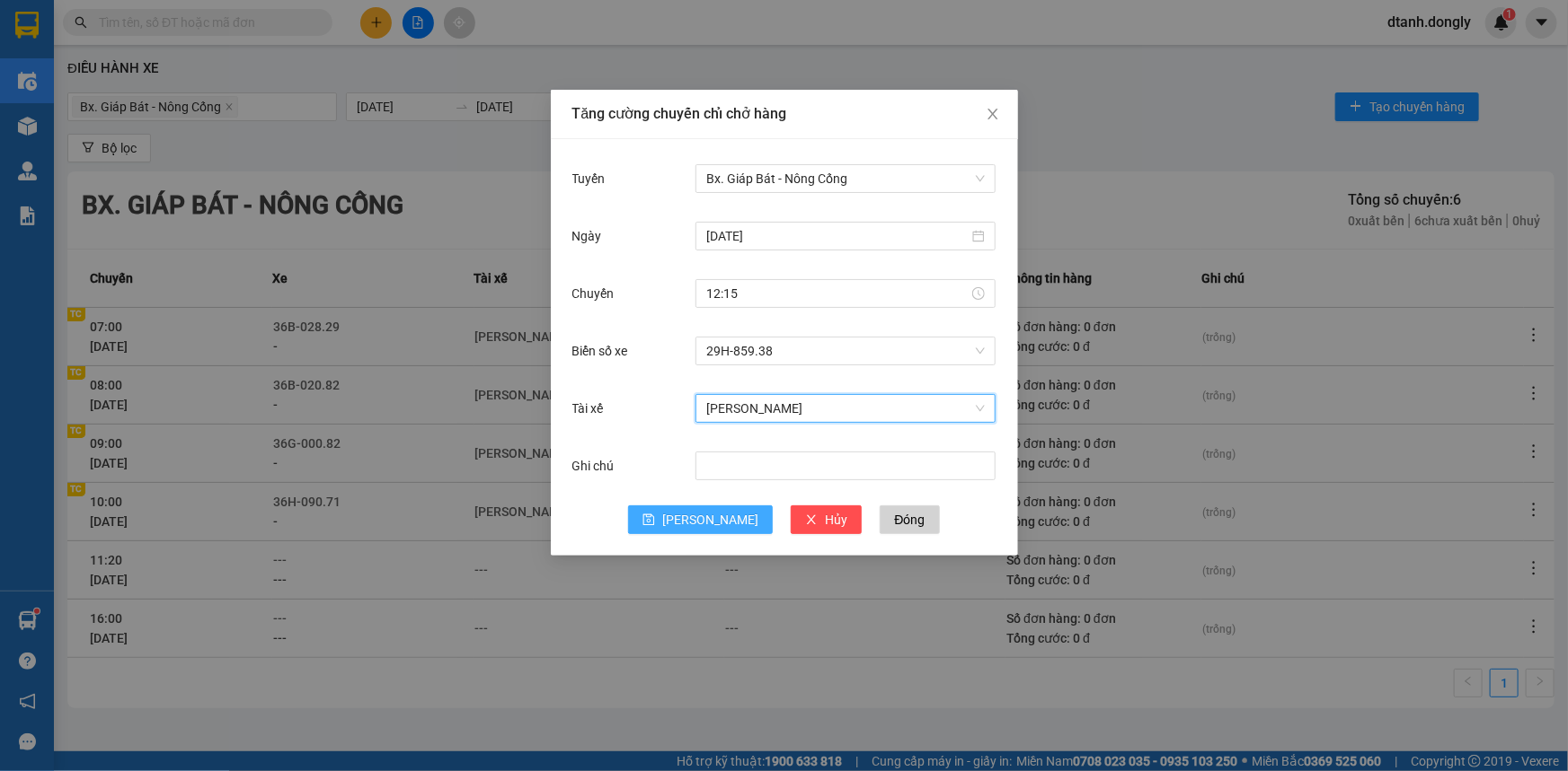
click at [695, 520] on button "[PERSON_NAME]" at bounding box center [700, 519] width 145 height 29
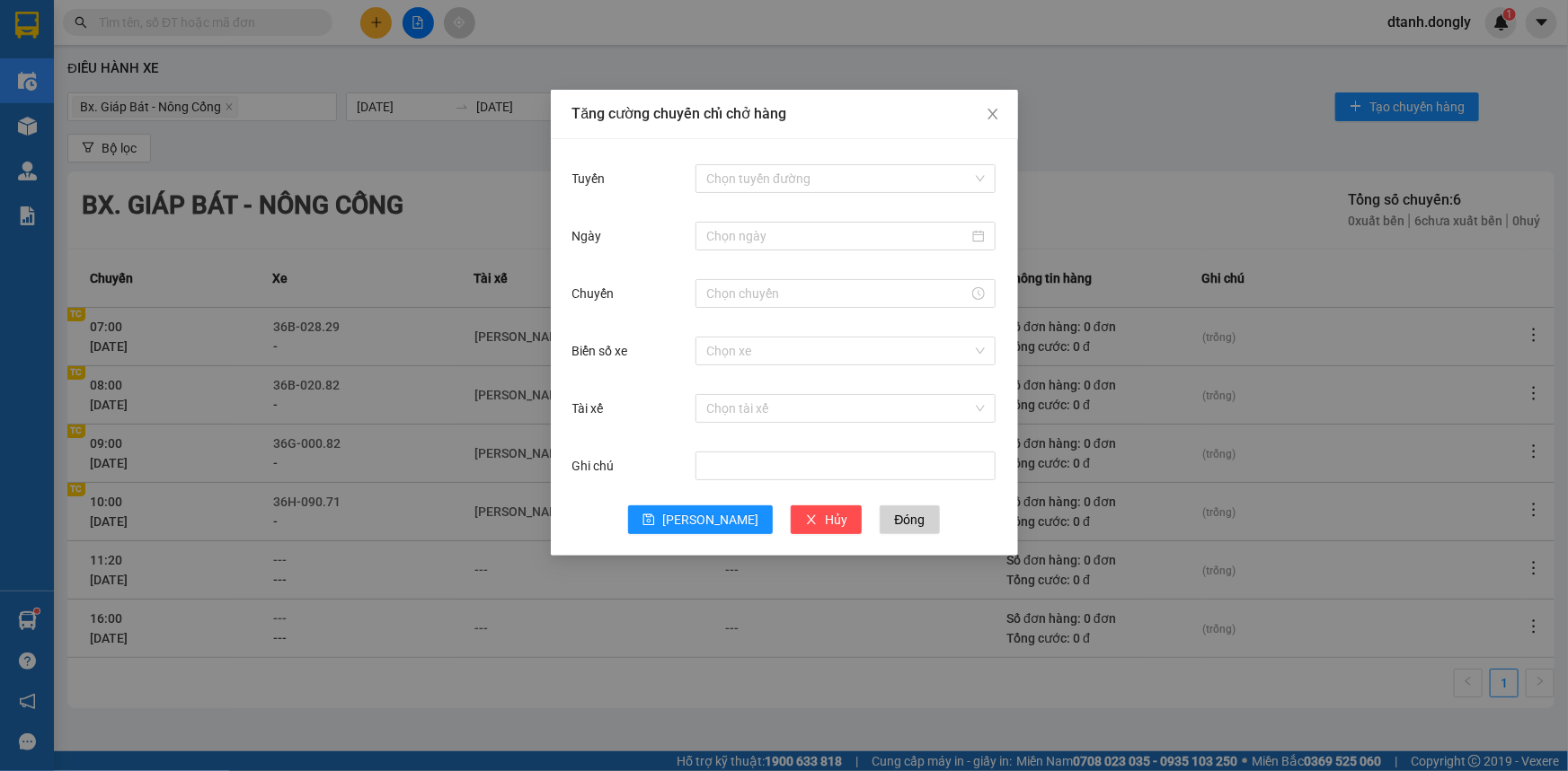
click at [1249, 503] on div "Tăng cường chuyến chỉ chở hàng Tuyến Chọn tuyến đường Ngày Chuyến Biển số xe Ch…" at bounding box center [784, 385] width 1568 height 771
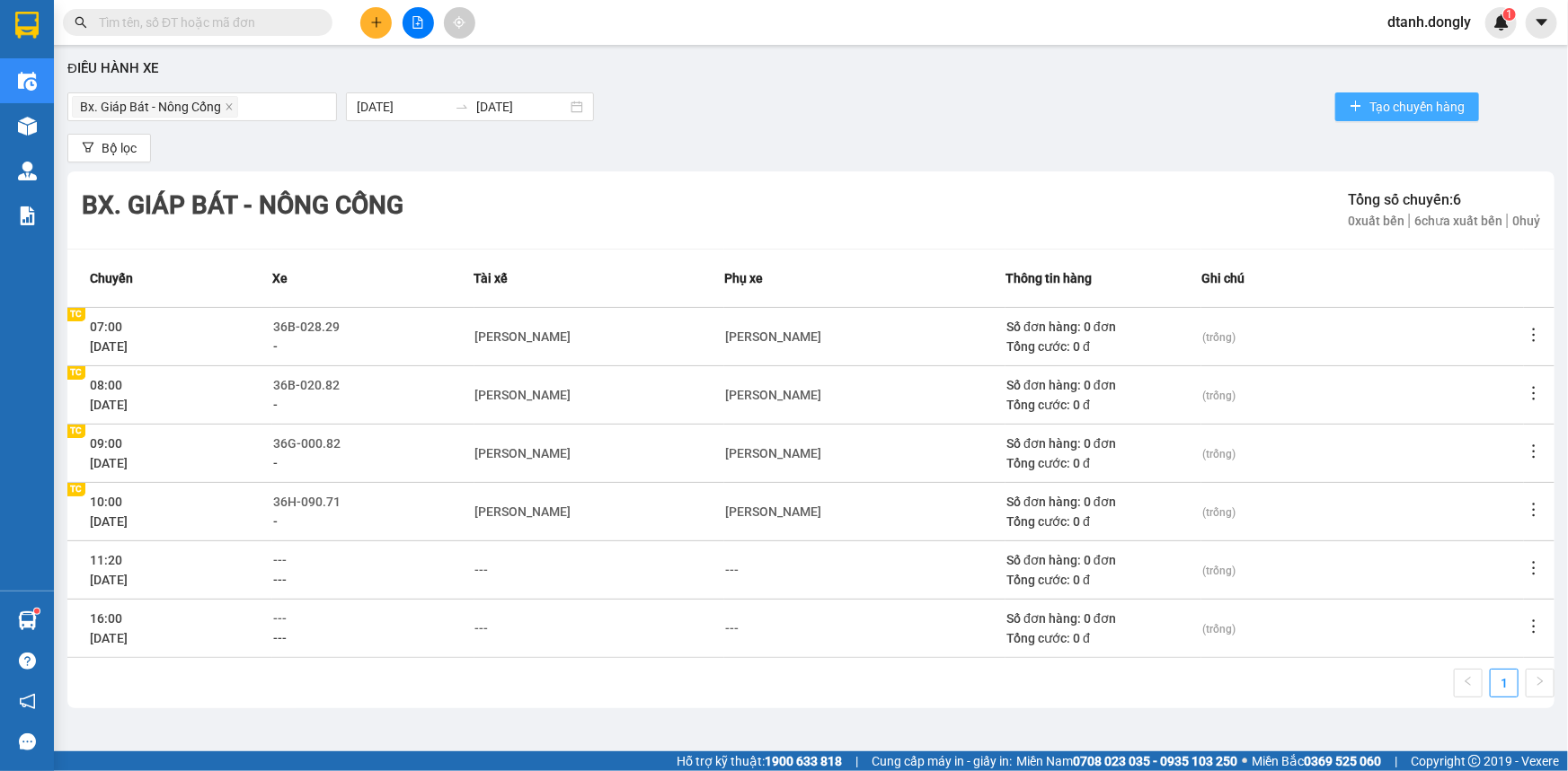
scroll to position [6, 0]
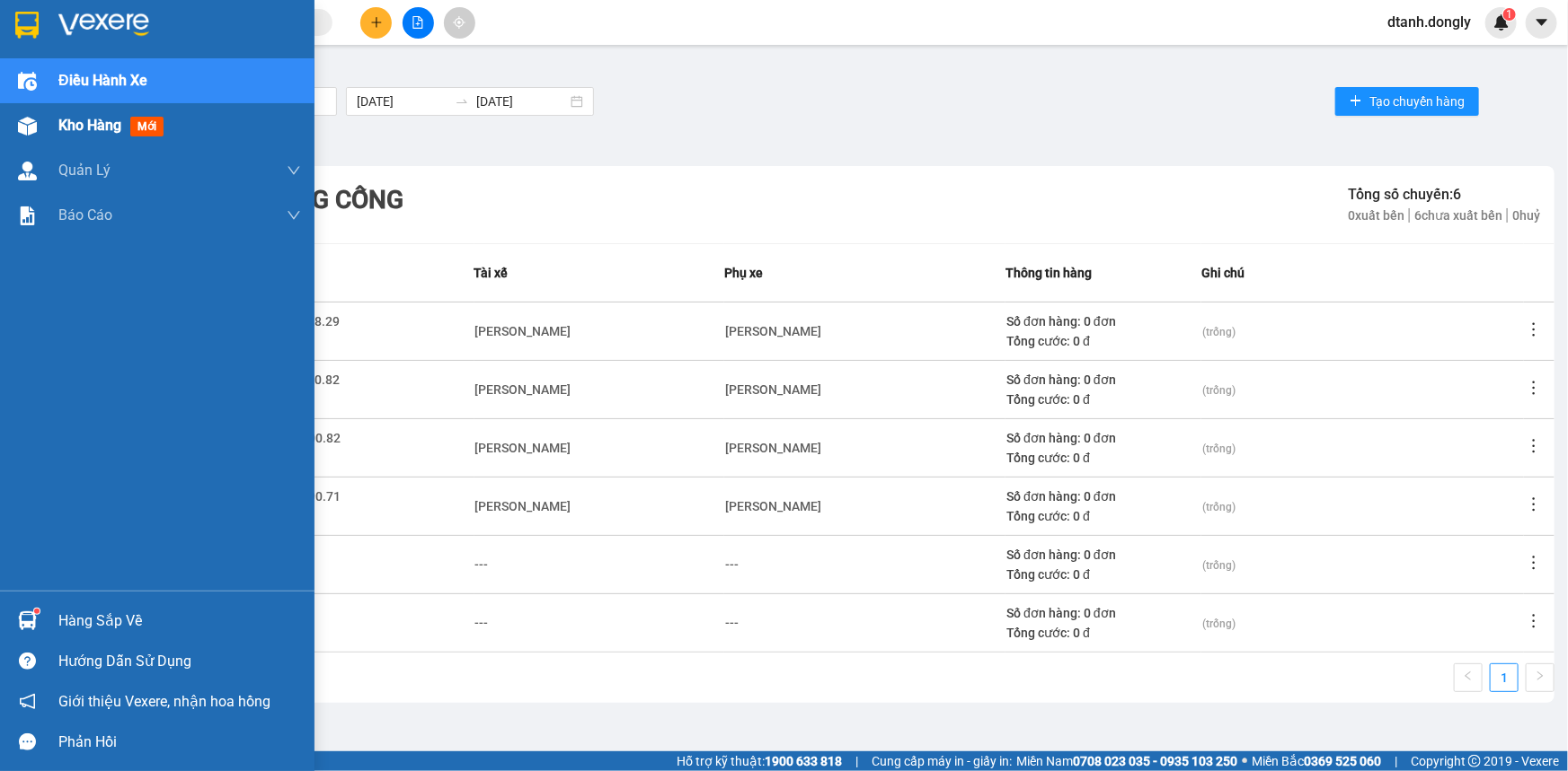
click at [76, 118] on span "Kho hàng" at bounding box center [89, 125] width 63 height 17
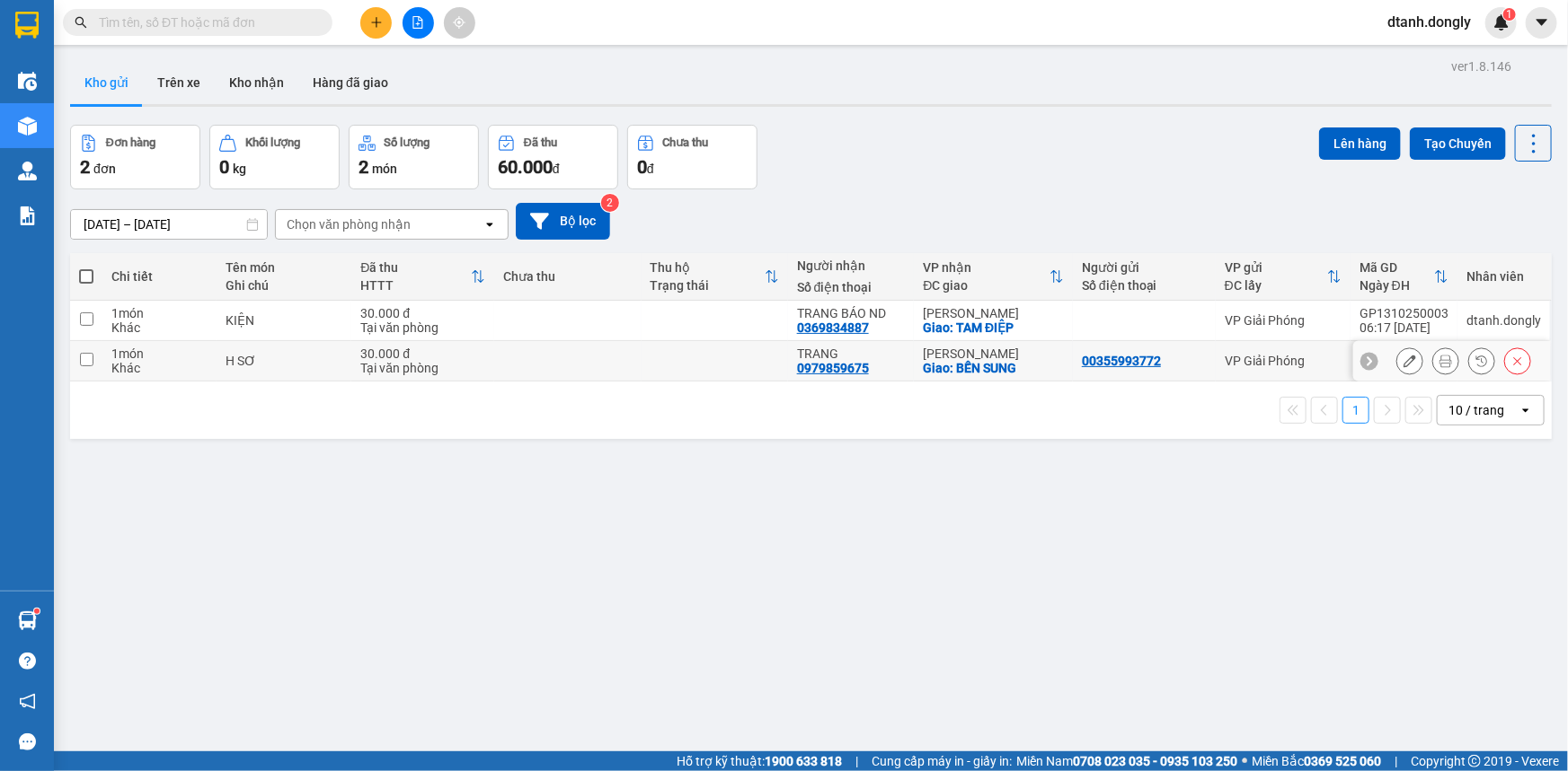
click at [85, 355] on input "checkbox" at bounding box center [86, 360] width 13 height 13
checkbox input "true"
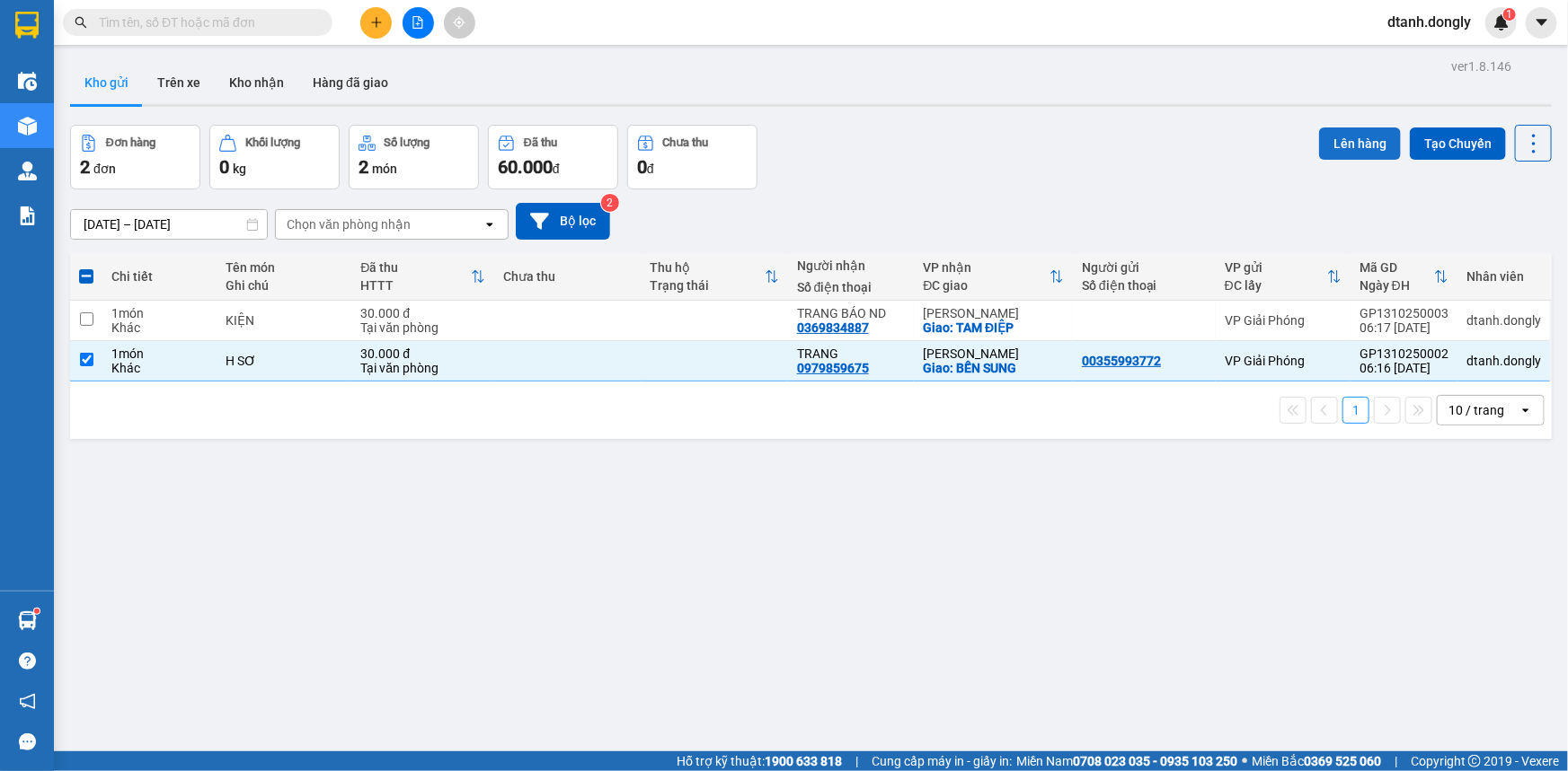
click at [1350, 141] on button "Lên hàng" at bounding box center [1359, 144] width 82 height 32
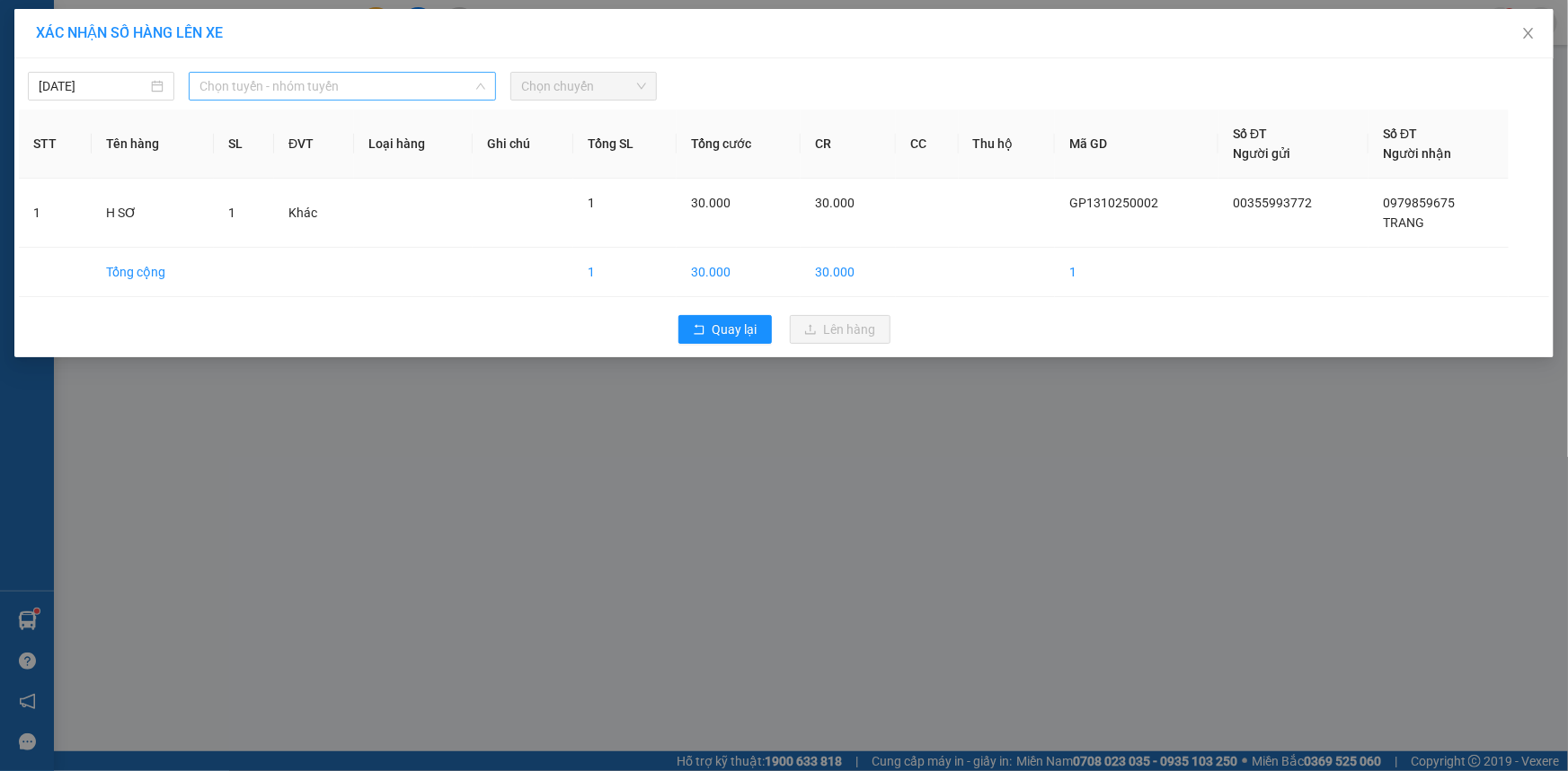
click at [413, 85] on span "Chọn tuyến - nhóm tuyến" at bounding box center [342, 85] width 286 height 27
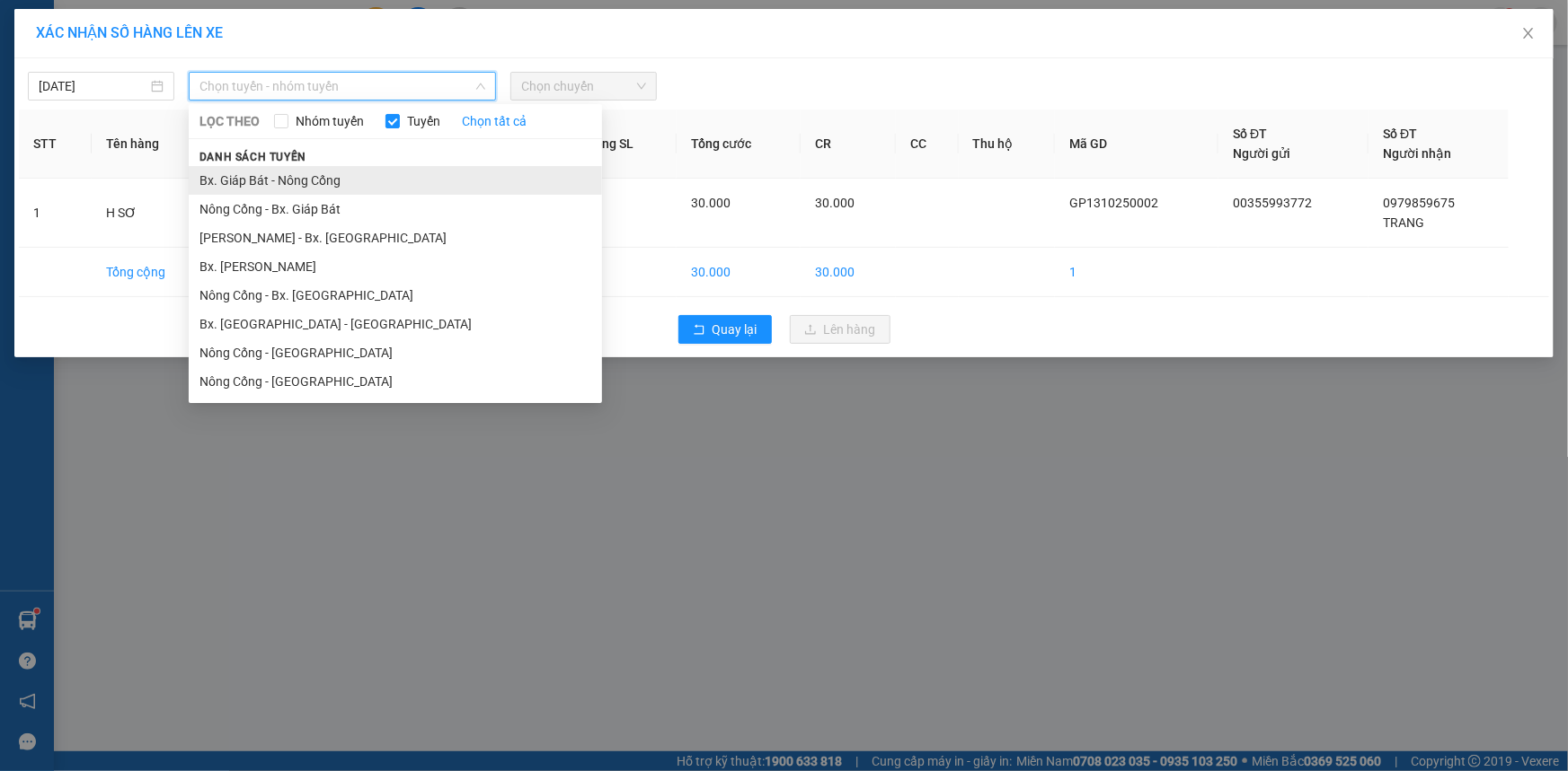
click at [399, 175] on li "Bx. Giáp Bát - Nông Cống" at bounding box center [396, 180] width 413 height 29
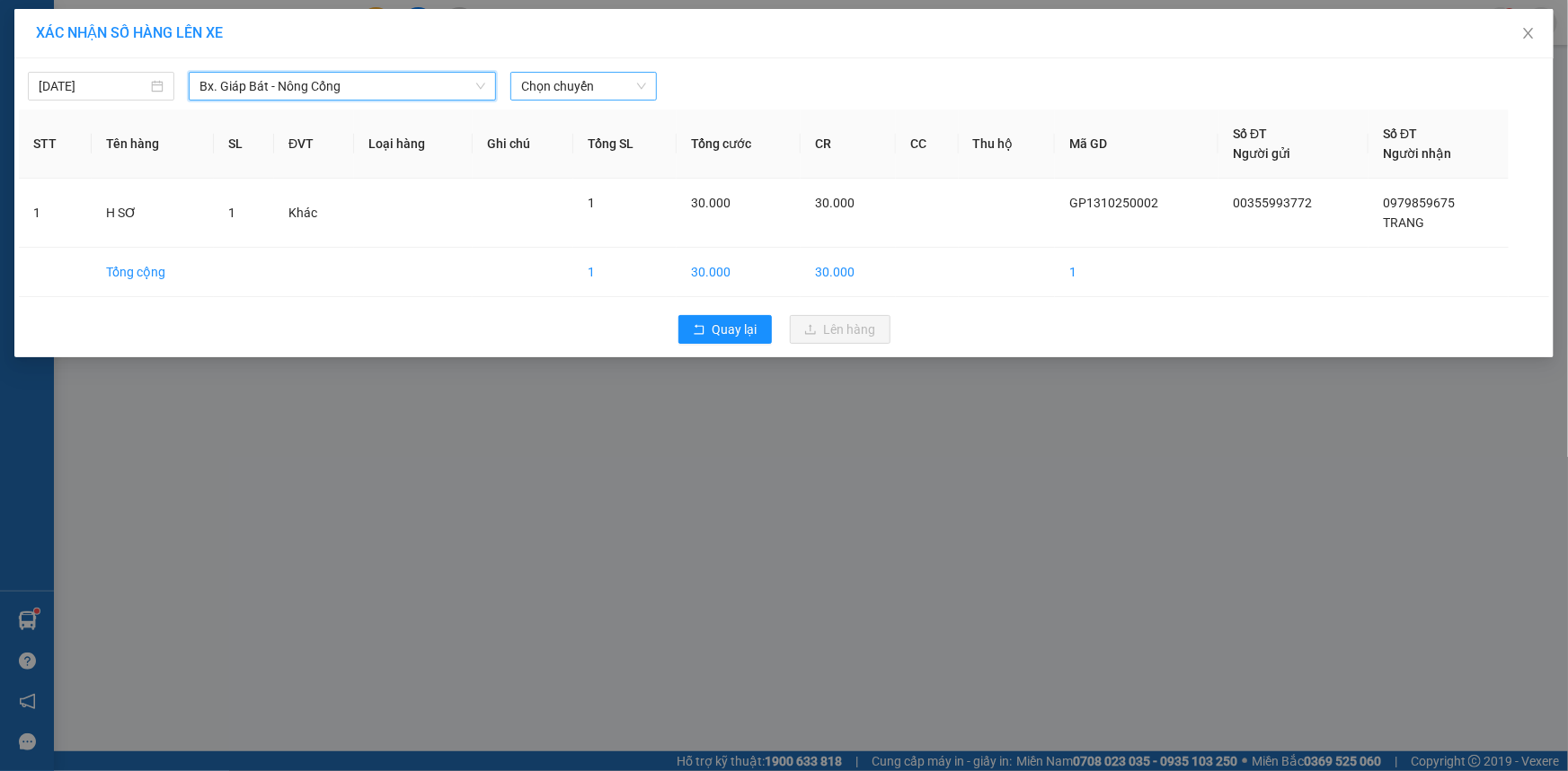
click at [647, 86] on div "Chọn chuyến" at bounding box center [583, 86] width 147 height 29
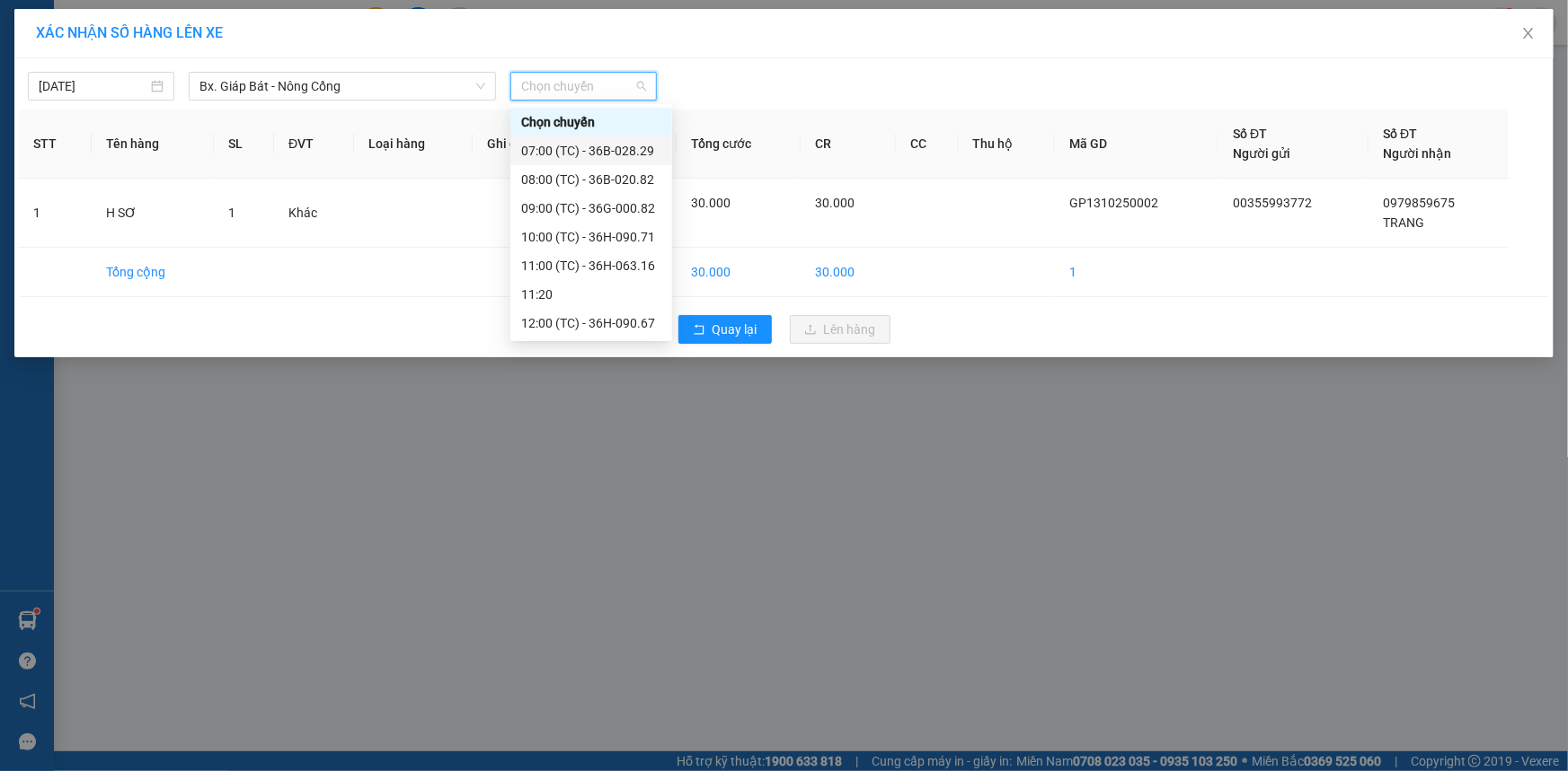
click at [611, 149] on div "07:00 (TC) - 36B-028.29" at bounding box center [591, 150] width 140 height 20
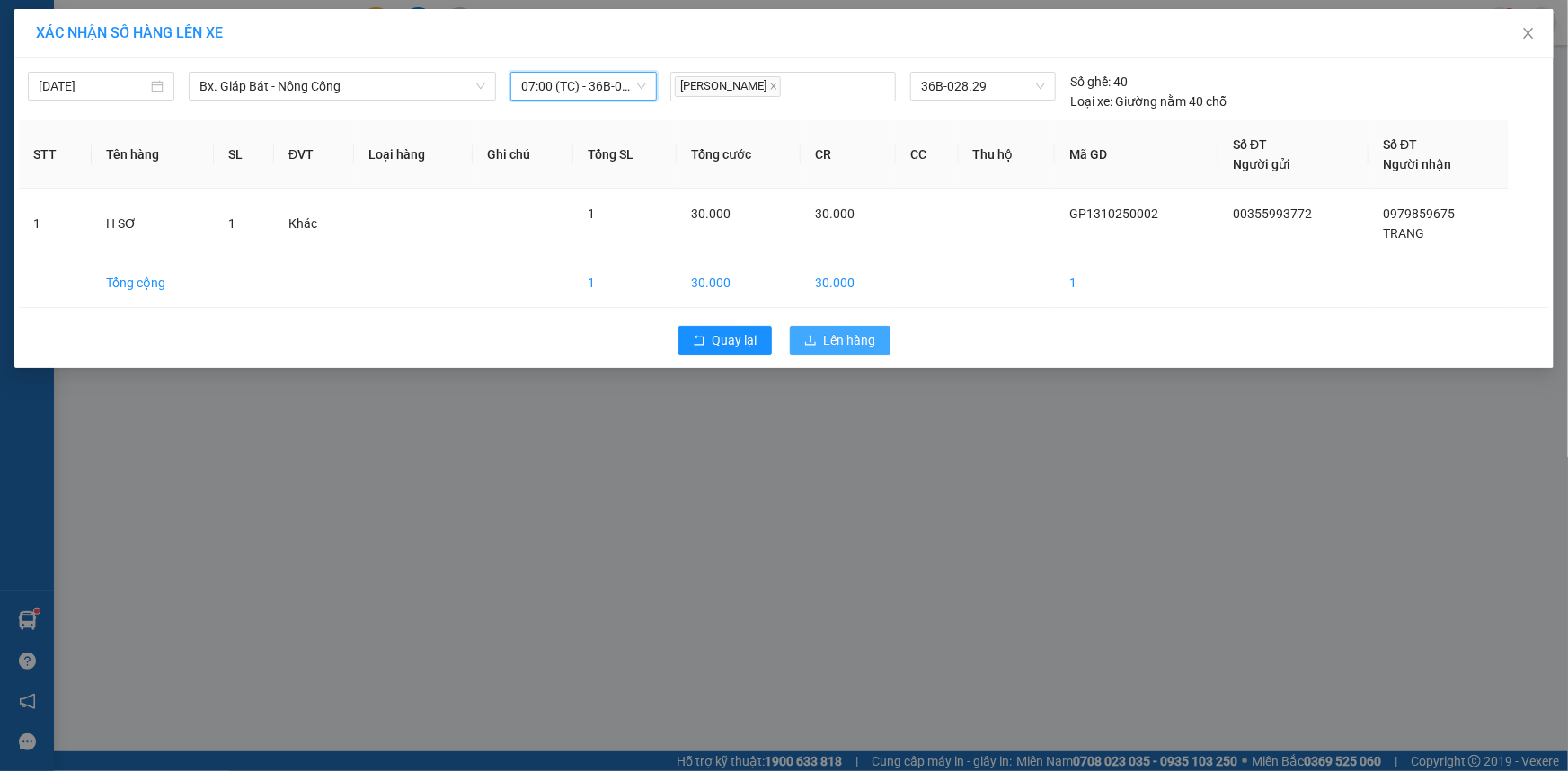
click at [858, 338] on span "Lên hàng" at bounding box center [849, 340] width 52 height 20
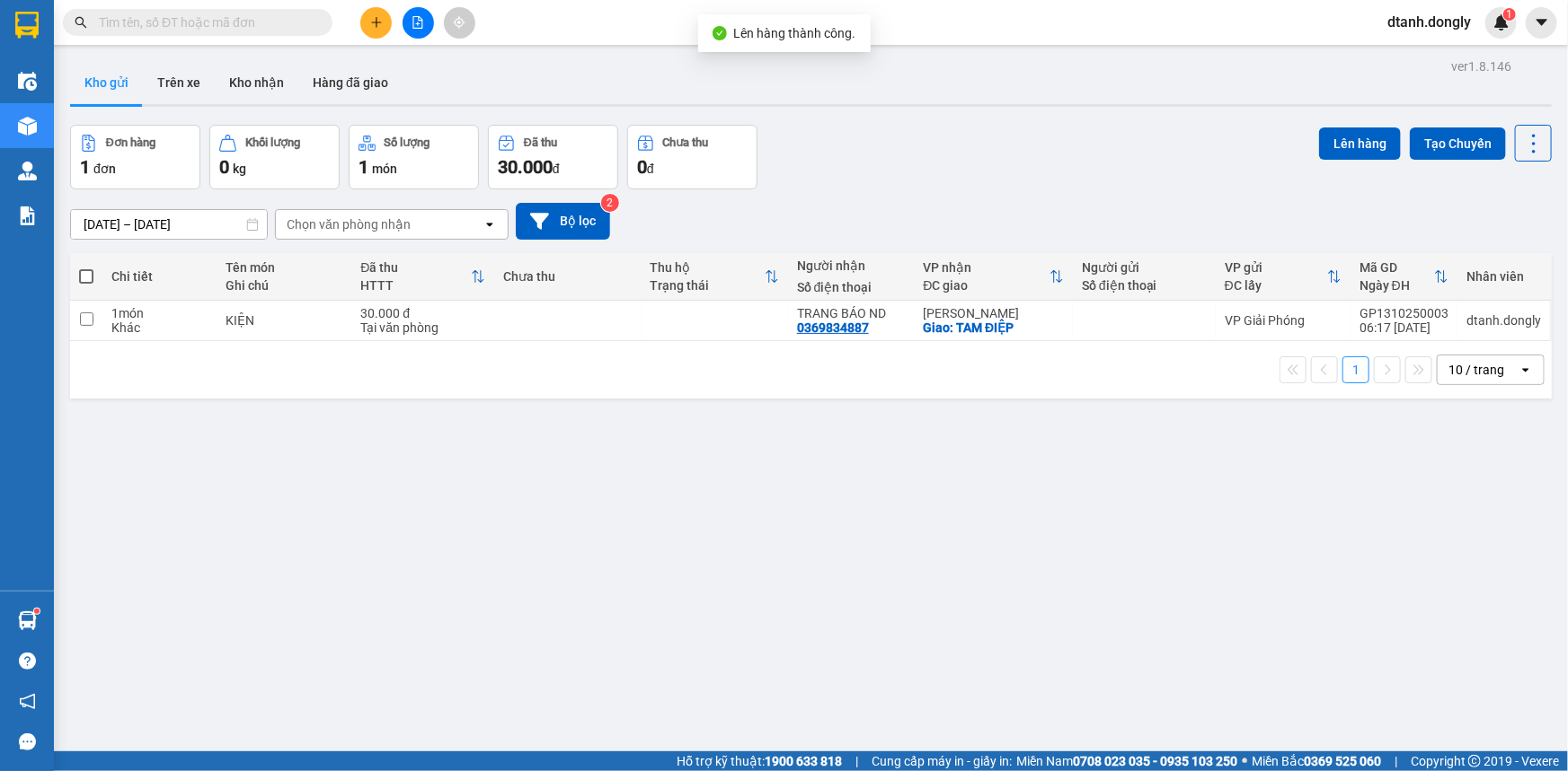
click at [769, 486] on div "ver 1.8.146 Kho gửi Trên xe Kho nhận Hàng đã giao Đơn hàng 1 đơn Khối lượng 0 k…" at bounding box center [811, 439] width 1496 height 771
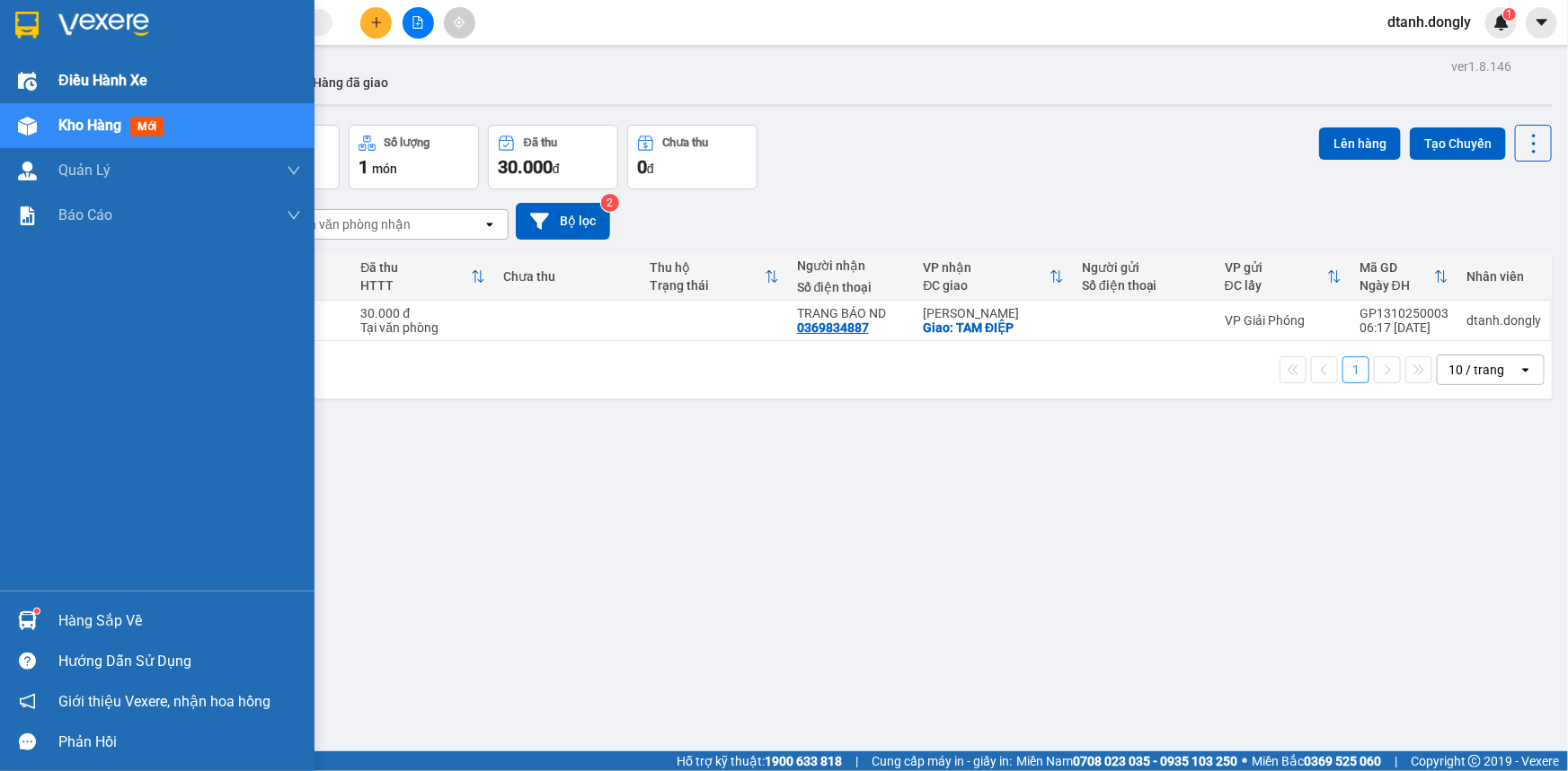
click at [75, 63] on div "Điều hành xe" at bounding box center [179, 81] width 242 height 45
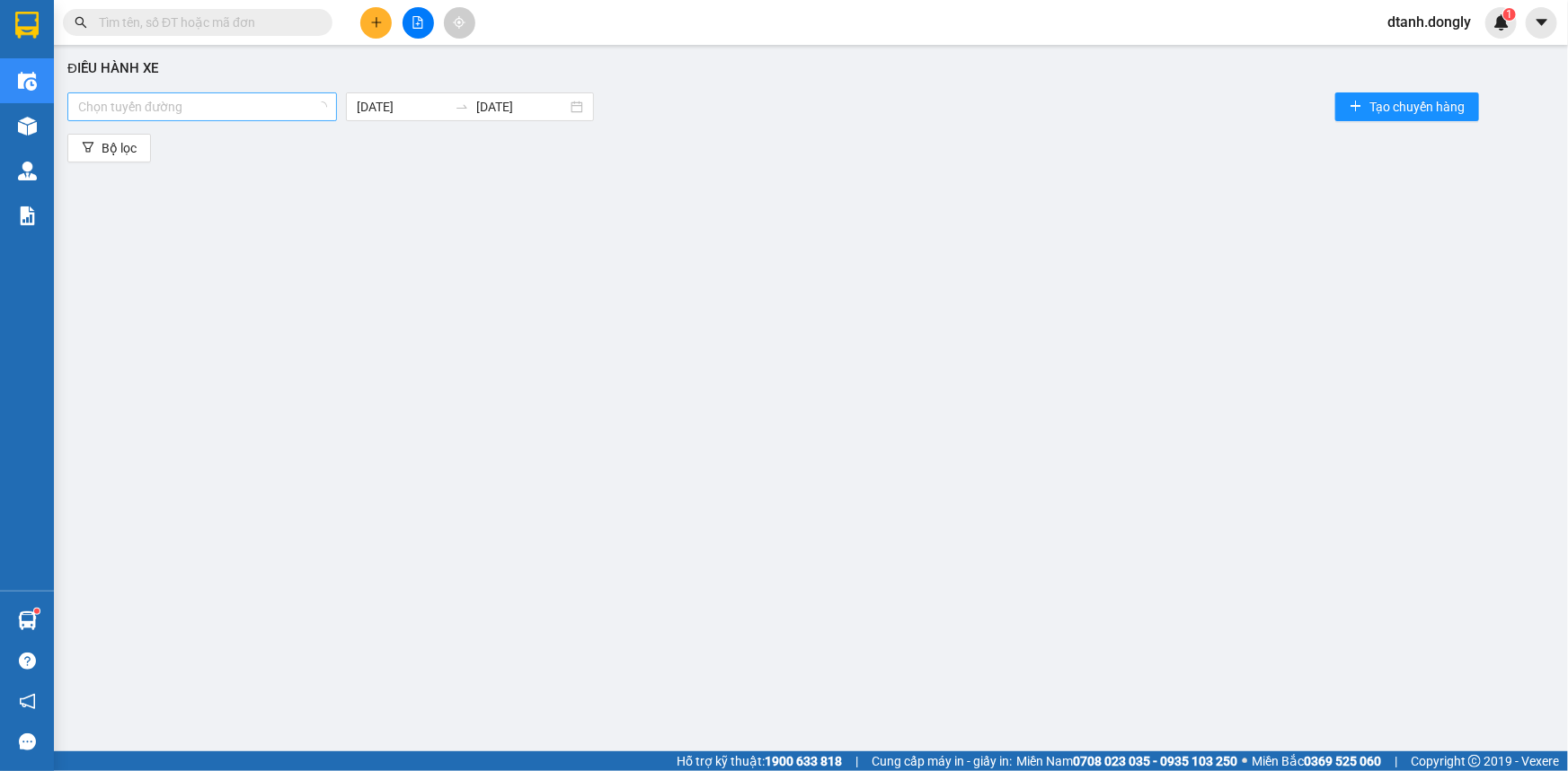
click at [323, 113] on div "Chọn tuyến đường" at bounding box center [202, 106] width 270 height 29
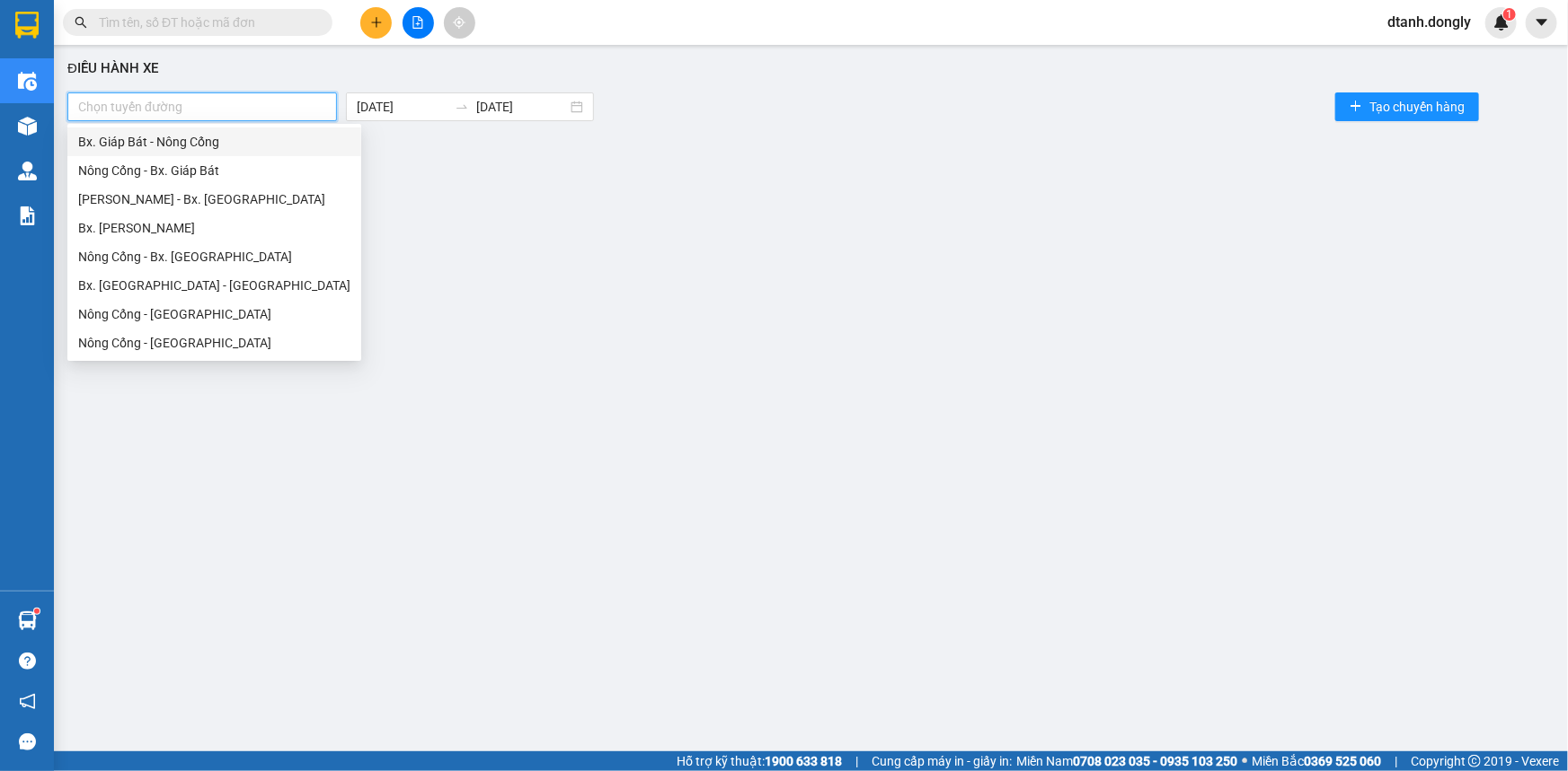
drag, startPoint x: 294, startPoint y: 134, endPoint x: 304, endPoint y: 141, distance: 12.2
click at [294, 135] on div "Bx. Giáp Bát - Nông Cống" at bounding box center [214, 142] width 272 height 20
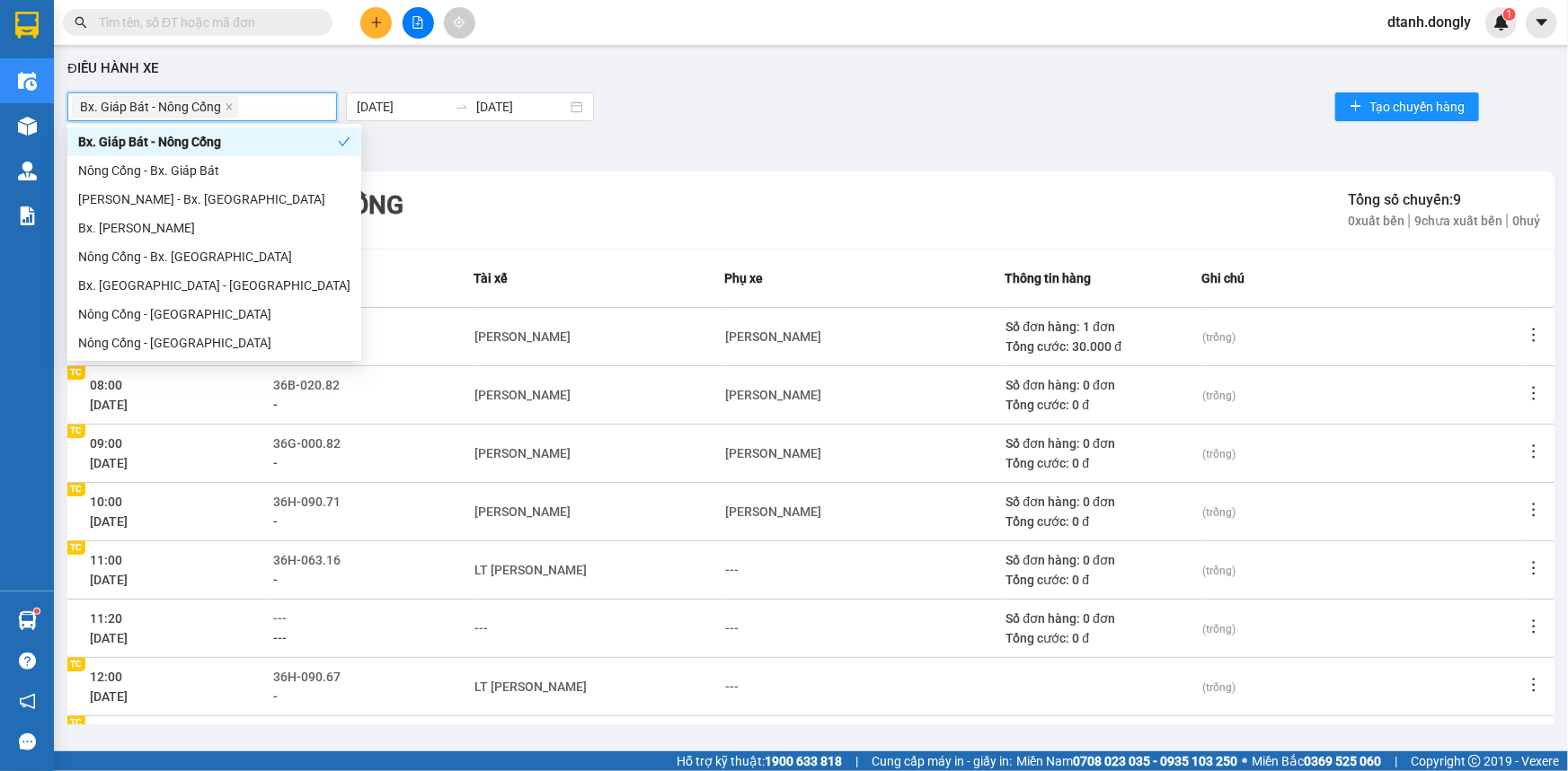
scroll to position [179, 0]
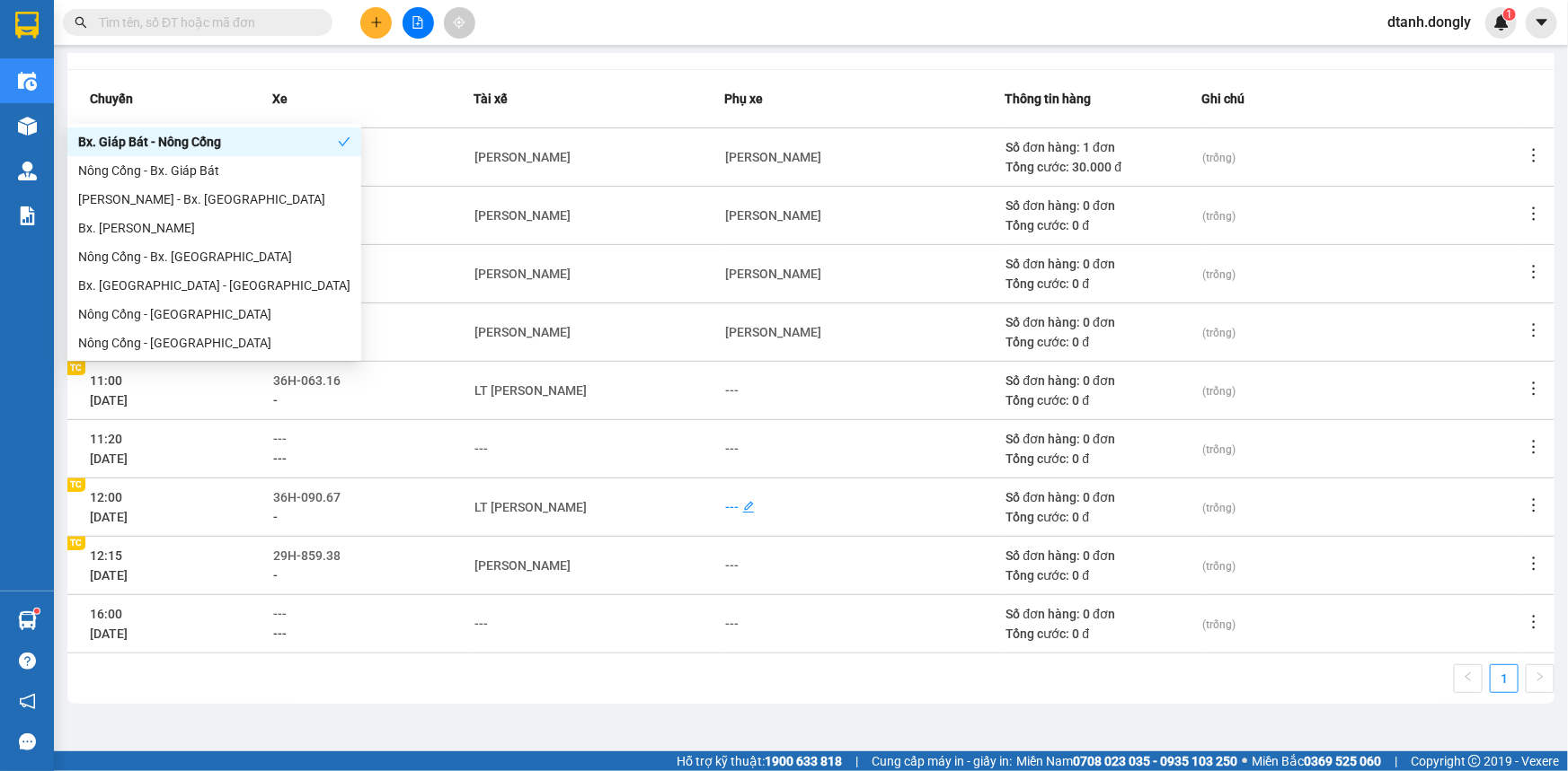
click at [730, 503] on div "---" at bounding box center [732, 507] width 13 height 20
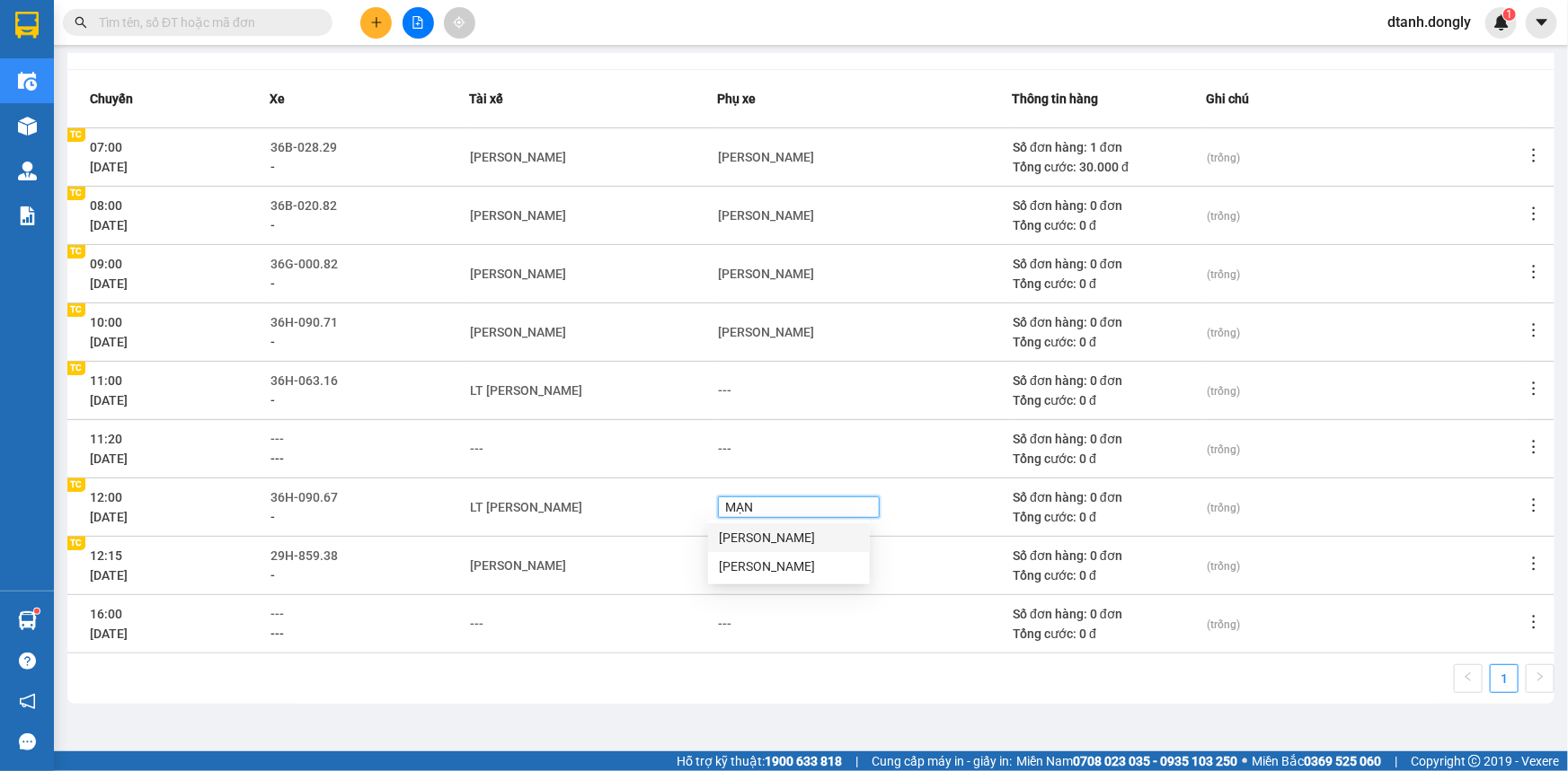
type input "MẠNH"
click at [759, 532] on div "[PERSON_NAME]" at bounding box center [788, 537] width 140 height 20
click at [643, 586] on td "[PERSON_NAME]" at bounding box center [593, 565] width 248 height 58
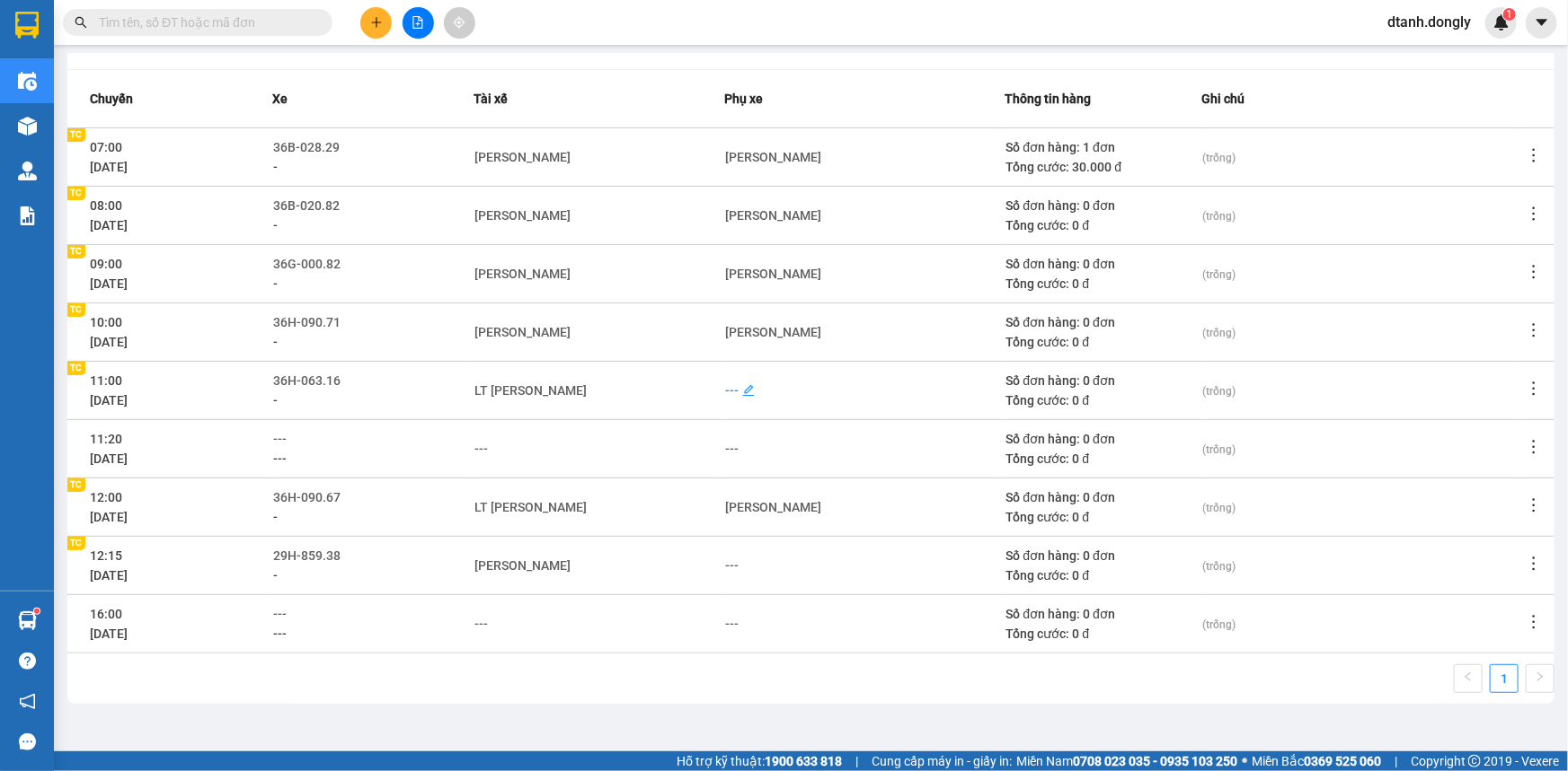
click at [728, 386] on div "---" at bounding box center [732, 390] width 13 height 20
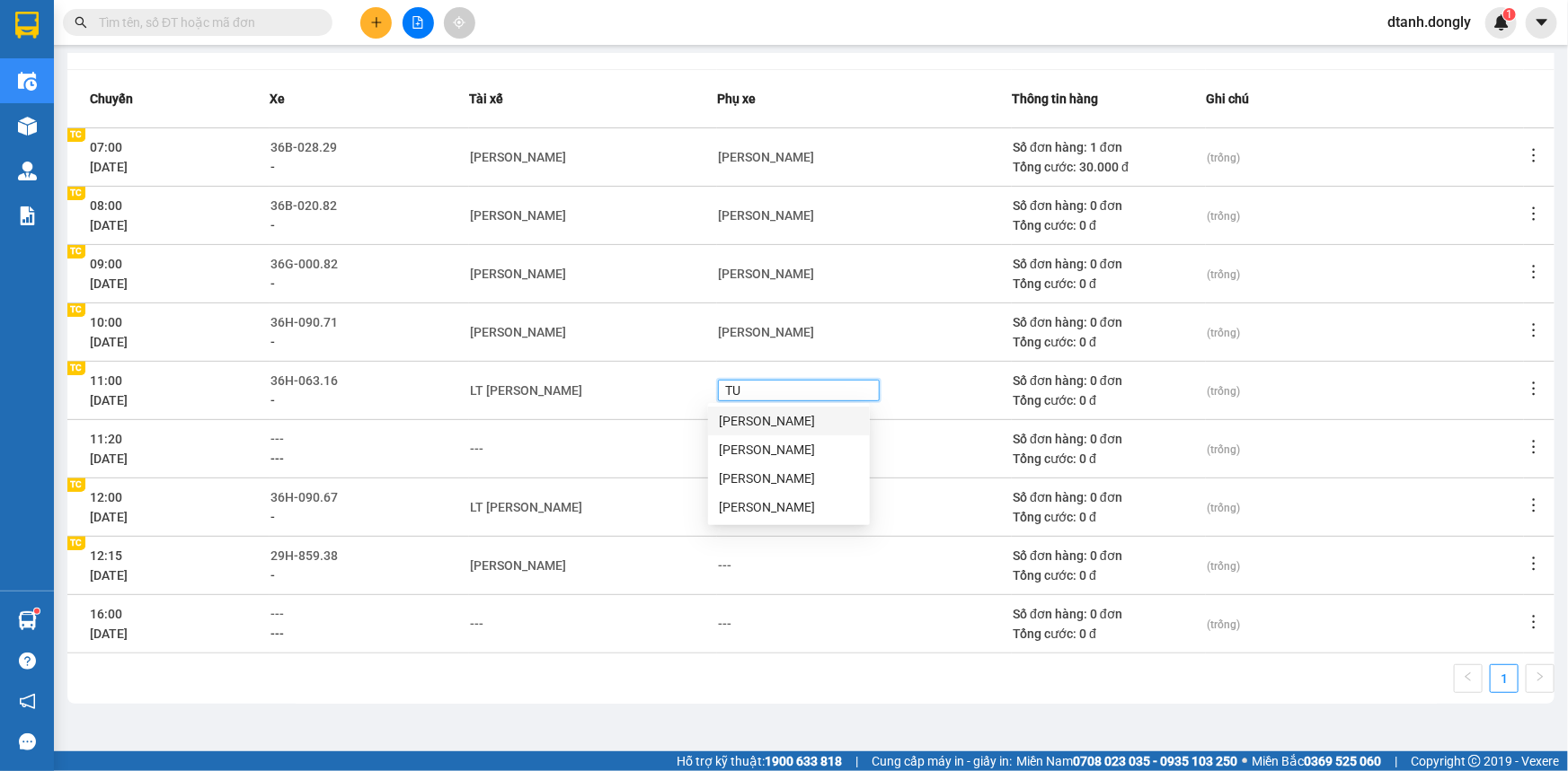
type input "TUY"
click at [768, 420] on div "[PERSON_NAME]" at bounding box center [788, 421] width 140 height 20
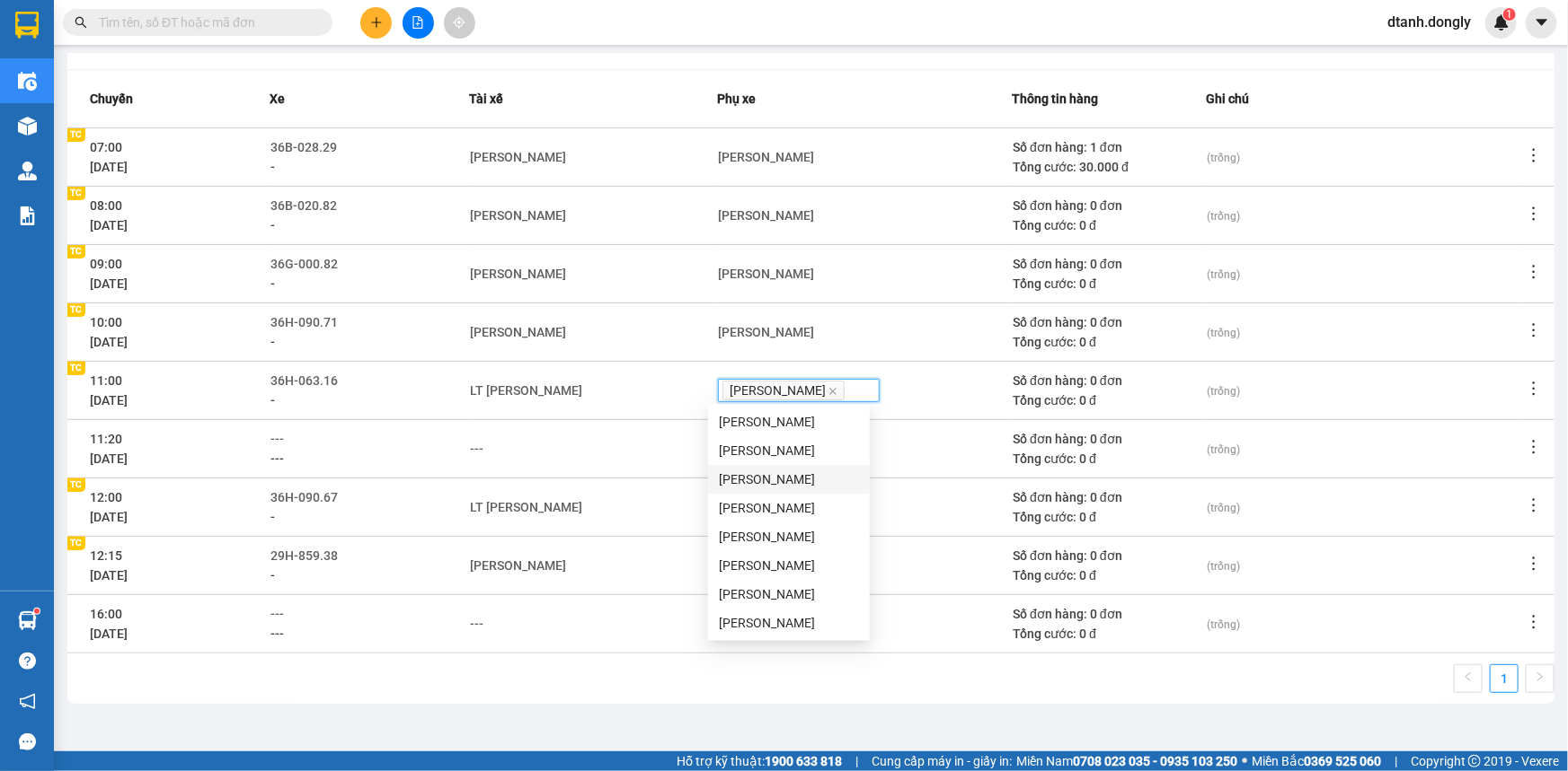
click at [923, 648] on td "---" at bounding box center [864, 624] width 295 height 58
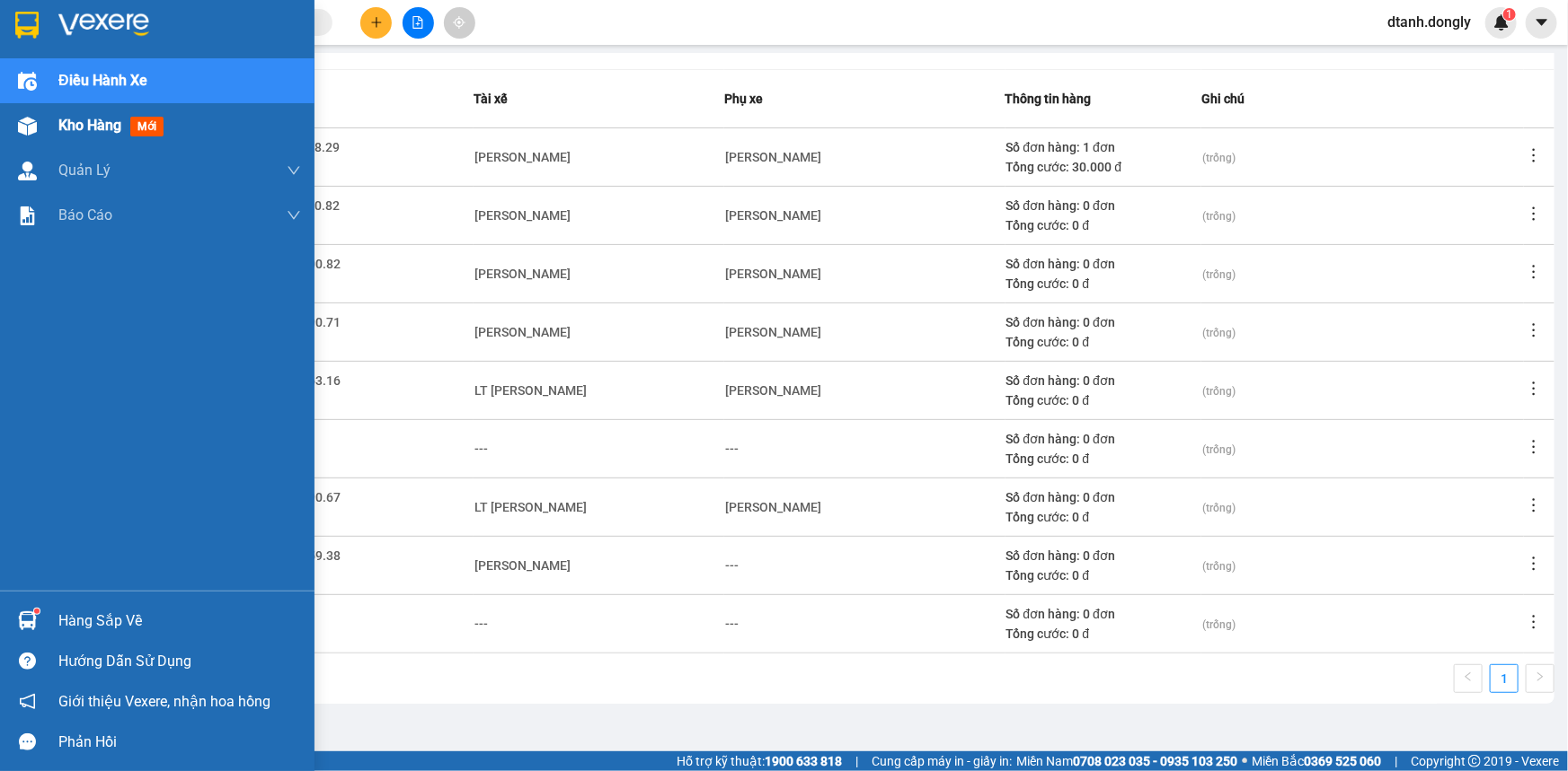
drag, startPoint x: 72, startPoint y: 126, endPoint x: 93, endPoint y: 107, distance: 28.3
click at [72, 126] on span "Kho hàng" at bounding box center [89, 125] width 63 height 17
